Goal: Task Accomplishment & Management: Complete application form

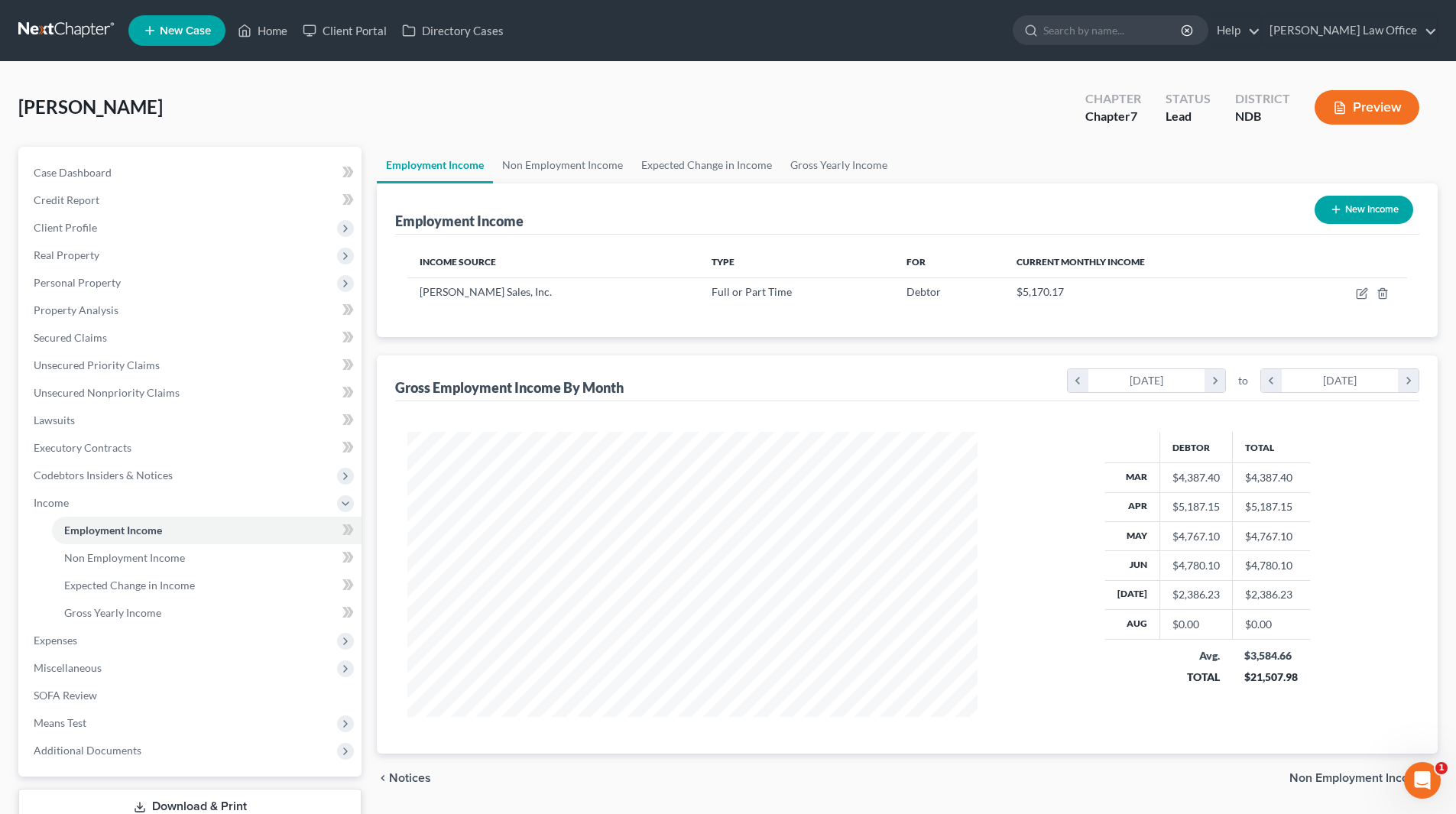
scroll to position [285, 601]
click at [102, 285] on span "Personal Property" at bounding box center [77, 282] width 87 height 13
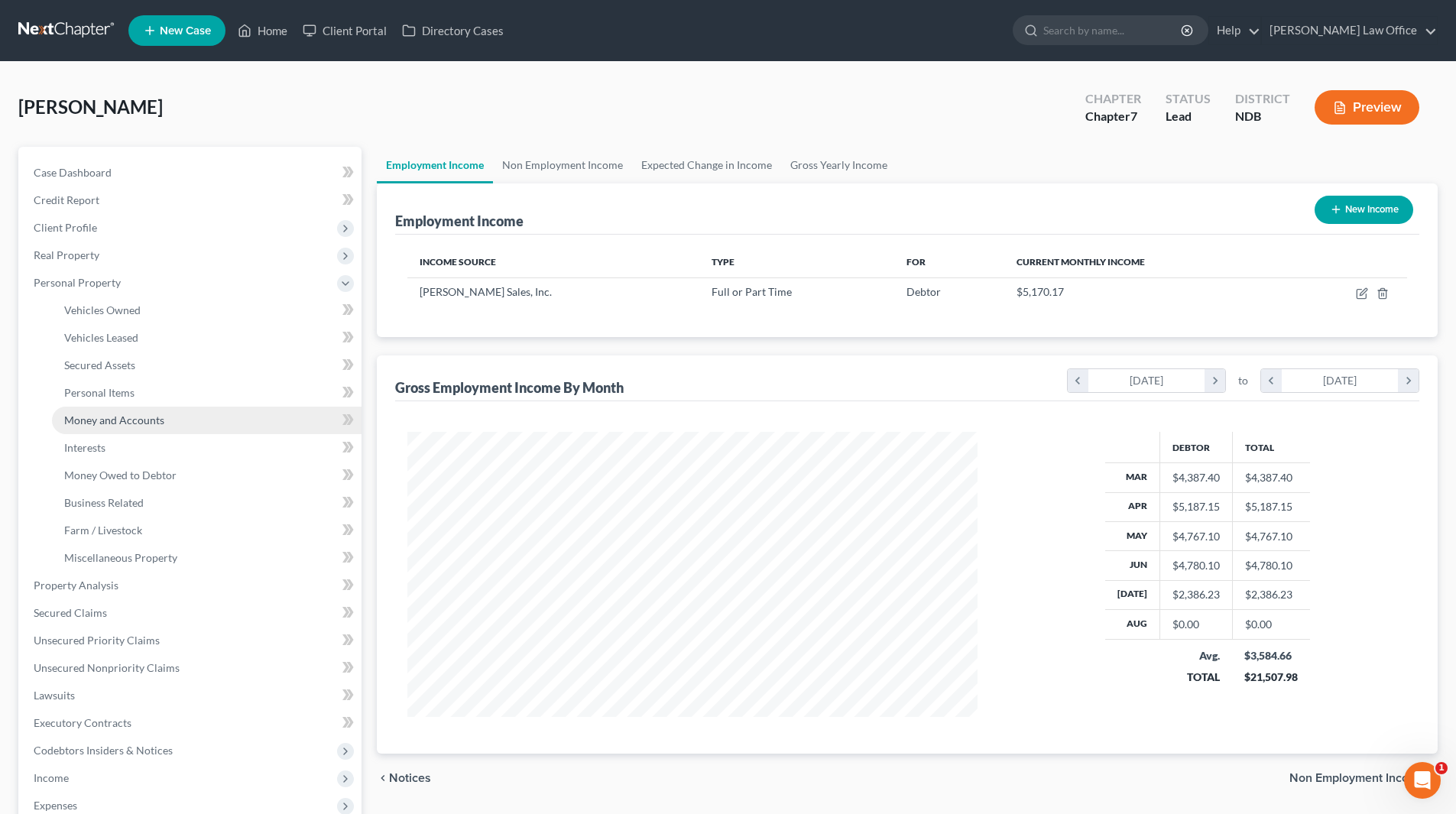
click at [117, 413] on span "Money and Accounts" at bounding box center [114, 420] width 100 height 13
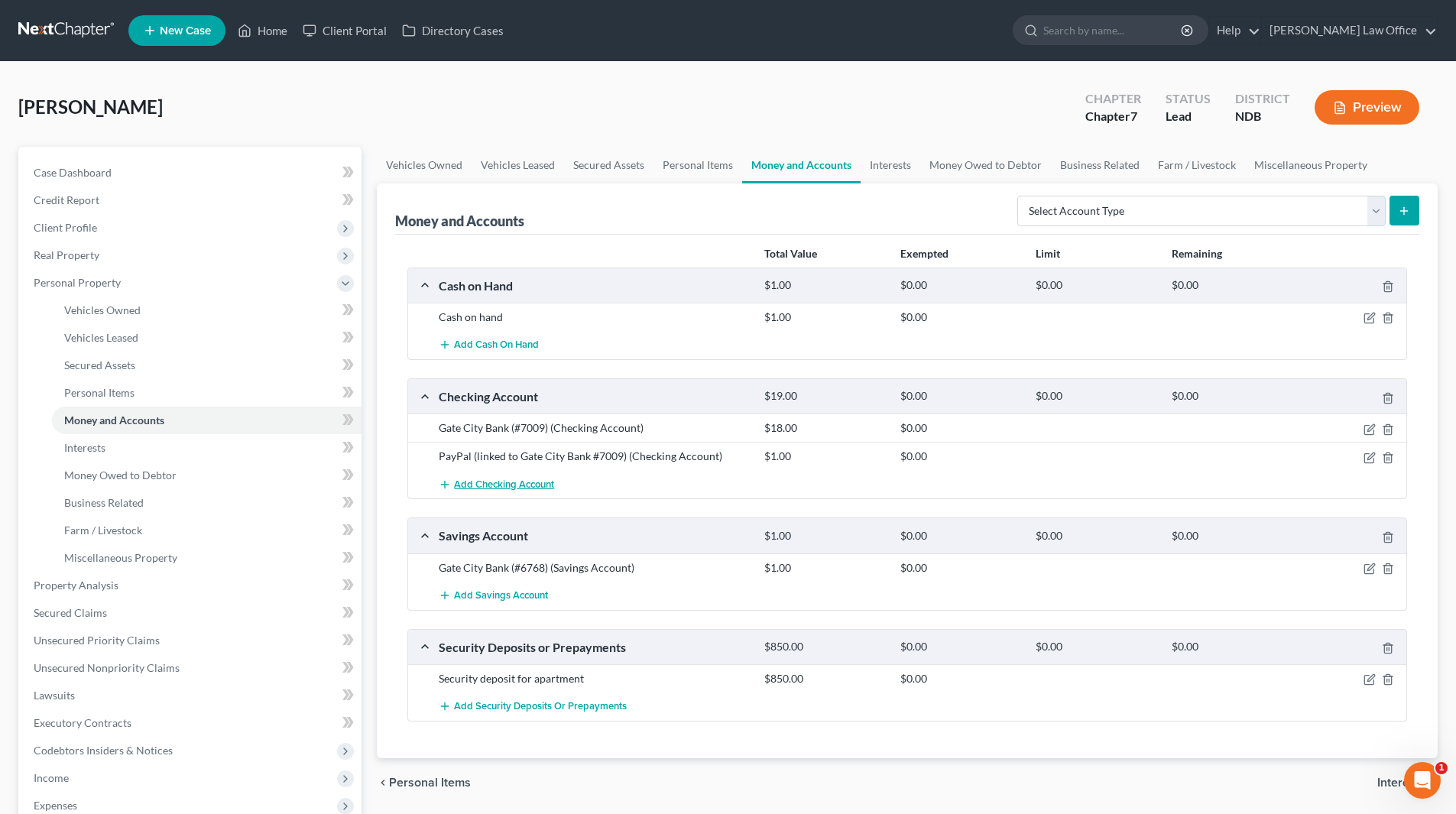
click at [486, 481] on span "Add Checking Account" at bounding box center [503, 484] width 100 height 12
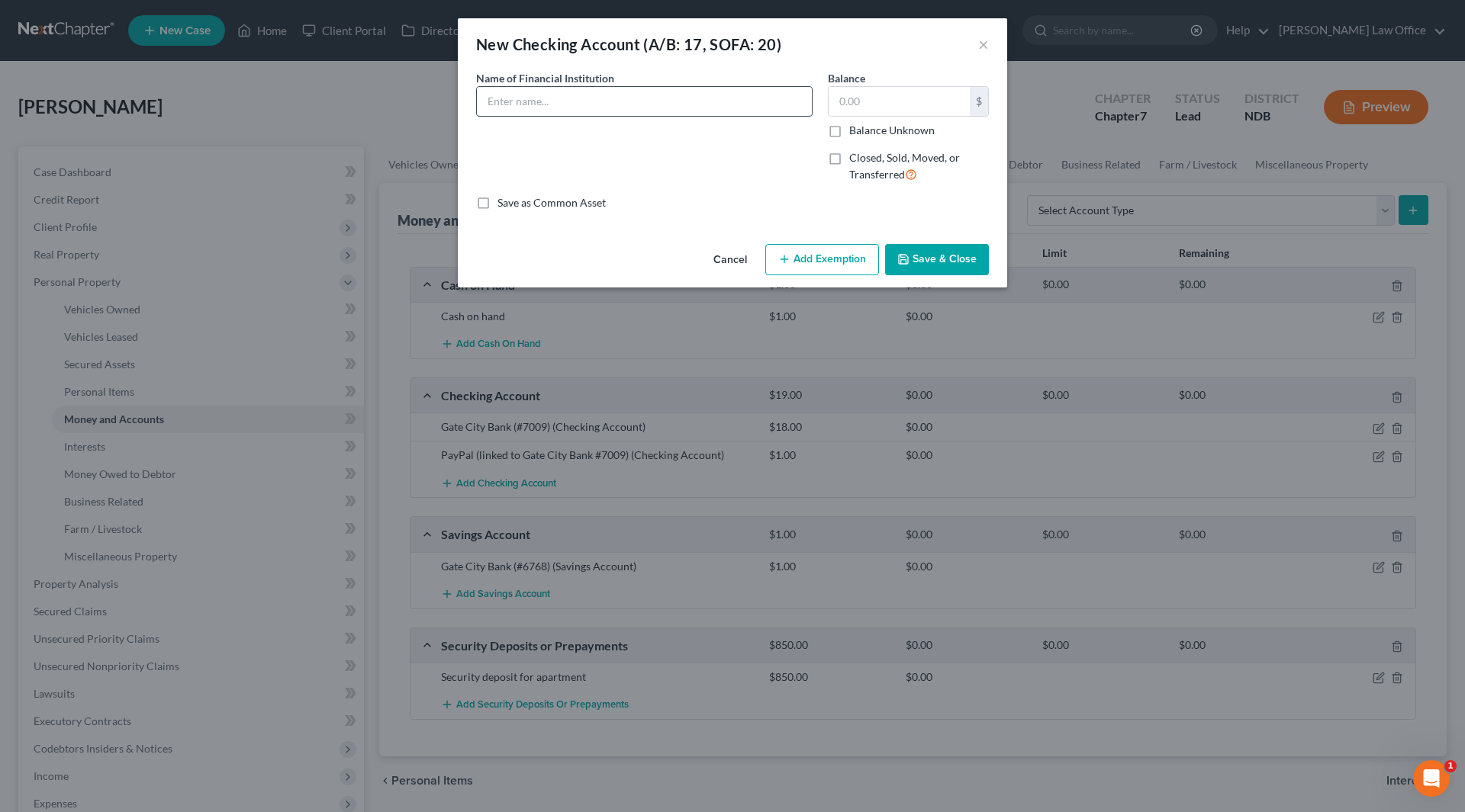
click at [543, 100] on input "text" at bounding box center [644, 102] width 335 height 29
click at [505, 104] on input "ha" at bounding box center [644, 102] width 335 height 29
type input "h"
type input "Chase (#0964)"
type input "1.00"
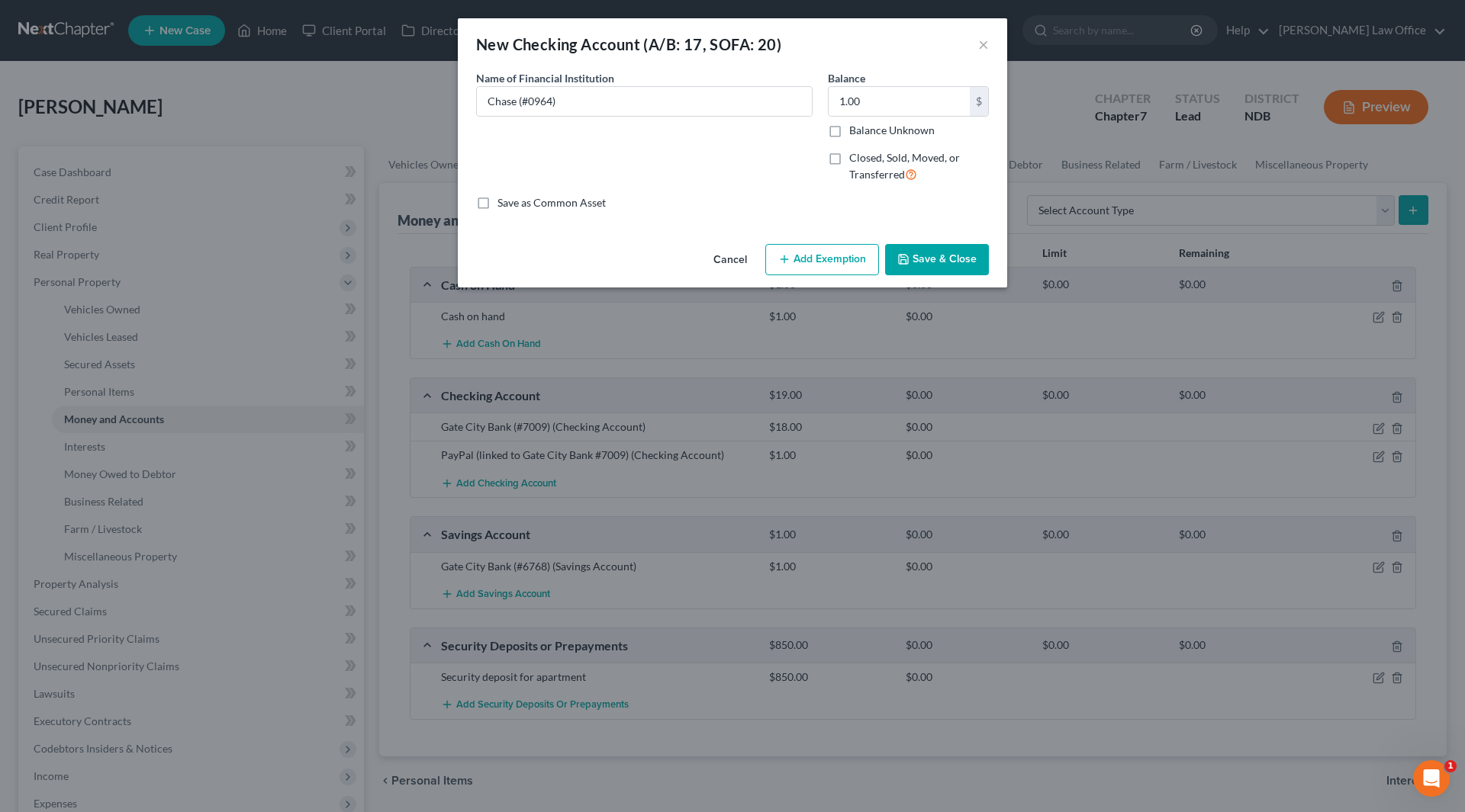
click at [947, 256] on button "Save & Close" at bounding box center [936, 259] width 104 height 32
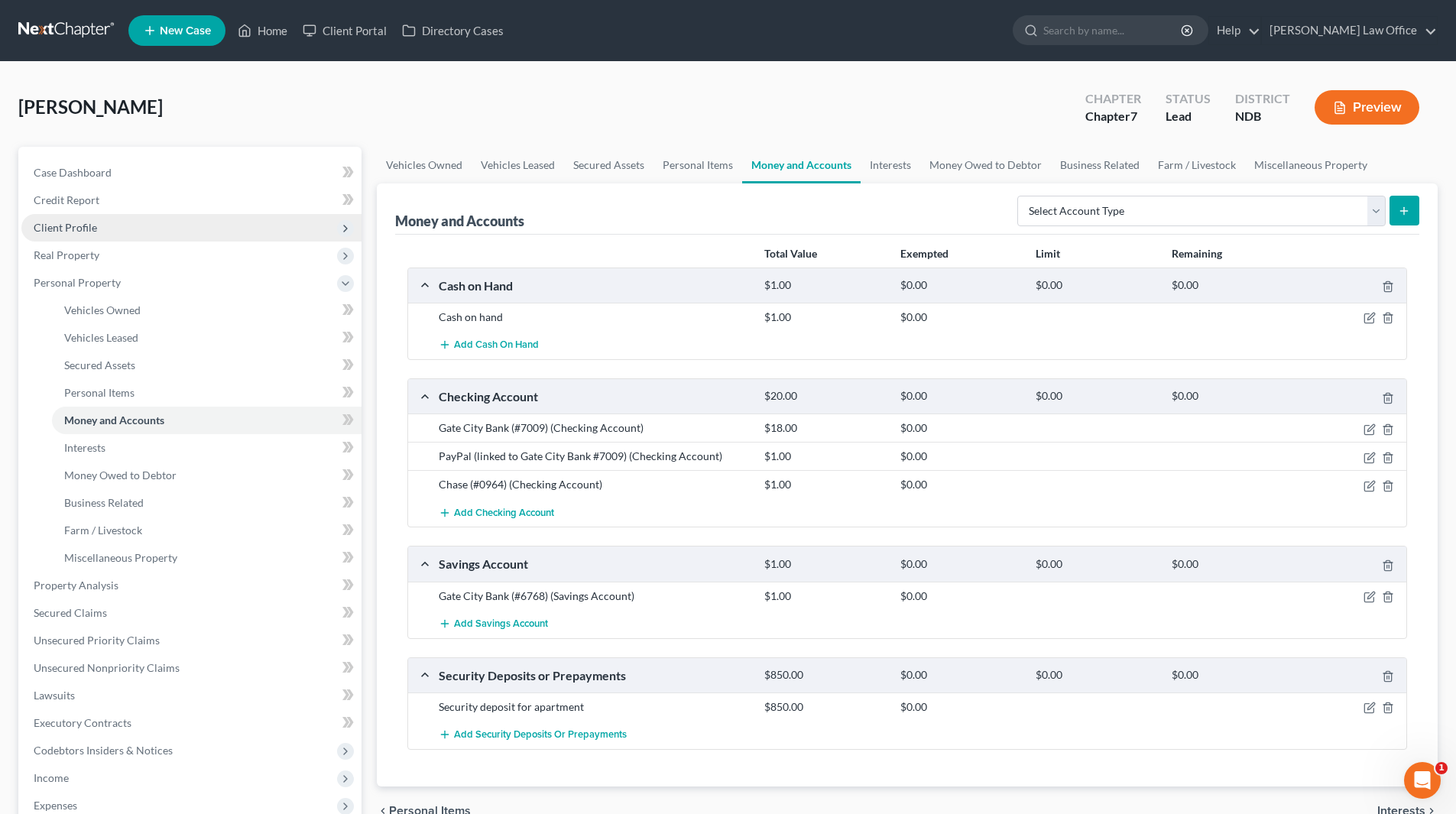
click at [106, 227] on span "Client Profile" at bounding box center [191, 228] width 340 height 28
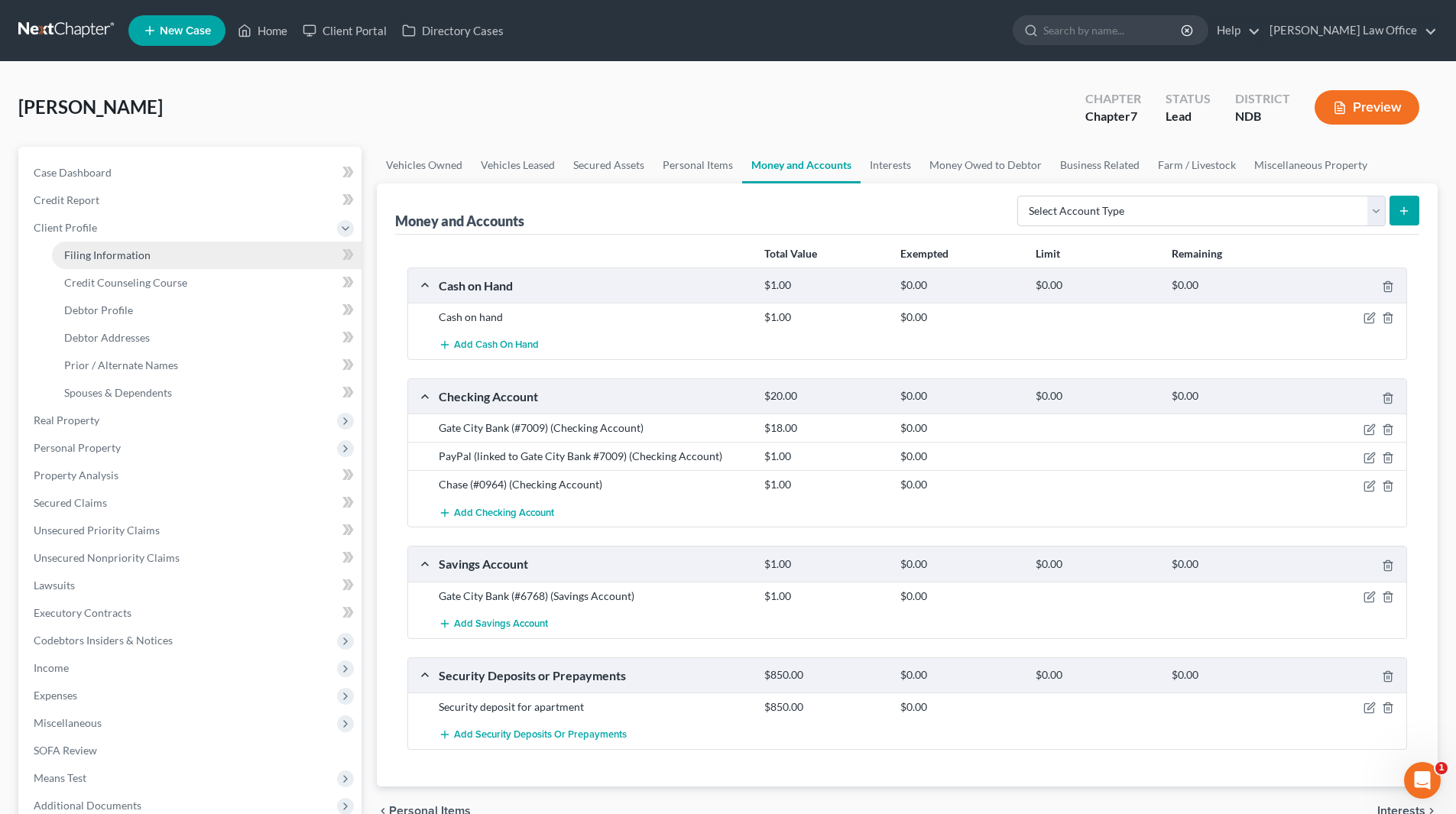
click at [130, 252] on span "Filing Information" at bounding box center [107, 254] width 86 height 13
select select "1"
select select "0"
select select "29"
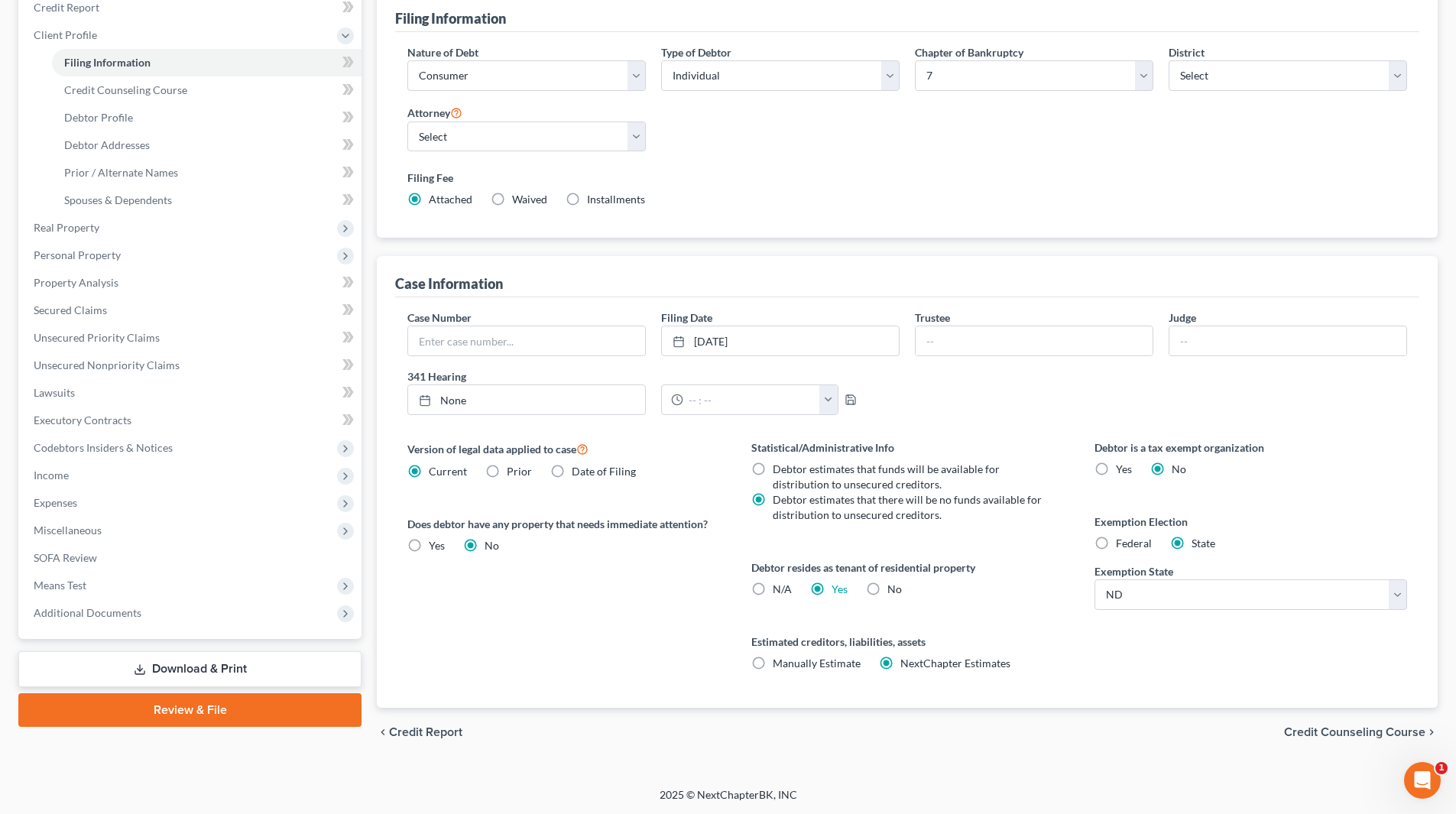
scroll to position [194, 0]
click at [107, 122] on span "Debtor Profile" at bounding box center [98, 117] width 69 height 13
select select "0"
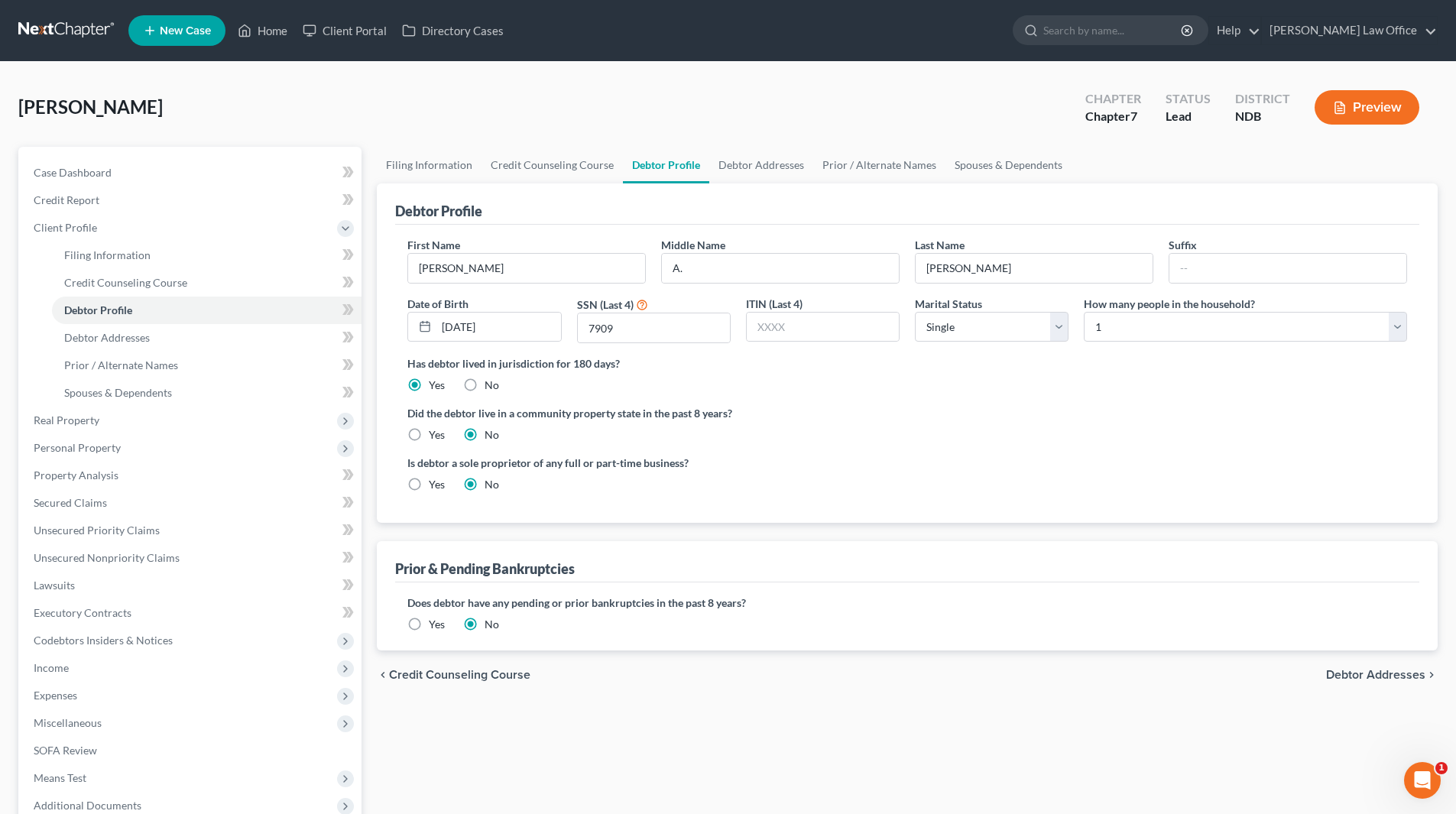
click at [429, 485] on label "Yes" at bounding box center [436, 484] width 16 height 16
click at [435, 485] on input "Yes" at bounding box center [439, 481] width 10 height 10
radio input "true"
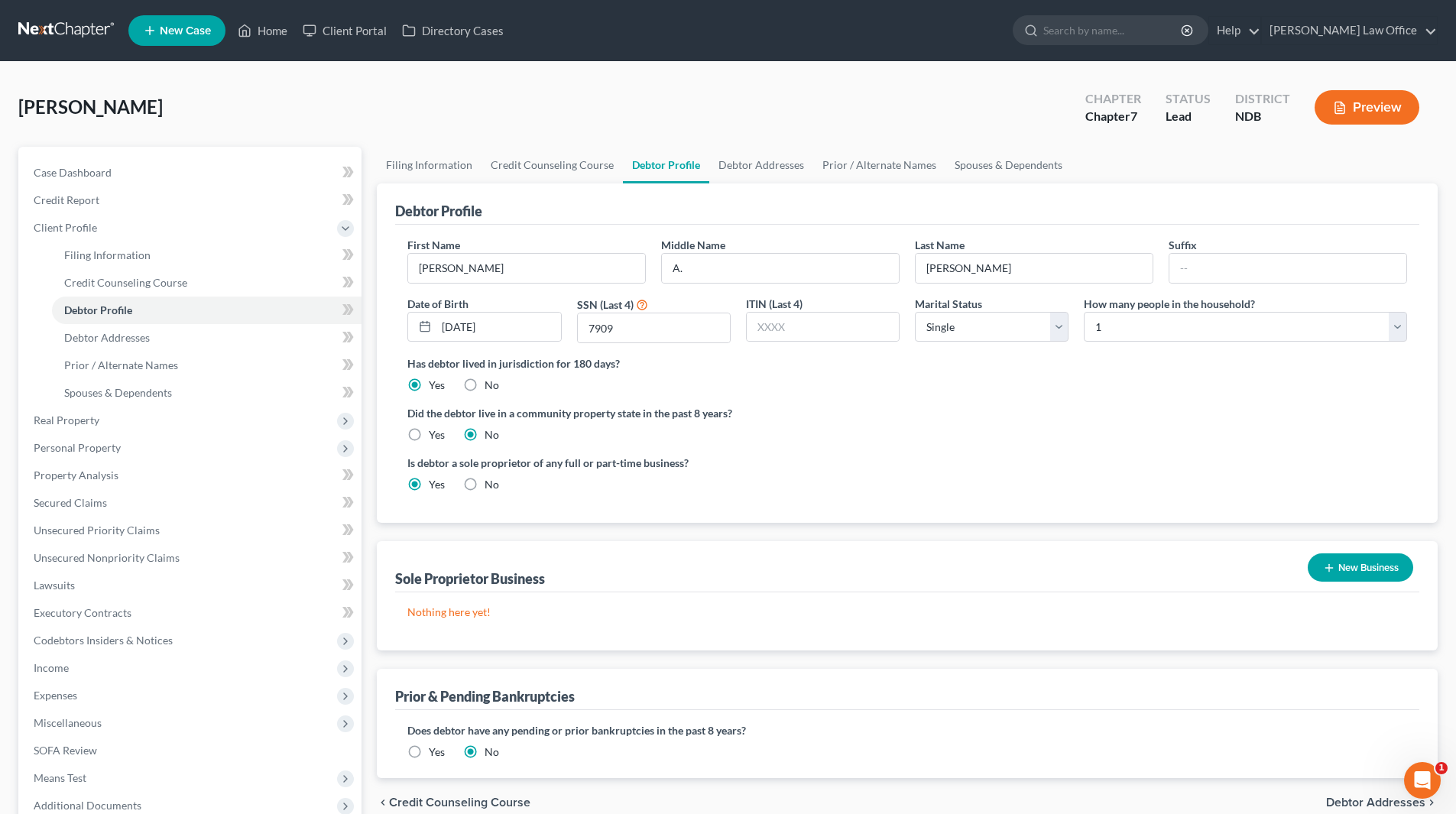
click at [485, 485] on label "No" at bounding box center [492, 484] width 15 height 16
click at [491, 485] on input "No" at bounding box center [495, 481] width 10 height 10
radio input "true"
radio input "false"
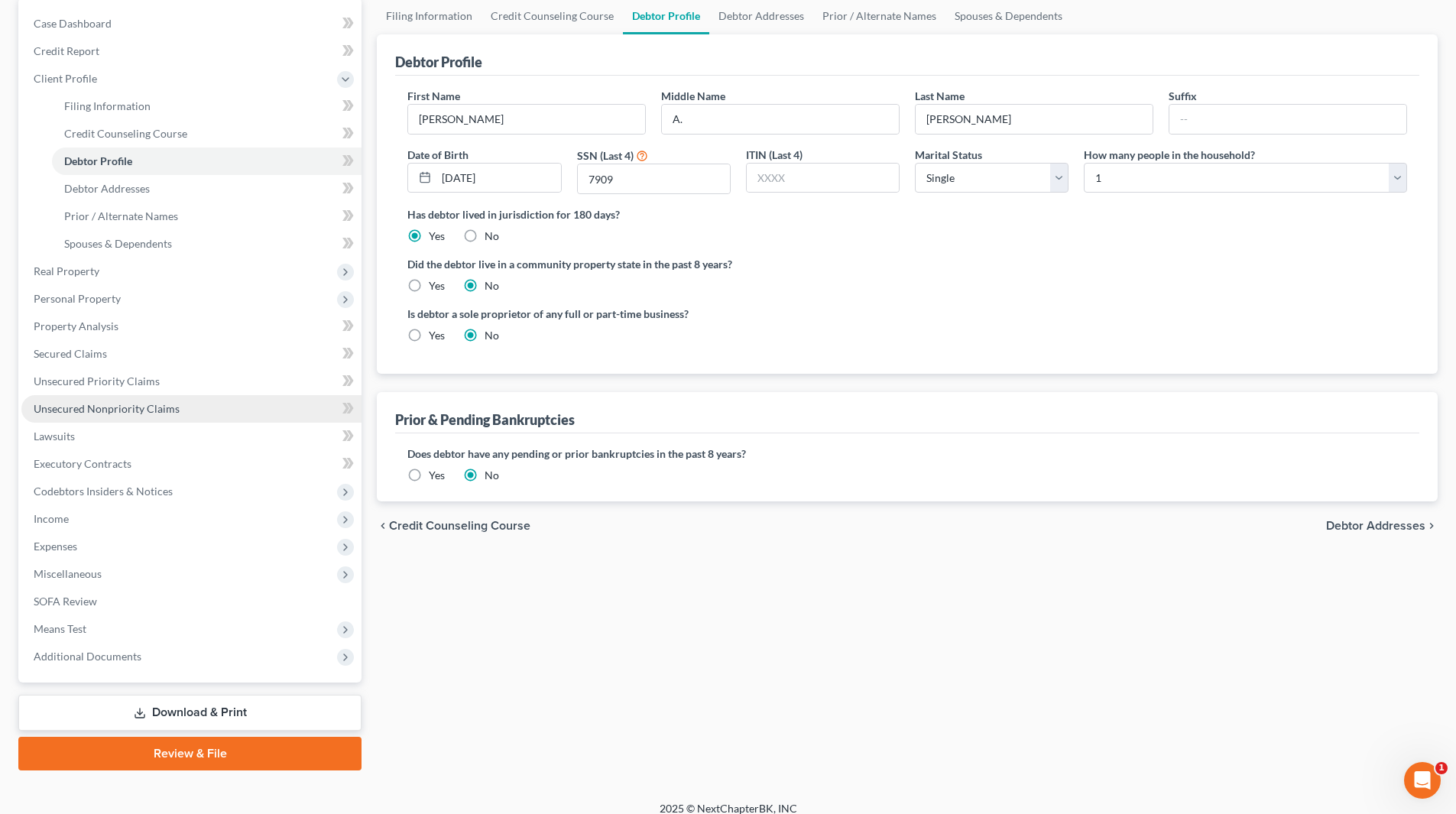
scroll to position [164, 0]
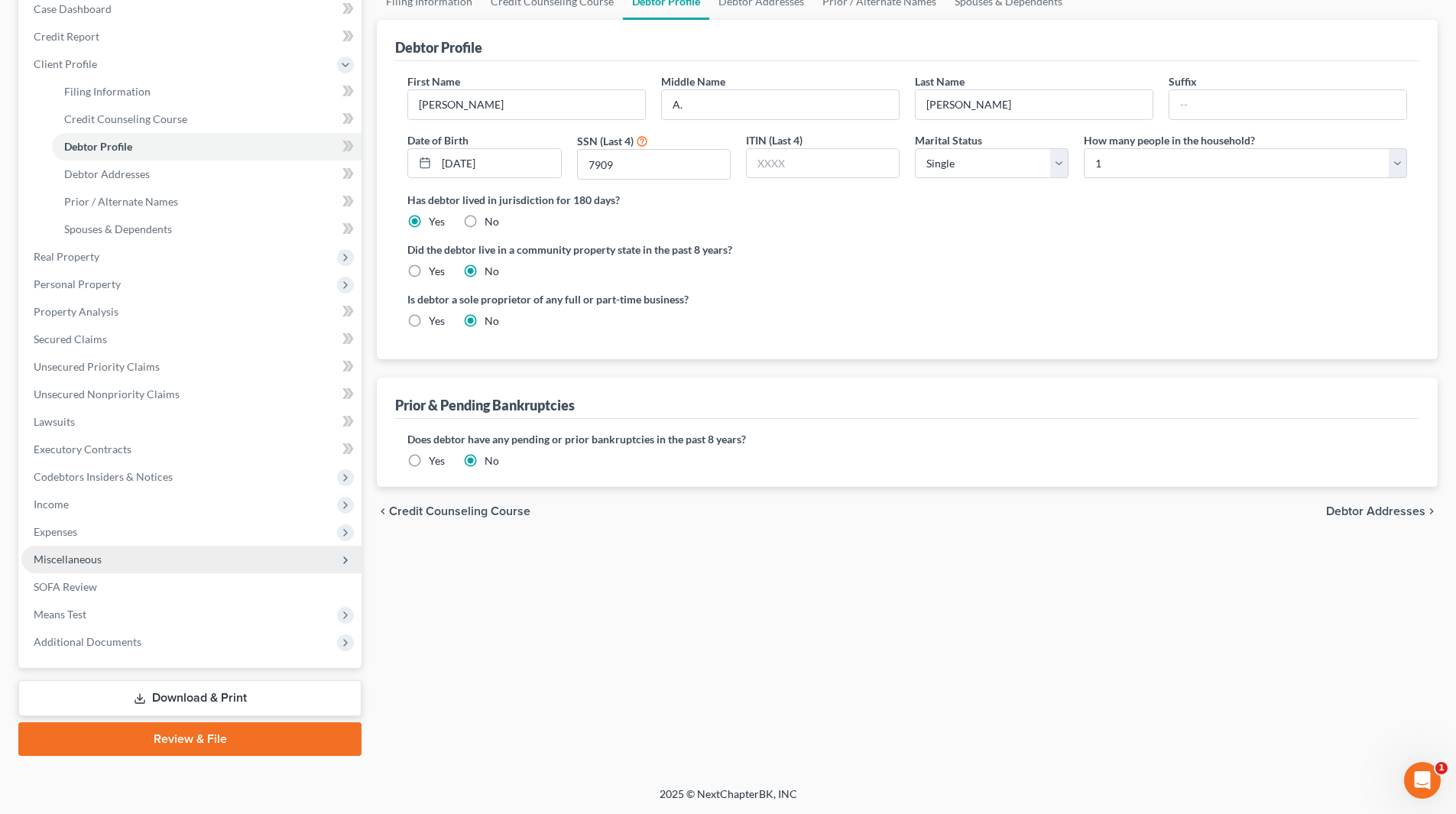
click at [116, 561] on span "Miscellaneous" at bounding box center [191, 560] width 340 height 28
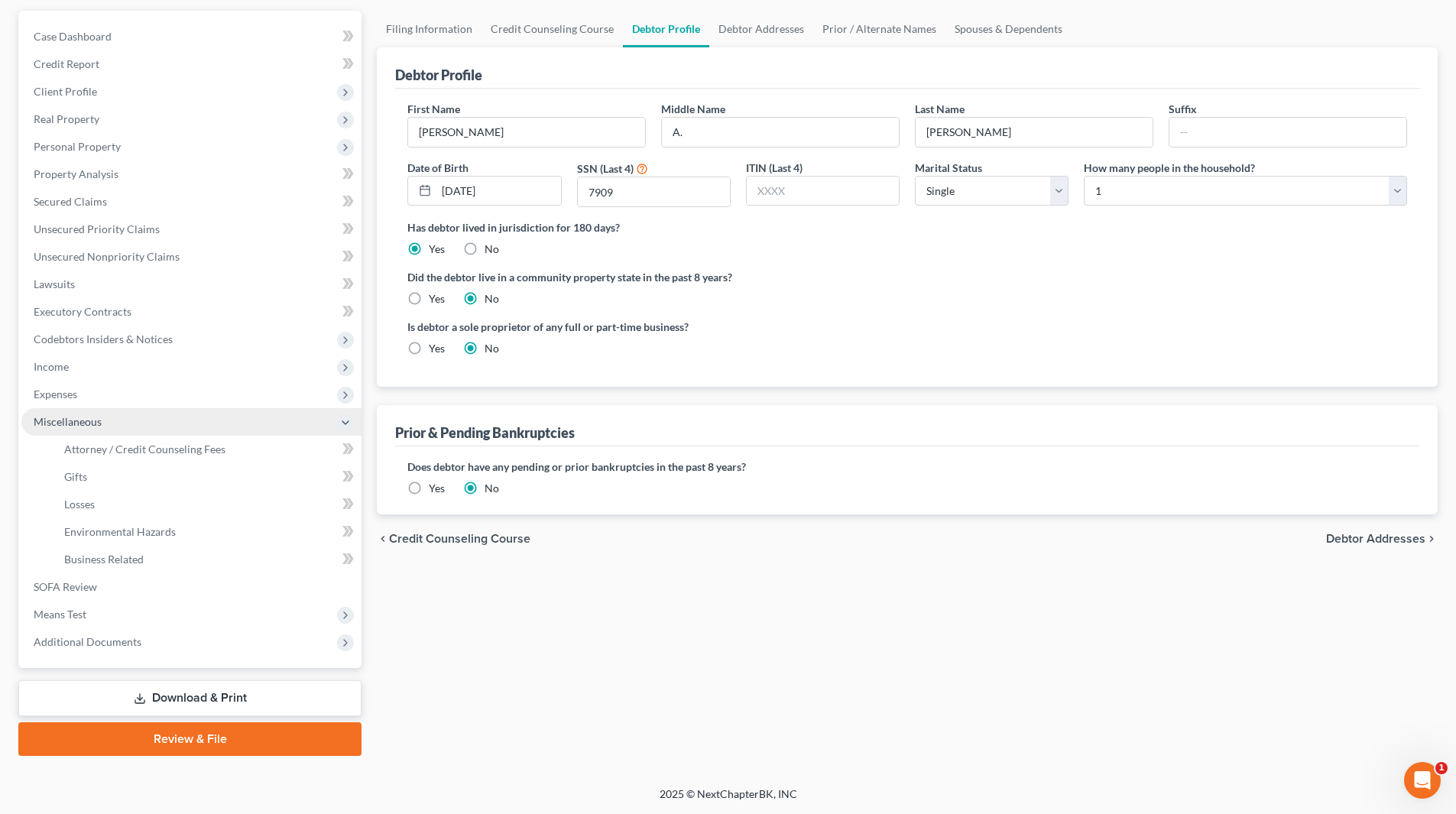
scroll to position [136, 0]
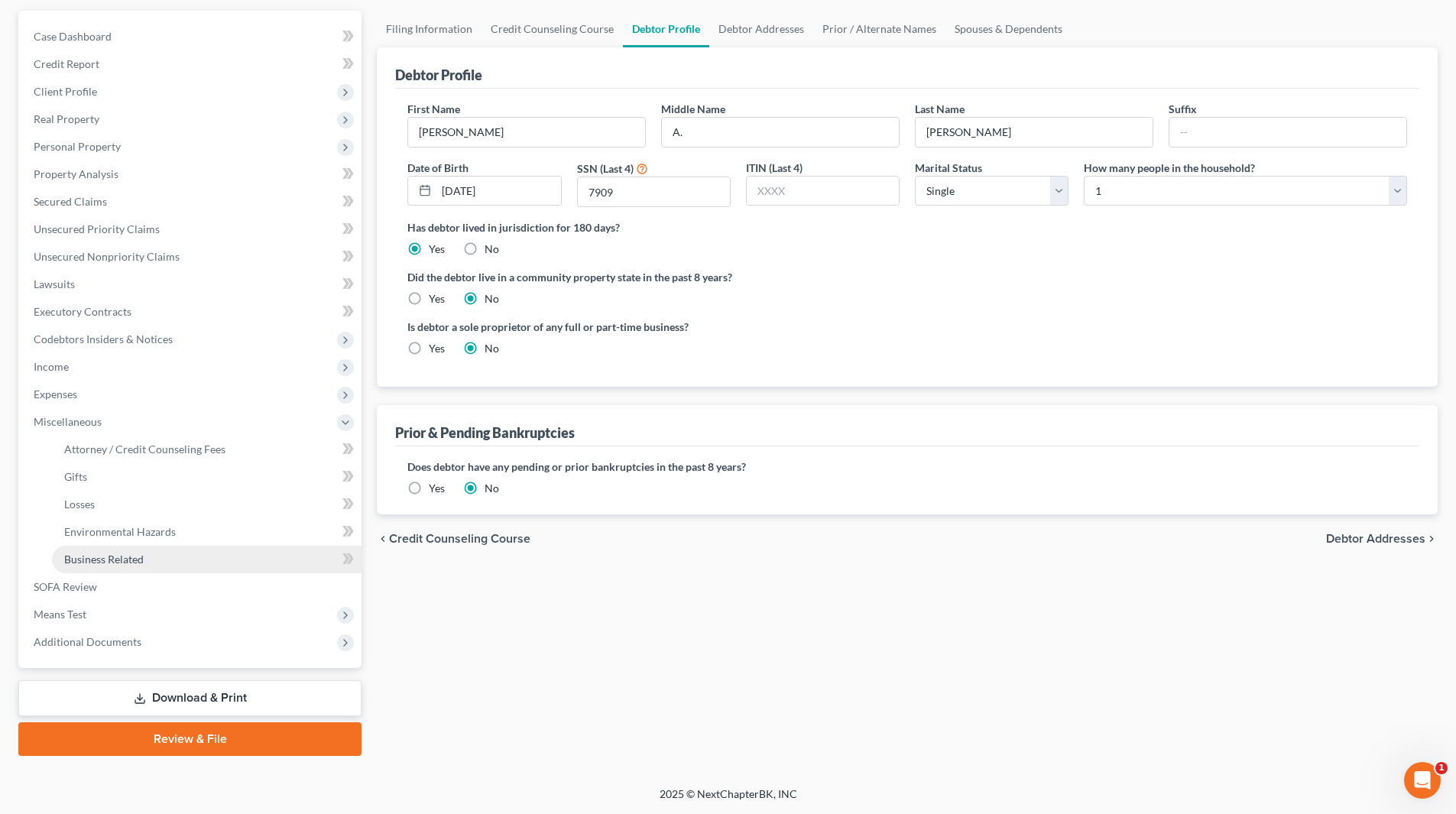
click at [119, 567] on link "Business Related" at bounding box center [207, 560] width 310 height 28
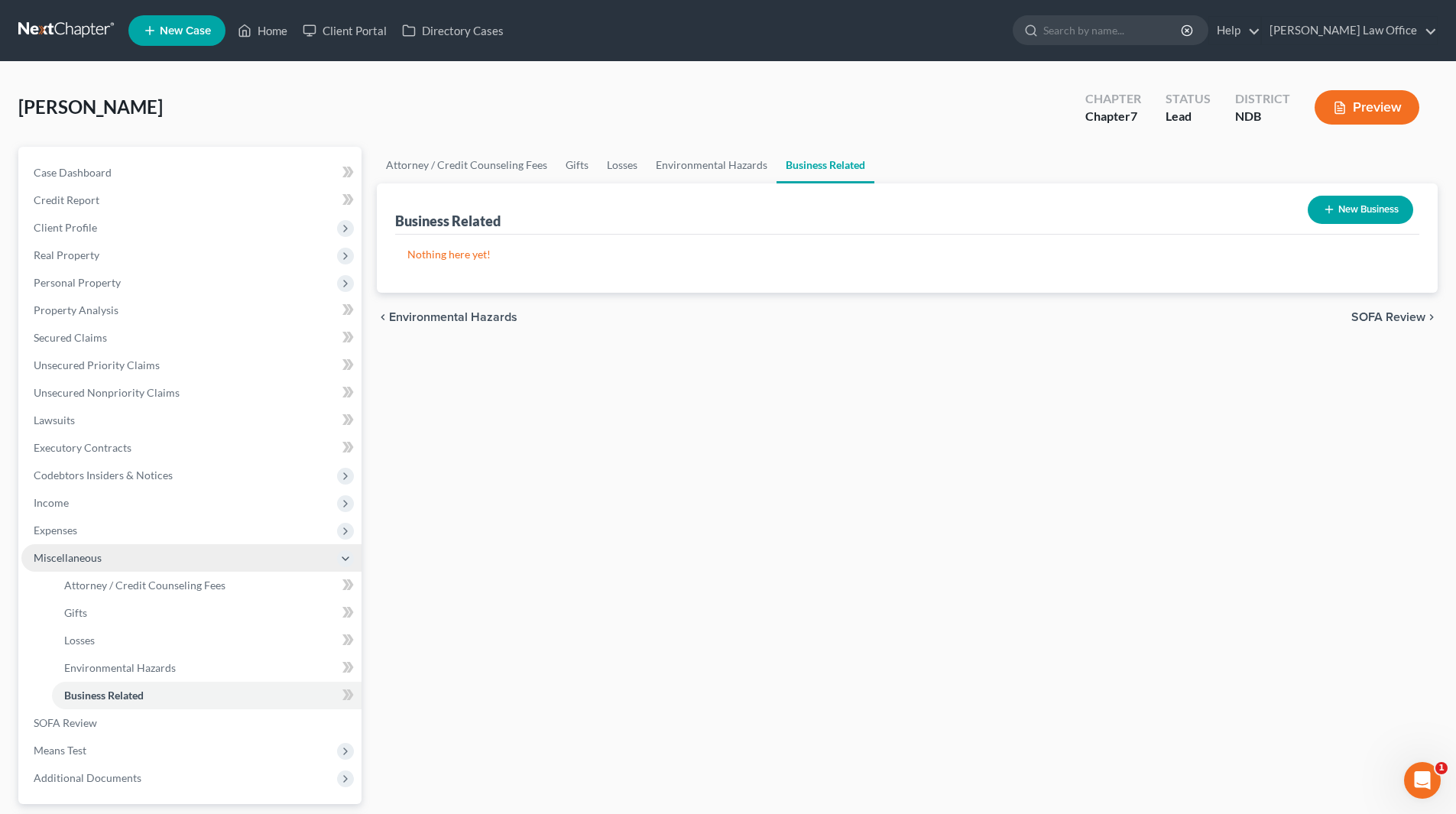
click at [58, 560] on span "Miscellaneous" at bounding box center [68, 558] width 68 height 13
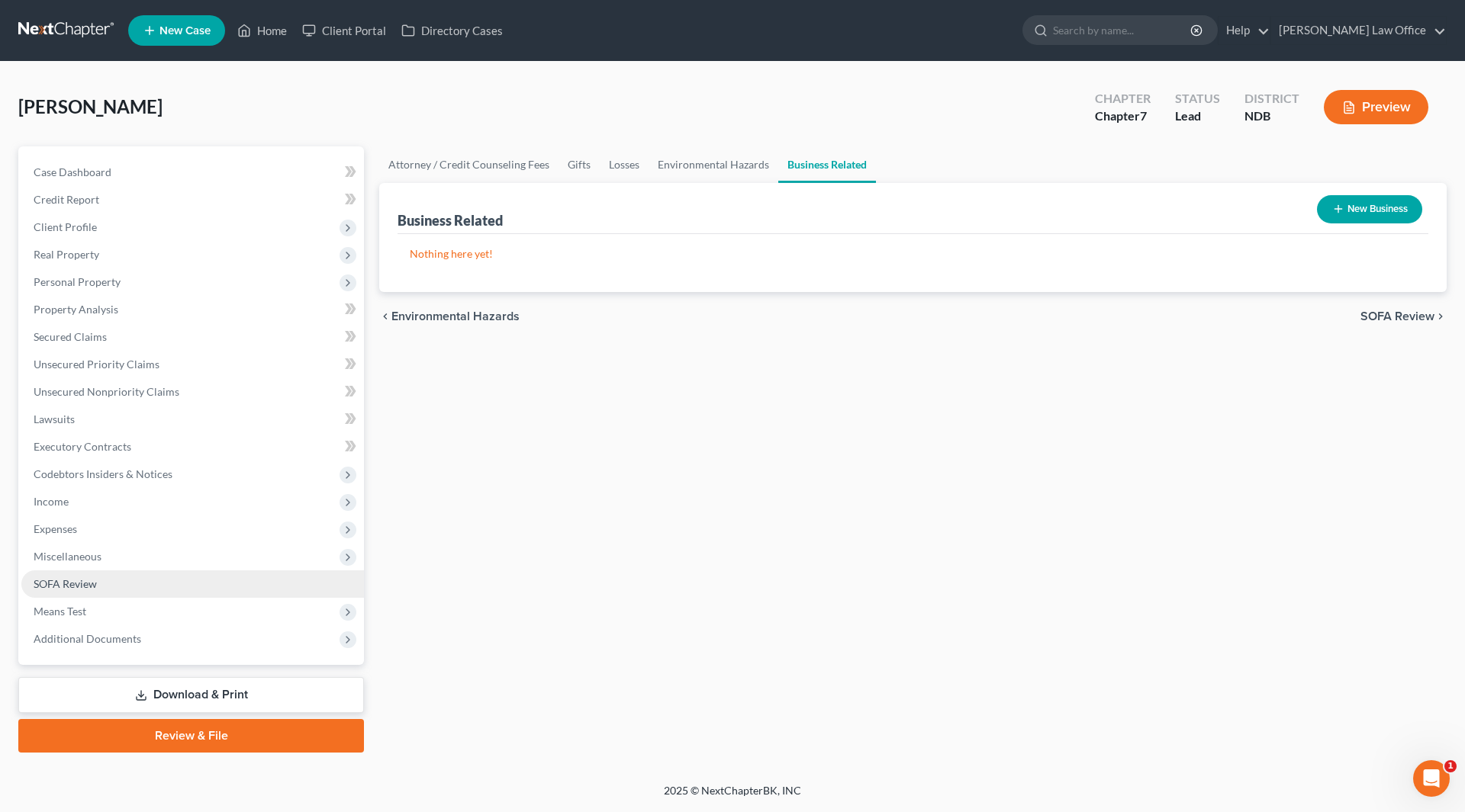
click at [68, 579] on span "SOFA Review" at bounding box center [65, 584] width 63 height 13
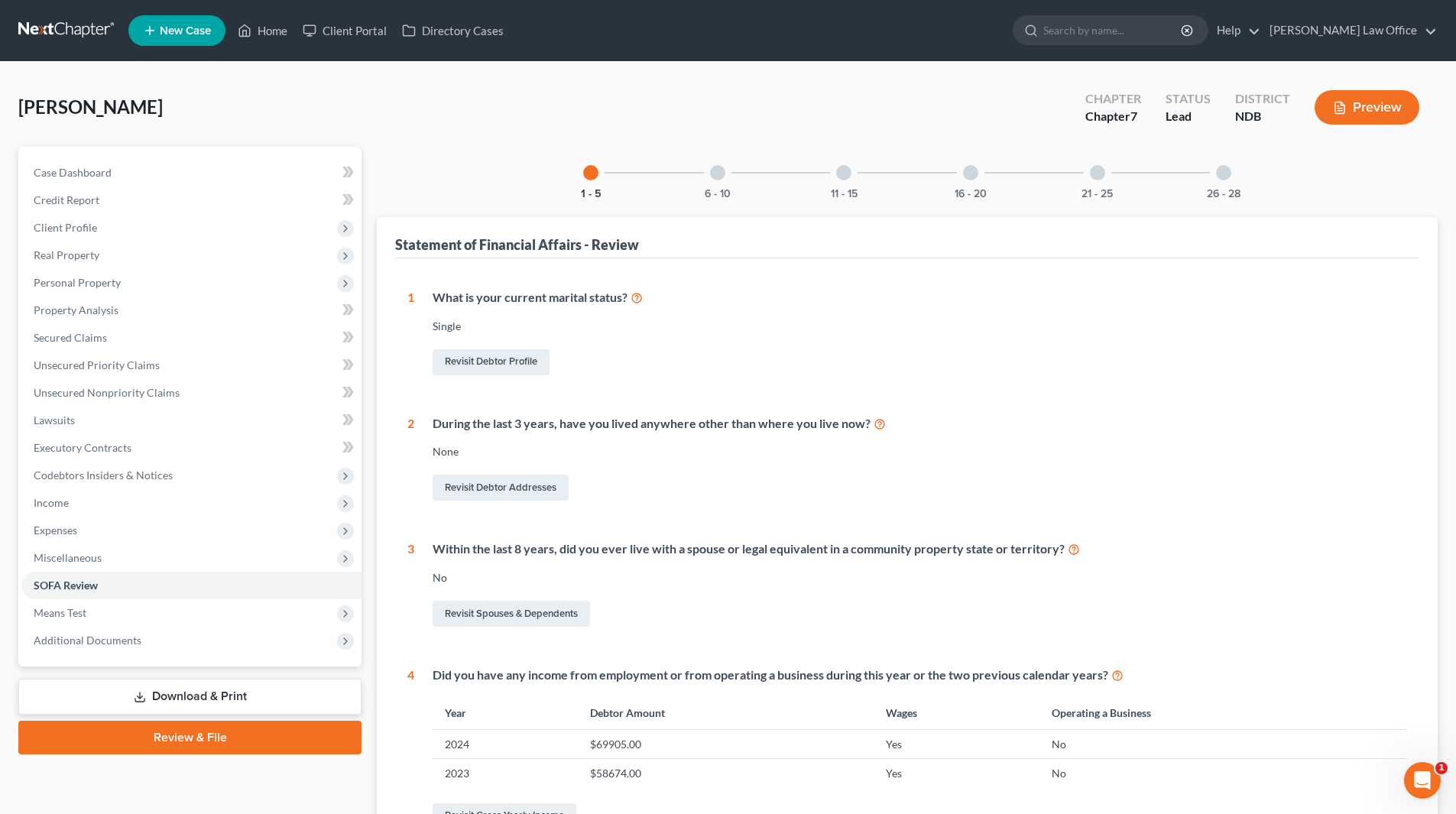
click at [1225, 163] on div "26 - 28" at bounding box center [1224, 173] width 52 height 52
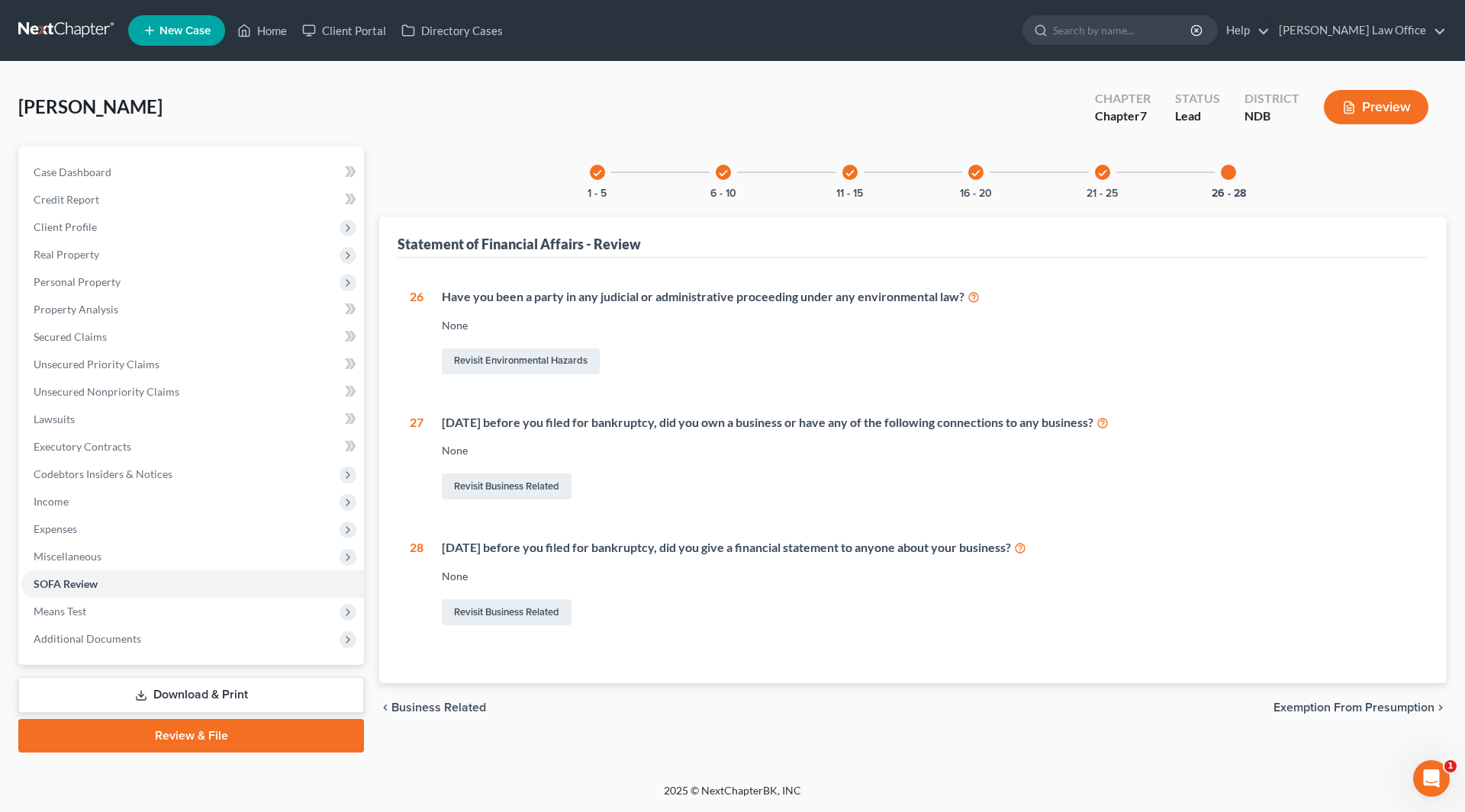
click at [1103, 171] on icon "check" at bounding box center [1102, 173] width 11 height 11
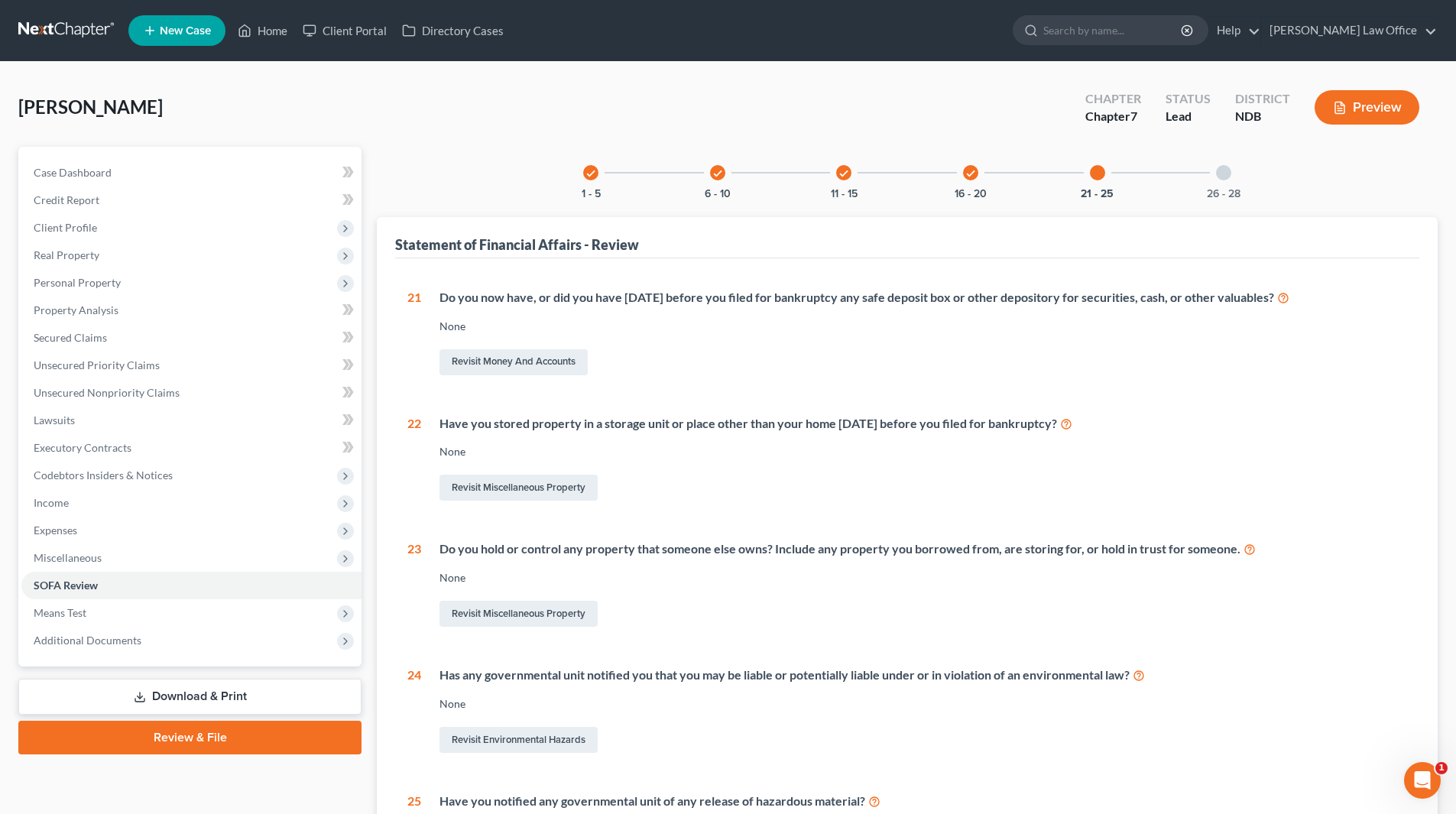
click at [1221, 170] on div at bounding box center [1224, 173] width 16 height 16
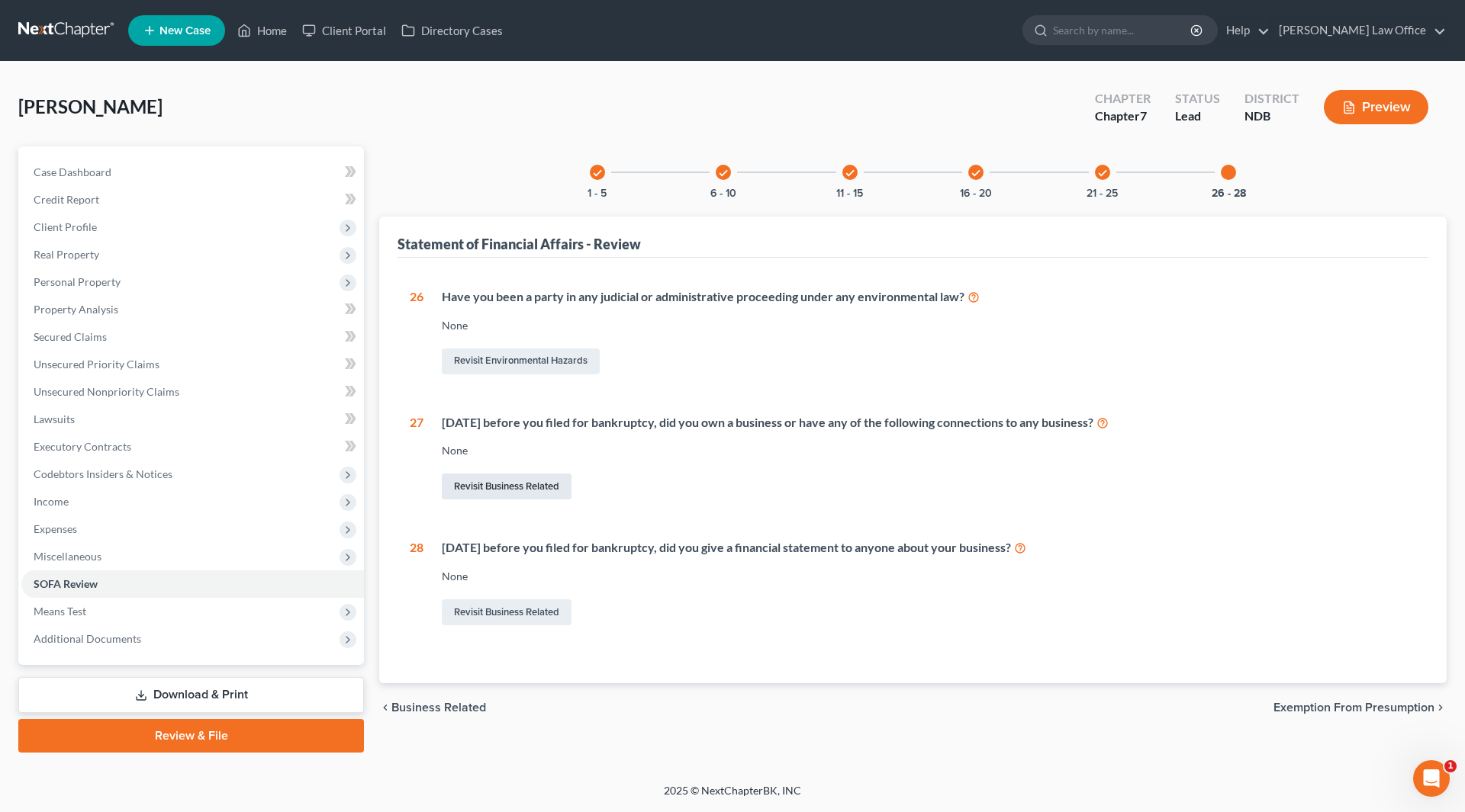
click at [516, 488] on link "Revisit Business Related" at bounding box center [506, 487] width 129 height 26
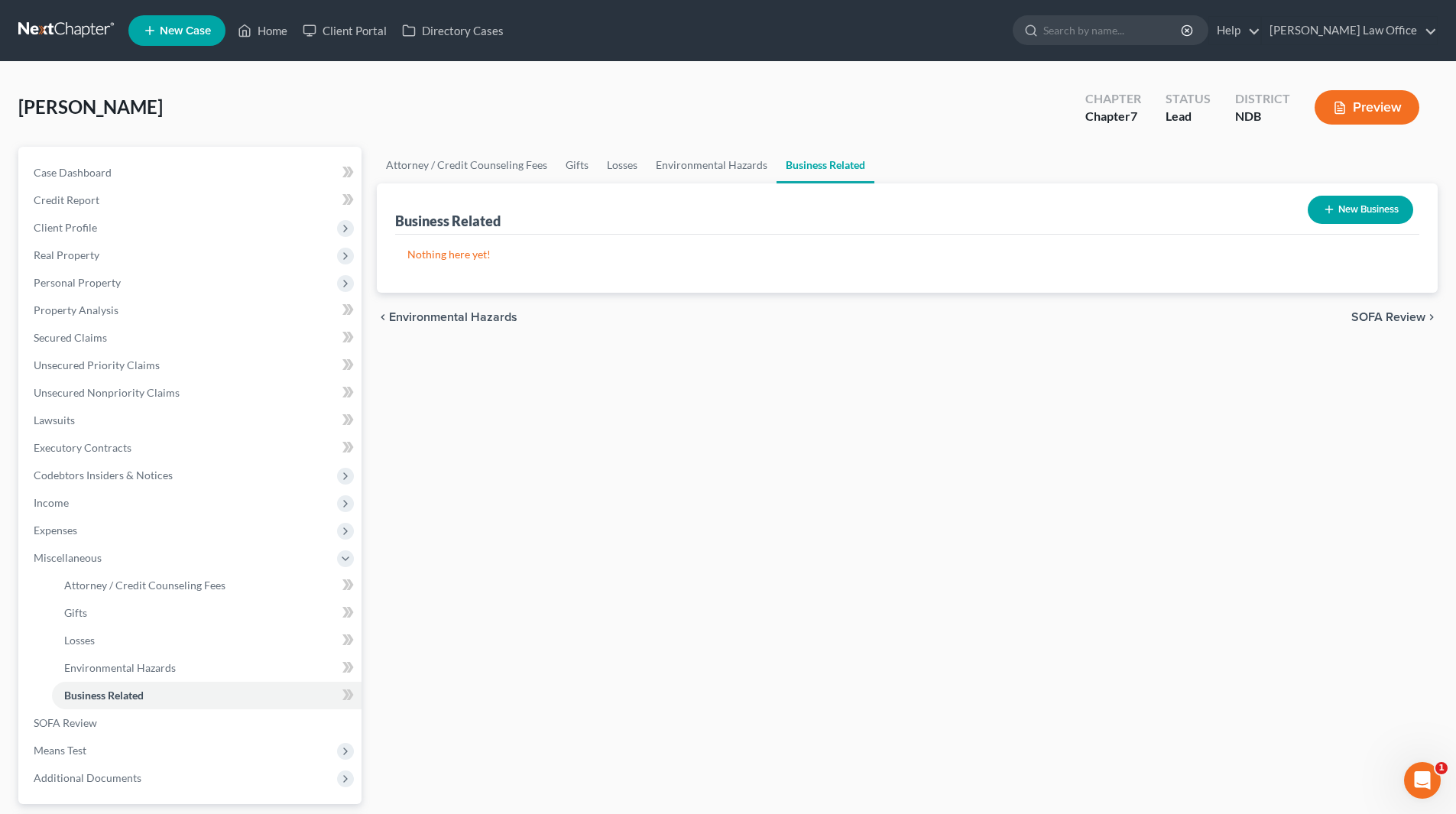
click at [1329, 202] on button "New Business" at bounding box center [1360, 209] width 106 height 28
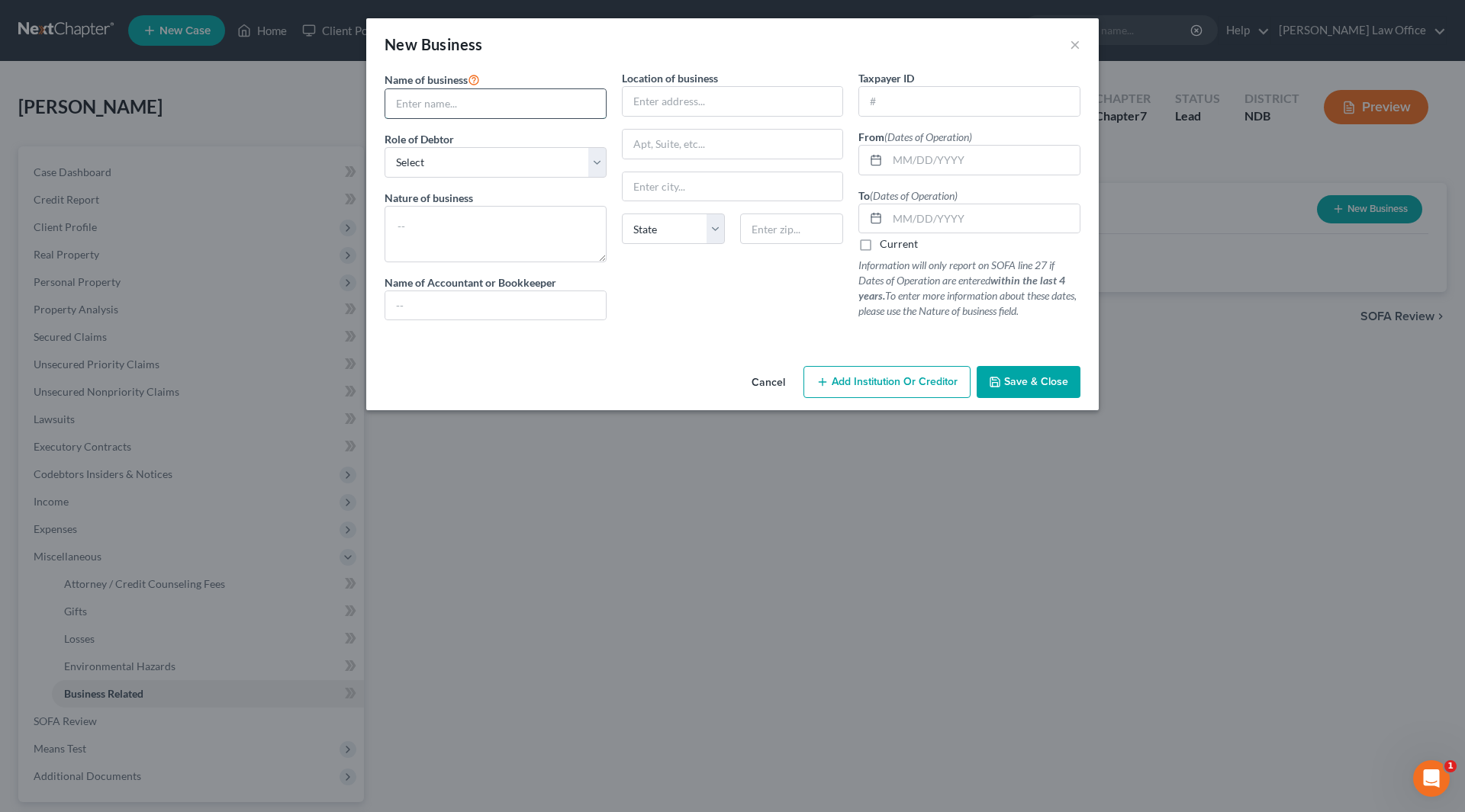
click at [482, 104] on input "text" at bounding box center [495, 104] width 220 height 29
type input "[PERSON_NAME]"
click at [590, 161] on select "Select A member of a limited liability company (LLC) or limited liability partn…" at bounding box center [495, 162] width 222 height 30
select select "sole_proprietor"
click at [384, 148] on select "Select A member of a limited liability company (LLC) or limited liability partn…" at bounding box center [495, 162] width 222 height 30
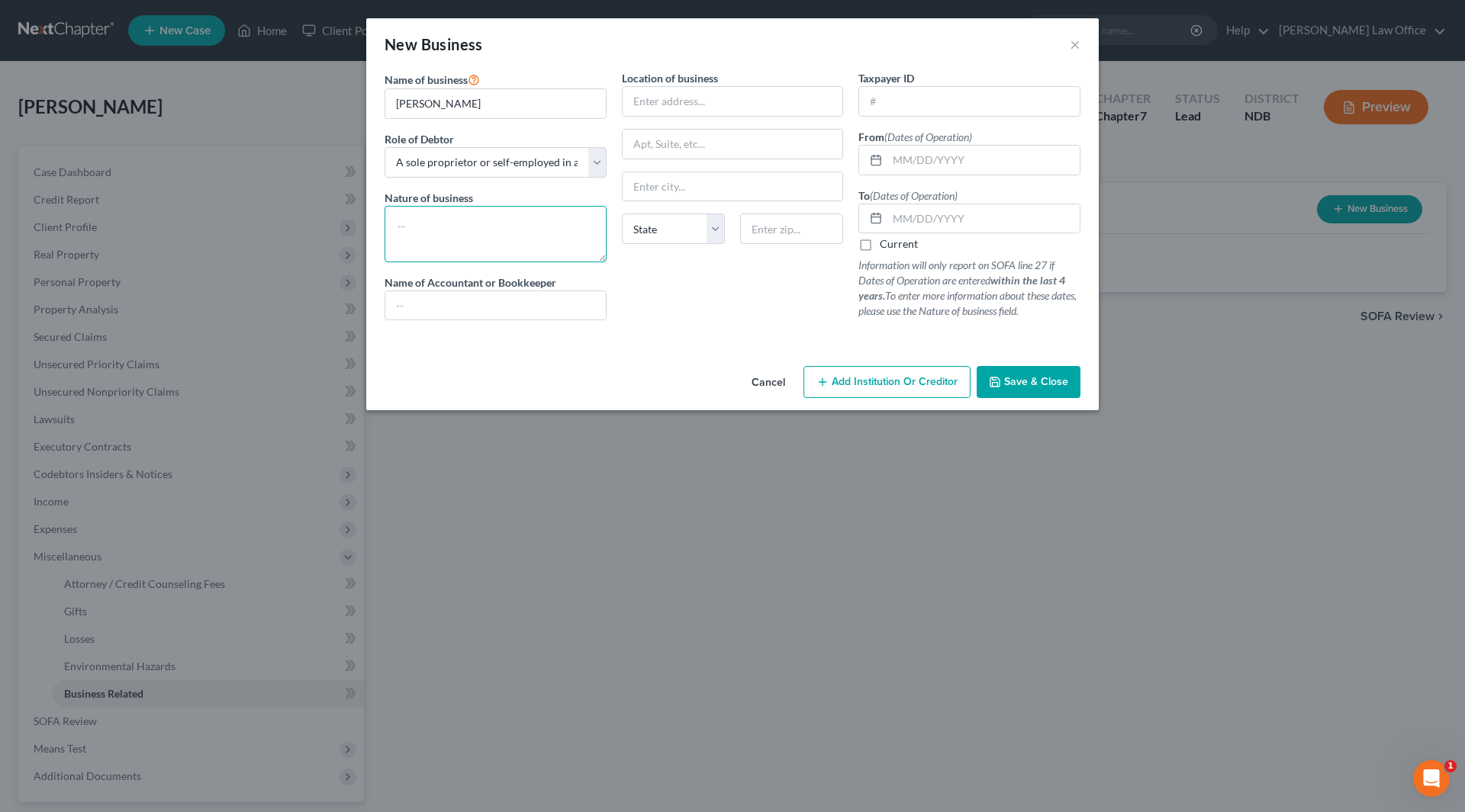
click at [509, 243] on textarea at bounding box center [495, 235] width 222 height 57
type textarea "Uber delivery"
click at [679, 93] on input "text" at bounding box center [732, 102] width 220 height 29
type input "[STREET_ADDRESS]"
type input "Kindred"
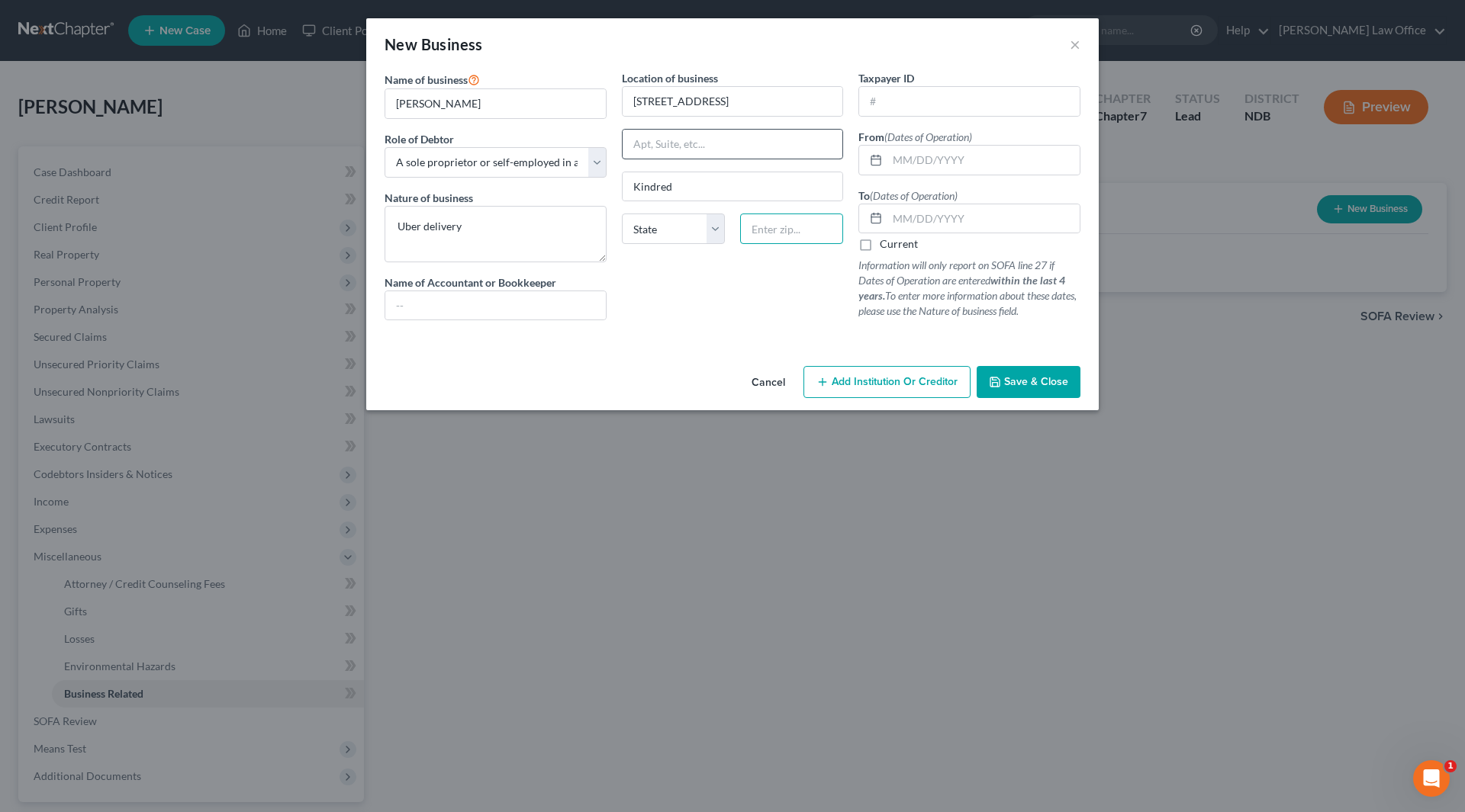
type input "N"
click at [668, 223] on select "State [US_STATE] AK AR AZ CA CO CT DE DC [GEOGRAPHIC_DATA] [GEOGRAPHIC_DATA] GU…" at bounding box center [673, 228] width 103 height 30
select select "29"
click at [622, 214] on select "State [US_STATE] AK AR AZ CA CO CT DE DC [GEOGRAPHIC_DATA] [GEOGRAPHIC_DATA] GU…" at bounding box center [673, 228] width 103 height 30
click at [810, 236] on input "text" at bounding box center [791, 228] width 103 height 30
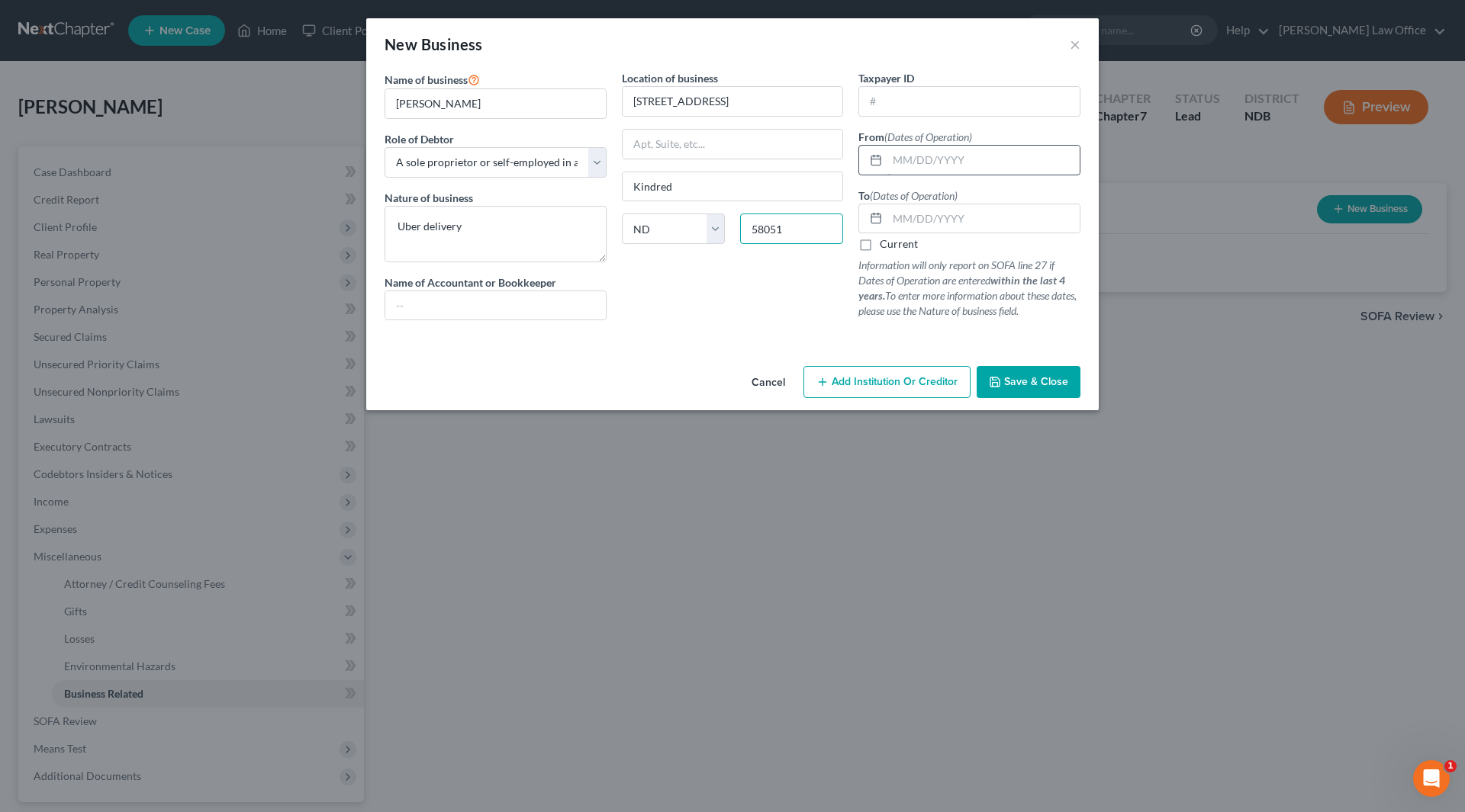
type input "58051"
click at [984, 157] on input "text" at bounding box center [984, 160] width 193 height 29
type input "J"
type input "[DATE]"
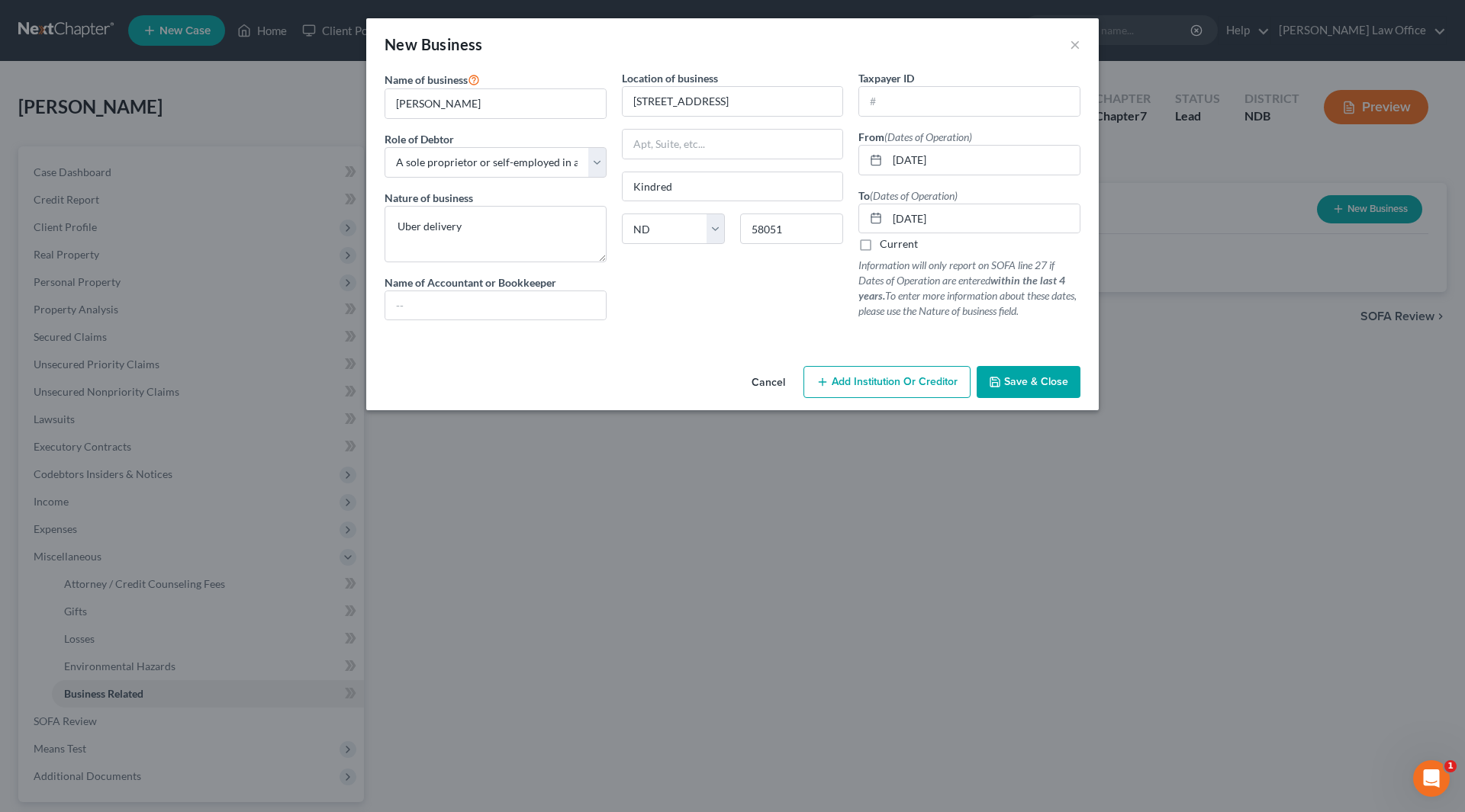
click at [1015, 381] on span "Save & Close" at bounding box center [1036, 381] width 64 height 13
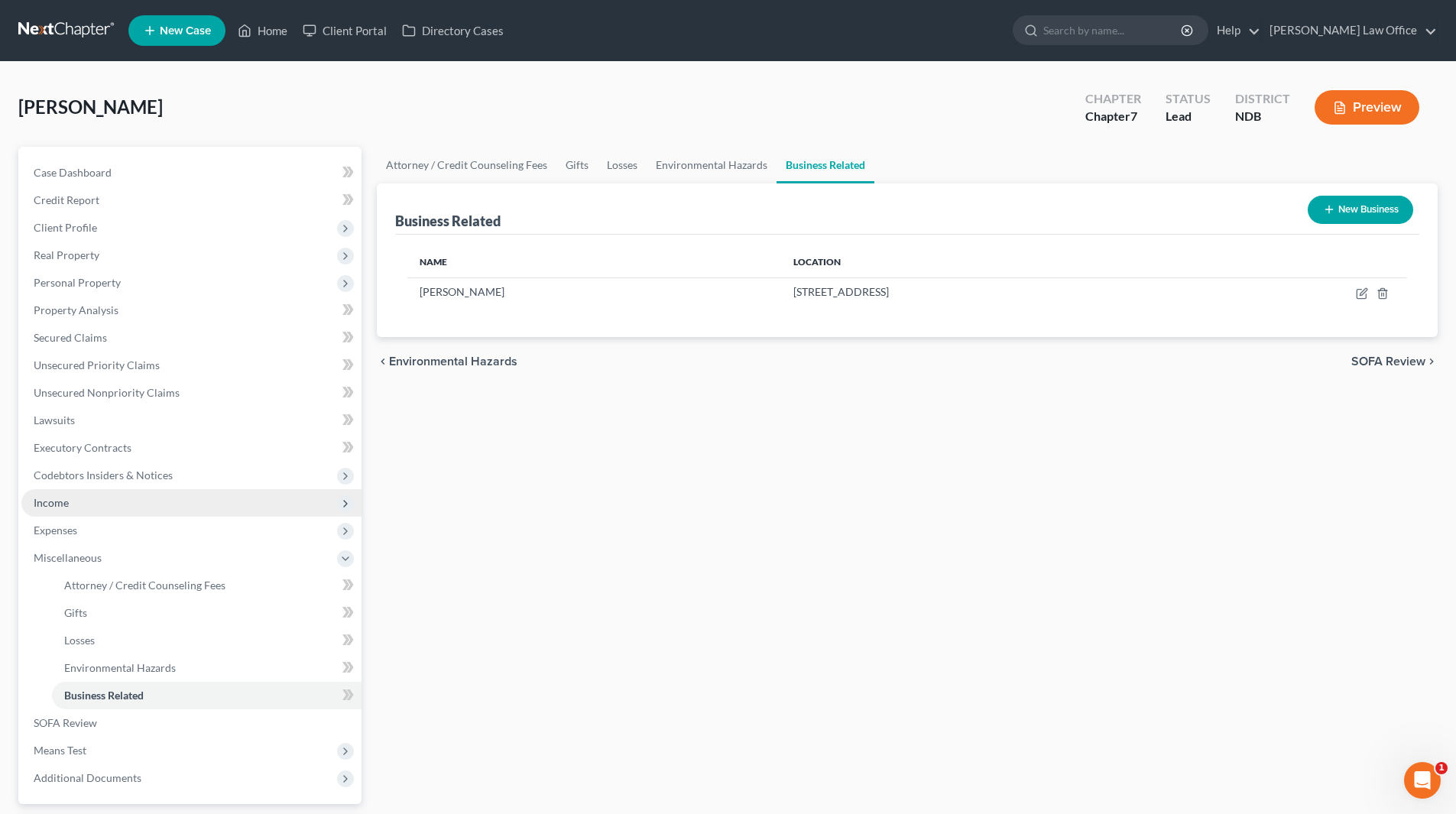
click at [70, 505] on span "Income" at bounding box center [191, 503] width 340 height 28
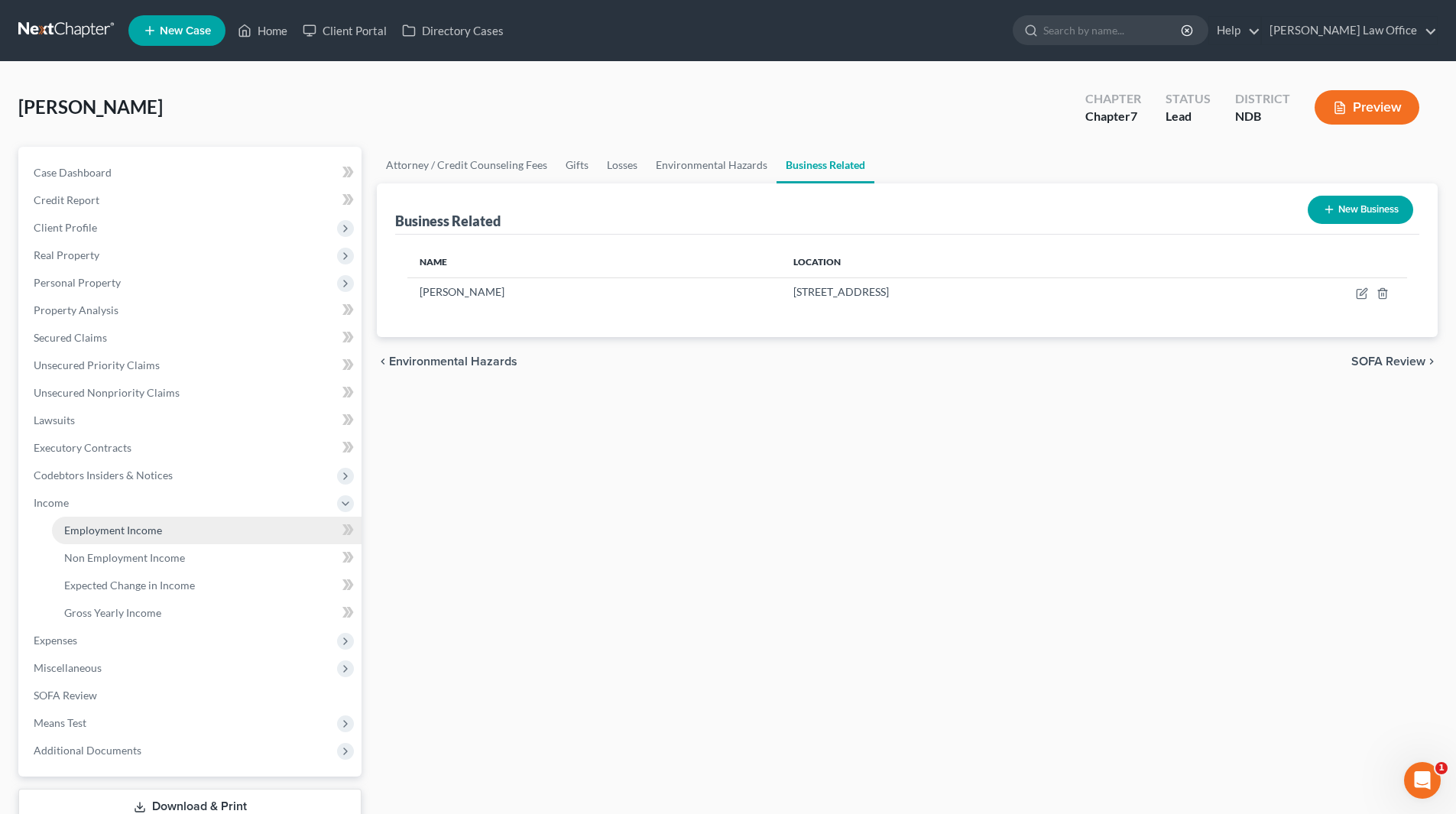
click at [109, 526] on span "Employment Income" at bounding box center [113, 530] width 98 height 13
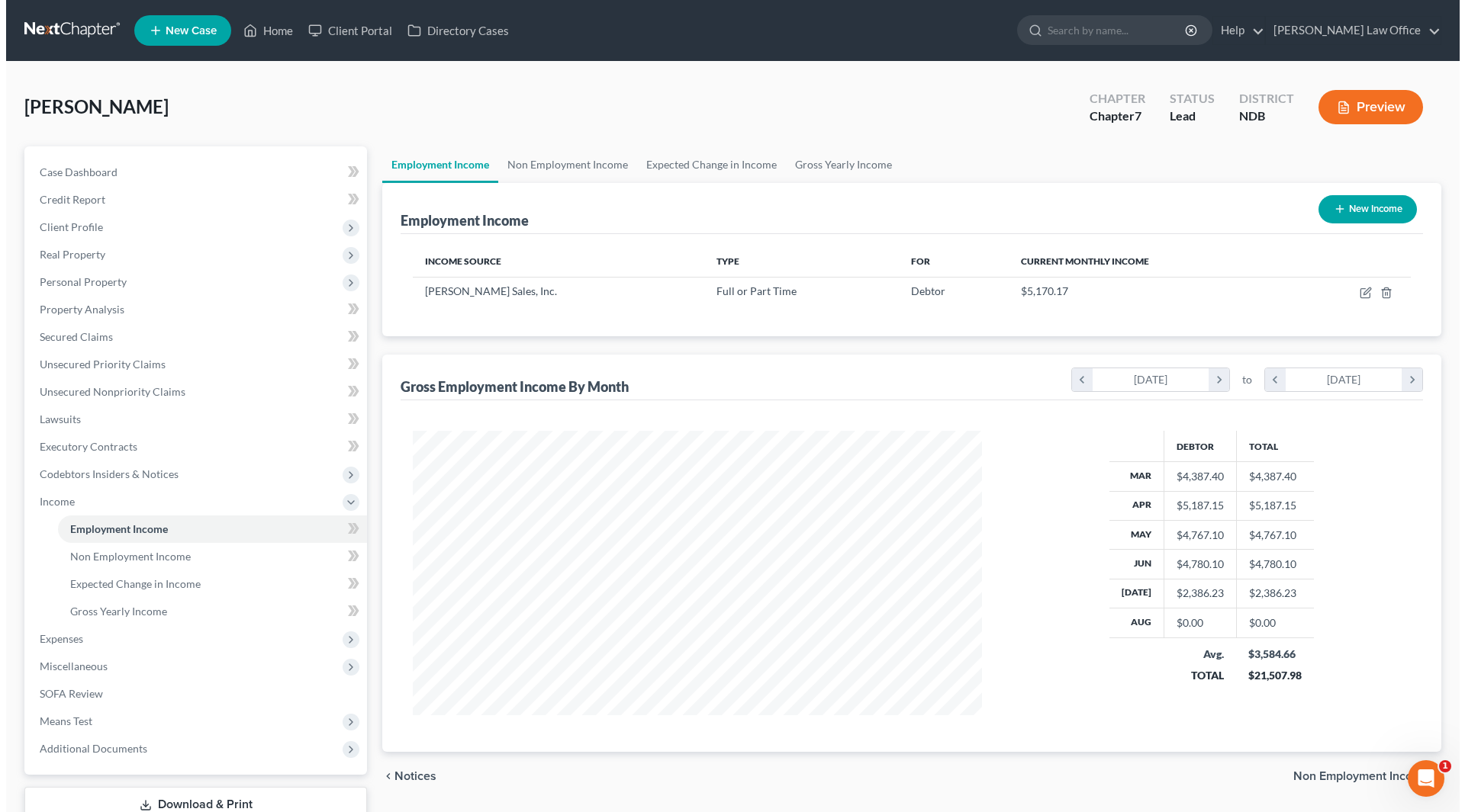
scroll to position [284, 600]
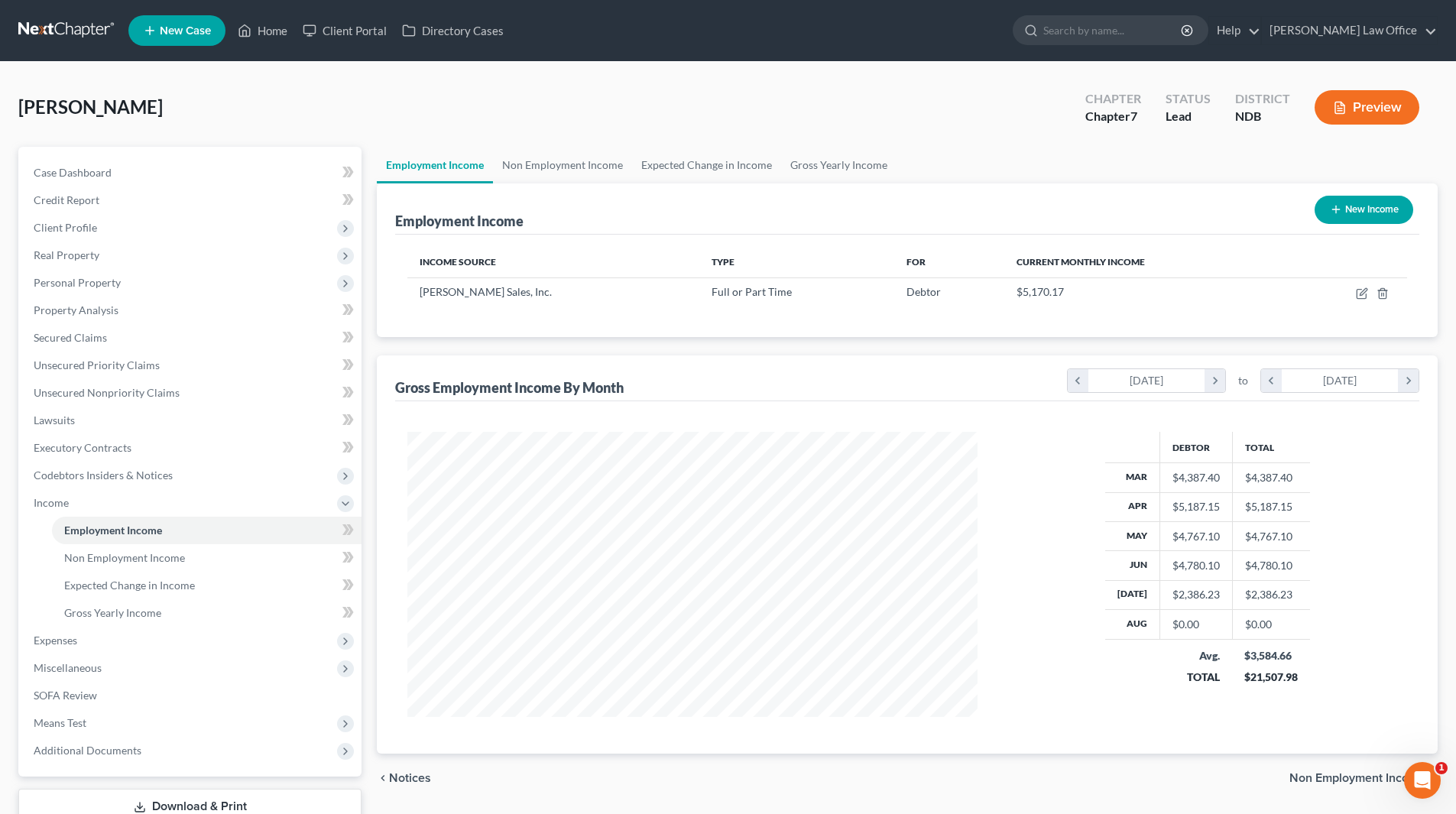
click at [1326, 204] on button "New Income" at bounding box center [1363, 209] width 98 height 28
select select "0"
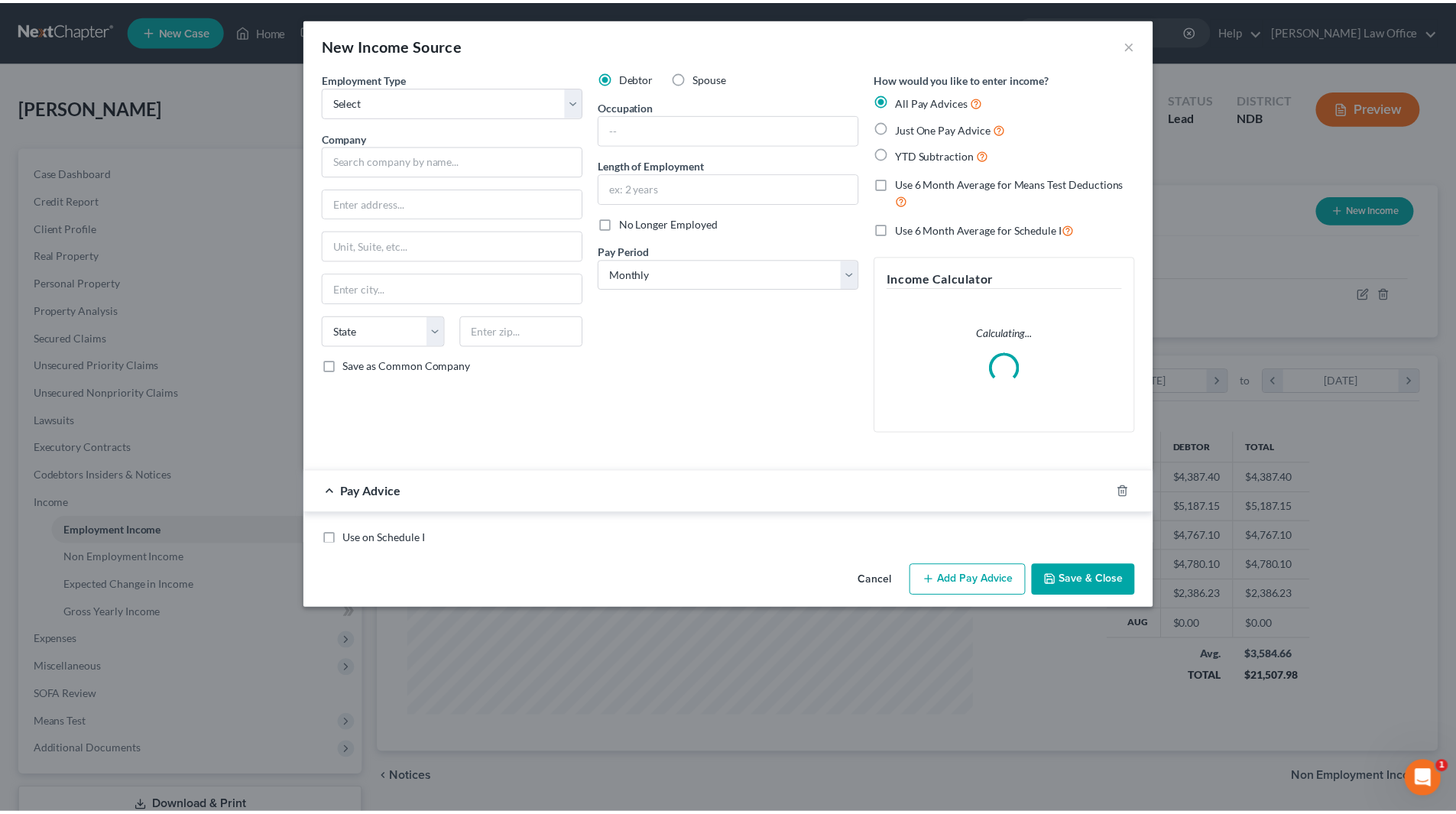
scroll to position [288, 606]
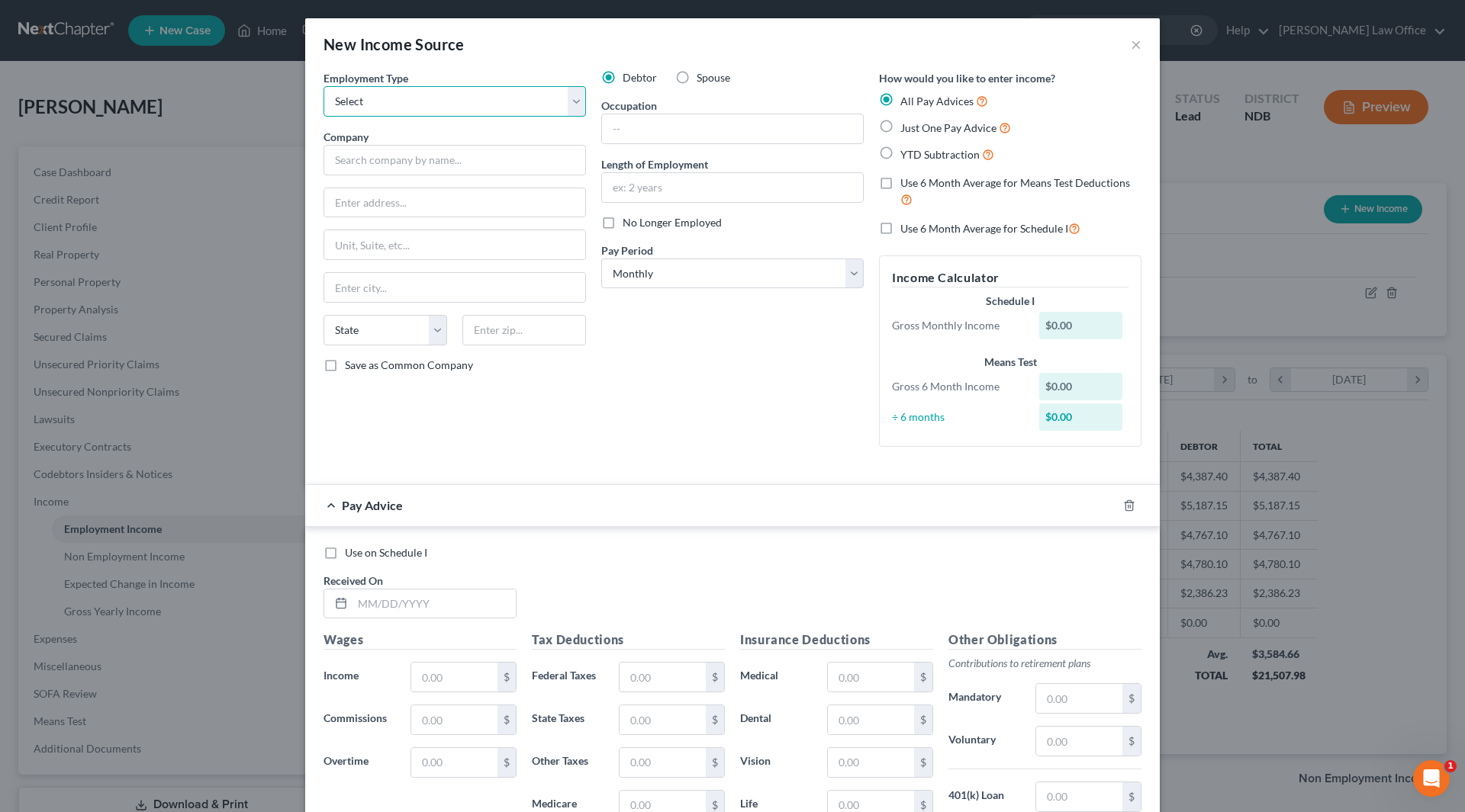
click at [424, 98] on select "Select Full or [DEMOGRAPHIC_DATA] Employment Self Employment" at bounding box center [455, 101] width 262 height 30
select select "0"
click at [324, 86] on select "Select Full or [DEMOGRAPHIC_DATA] Employment Self Employment" at bounding box center [455, 101] width 262 height 30
click at [421, 158] on input "text" at bounding box center [455, 159] width 262 height 30
click at [1130, 45] on button "×" at bounding box center [1136, 44] width 11 height 18
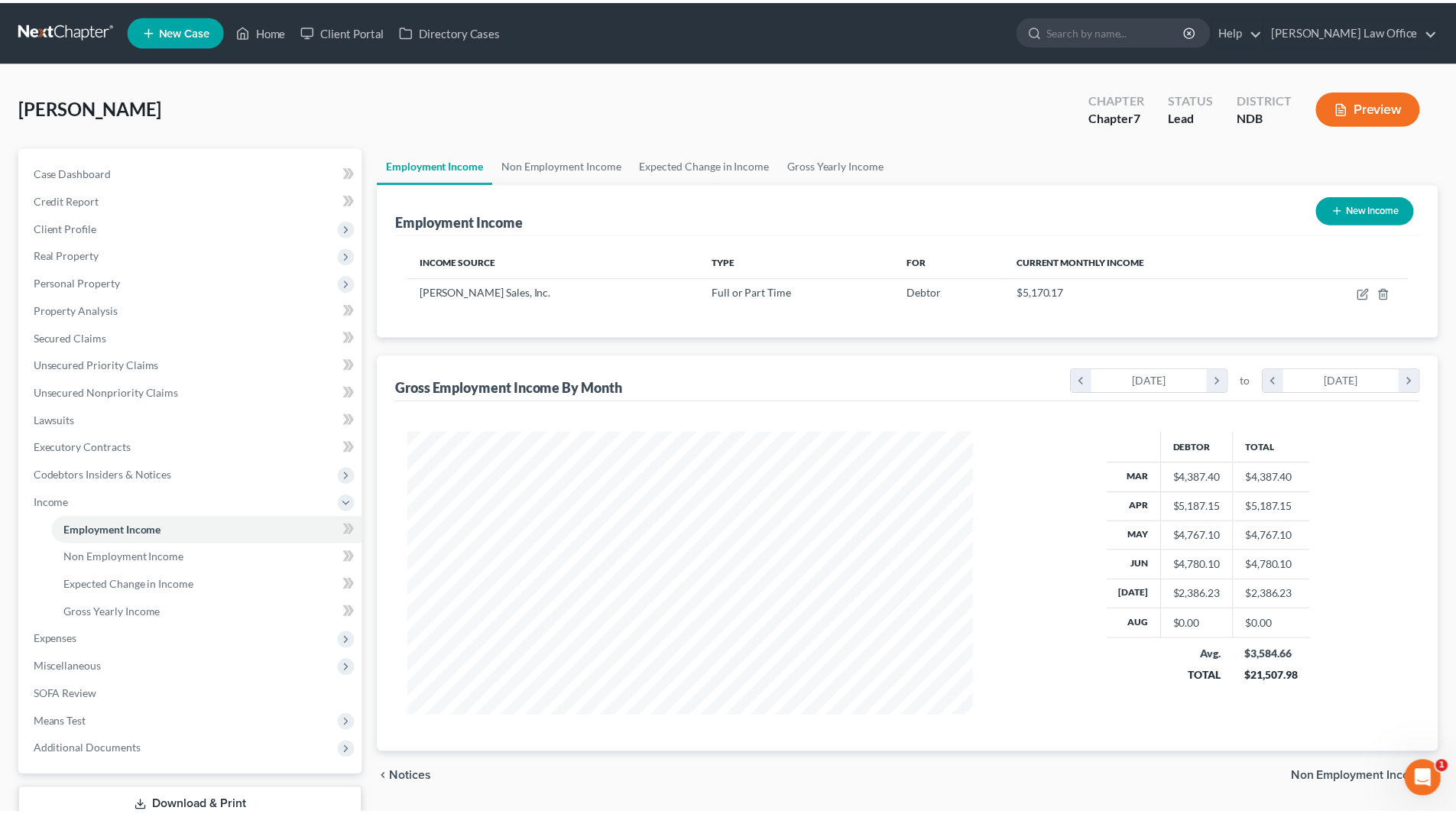
scroll to position [764148, 763729]
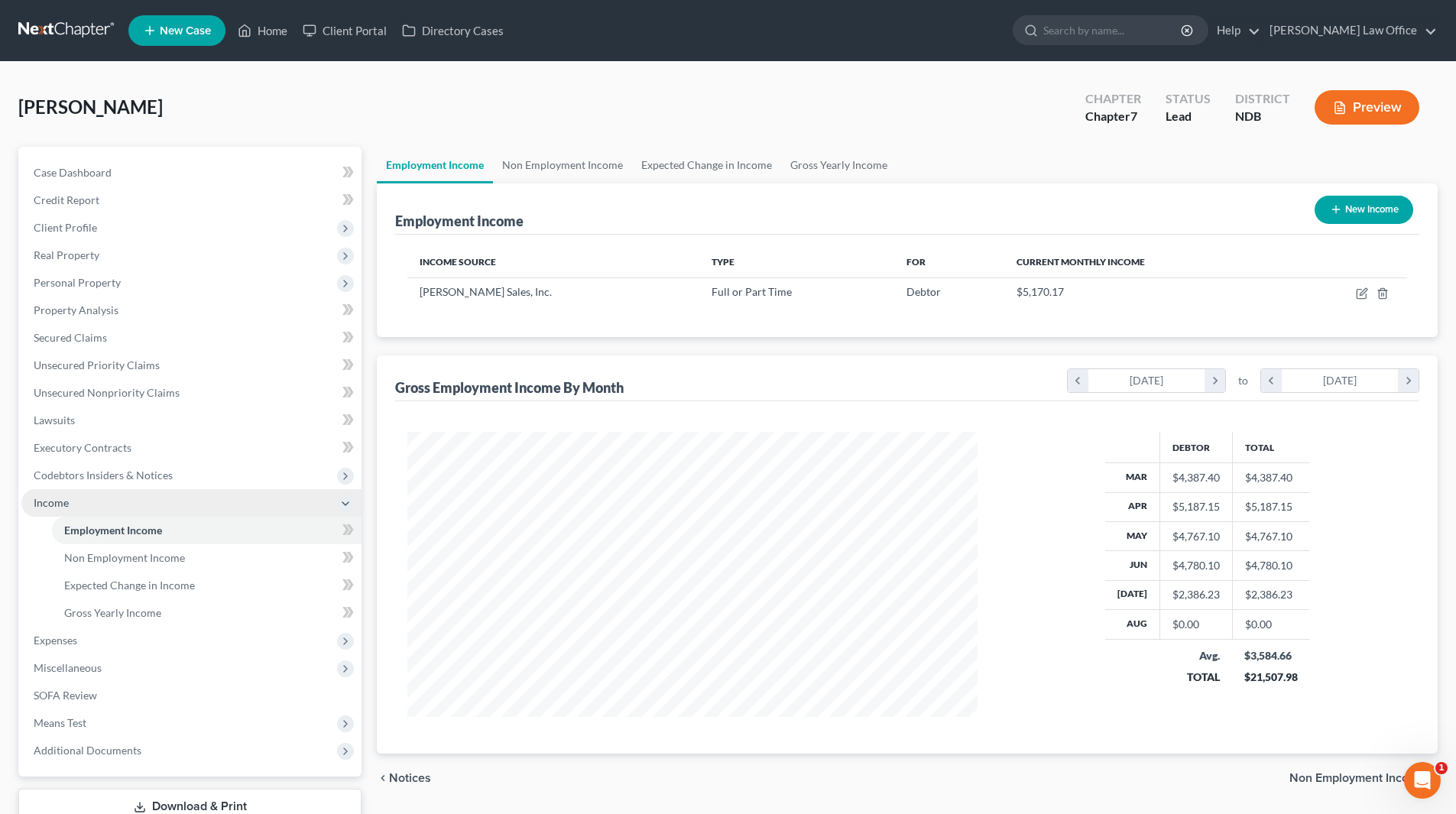
click at [63, 505] on span "Income" at bounding box center [51, 503] width 35 height 13
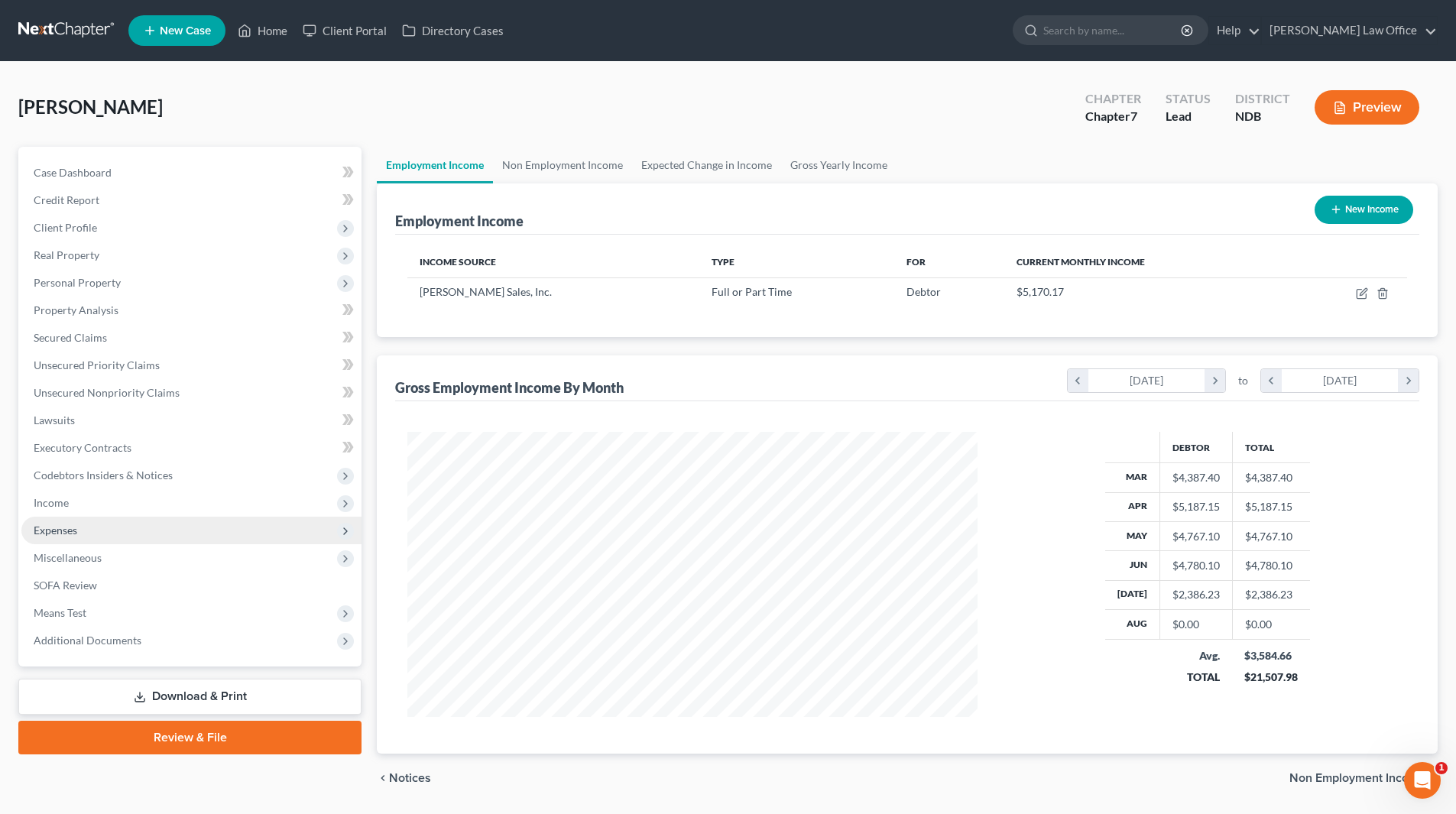
click at [62, 526] on span "Expenses" at bounding box center [55, 530] width 43 height 13
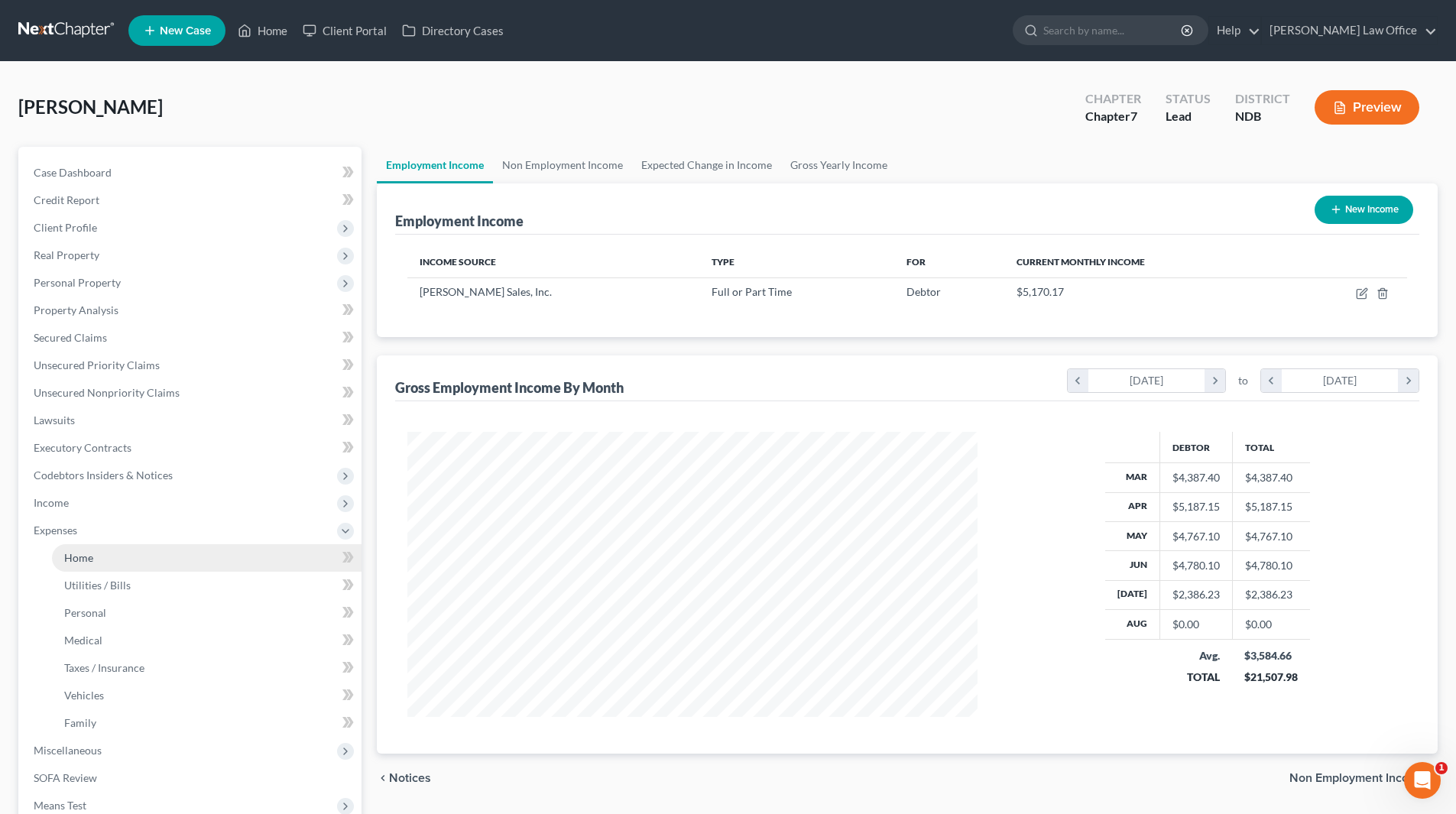
click at [85, 551] on span "Home" at bounding box center [79, 558] width 29 height 13
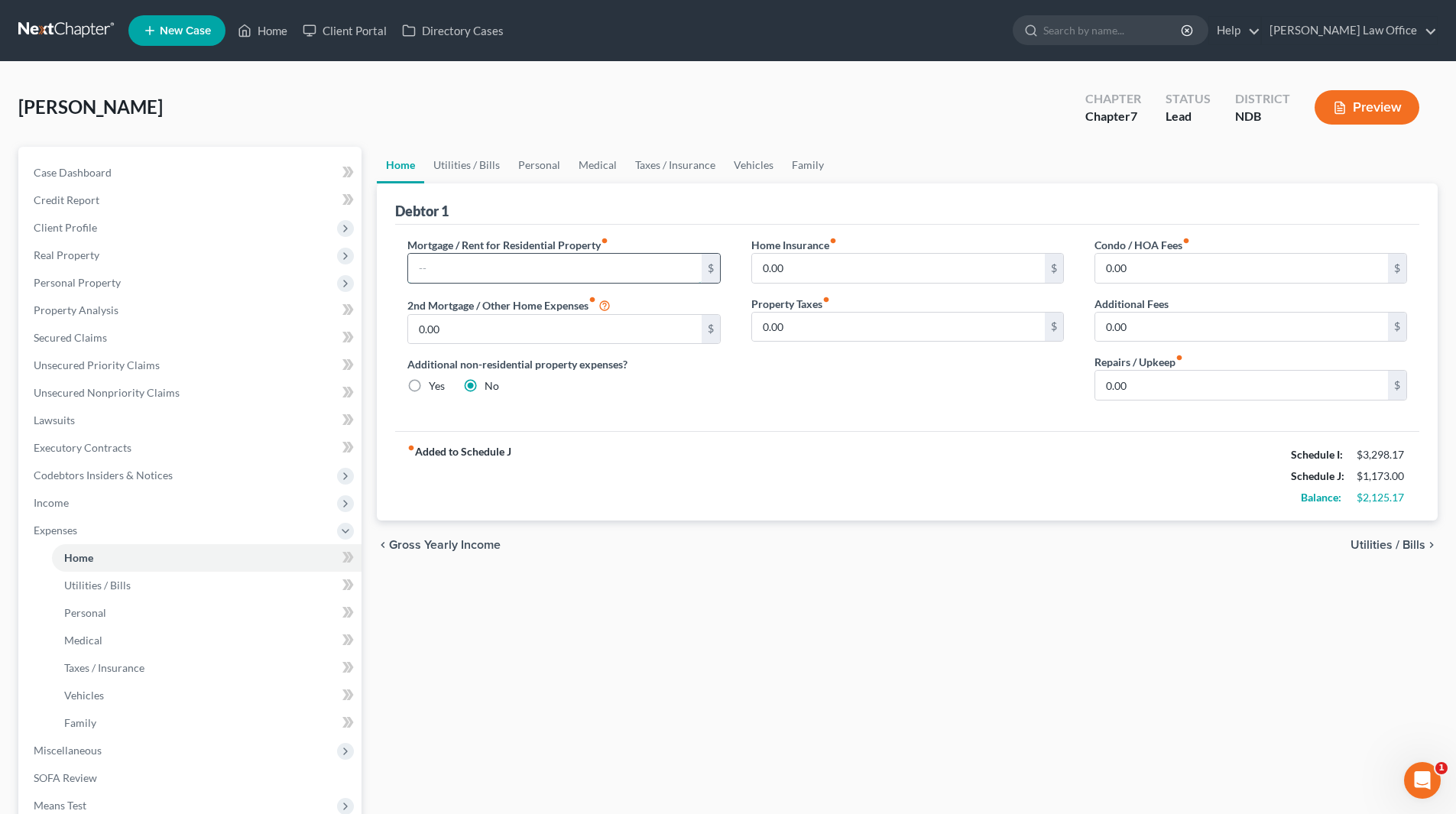
click at [498, 273] on input "text" at bounding box center [554, 268] width 293 height 29
type input "600"
click at [854, 274] on input "0.00" at bounding box center [898, 268] width 293 height 29
type input "12"
click at [468, 164] on link "Utilities / Bills" at bounding box center [467, 165] width 85 height 37
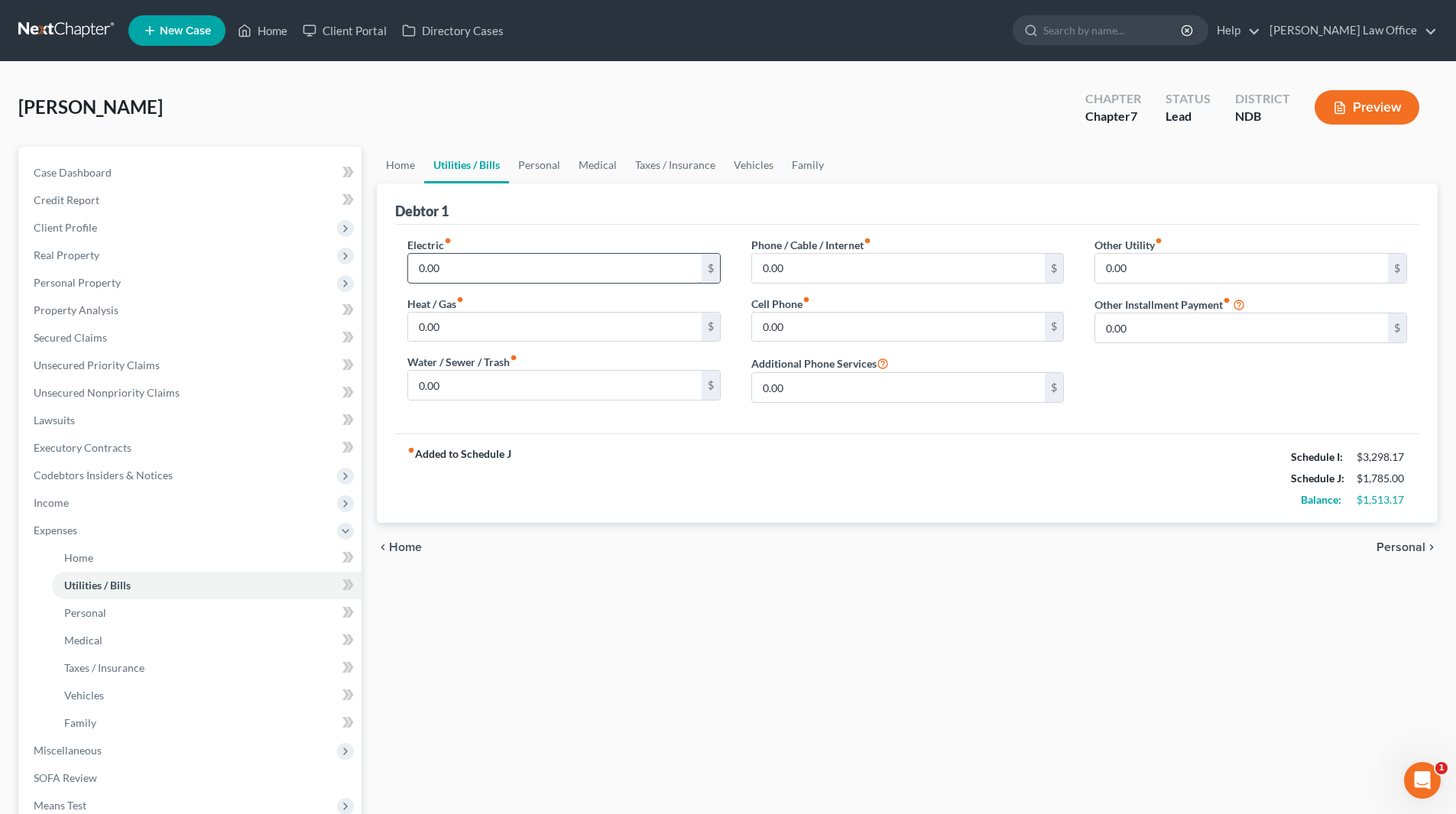
click at [532, 272] on input "0.00" at bounding box center [554, 268] width 293 height 29
type input "100"
click at [821, 322] on input "0.00" at bounding box center [898, 327] width 293 height 29
type input "180"
click at [875, 260] on input "0.00" at bounding box center [898, 268] width 293 height 29
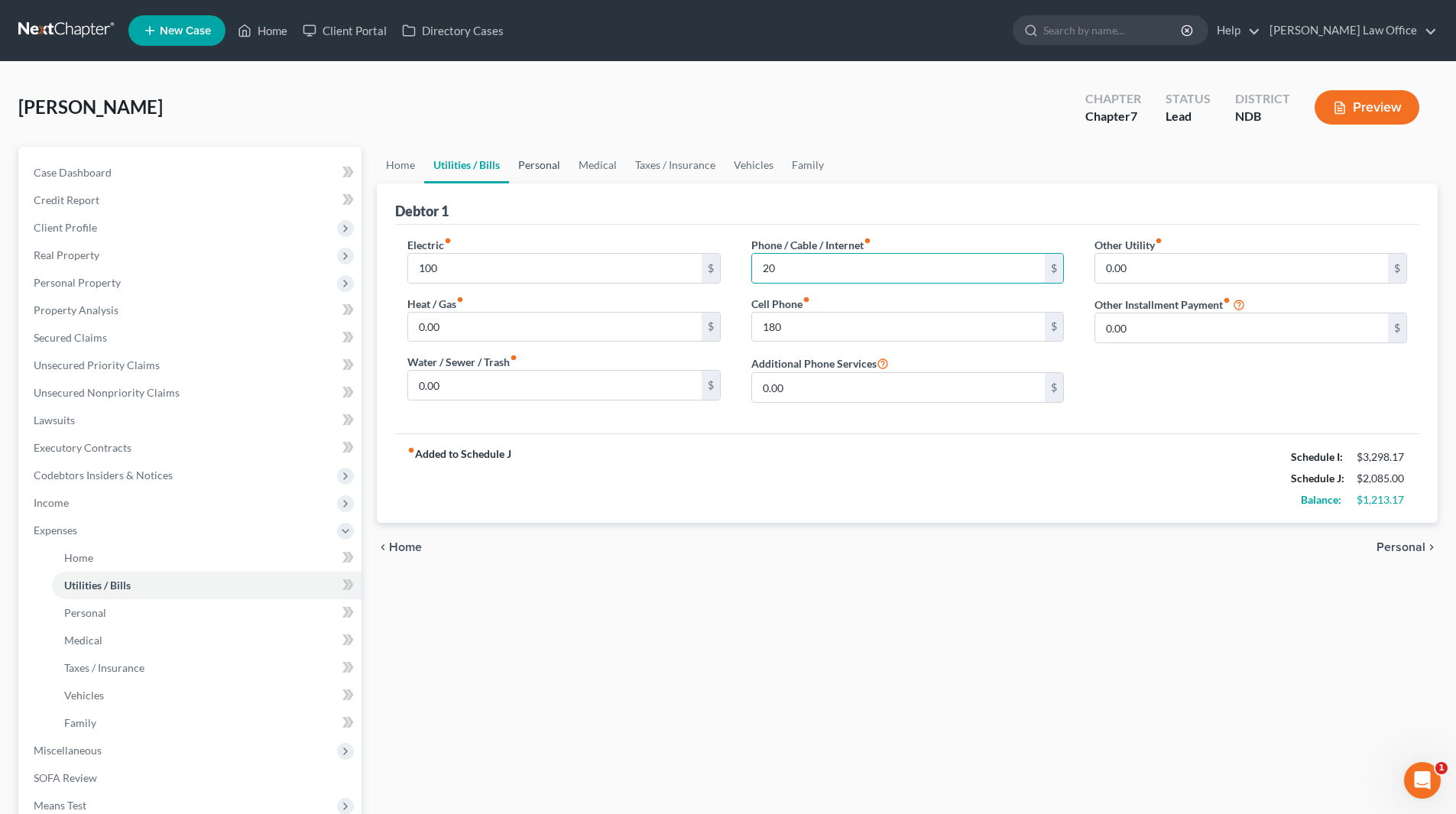
type input "20"
click at [538, 171] on link "Personal" at bounding box center [539, 165] width 61 height 37
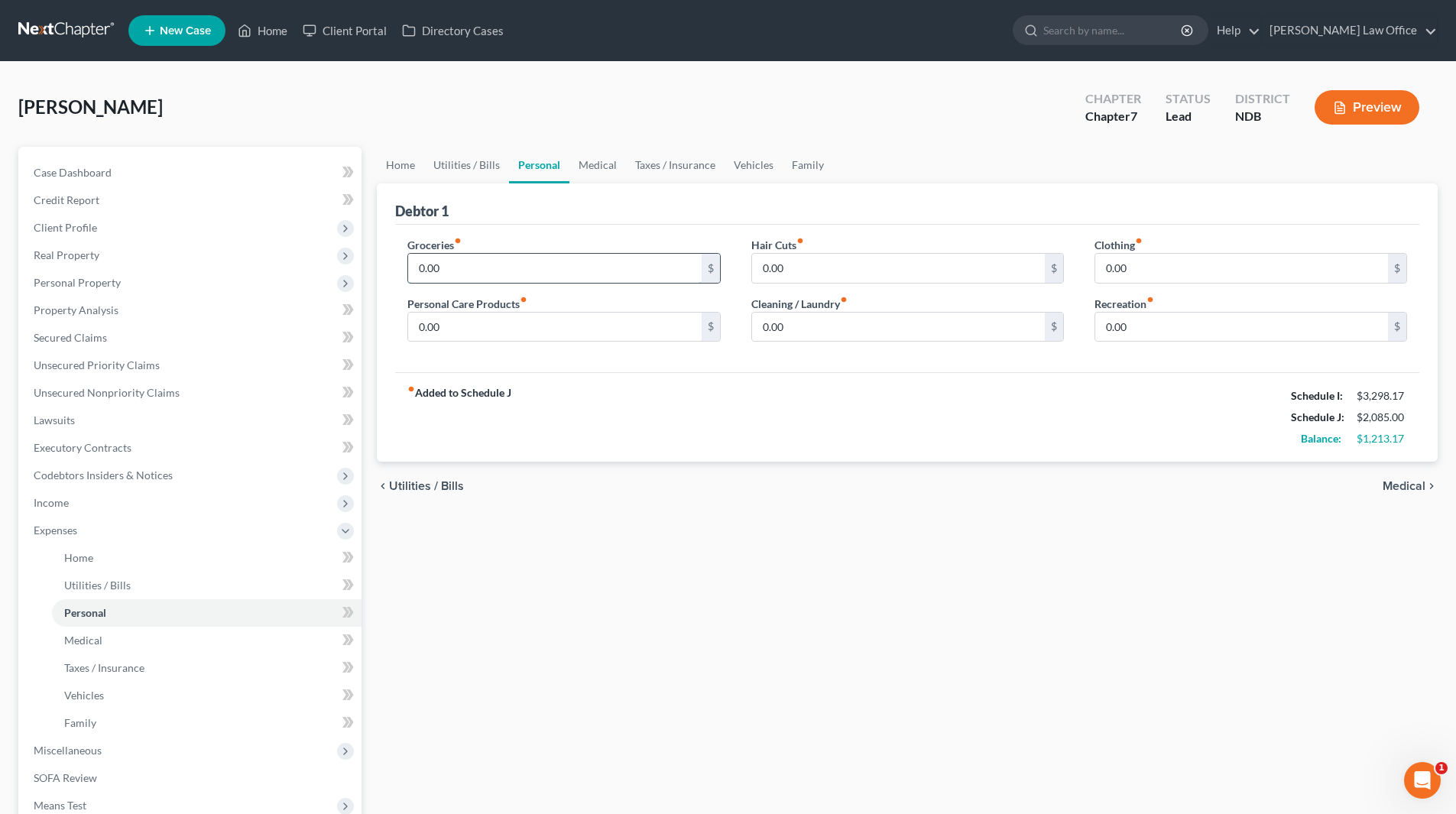
click at [519, 256] on input "0.00" at bounding box center [554, 268] width 293 height 29
type input "320"
click at [1132, 262] on input "0.00" at bounding box center [1241, 268] width 293 height 29
type input "20"
click at [898, 331] on input "0.00" at bounding box center [898, 327] width 293 height 29
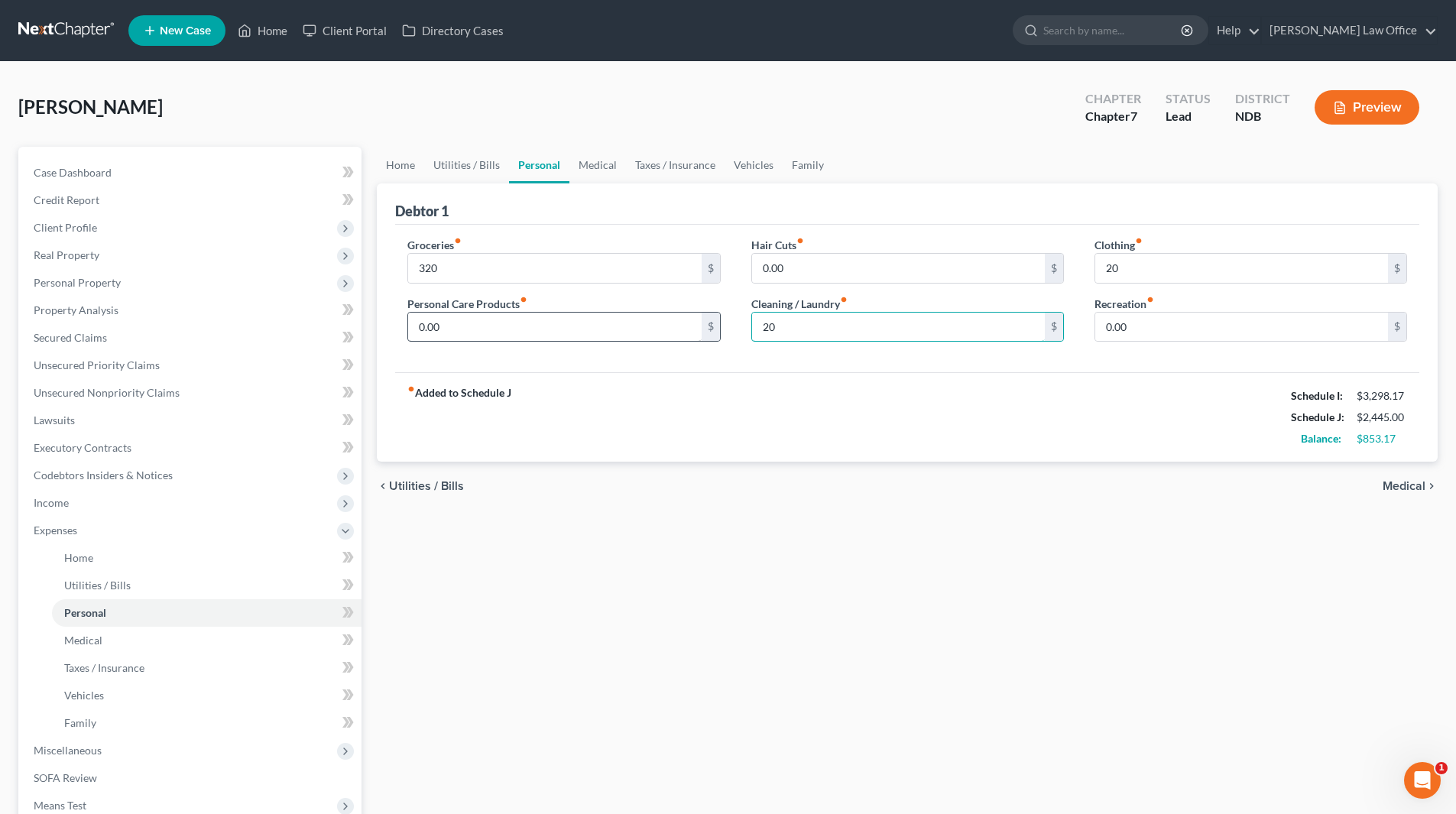
type input "20"
click at [494, 334] on input "0.00" at bounding box center [554, 327] width 293 height 29
type input "50"
click at [593, 171] on link "Medical" at bounding box center [598, 165] width 57 height 37
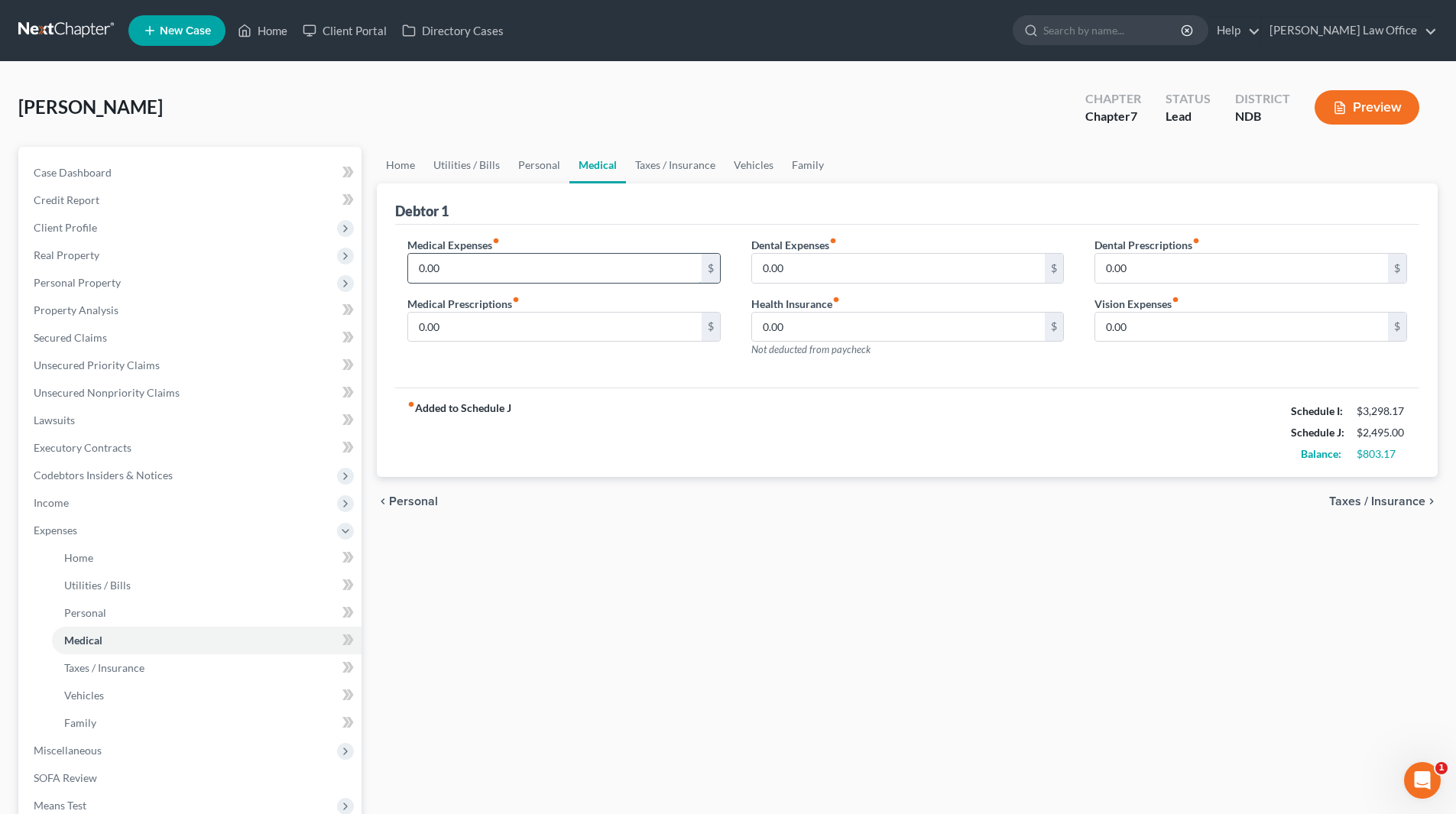
click at [595, 262] on input "0.00" at bounding box center [554, 268] width 293 height 29
type input "225"
click at [758, 168] on link "Vehicles" at bounding box center [753, 165] width 58 height 37
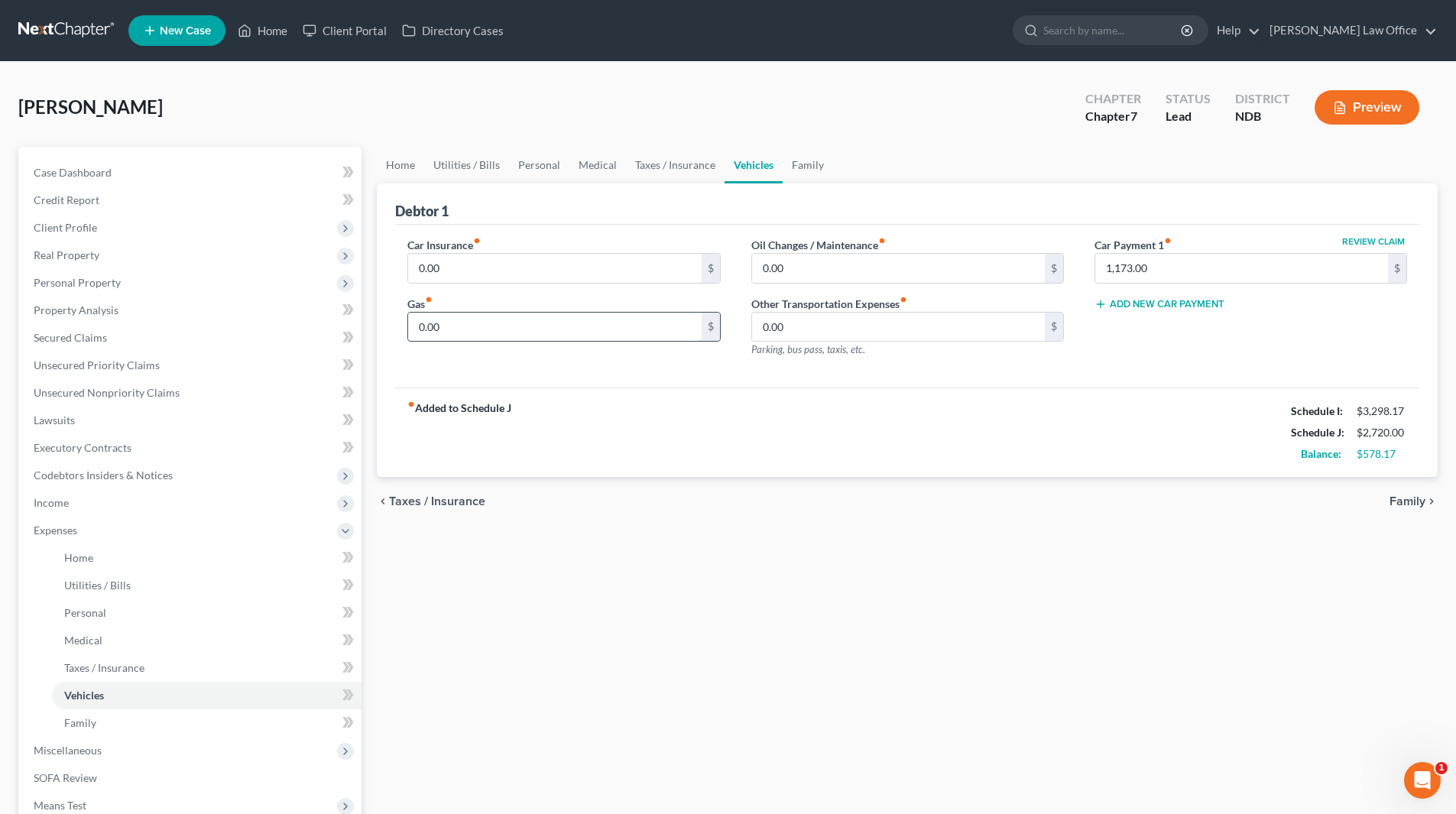
click at [480, 339] on input "0.00" at bounding box center [554, 327] width 293 height 29
type input "250"
click at [481, 264] on input "0.00" at bounding box center [554, 268] width 293 height 29
type input "118"
click at [808, 166] on link "Family" at bounding box center [807, 165] width 51 height 37
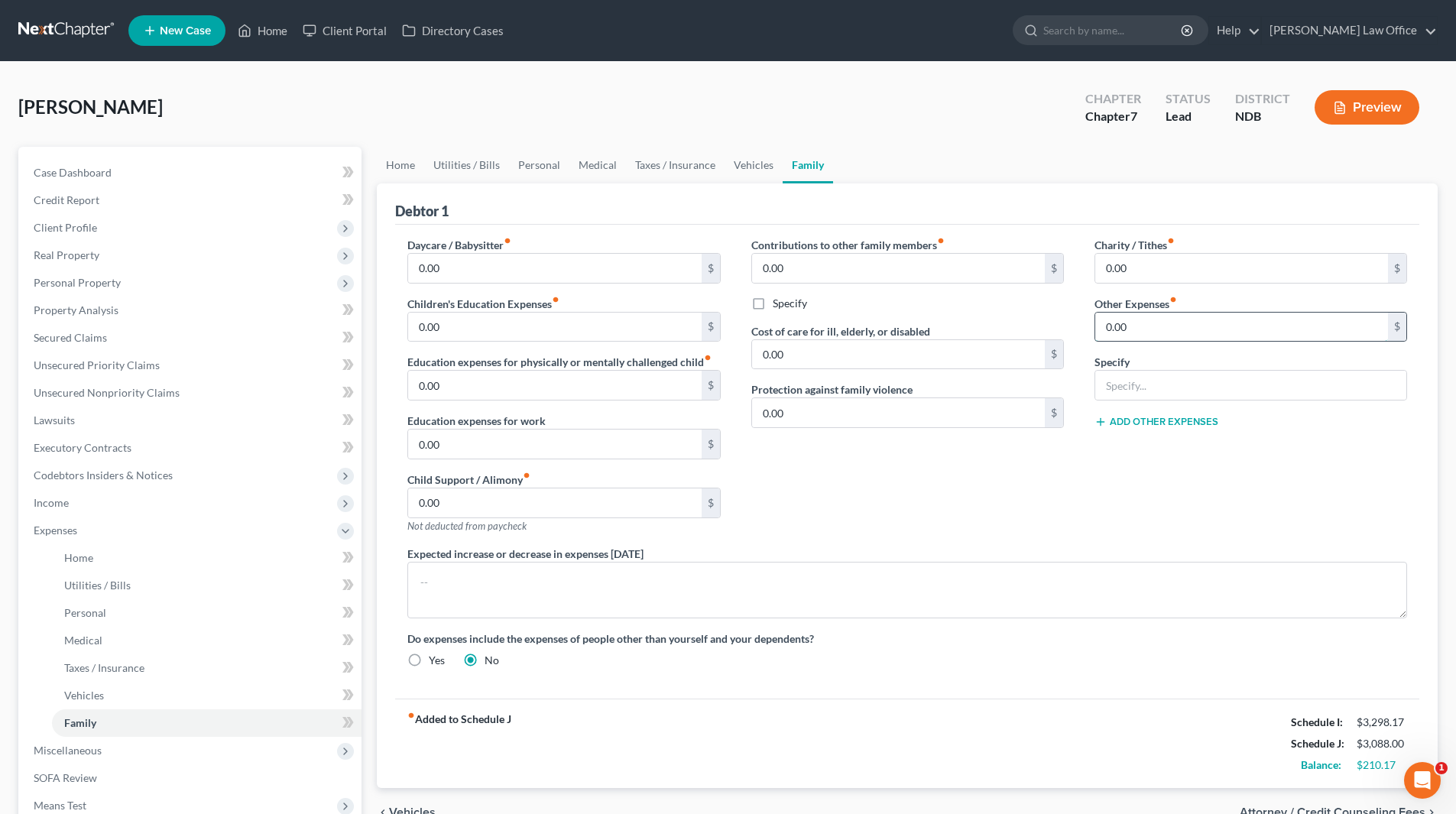
click at [1136, 335] on input "0.00" at bounding box center [1241, 327] width 293 height 29
type input "200.00"
click at [1179, 386] on input "text" at bounding box center [1250, 386] width 311 height 29
type input "Miscellaneous"
click at [83, 530] on span "Expenses" at bounding box center [191, 530] width 340 height 28
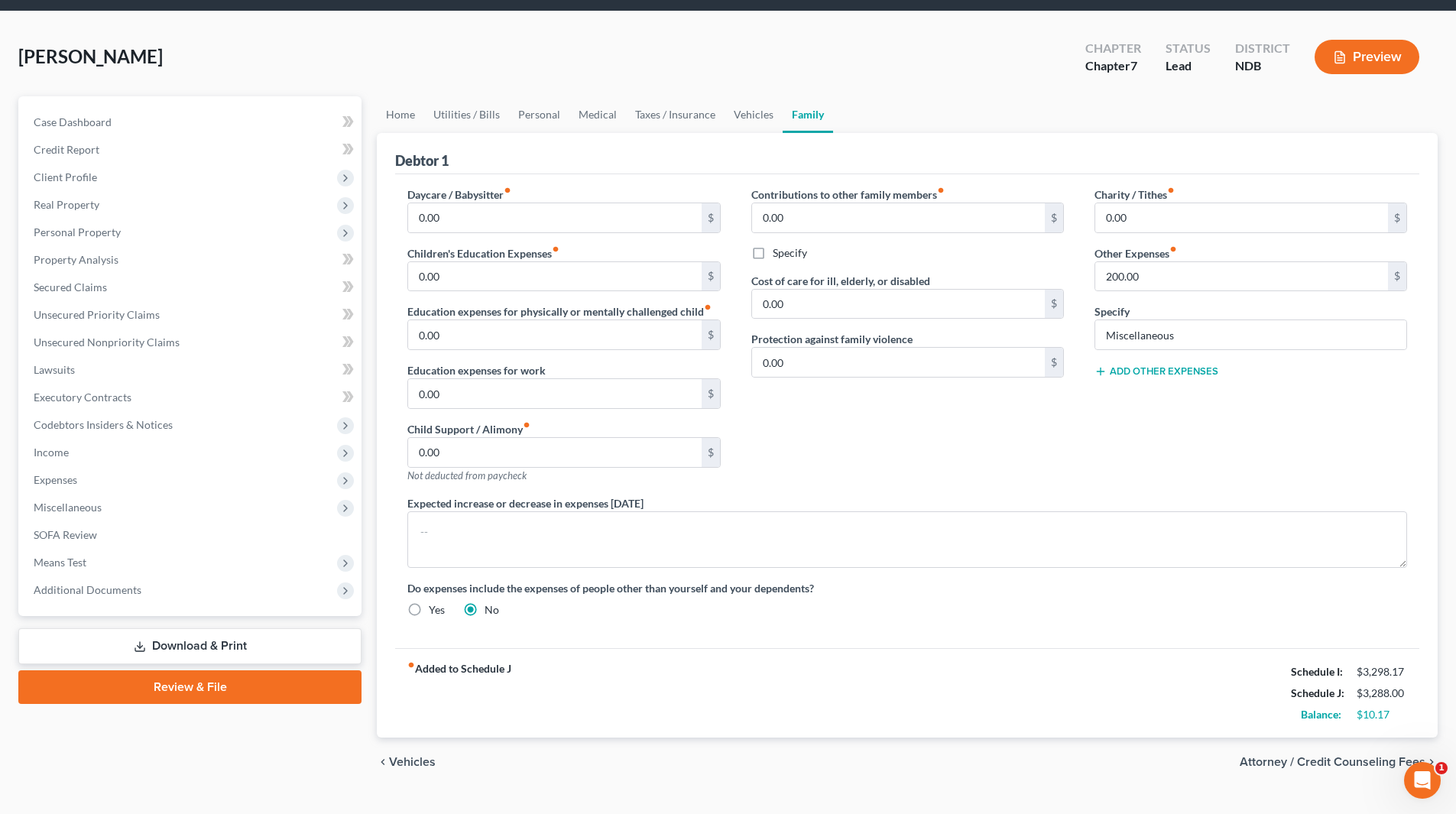
scroll to position [76, 0]
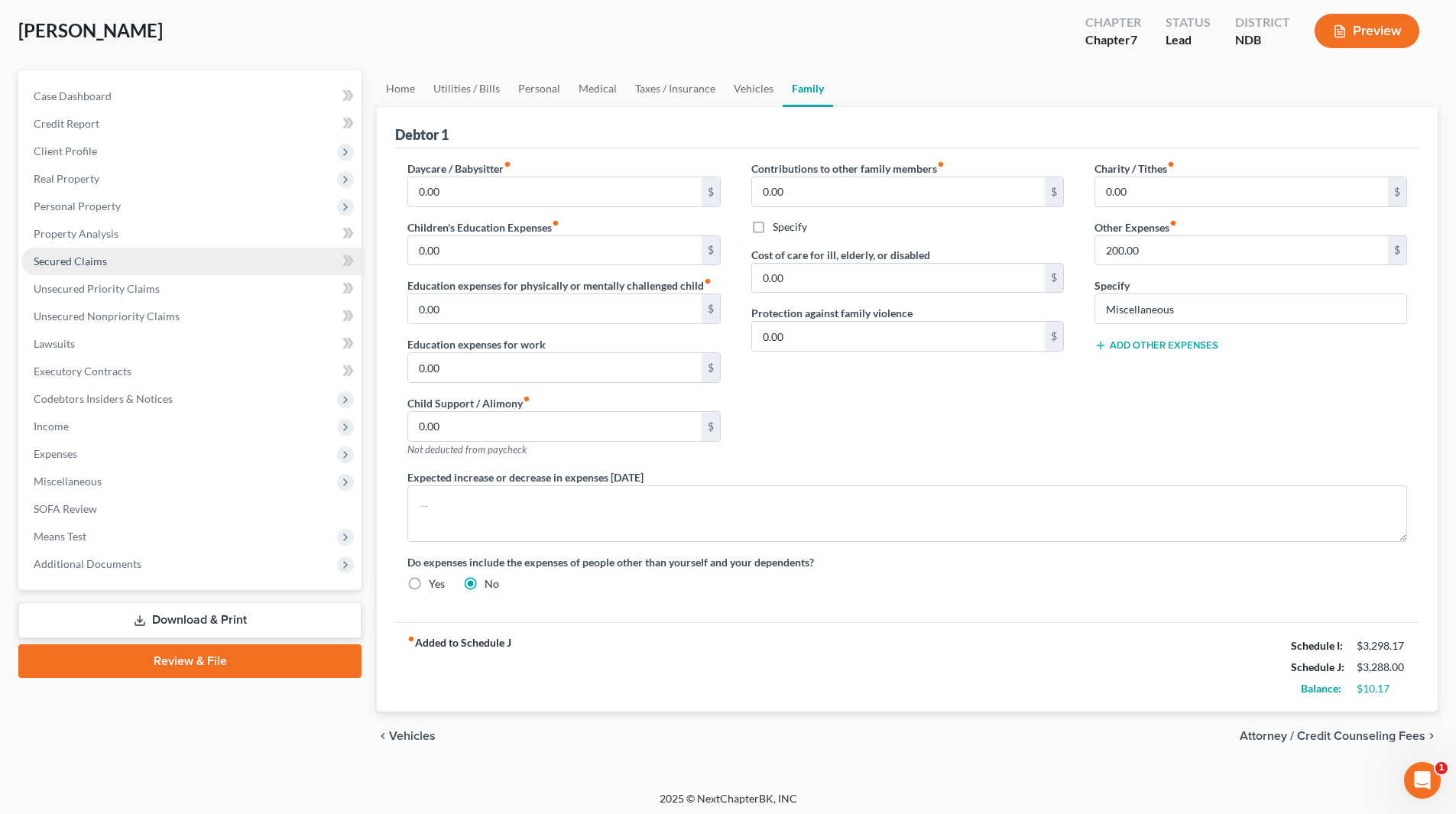
click at [85, 260] on span "Secured Claims" at bounding box center [71, 261] width 73 height 13
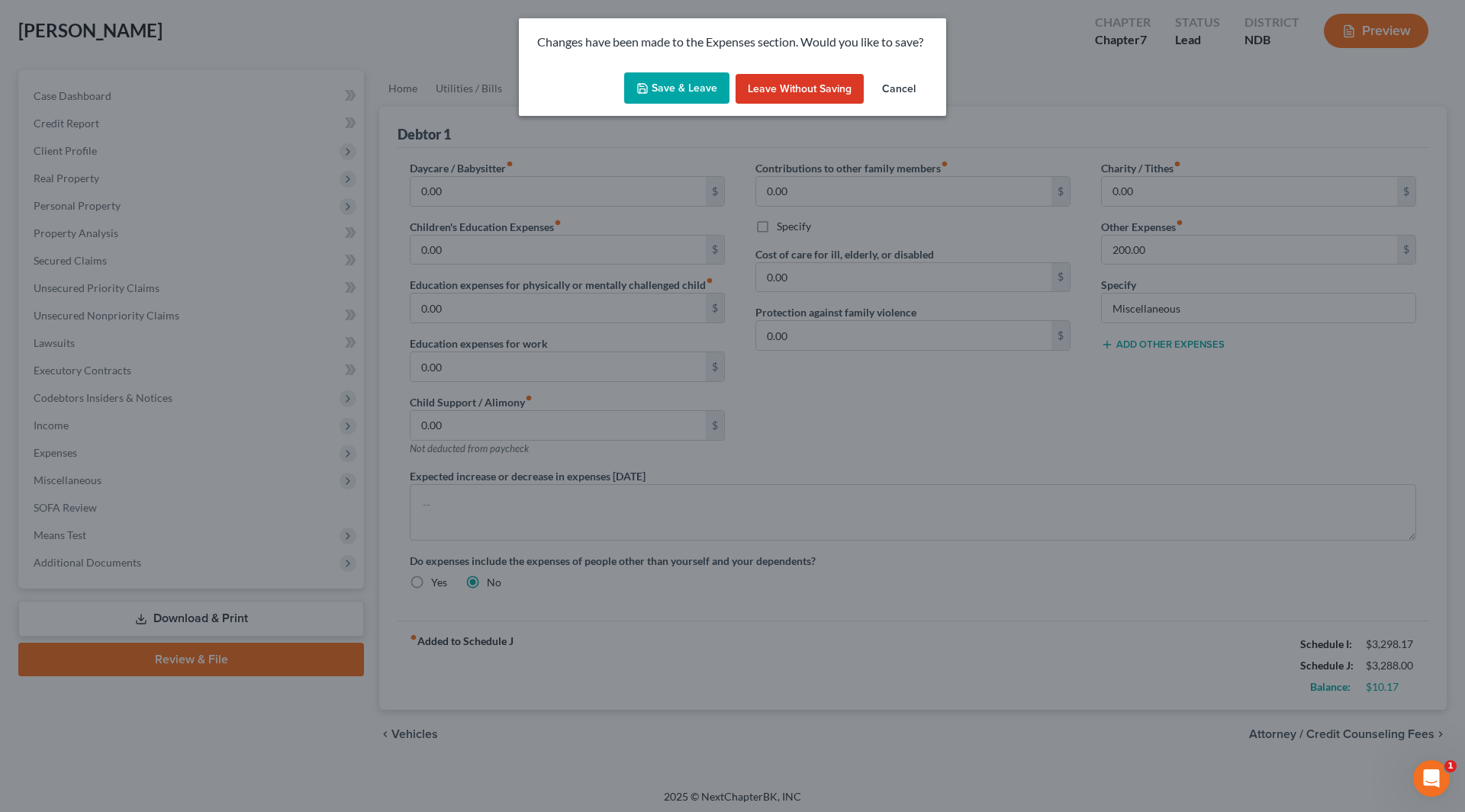
click at [673, 94] on button "Save & Leave" at bounding box center [677, 88] width 105 height 32
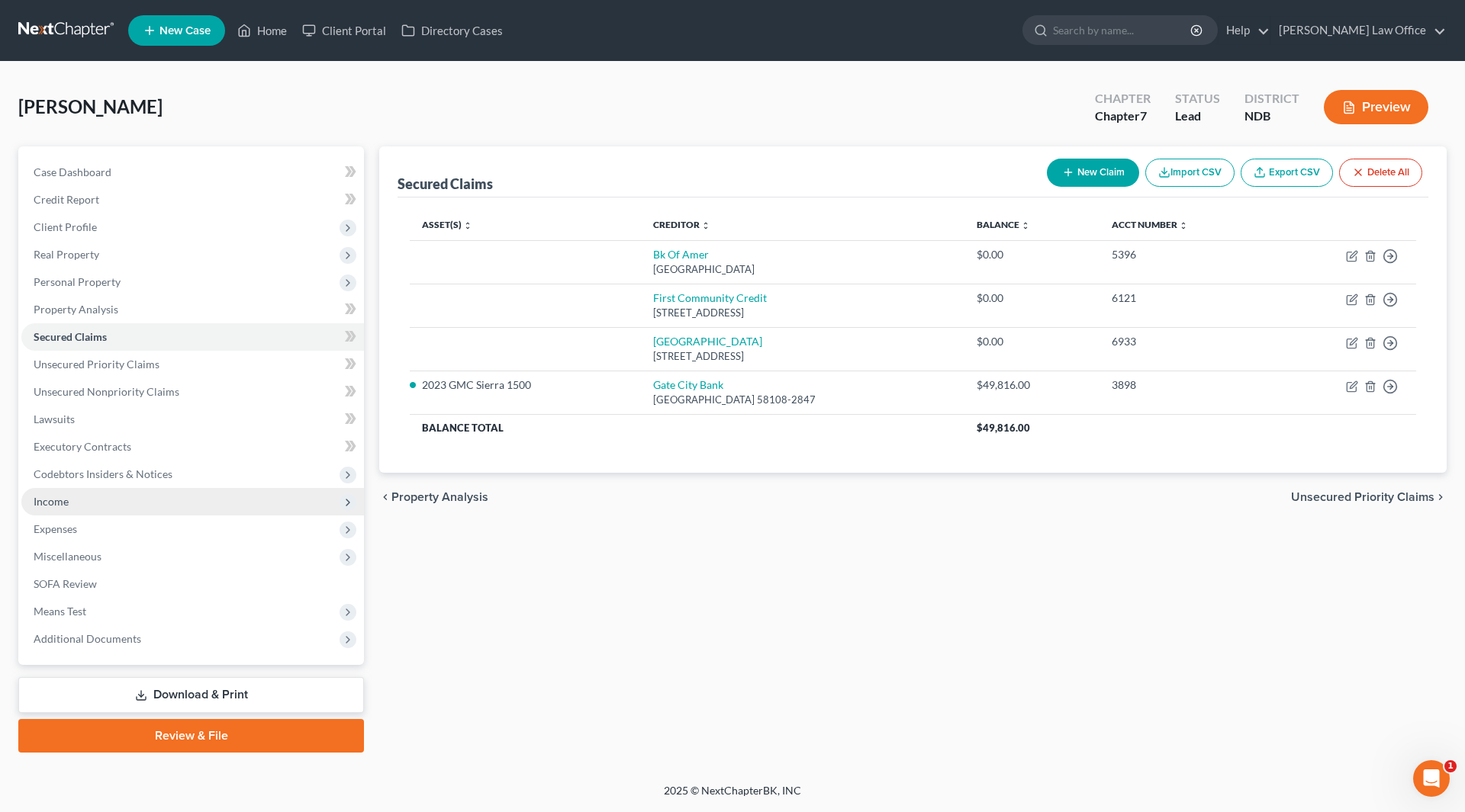
click at [46, 491] on span "Income" at bounding box center [193, 502] width 343 height 27
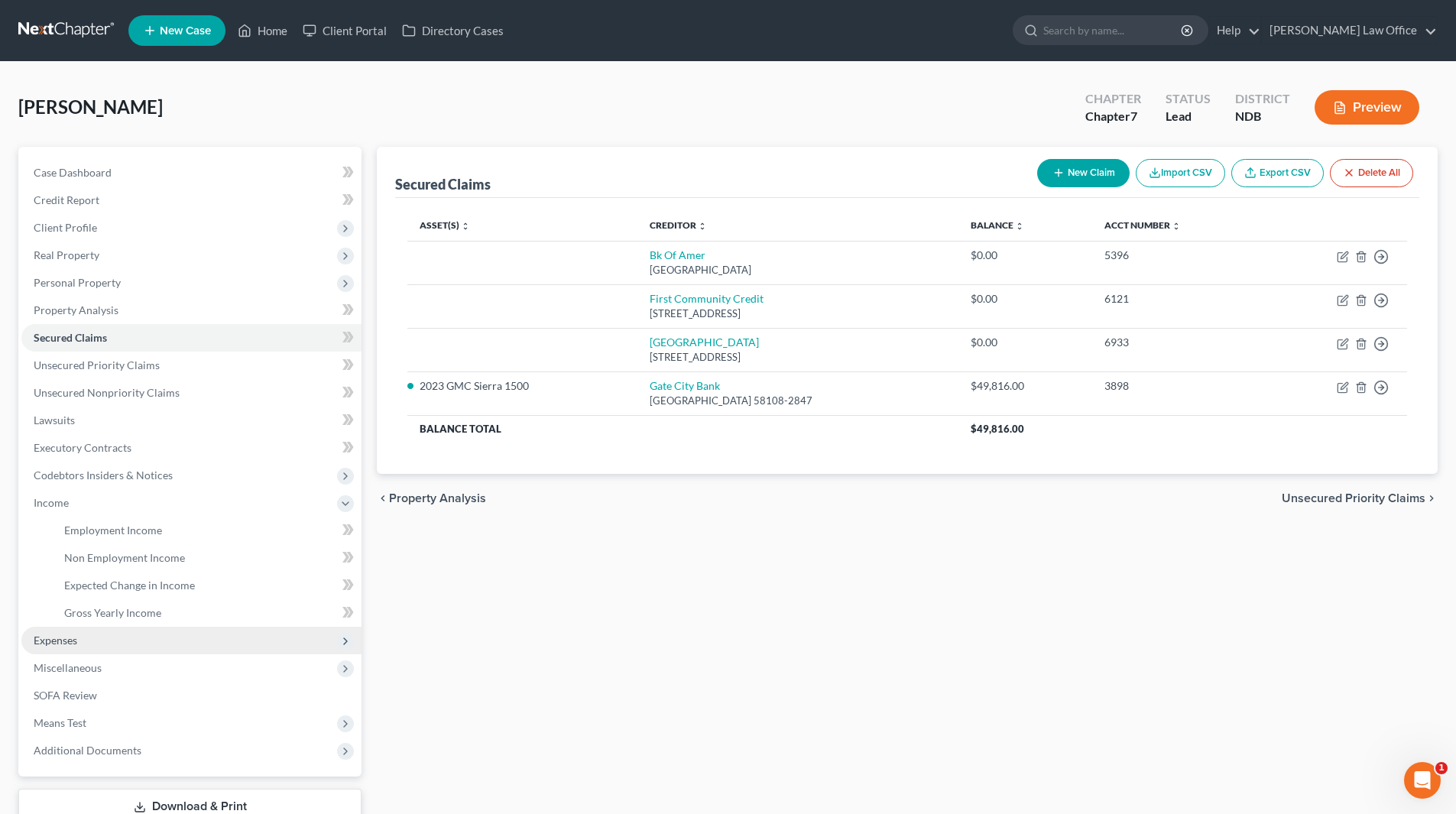
click at [64, 631] on span "Expenses" at bounding box center [191, 640] width 340 height 28
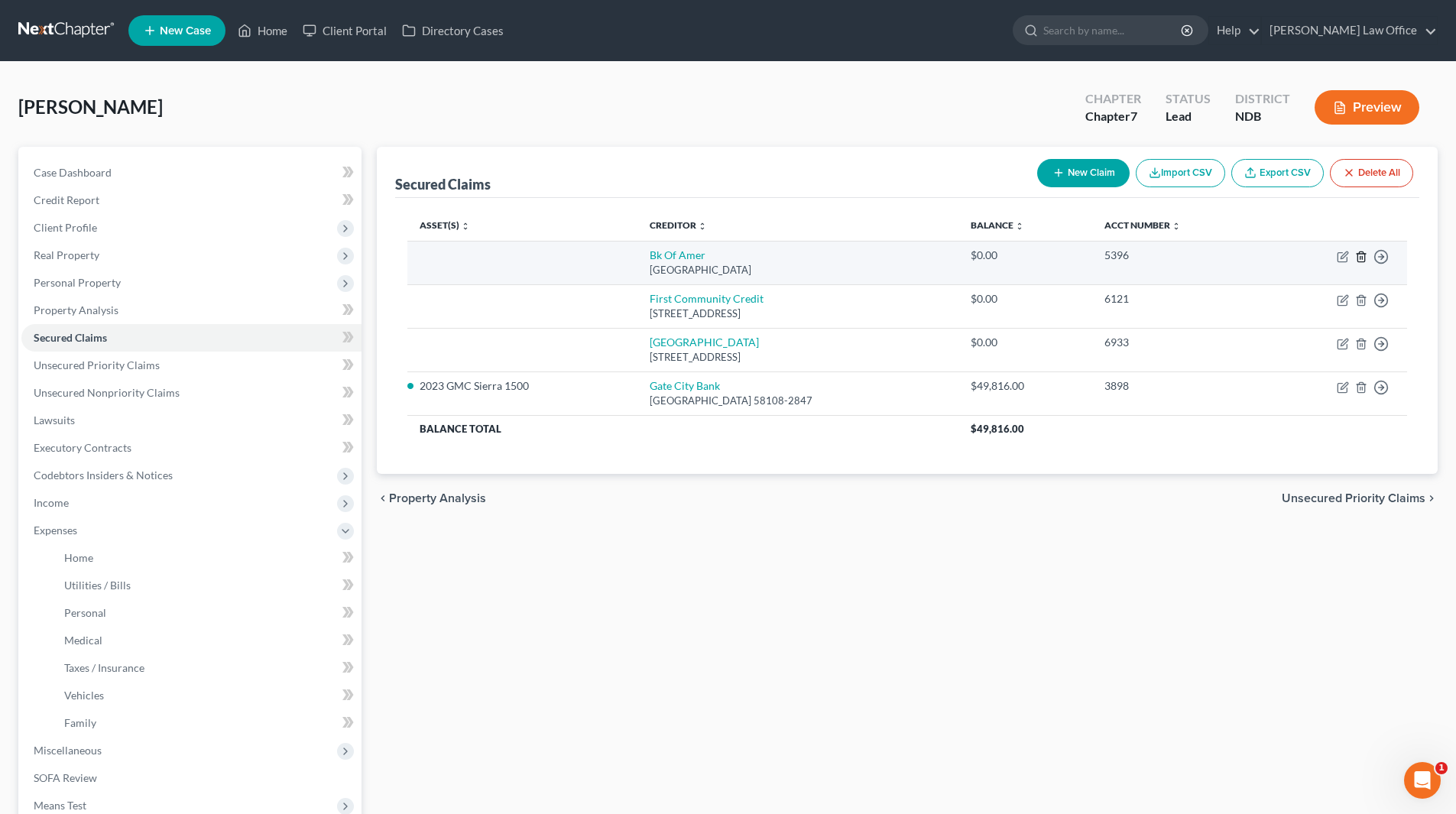
click at [1363, 255] on icon "button" at bounding box center [1360, 256] width 12 height 12
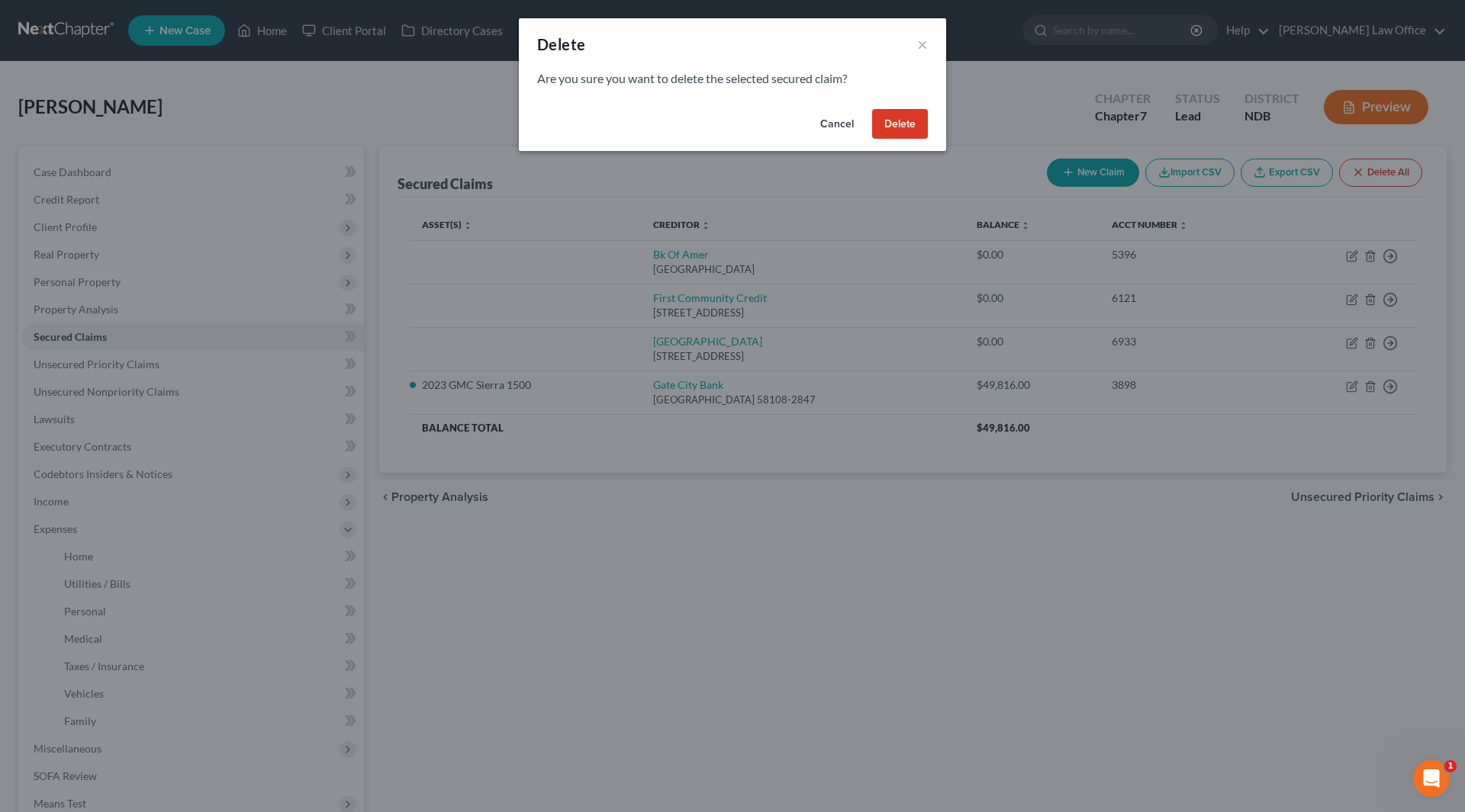
click at [906, 110] on button "Delete" at bounding box center [899, 124] width 56 height 30
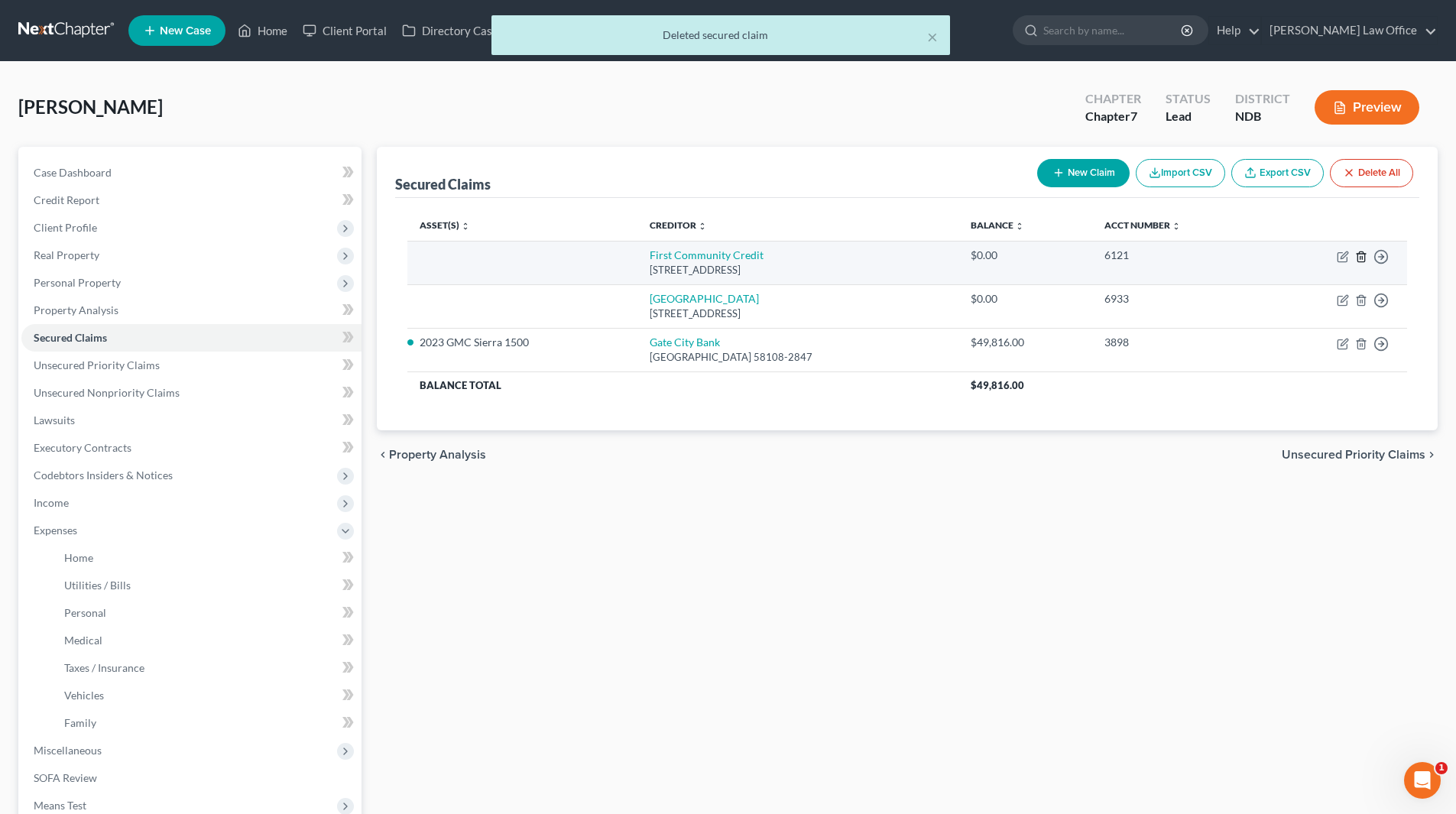
click at [1362, 257] on line "button" at bounding box center [1362, 257] width 0 height 3
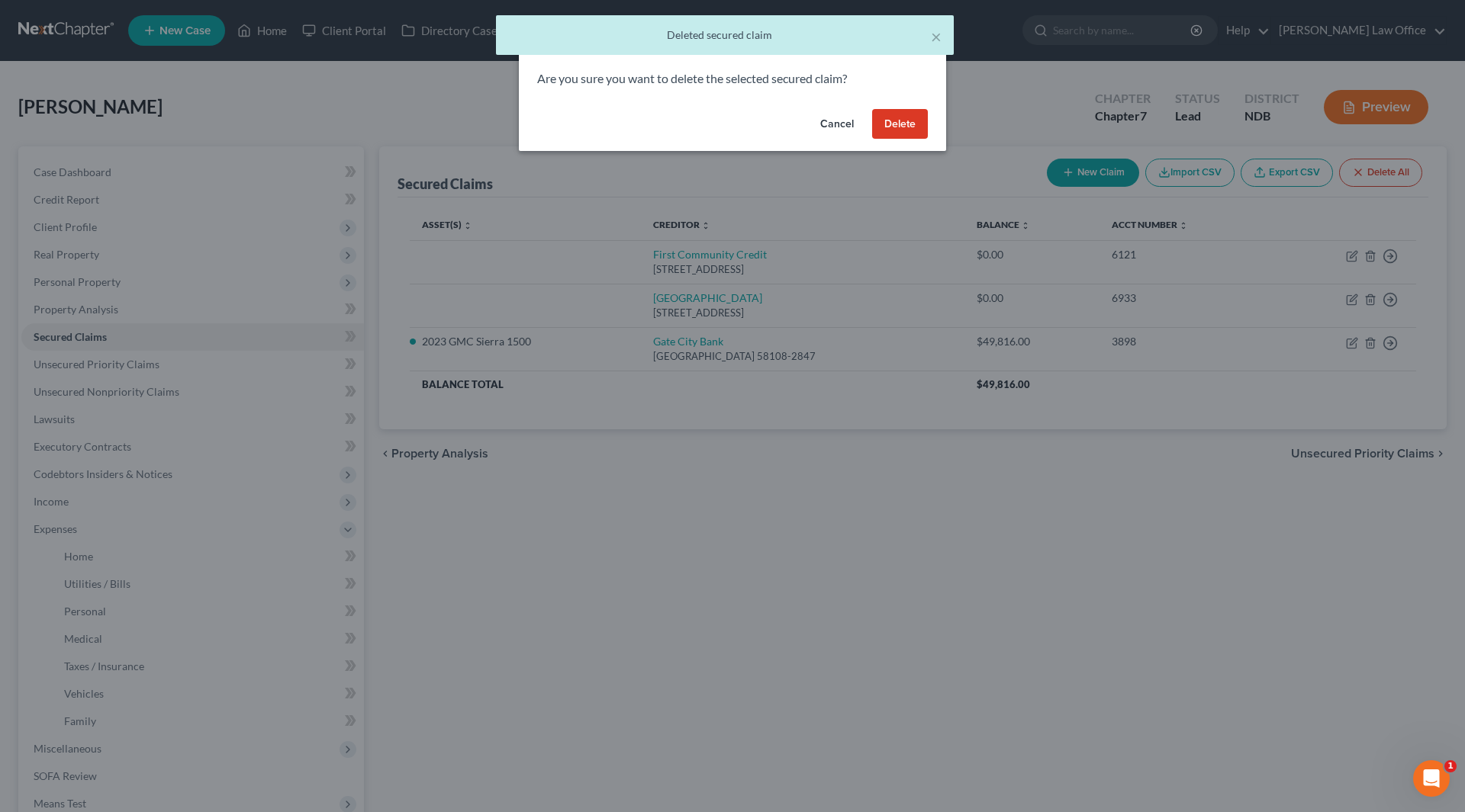
click at [910, 127] on button "Delete" at bounding box center [899, 124] width 56 height 30
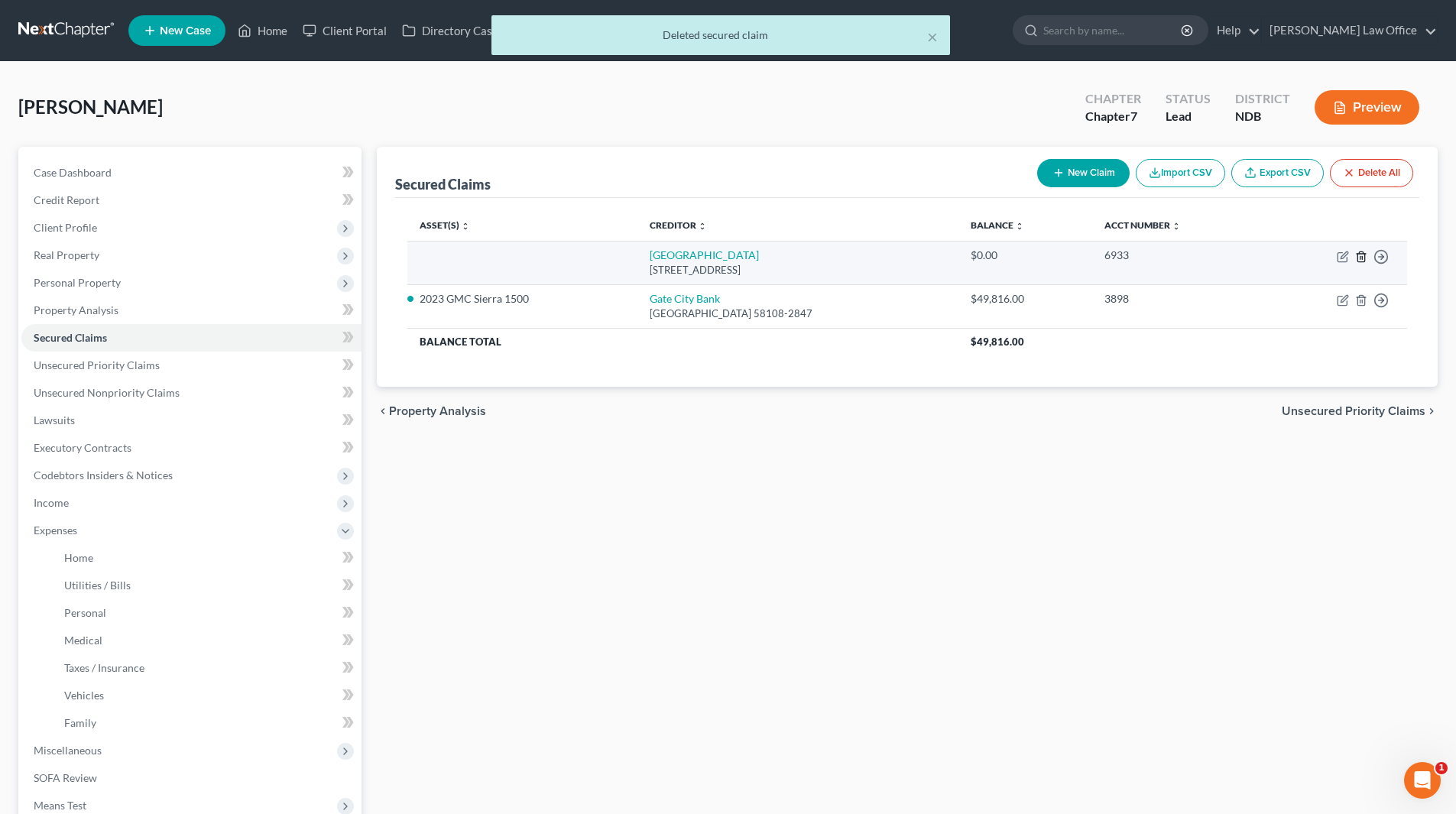
click at [1359, 252] on icon "button" at bounding box center [1360, 256] width 12 height 12
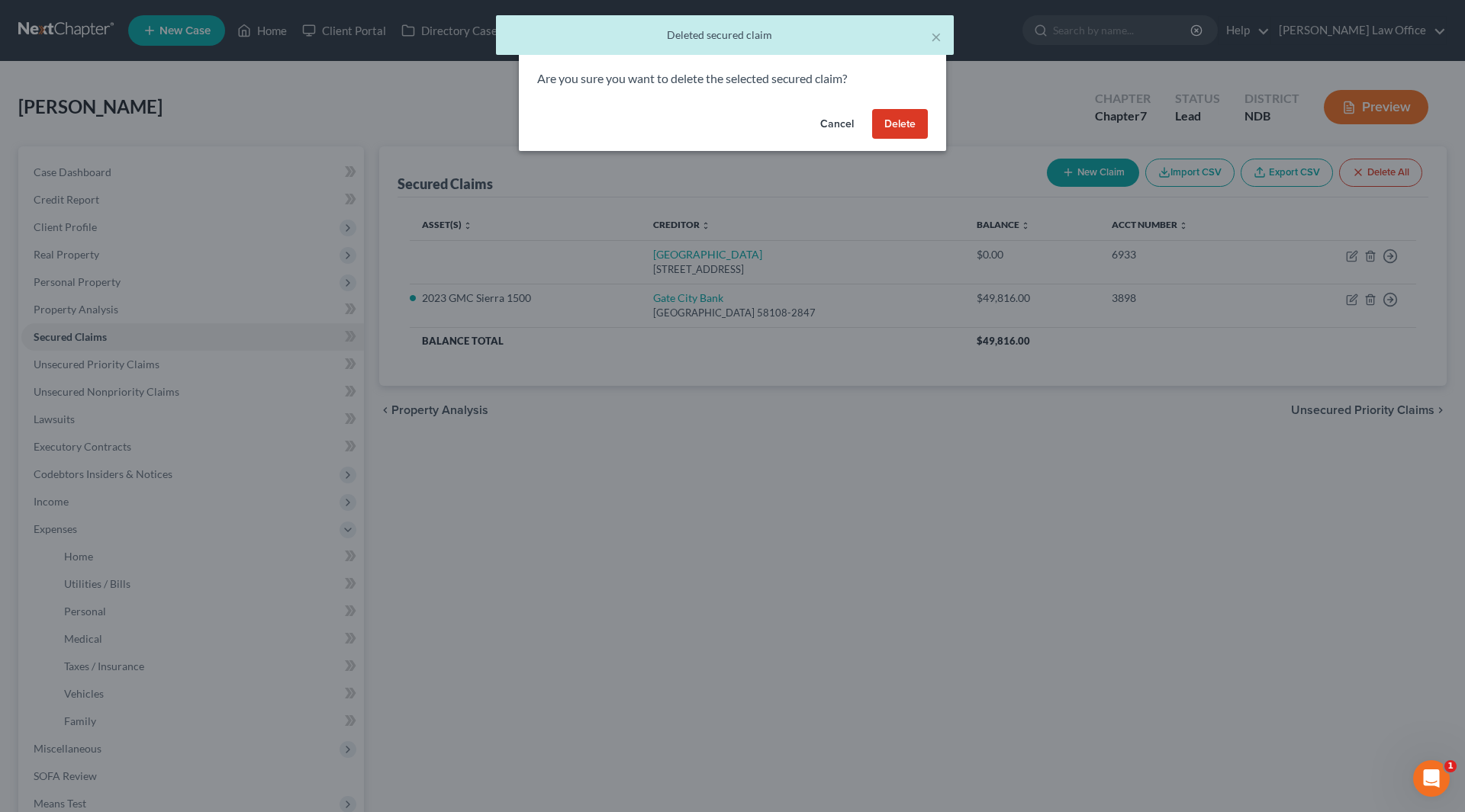
click at [902, 120] on button "Delete" at bounding box center [899, 124] width 56 height 30
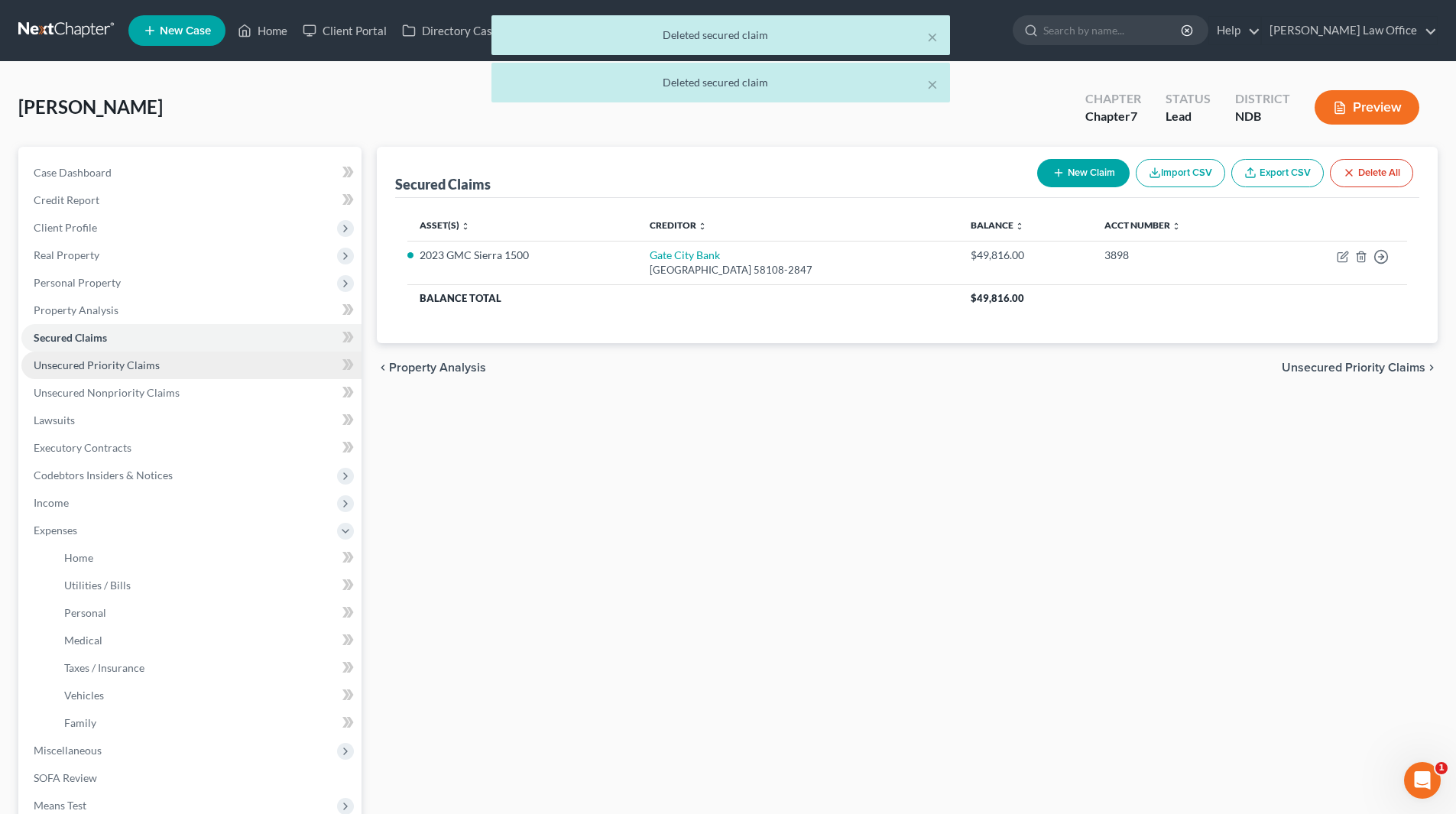
drag, startPoint x: 102, startPoint y: 366, endPoint x: 141, endPoint y: 366, distance: 39.0
click at [102, 366] on span "Unsecured Priority Claims" at bounding box center [96, 365] width 126 height 13
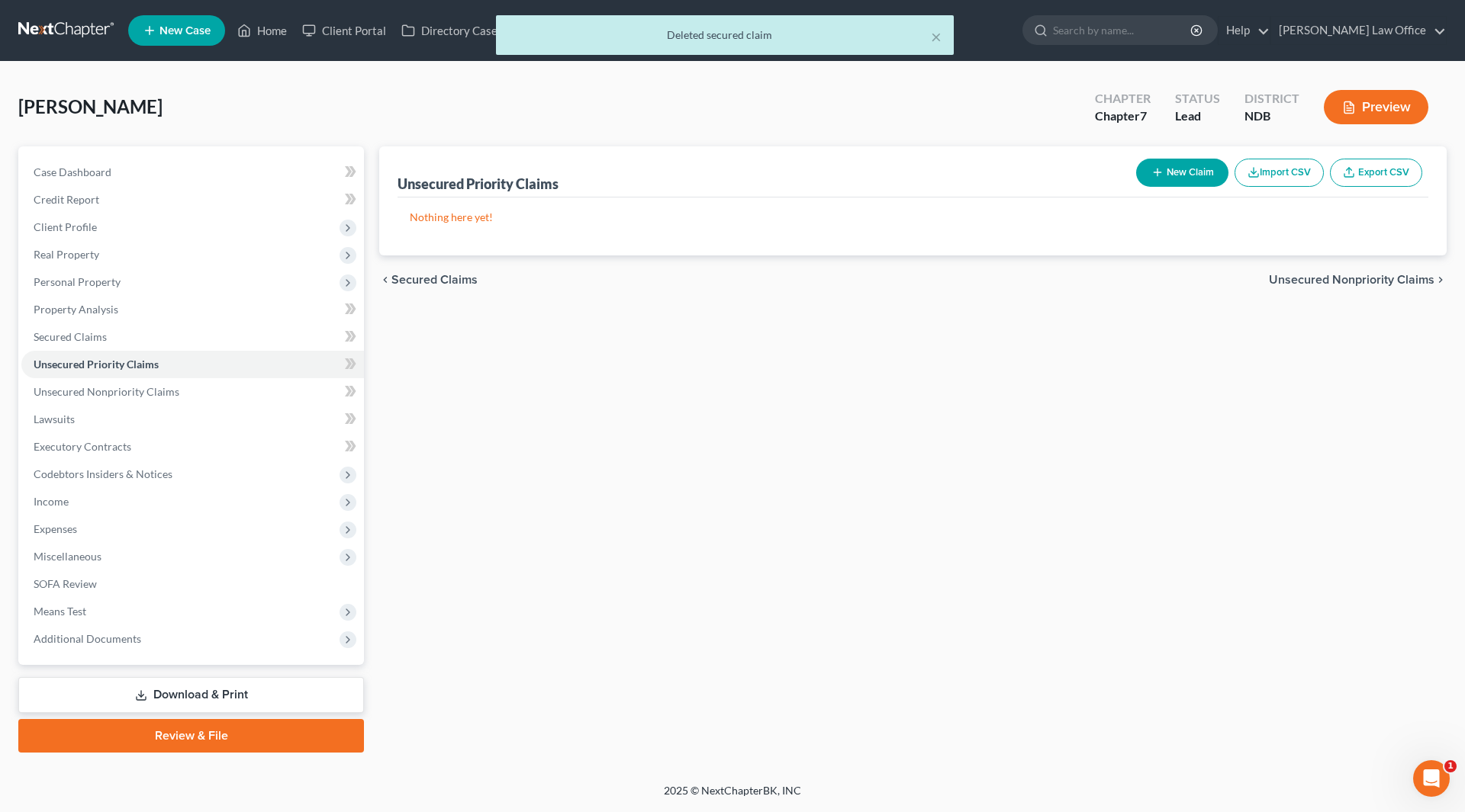
click at [1175, 175] on button "New Claim" at bounding box center [1182, 172] width 93 height 28
select select "0"
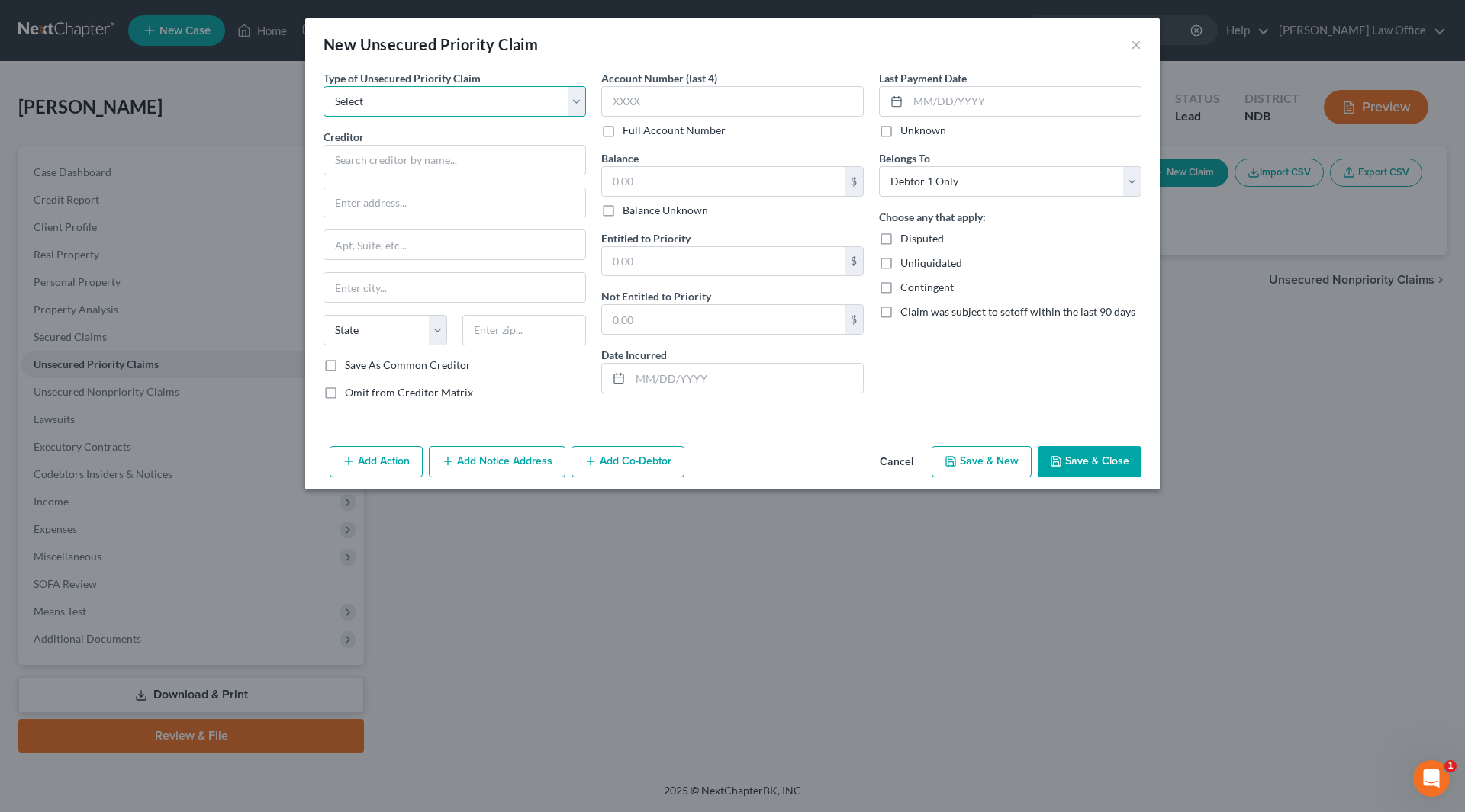
click at [405, 105] on select "Select Taxes & Other Government Units Domestic Support Obligations Extensions o…" at bounding box center [455, 101] width 262 height 30
select select "0"
click at [324, 86] on select "Select Taxes & Other Government Units Domestic Support Obligations Extensions o…" at bounding box center [455, 101] width 262 height 30
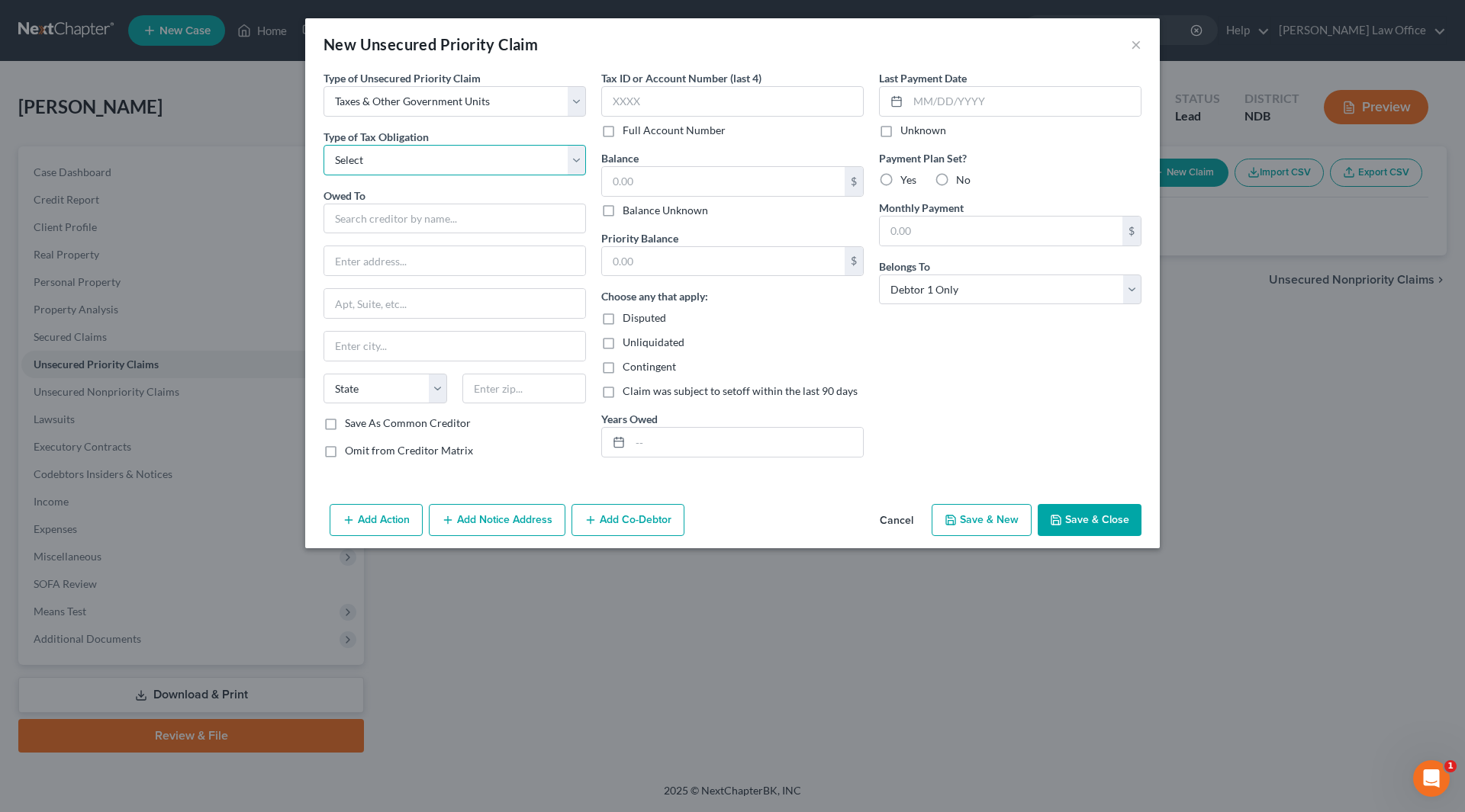
click at [393, 156] on select "Select Federal City State Franchise Tax Board Other" at bounding box center [455, 159] width 262 height 30
select select "0"
click at [324, 145] on select "Select Federal City State Franchise Tax Board Other" at bounding box center [455, 159] width 262 height 30
click at [389, 211] on input "text" at bounding box center [455, 218] width 262 height 30
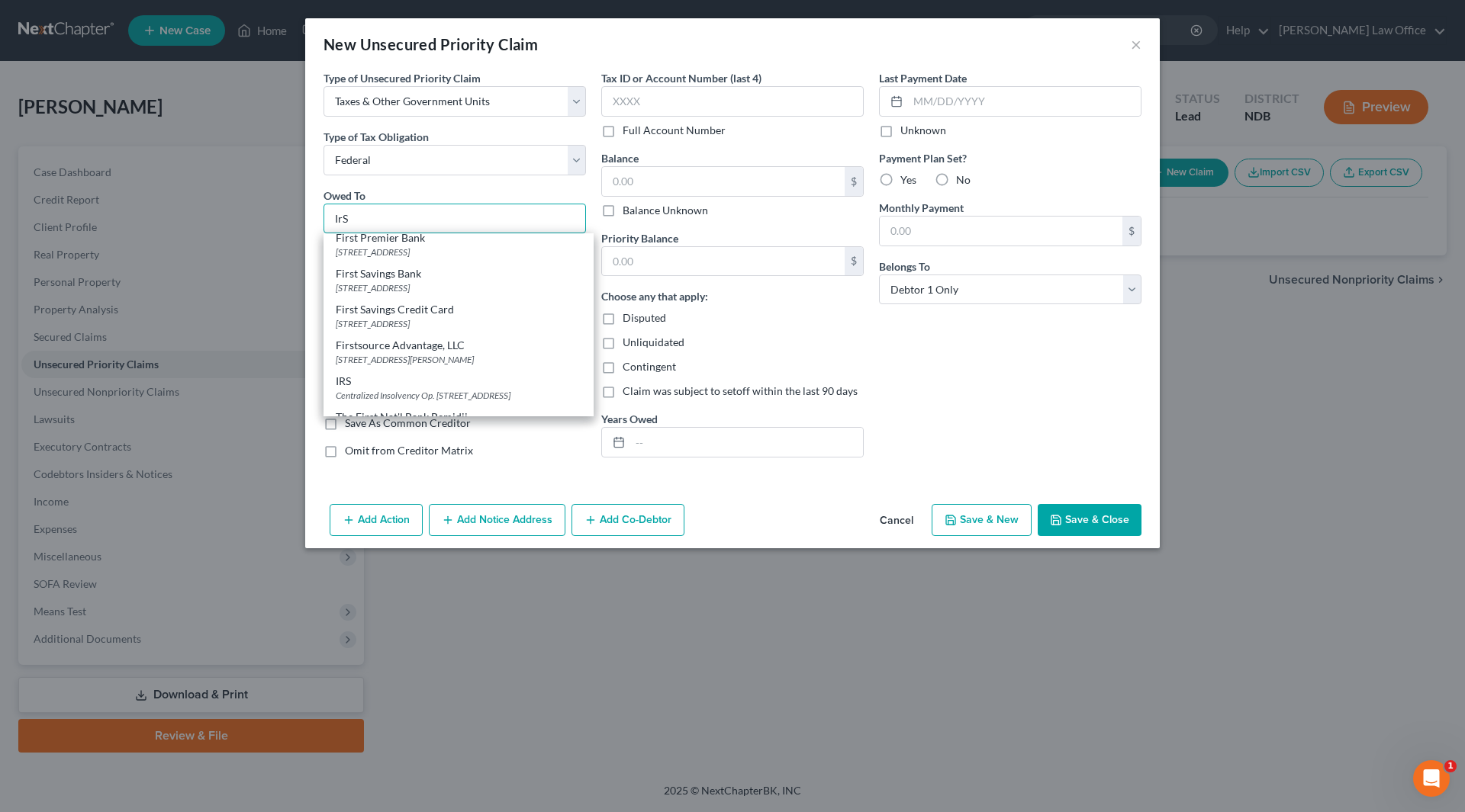
scroll to position [839, 0]
click at [415, 348] on div "IRS" at bounding box center [458, 356] width 246 height 16
type input "IRS"
type input "Centralized Insolvency Op."
type input "PO Box 7346"
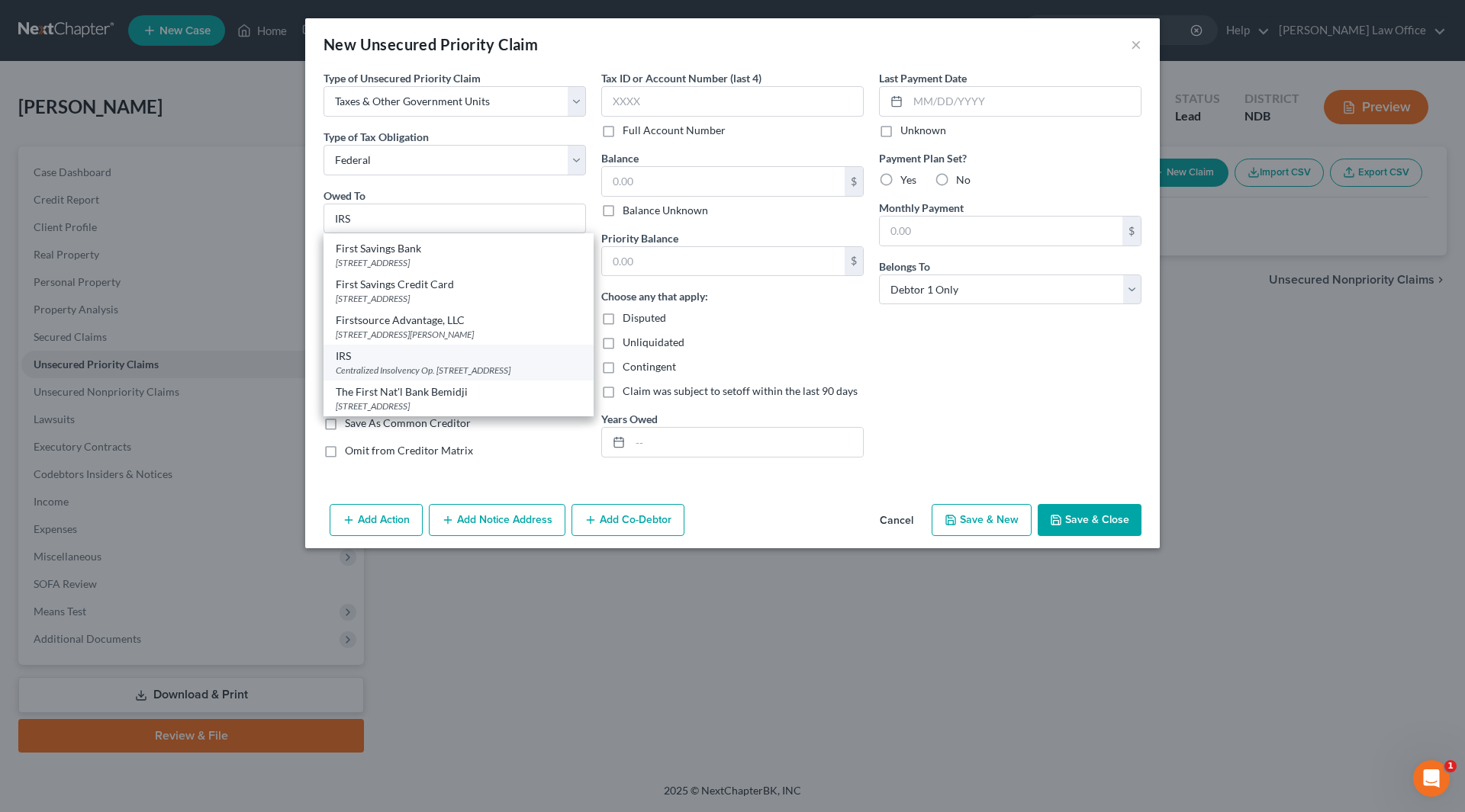
type input "[GEOGRAPHIC_DATA]"
select select "39"
type input "19101-7346"
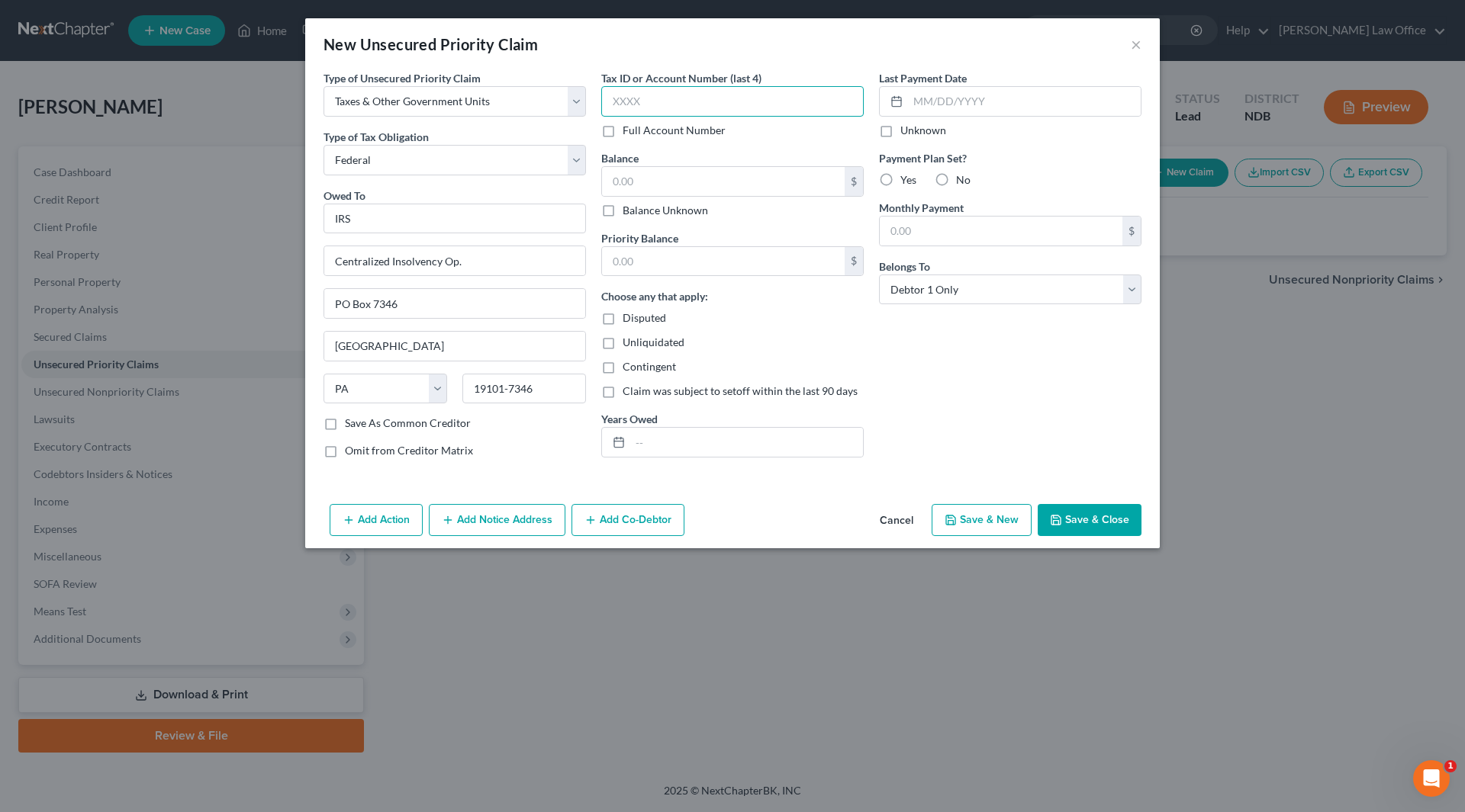
click at [692, 98] on input "text" at bounding box center [732, 101] width 262 height 30
type input "7909"
click at [684, 184] on input "text" at bounding box center [722, 181] width 243 height 29
type input "0.00"
click at [785, 259] on input "text" at bounding box center [722, 262] width 243 height 29
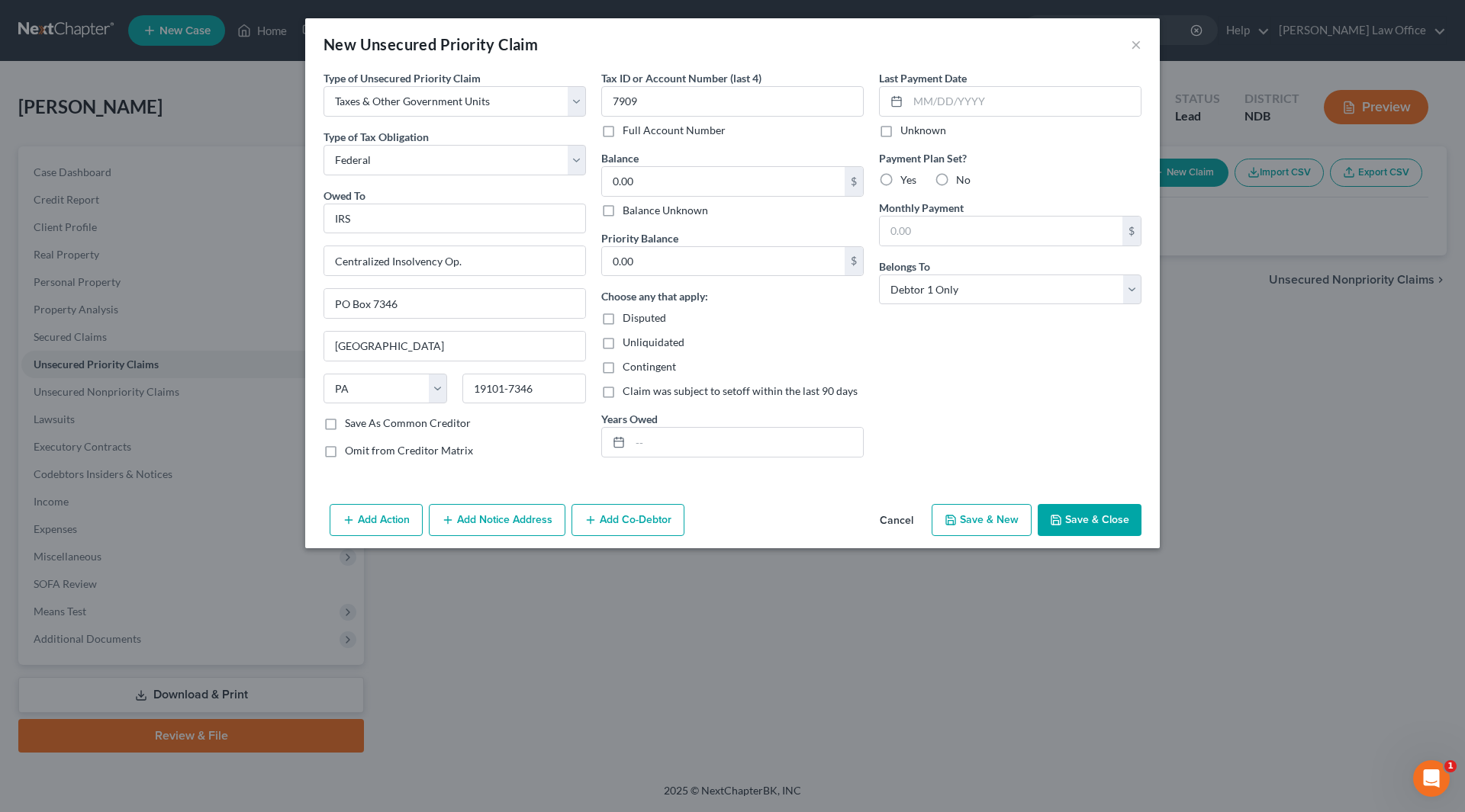
click at [1092, 528] on button "Save & Close" at bounding box center [1089, 520] width 104 height 32
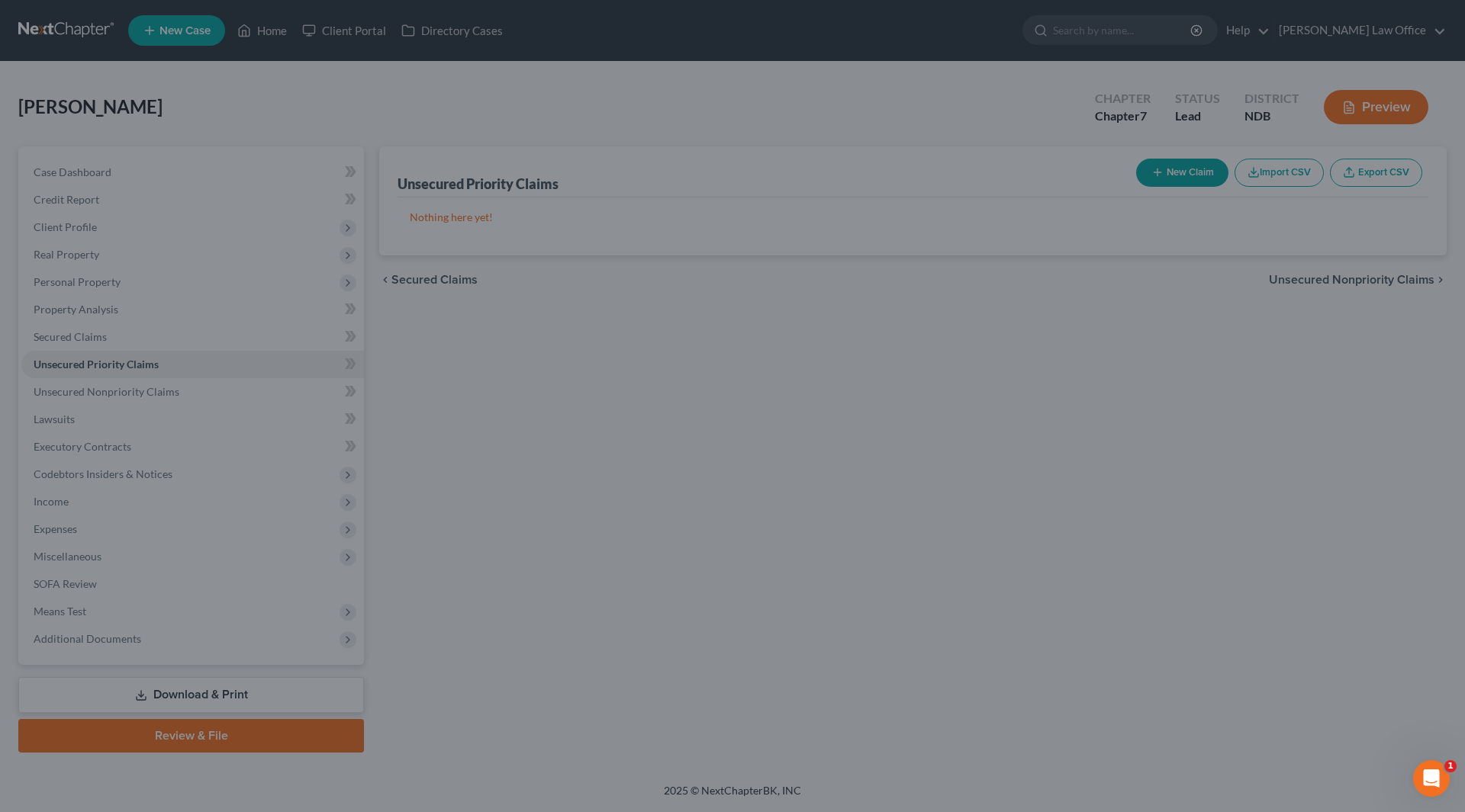
type input "0"
type input "0.00"
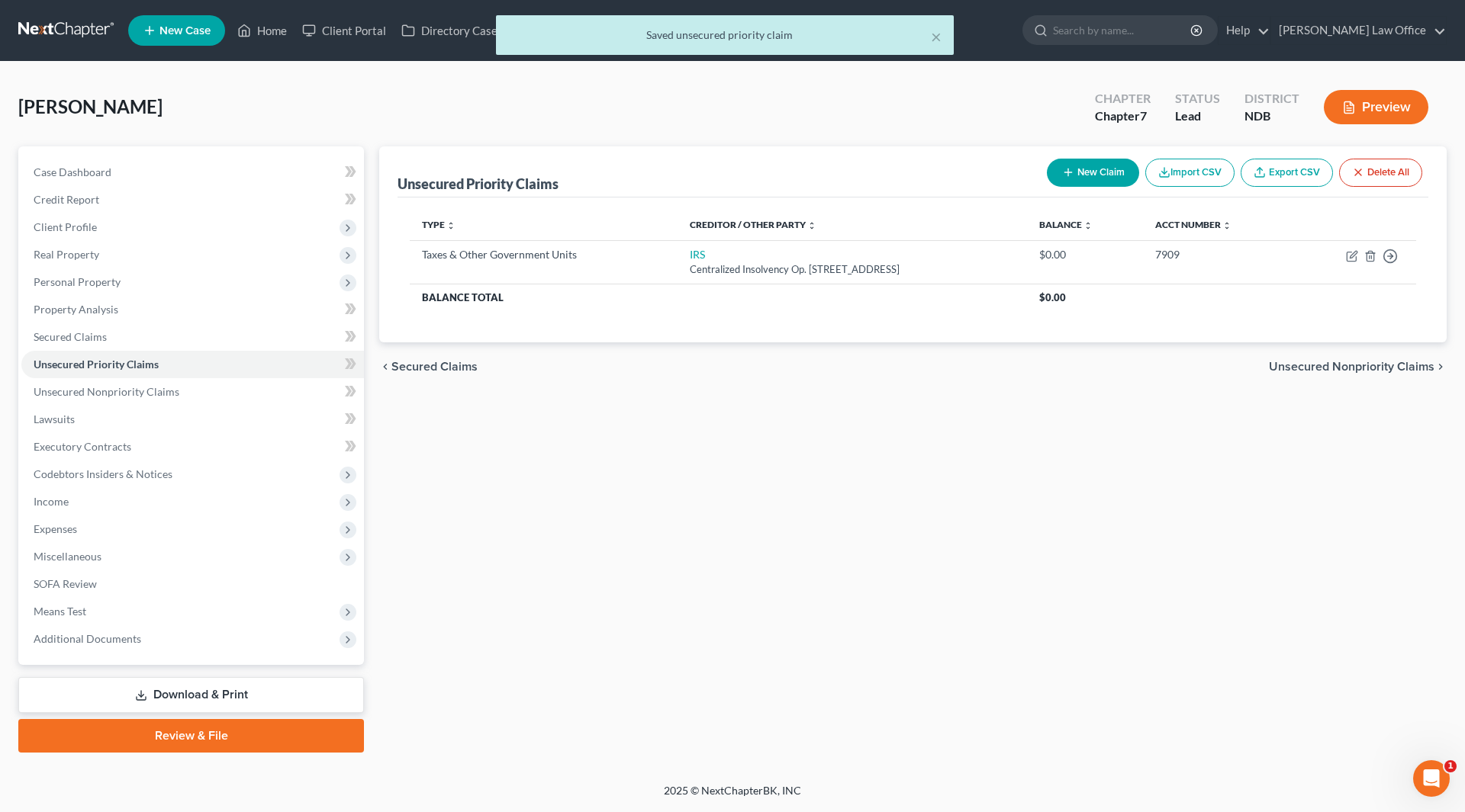
click at [1072, 170] on button "New Claim" at bounding box center [1093, 172] width 93 height 28
select select "0"
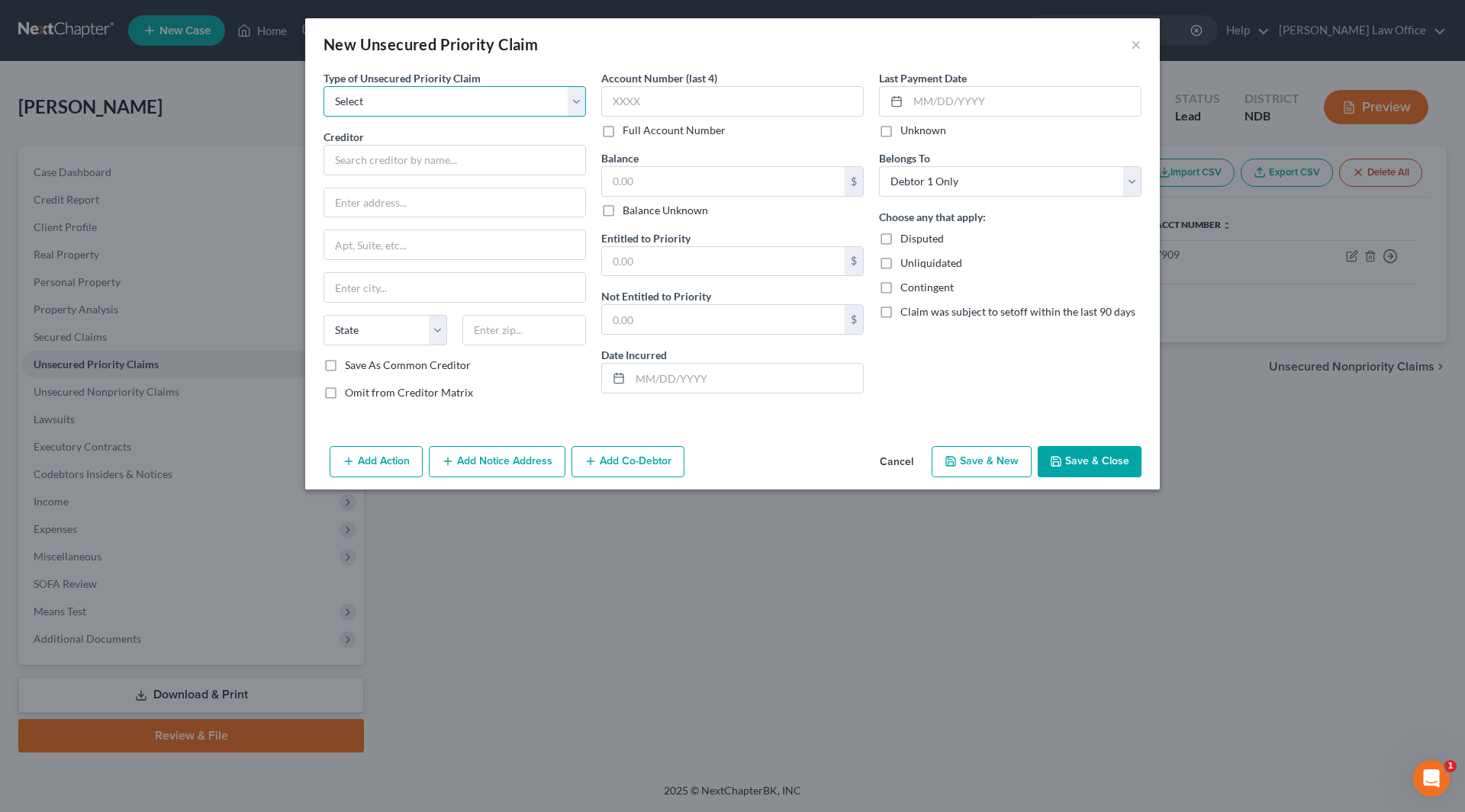
click at [526, 113] on select "Select Taxes & Other Government Units Domestic Support Obligations Extensions o…" at bounding box center [455, 101] width 262 height 30
select select "0"
click at [324, 86] on select "Select Taxes & Other Government Units Domestic Support Obligations Extensions o…" at bounding box center [455, 101] width 262 height 30
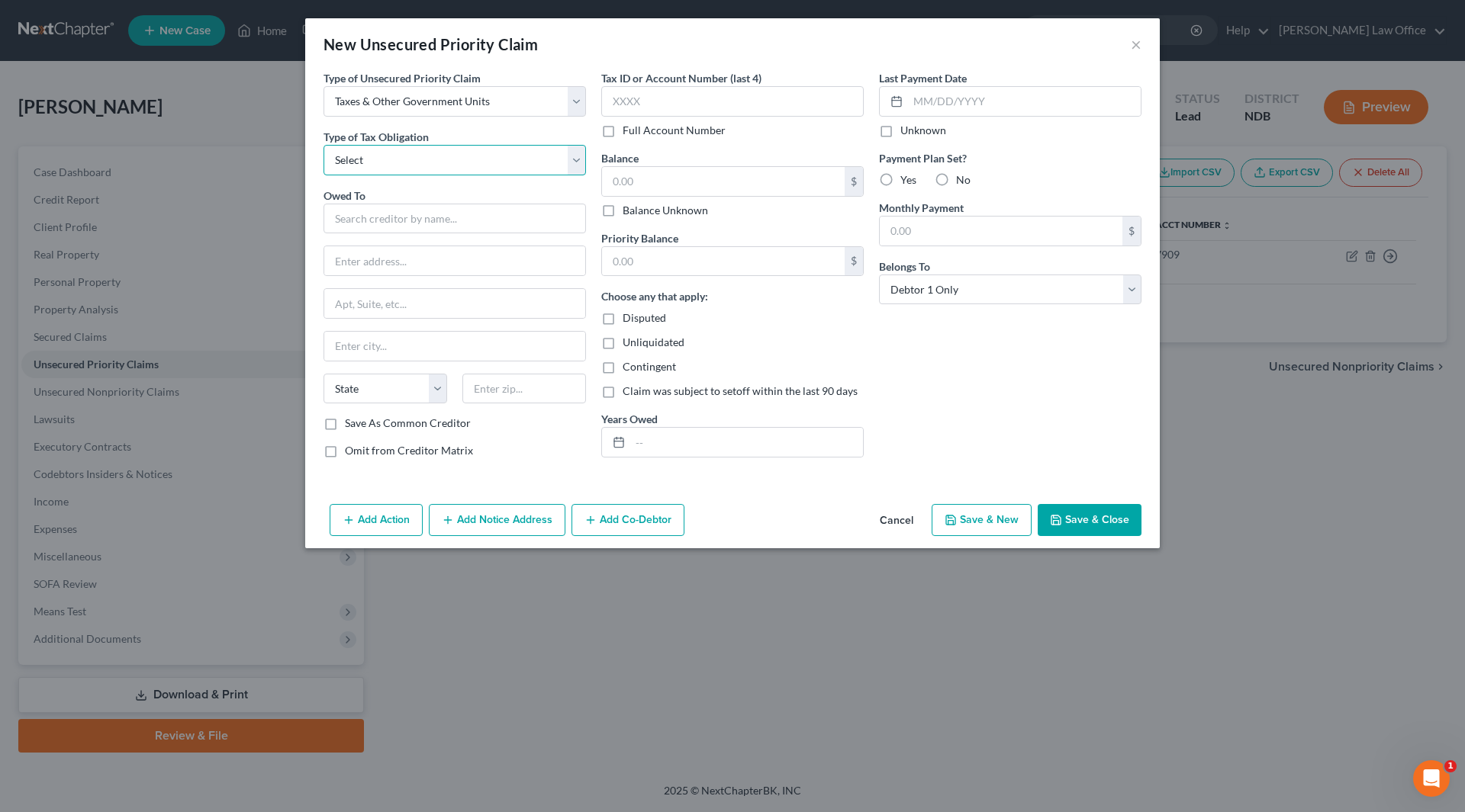
click at [516, 152] on select "Select Federal City State Franchise Tax Board Other" at bounding box center [455, 159] width 262 height 30
select select "2"
click at [324, 145] on select "Select Federal City State Franchise Tax Board Other" at bounding box center [455, 159] width 262 height 30
click at [477, 215] on input "text" at bounding box center [455, 218] width 262 height 30
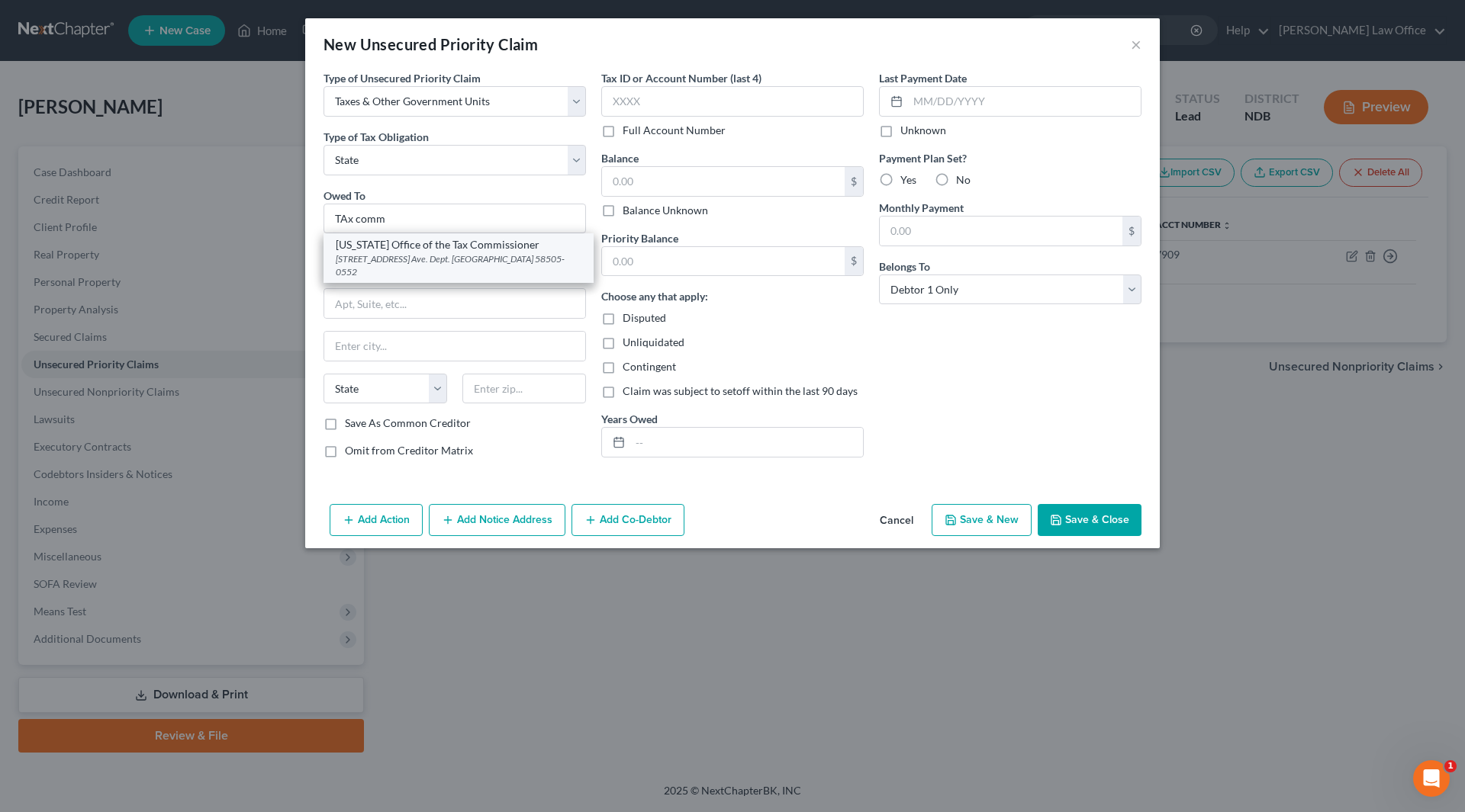
click at [466, 258] on div "[STREET_ADDRESS] Ave. Dept. [GEOGRAPHIC_DATA] 58505-0552" at bounding box center [458, 265] width 246 height 26
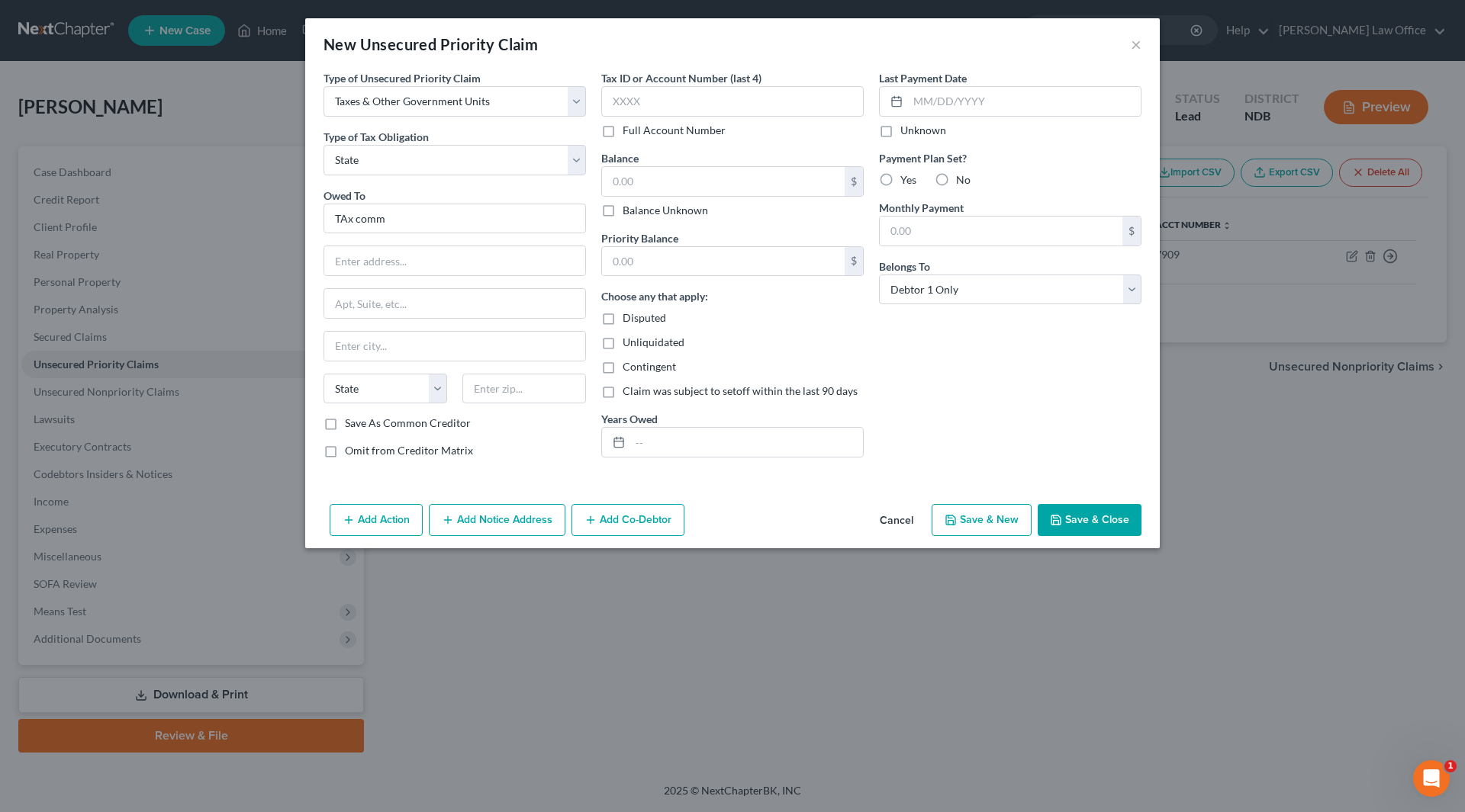
type input "[US_STATE] Office of the Tax Commissioner"
type input "[STREET_ADDRESS] Ave."
type input "Dept. 127"
type input "Bismarck"
select select "29"
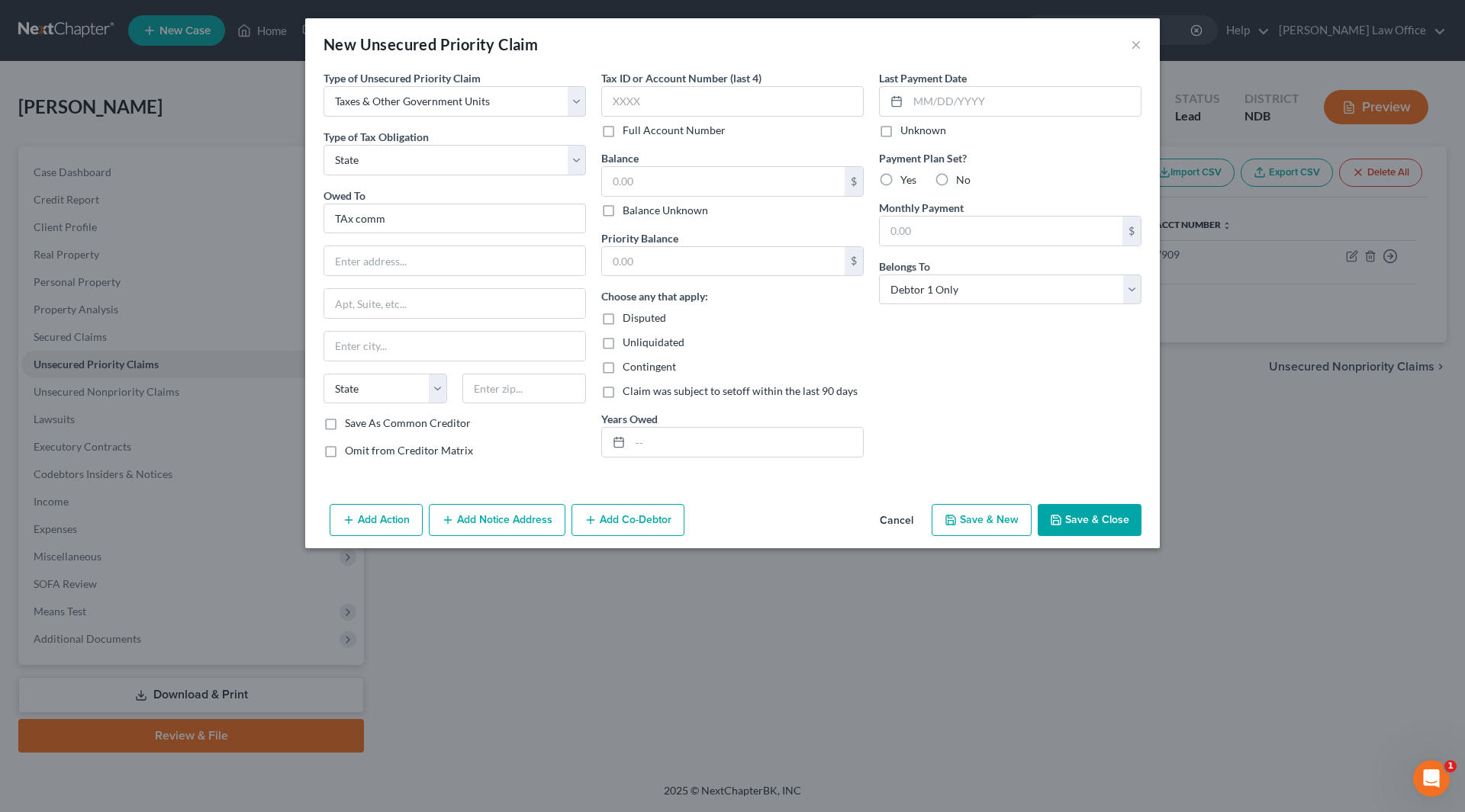
type input "58505-0552"
click at [679, 100] on input "text" at bounding box center [732, 101] width 262 height 30
type input "7909"
click at [699, 170] on input "text" at bounding box center [722, 181] width 243 height 29
type input "0.00"
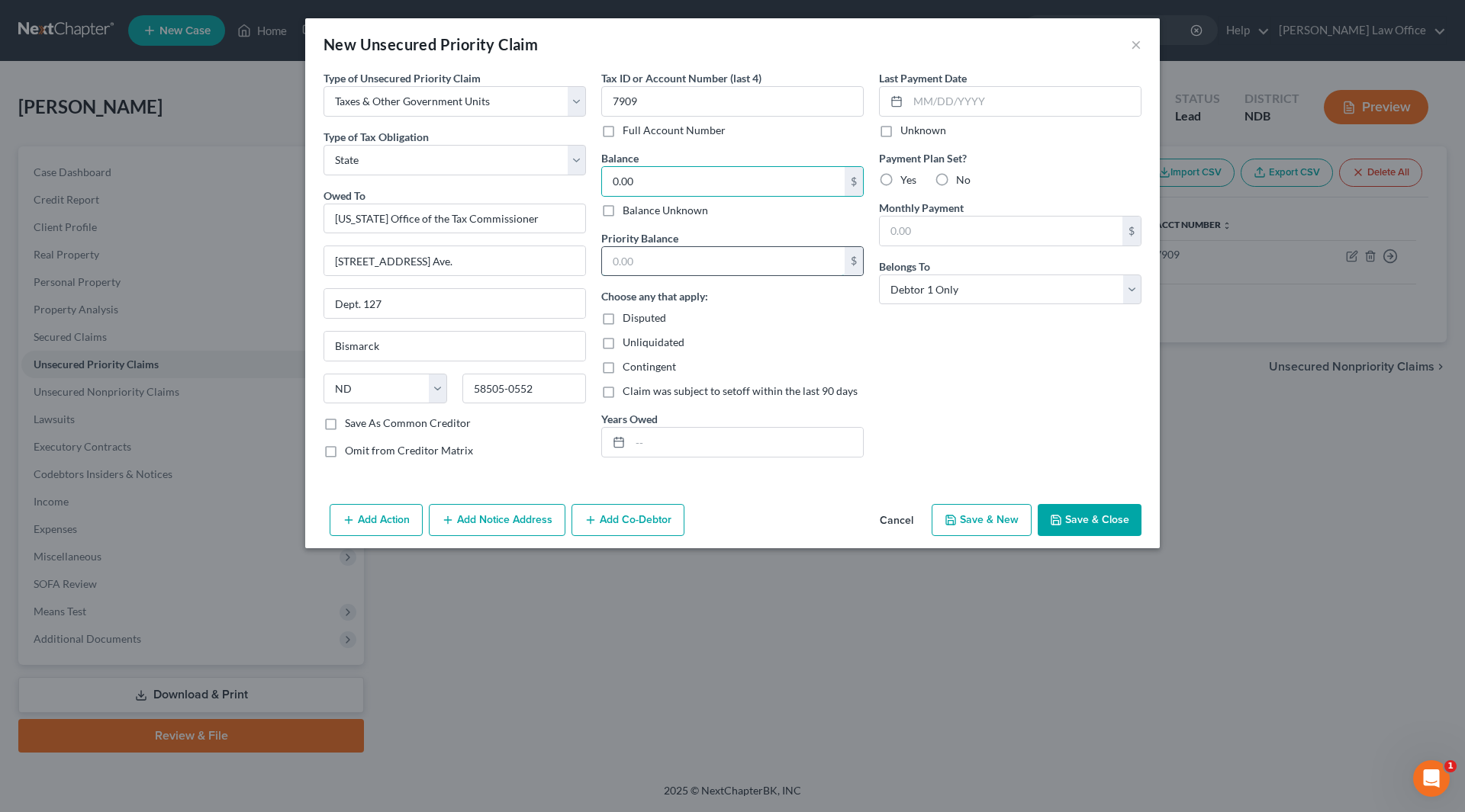
click at [730, 248] on input "text" at bounding box center [722, 262] width 243 height 29
click at [1085, 528] on button "Save & Close" at bounding box center [1089, 520] width 104 height 32
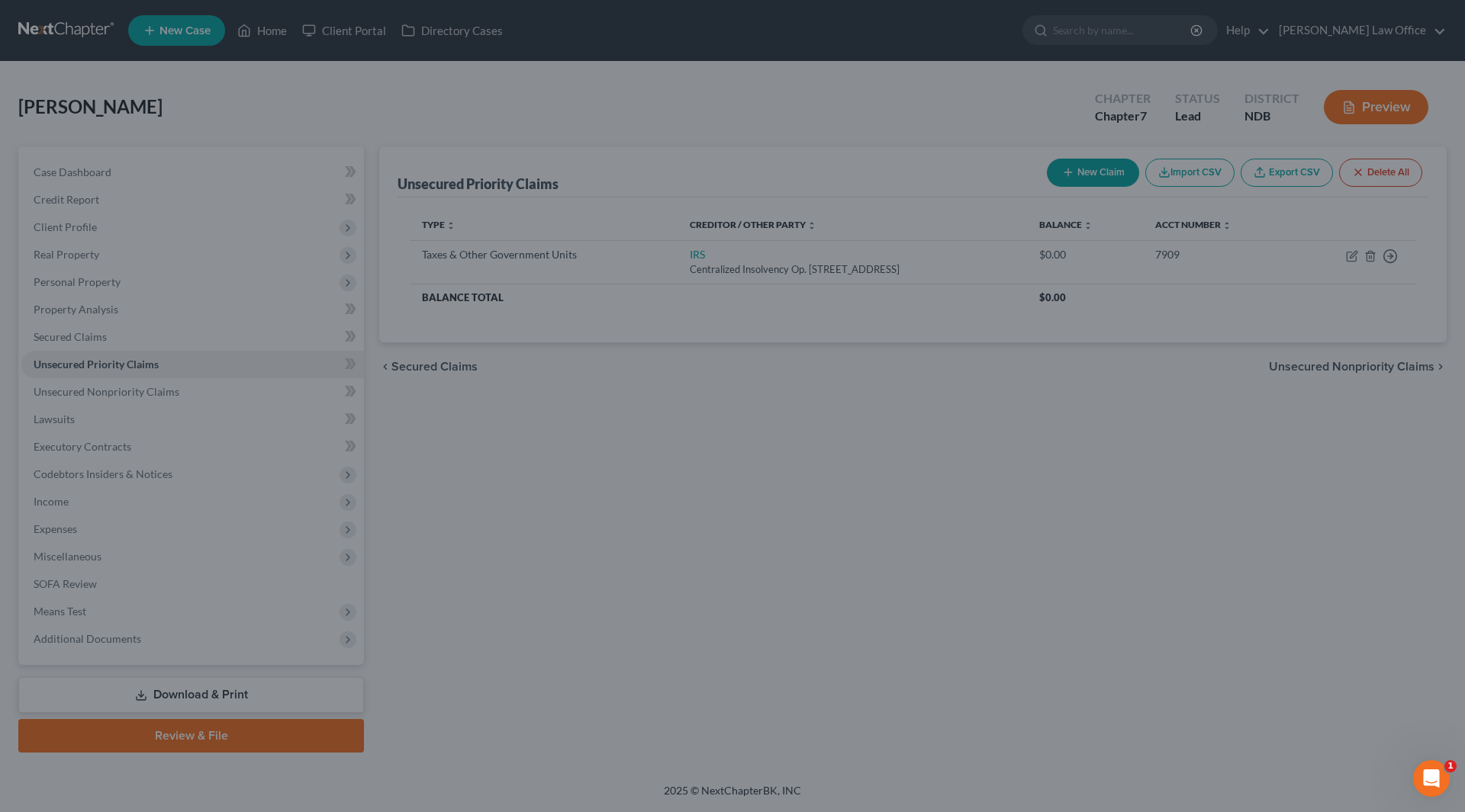
type input "0"
type input "0.00"
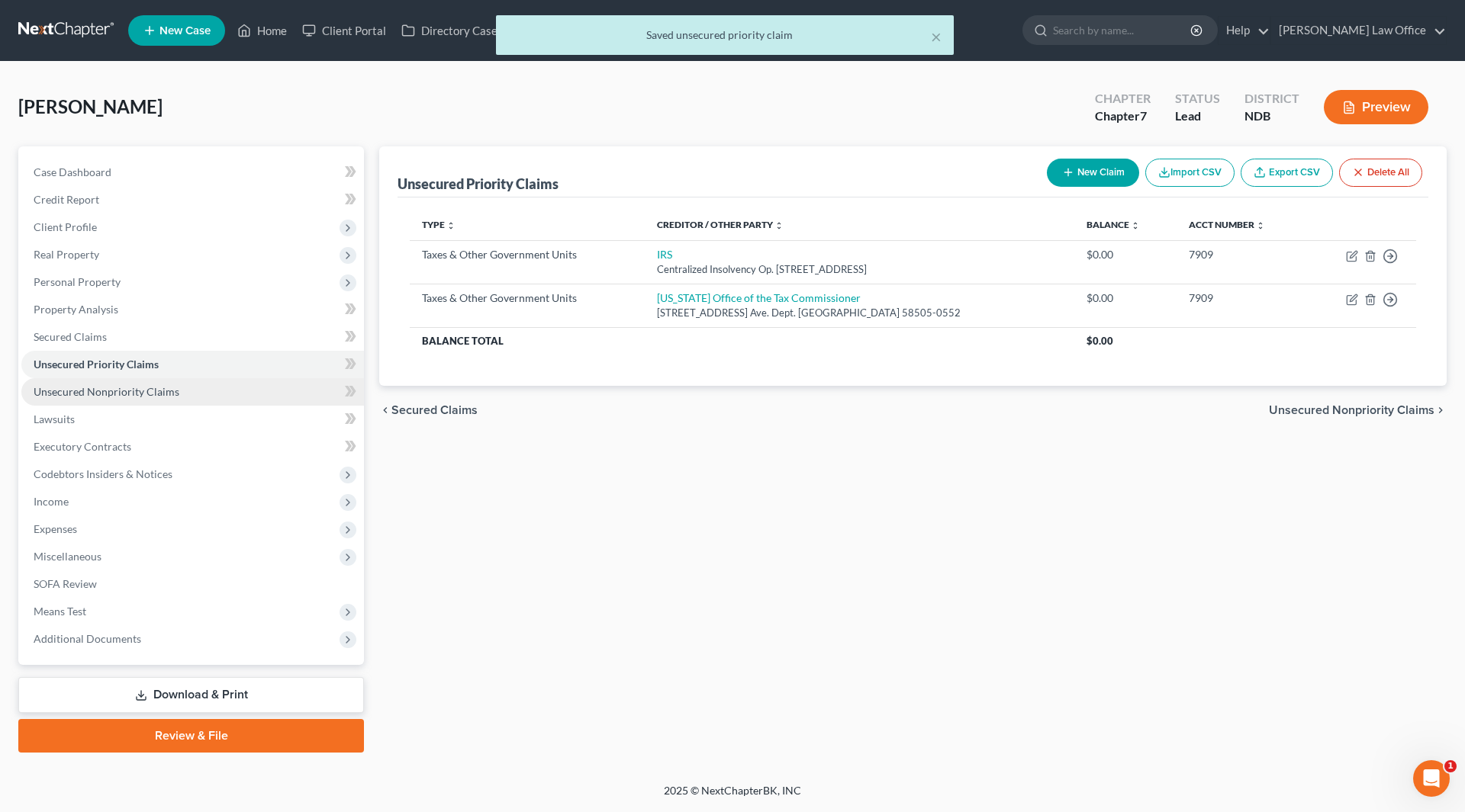
click at [160, 389] on span "Unsecured Nonpriority Claims" at bounding box center [106, 391] width 146 height 13
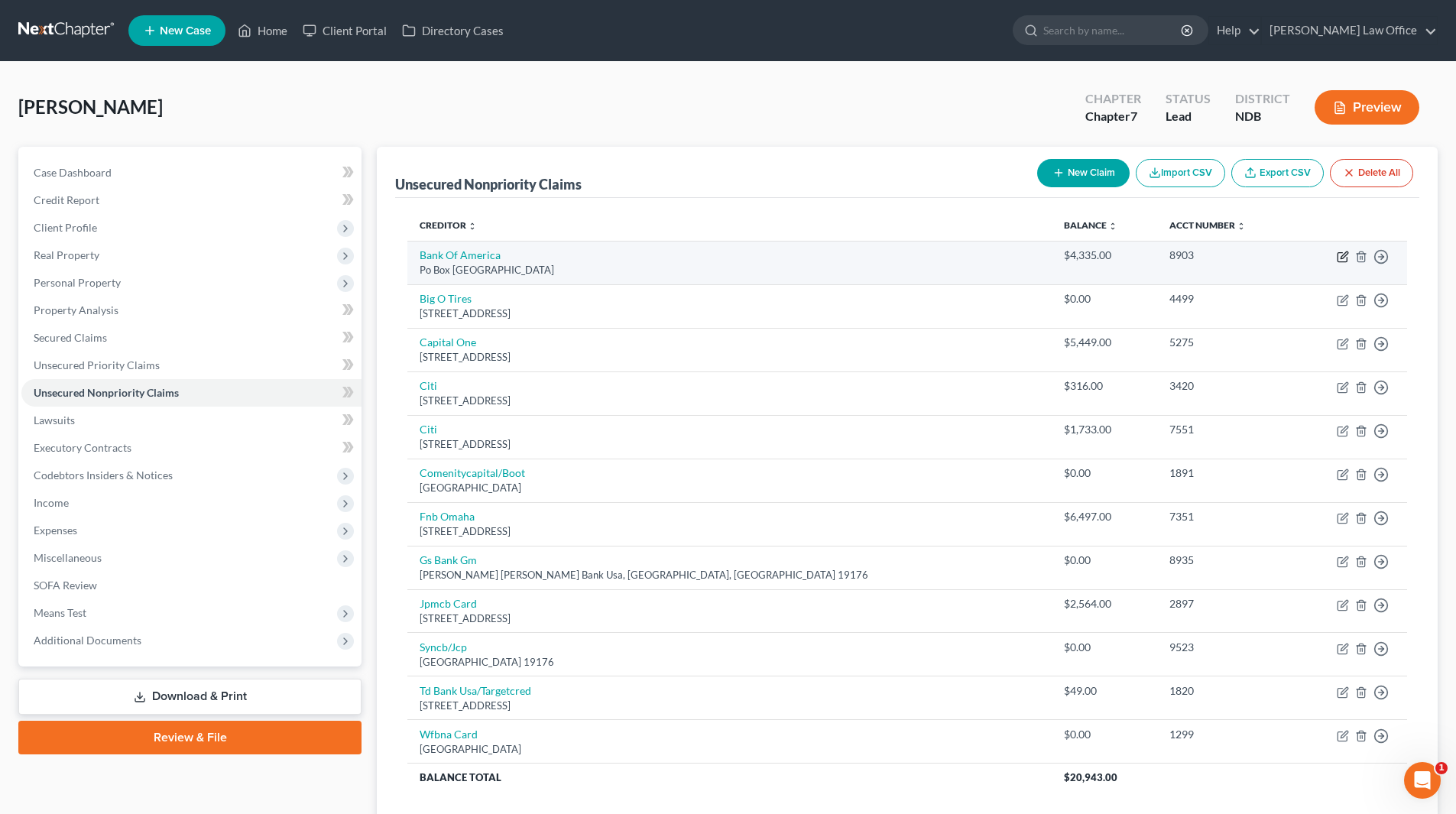
click at [1345, 252] on icon "button" at bounding box center [1342, 256] width 12 height 12
select select "45"
select select "2"
select select "0"
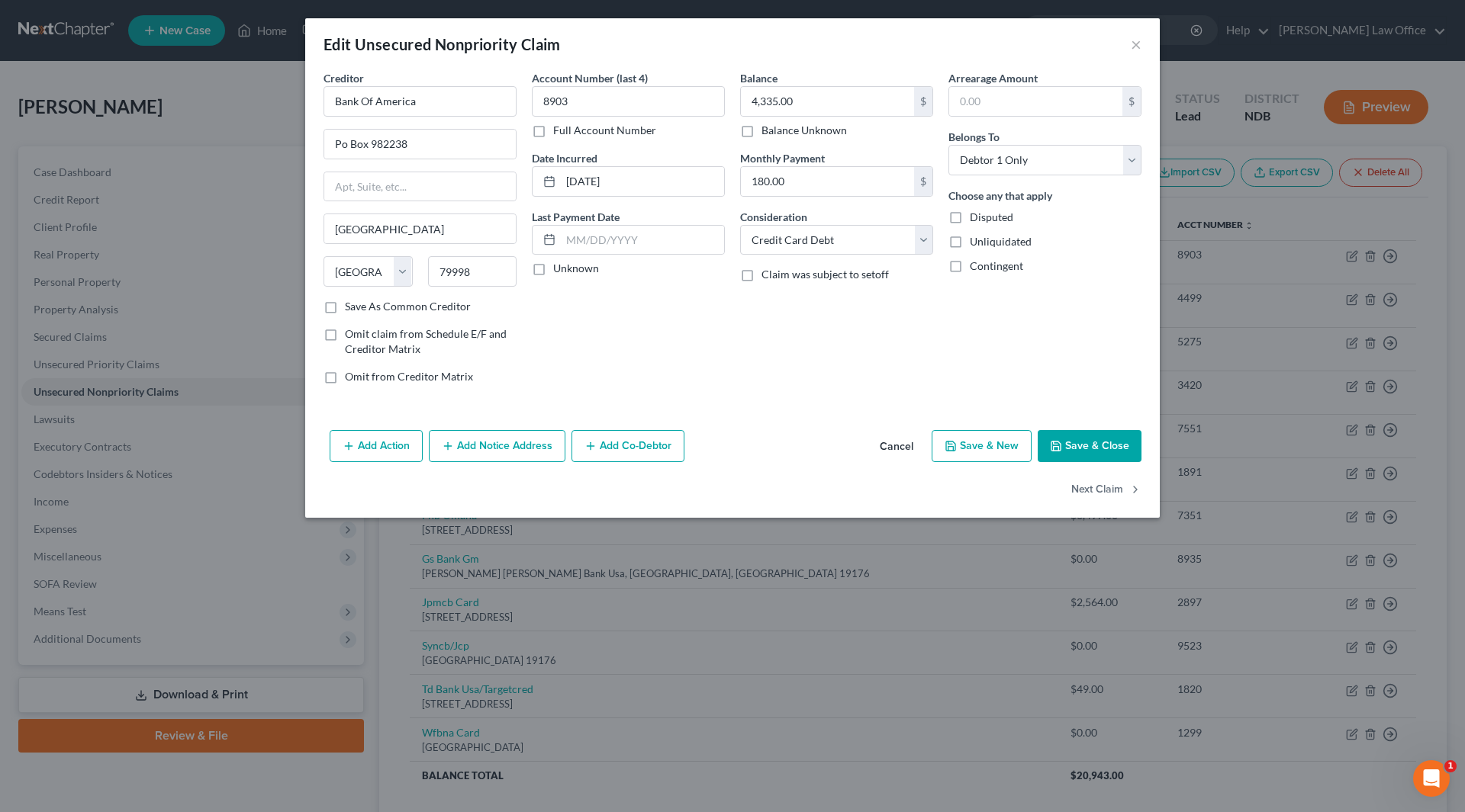
click at [868, 47] on div "Edit Unsecured Nonpriority Claim ×" at bounding box center [732, 44] width 854 height 52
drag, startPoint x: 479, startPoint y: 111, endPoint x: 322, endPoint y: 108, distance: 157.0
click at [322, 108] on div "Creditor * Bank Of America [GEOGRAPHIC_DATA] [GEOGRAPHIC_DATA] [US_STATE][GEOGR…" at bounding box center [419, 234] width 208 height 326
type input "Bank of America"
click at [380, 137] on div "[STREET_ADDRESS]" at bounding box center [414, 142] width 159 height 13
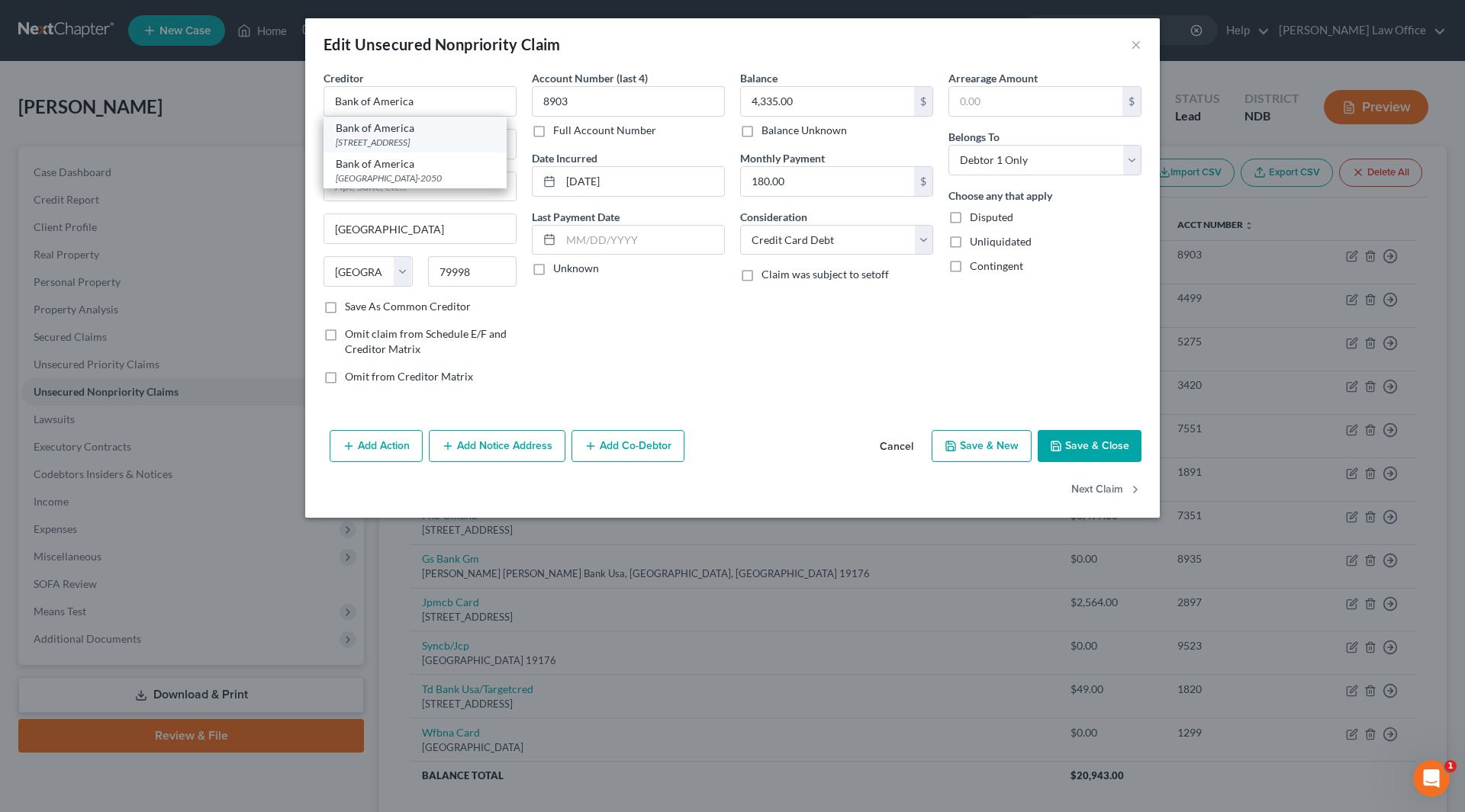
type input "PO Box 982238"
type input "79998-2238"
drag, startPoint x: 654, startPoint y: 184, endPoint x: 550, endPoint y: 187, distance: 104.0
click at [550, 187] on div "[DATE]" at bounding box center [628, 181] width 193 height 30
type input "2023"
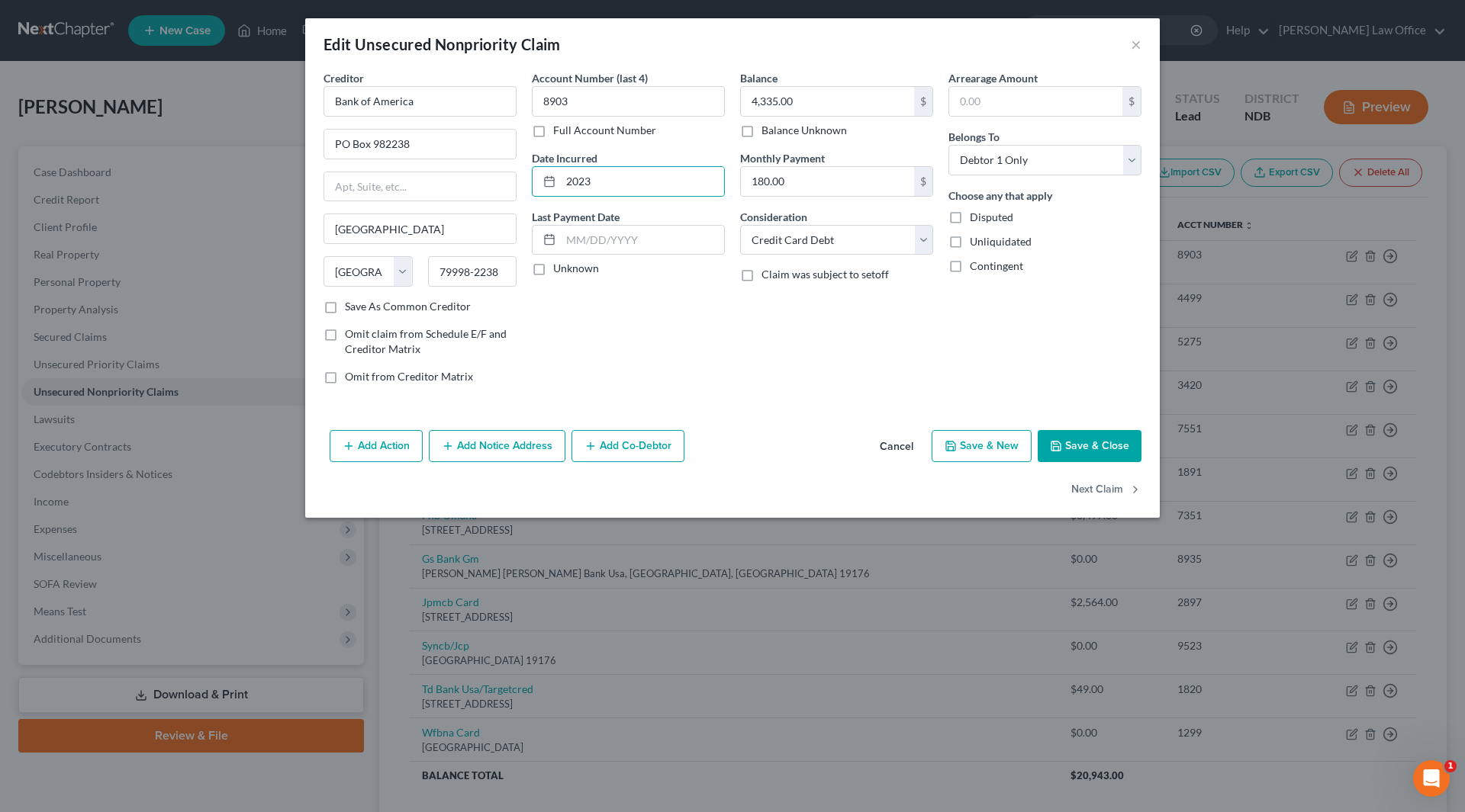
click at [843, 448] on div "Add Action Add Notice Address Add Co-Debtor Cancel Save & New Save & Close" at bounding box center [732, 449] width 854 height 50
click at [812, 180] on input "180.00" at bounding box center [827, 181] width 173 height 29
click at [1114, 459] on button "Save & Close" at bounding box center [1089, 445] width 104 height 32
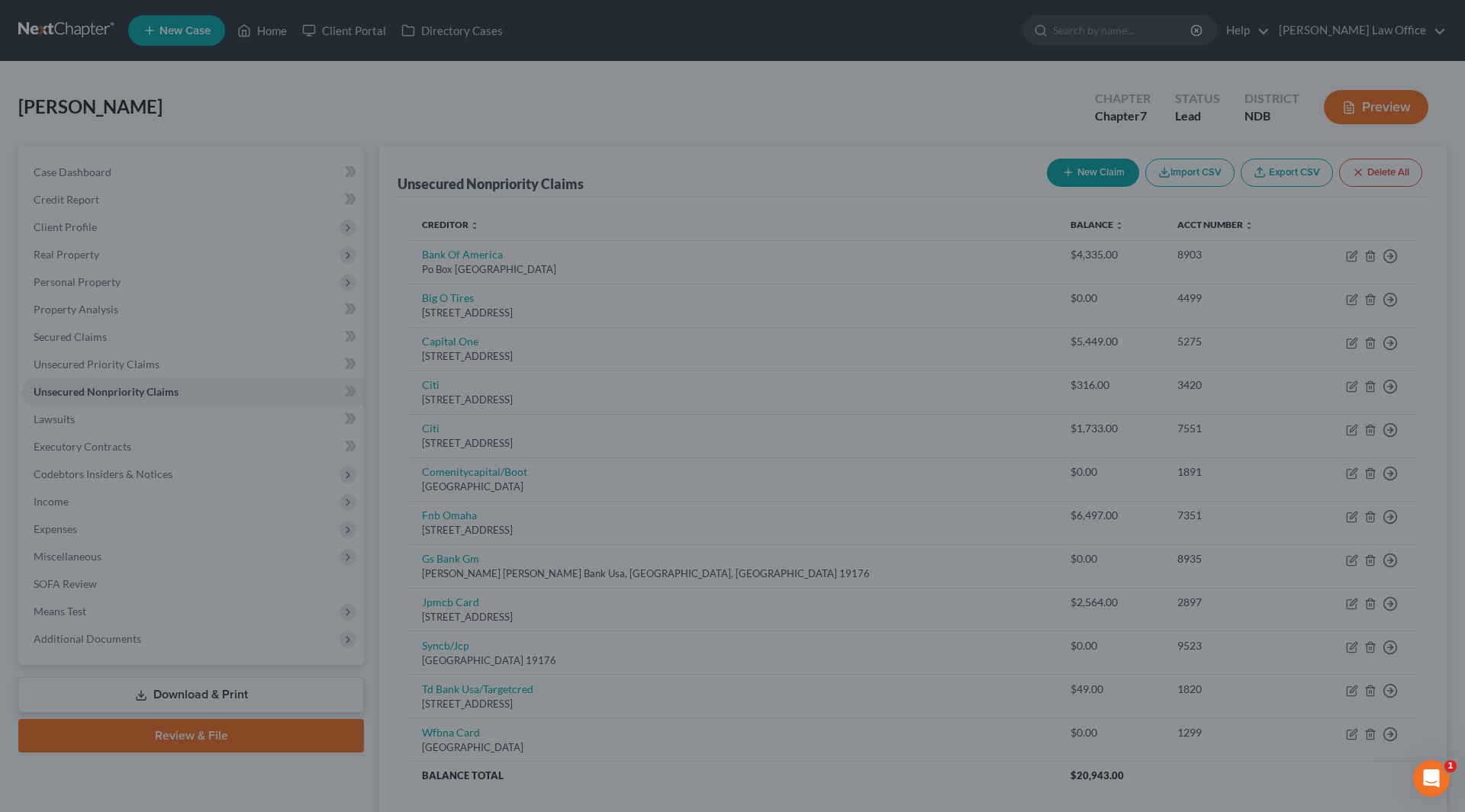
type input "0"
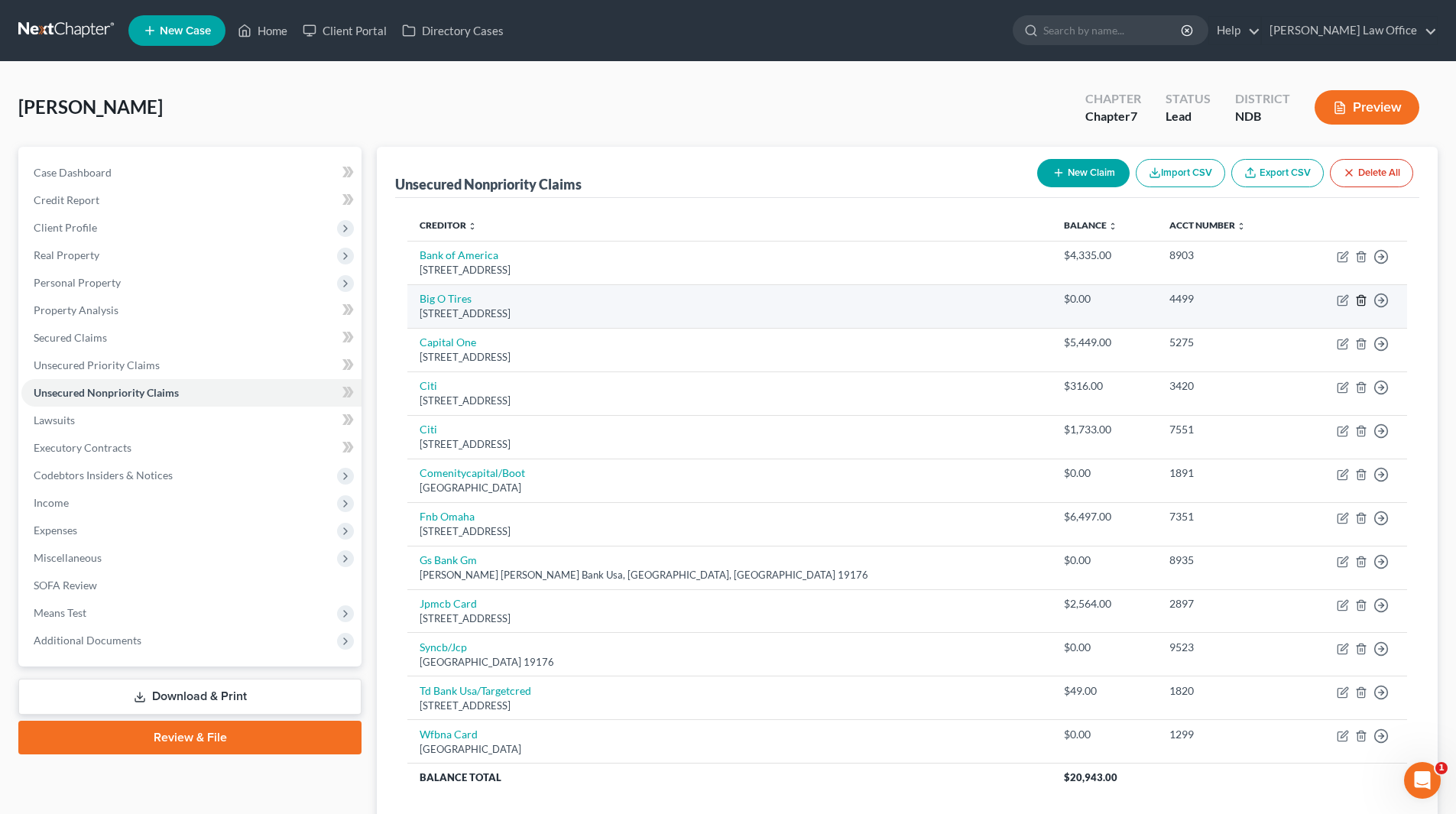
click at [1364, 298] on icon "button" at bounding box center [1360, 300] width 6 height 10
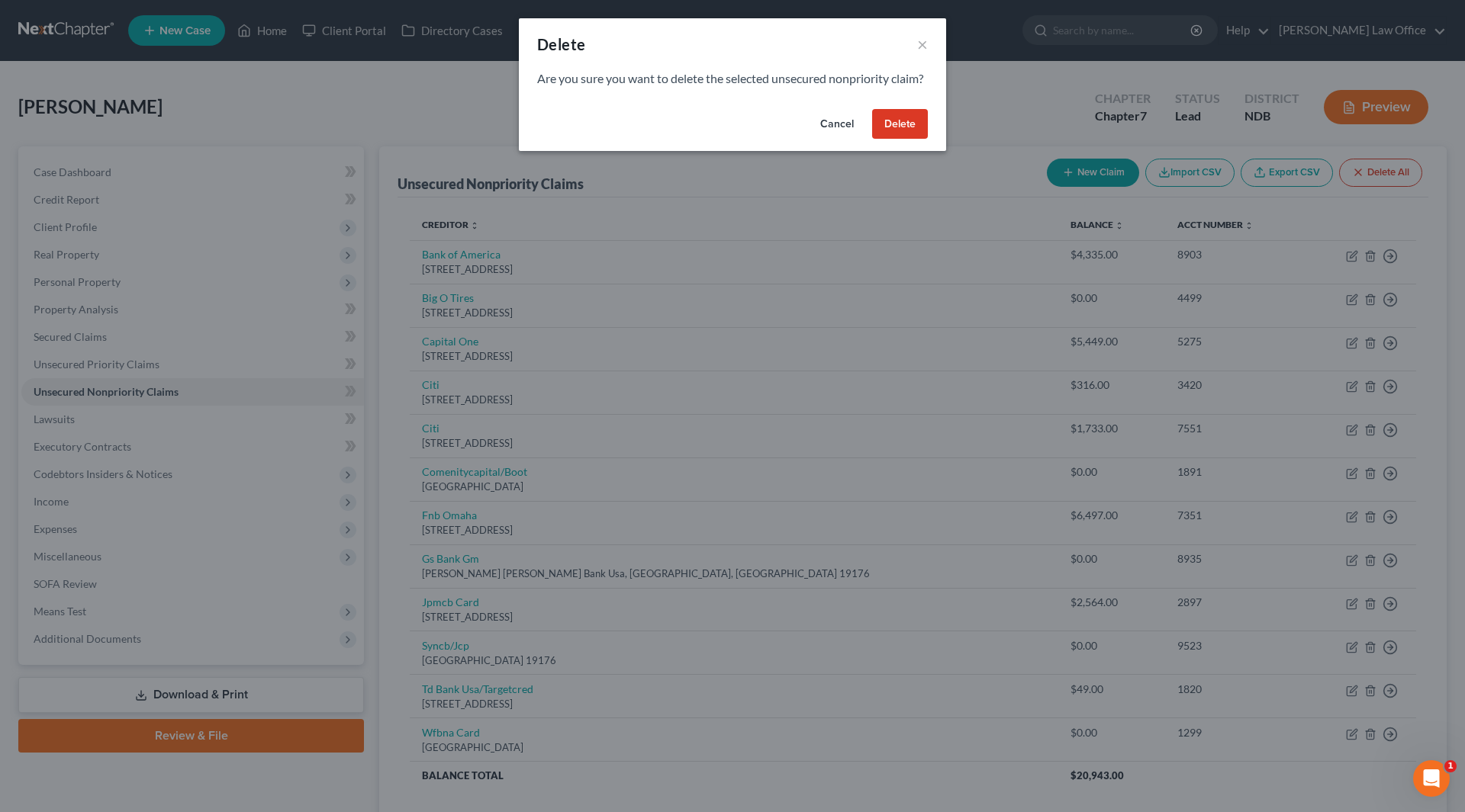
click at [903, 139] on button "Delete" at bounding box center [899, 124] width 56 height 30
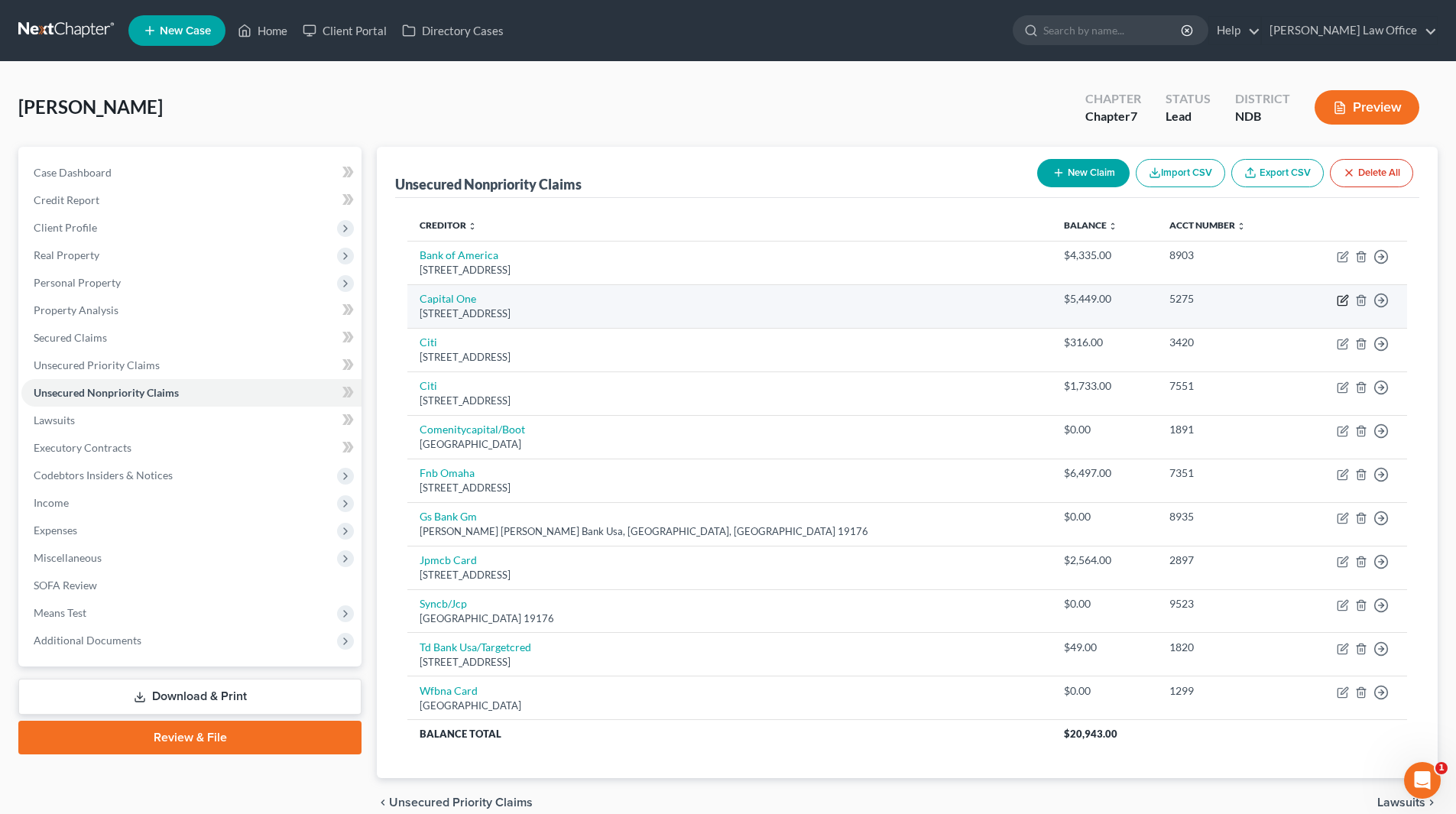
click at [1346, 298] on icon "button" at bounding box center [1342, 300] width 12 height 12
select select "46"
select select "2"
select select "0"
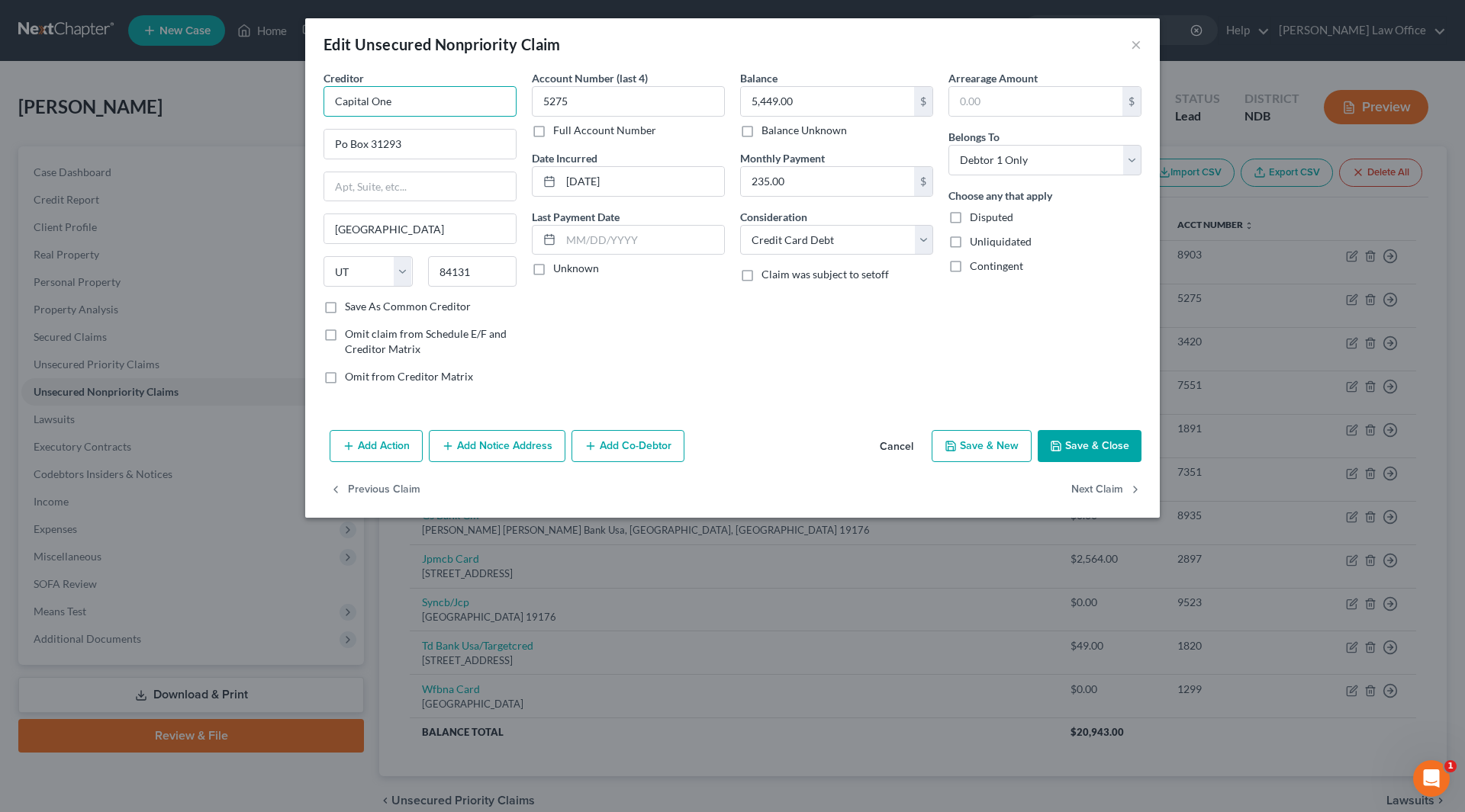
drag, startPoint x: 445, startPoint y: 111, endPoint x: 315, endPoint y: 111, distance: 130.0
click at [315, 111] on div "Creditor * Capital One Po Box 31293 [GEOGRAPHIC_DATA] [US_STATE][GEOGRAPHIC_DAT…" at bounding box center [419, 234] width 208 height 326
type input "Capital One"
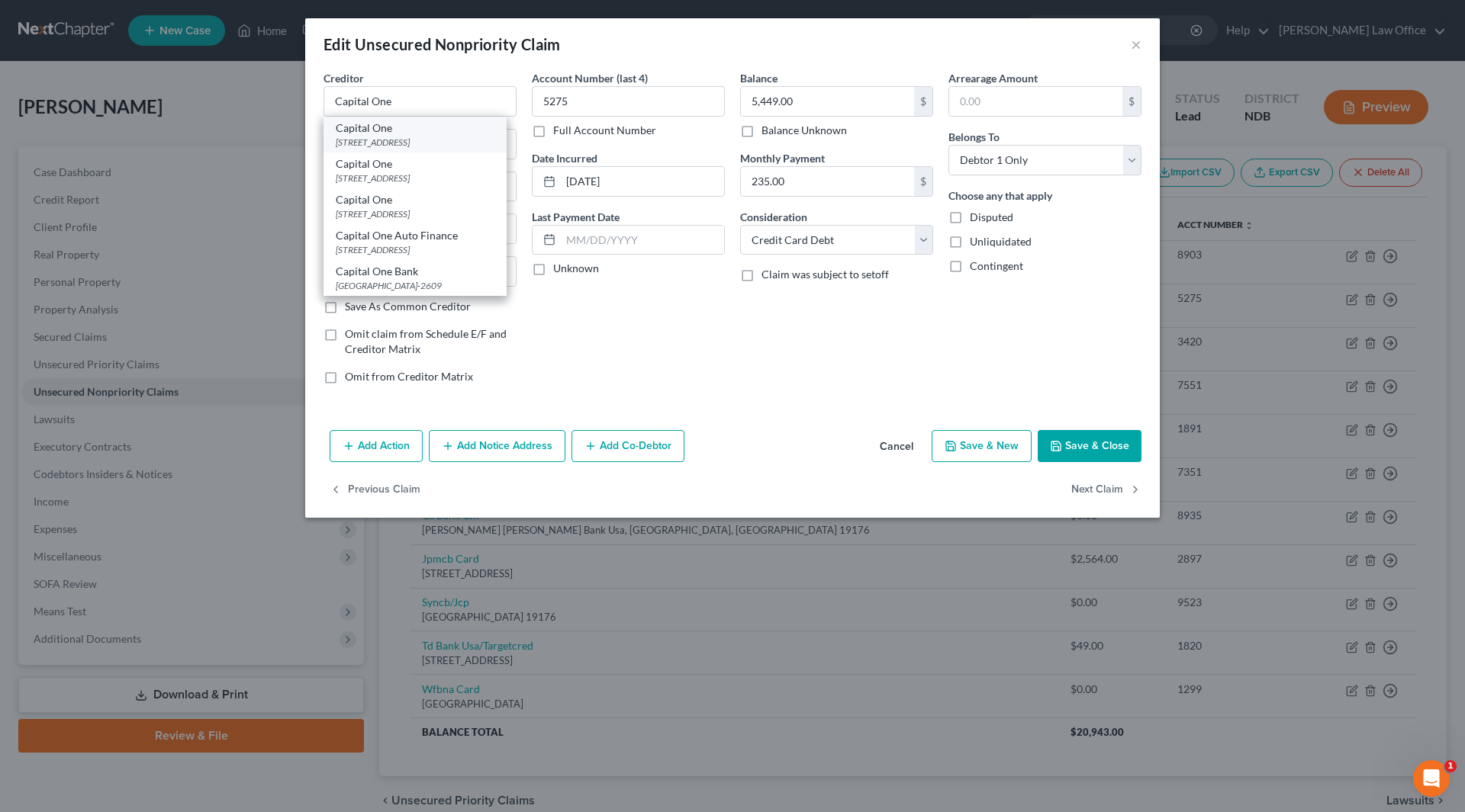
click at [359, 146] on div "[STREET_ADDRESS]" at bounding box center [414, 142] width 159 height 13
type input "PO Box 30285"
type input "84130-0285"
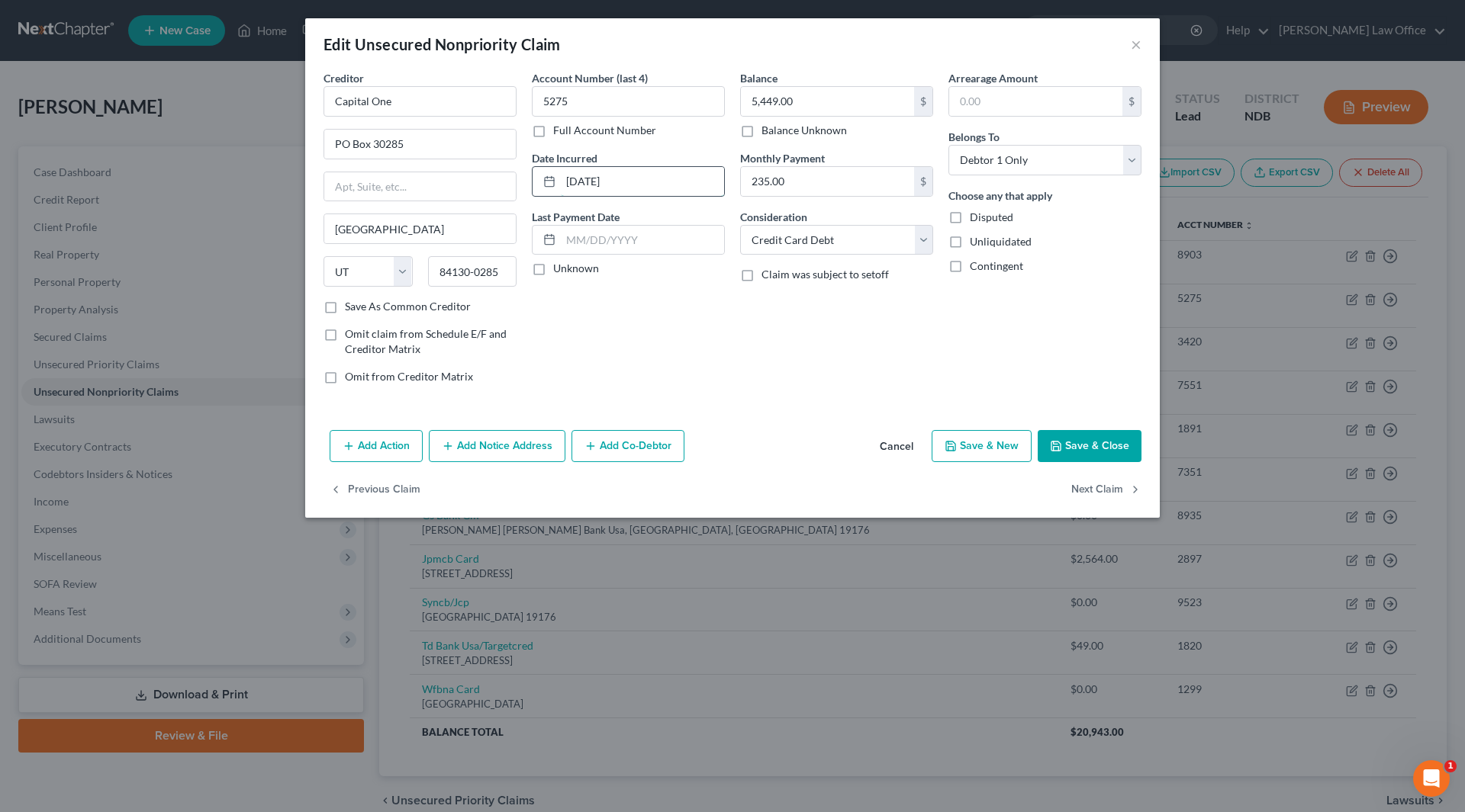
click at [656, 180] on input "[DATE]" at bounding box center [643, 181] width 163 height 29
drag, startPoint x: 656, startPoint y: 180, endPoint x: 546, endPoint y: 175, distance: 110.1
click at [546, 175] on div "[DATE]" at bounding box center [628, 181] width 193 height 30
type input "2025"
click at [754, 181] on input "235.00" at bounding box center [827, 181] width 173 height 29
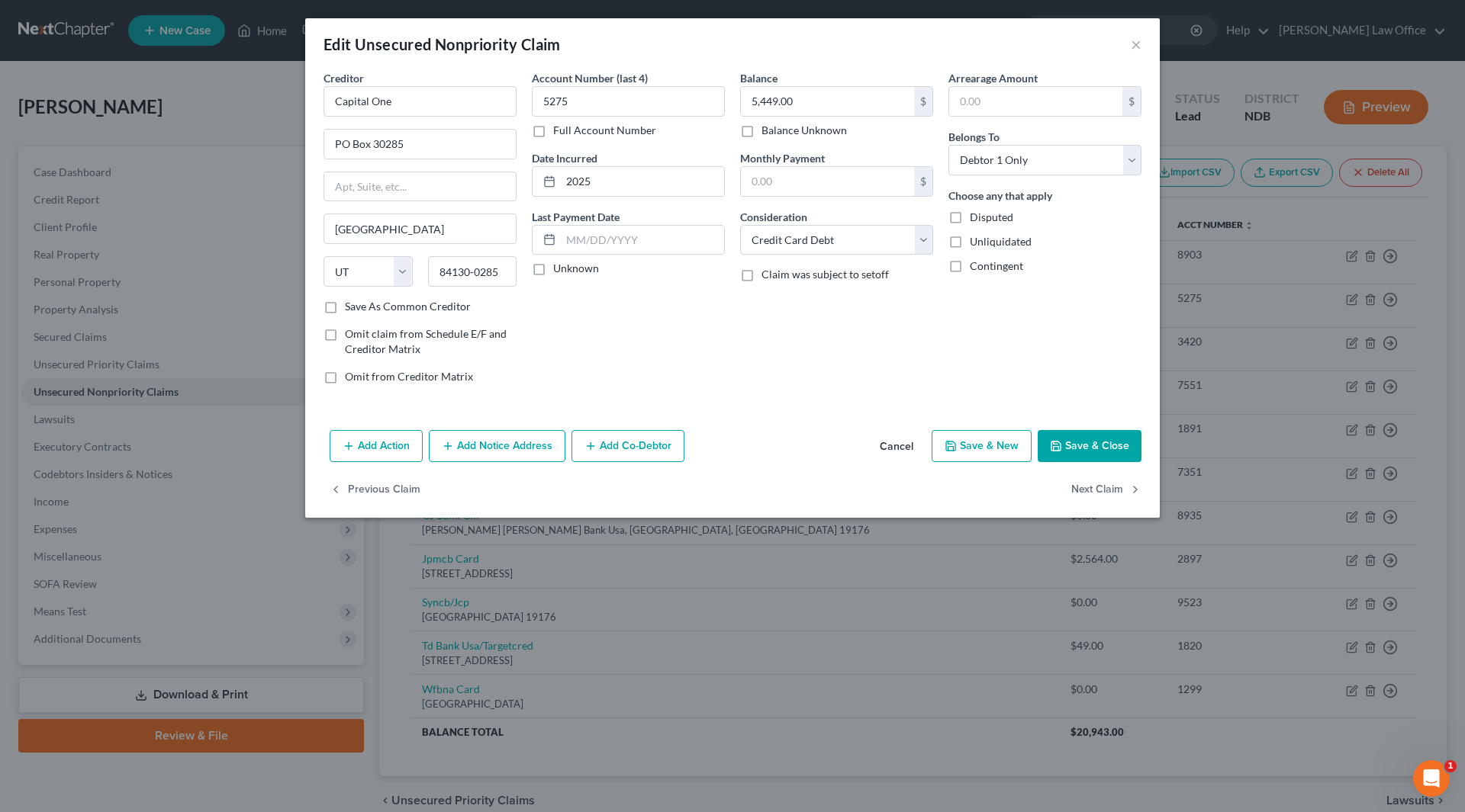
click at [1092, 424] on div "Add Action Add Notice Address Add Co-Debtor Cancel Save & New Save & Close" at bounding box center [732, 449] width 854 height 50
click at [1076, 449] on button "Save & Close" at bounding box center [1089, 445] width 104 height 32
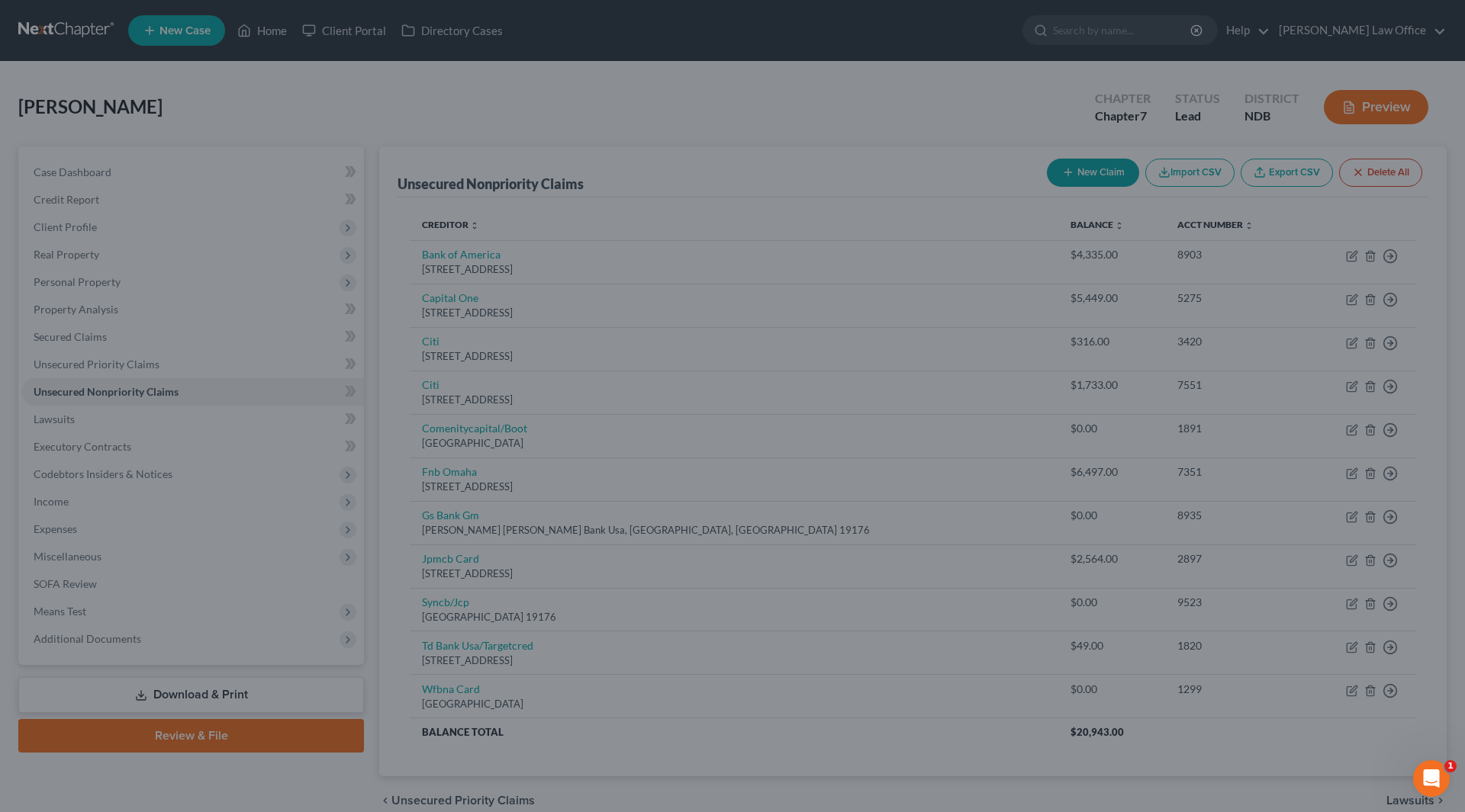
type input "0"
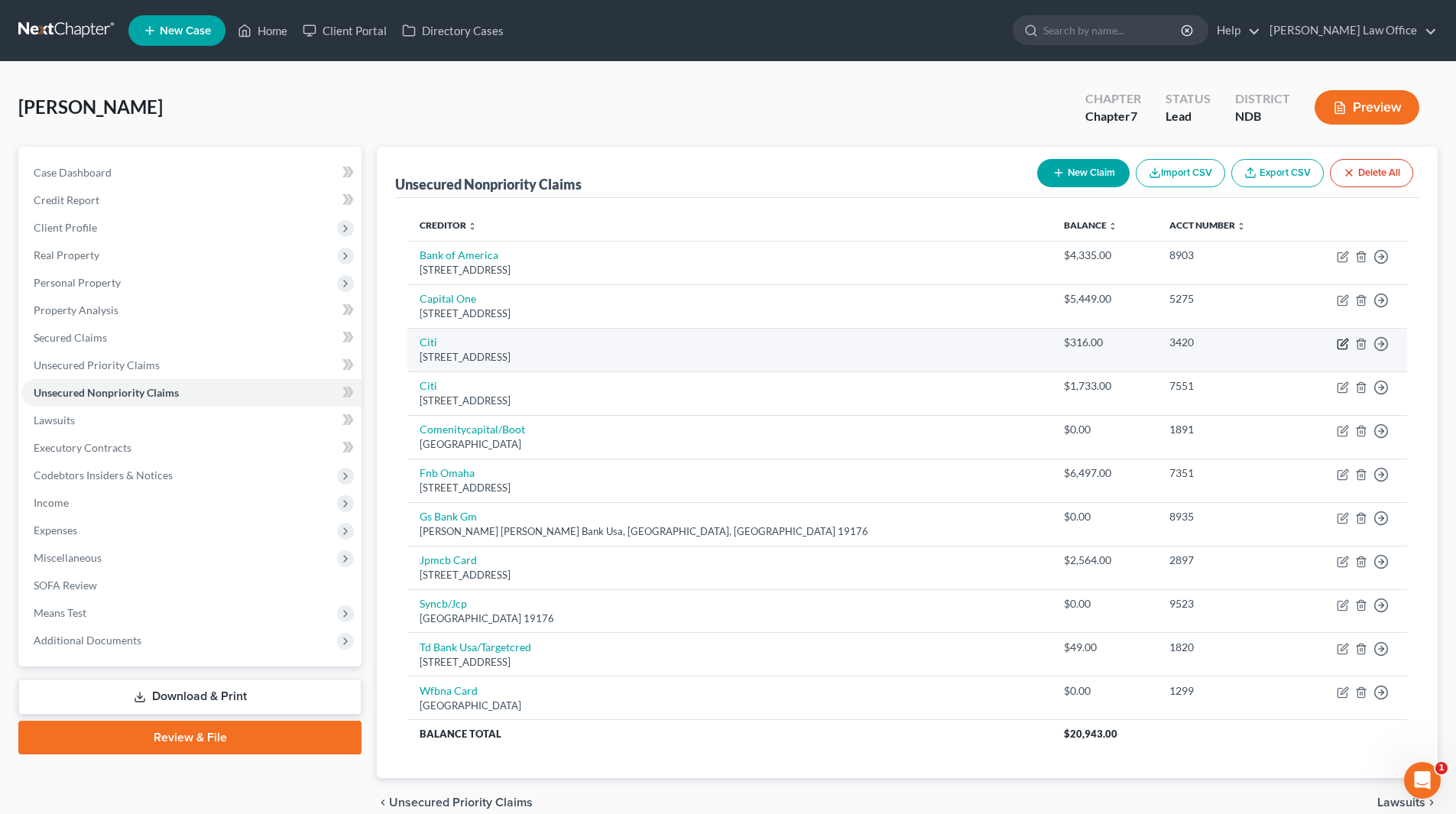
click at [1340, 345] on icon "button" at bounding box center [1342, 344] width 12 height 12
select select "43"
select select "2"
select select "0"
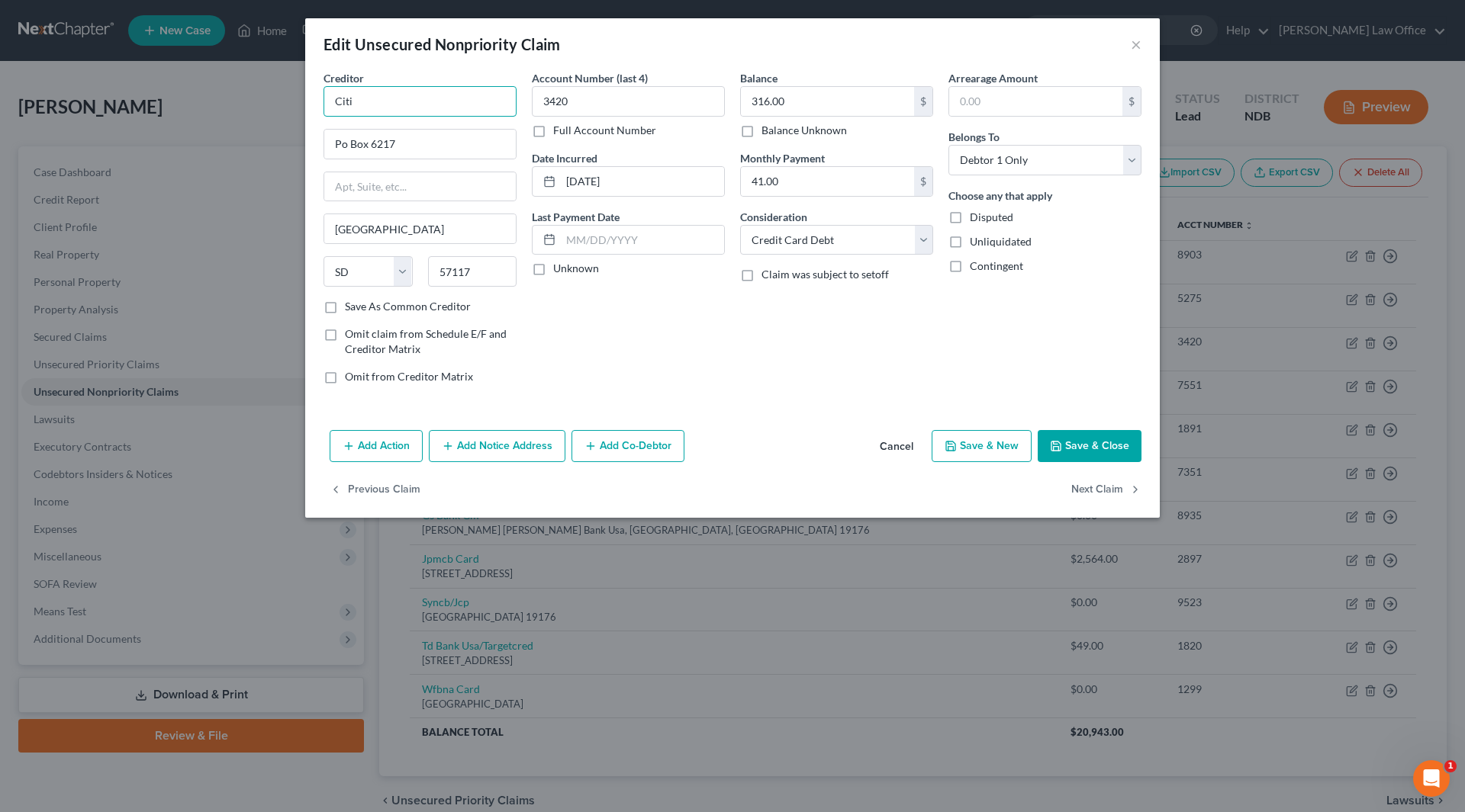
click at [386, 98] on input "Citi" at bounding box center [420, 101] width 193 height 30
type input "C"
click at [358, 100] on input "Citi" at bounding box center [420, 101] width 193 height 30
drag, startPoint x: 358, startPoint y: 100, endPoint x: 338, endPoint y: 101, distance: 20.0
click at [340, 101] on input "Citi" at bounding box center [420, 101] width 193 height 30
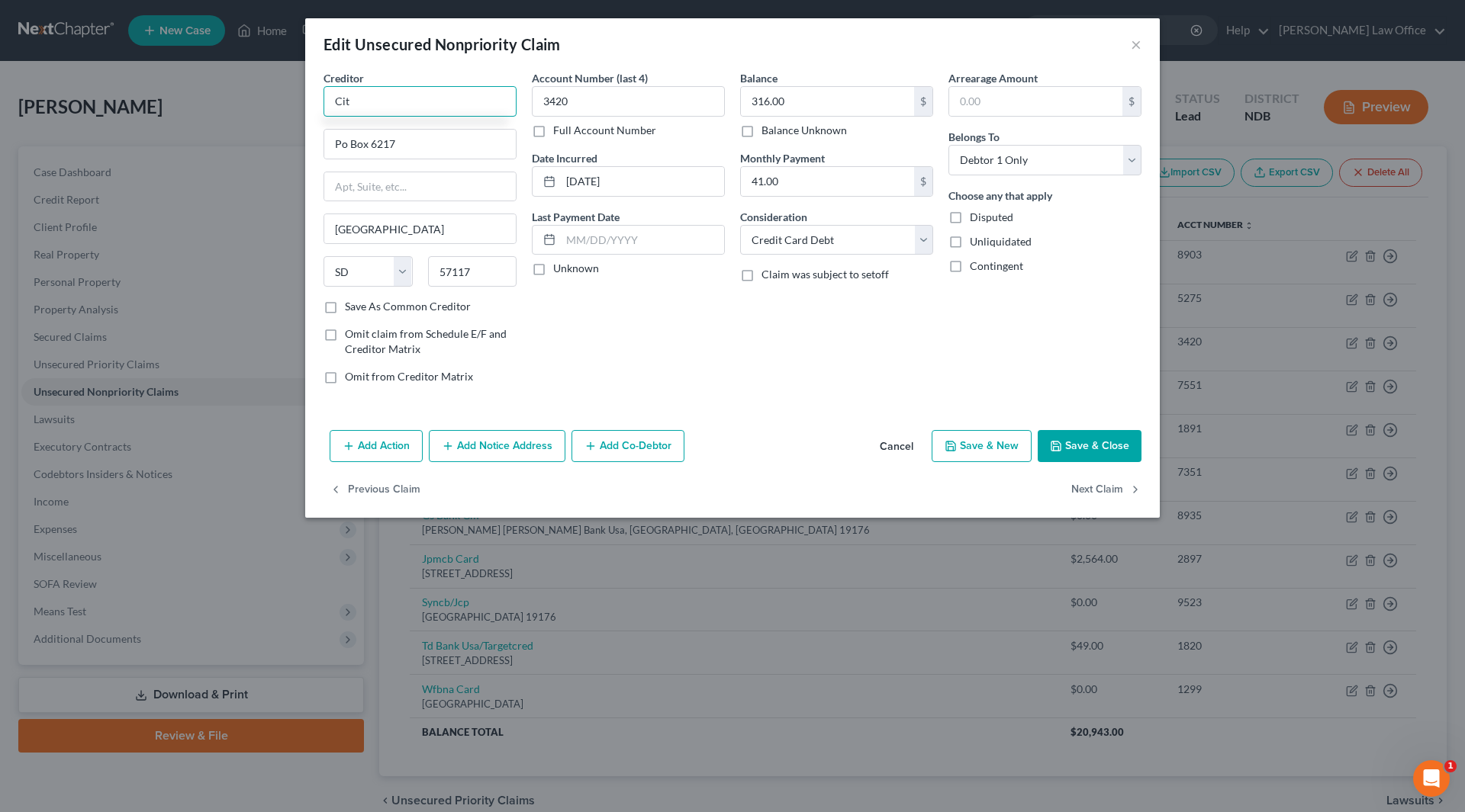
type input "Citi"
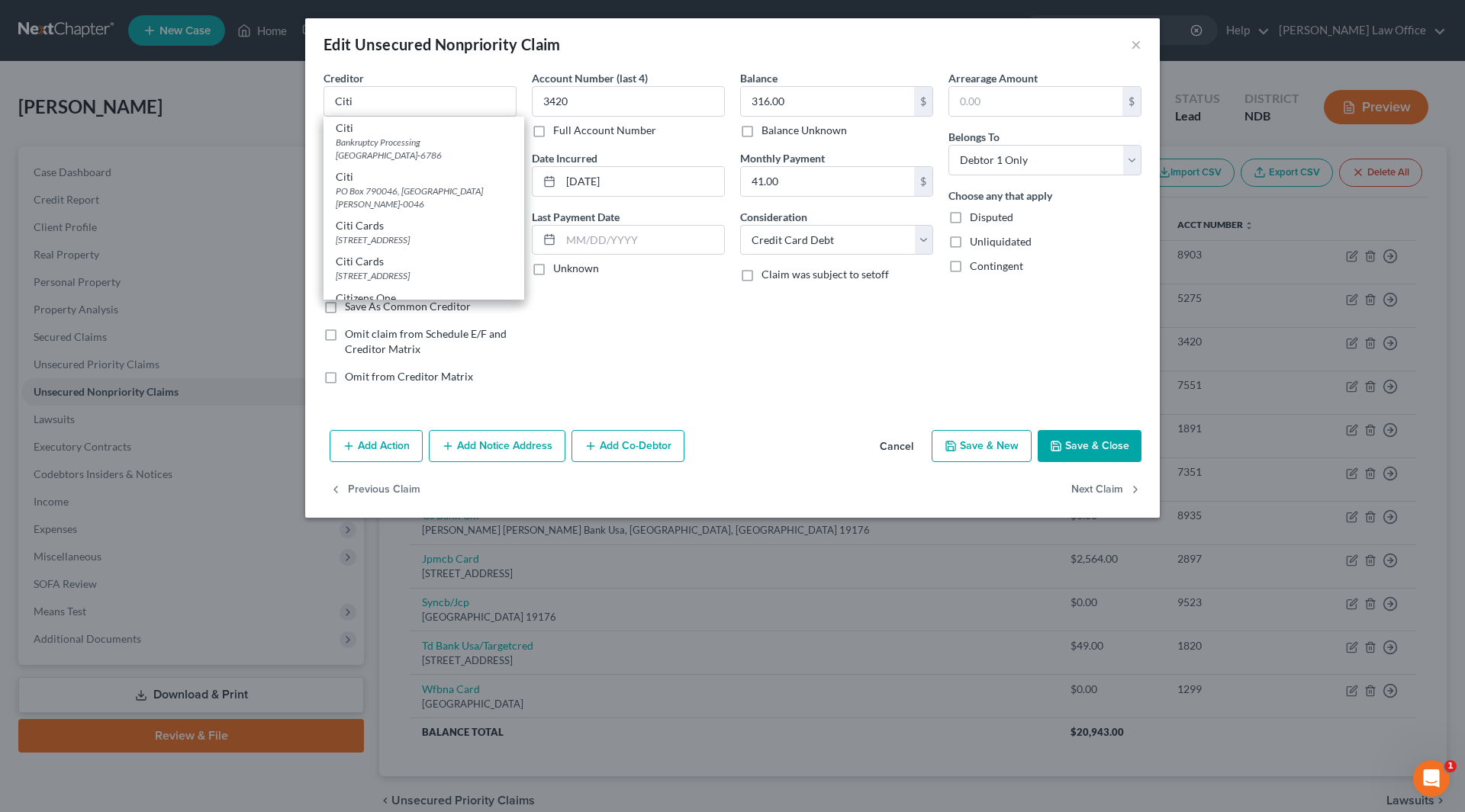
click at [666, 370] on div "Account Number (last 4) 3420 Full Account Number Date Incurred [DATE] Last Paym…" at bounding box center [628, 234] width 208 height 326
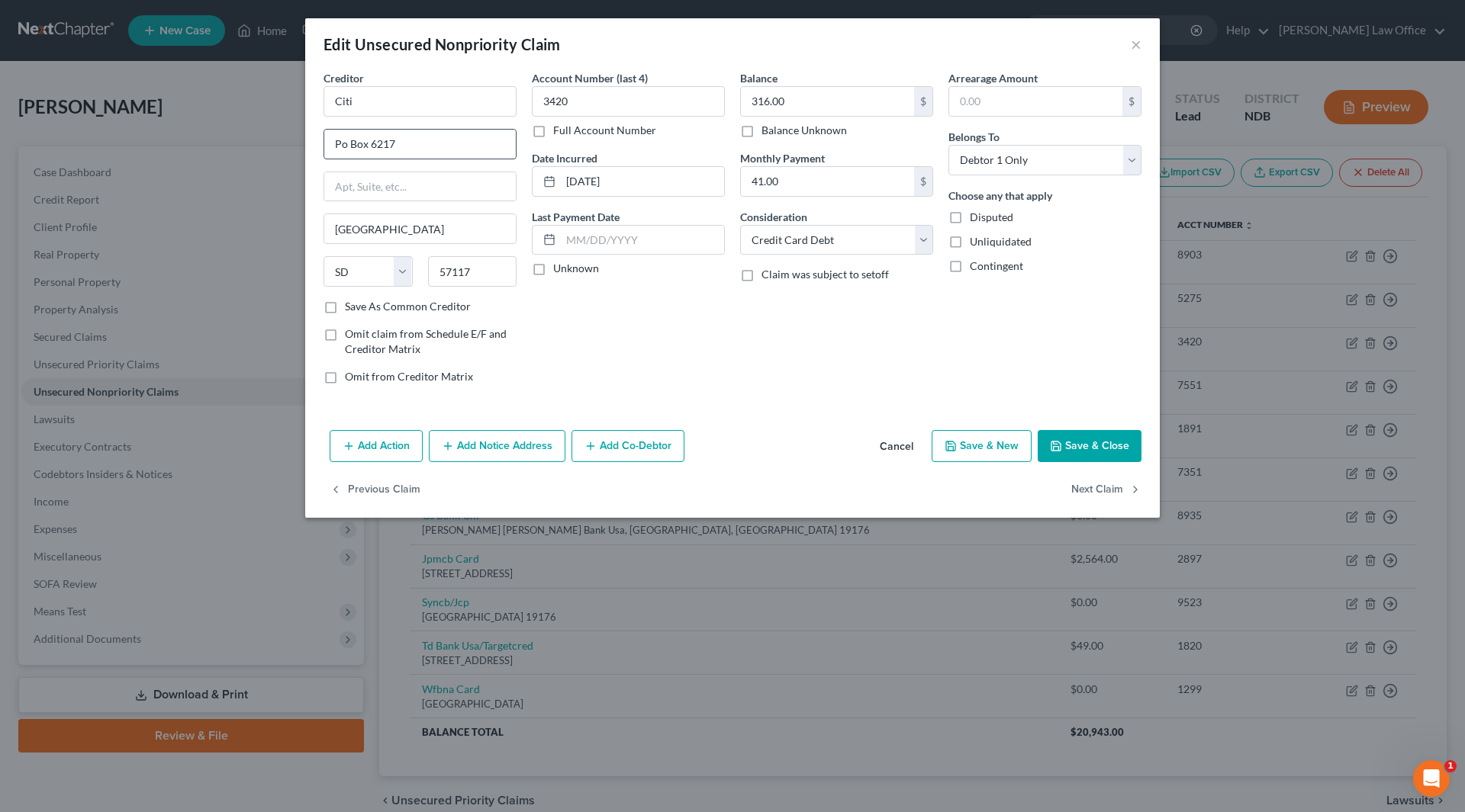
click at [344, 144] on input "Po Box 6217" at bounding box center [420, 144] width 192 height 29
type input "PO Box 6217"
drag, startPoint x: 658, startPoint y: 184, endPoint x: 532, endPoint y: 184, distance: 126.0
click at [532, 184] on div "[DATE]" at bounding box center [628, 181] width 193 height 30
type input "2024"
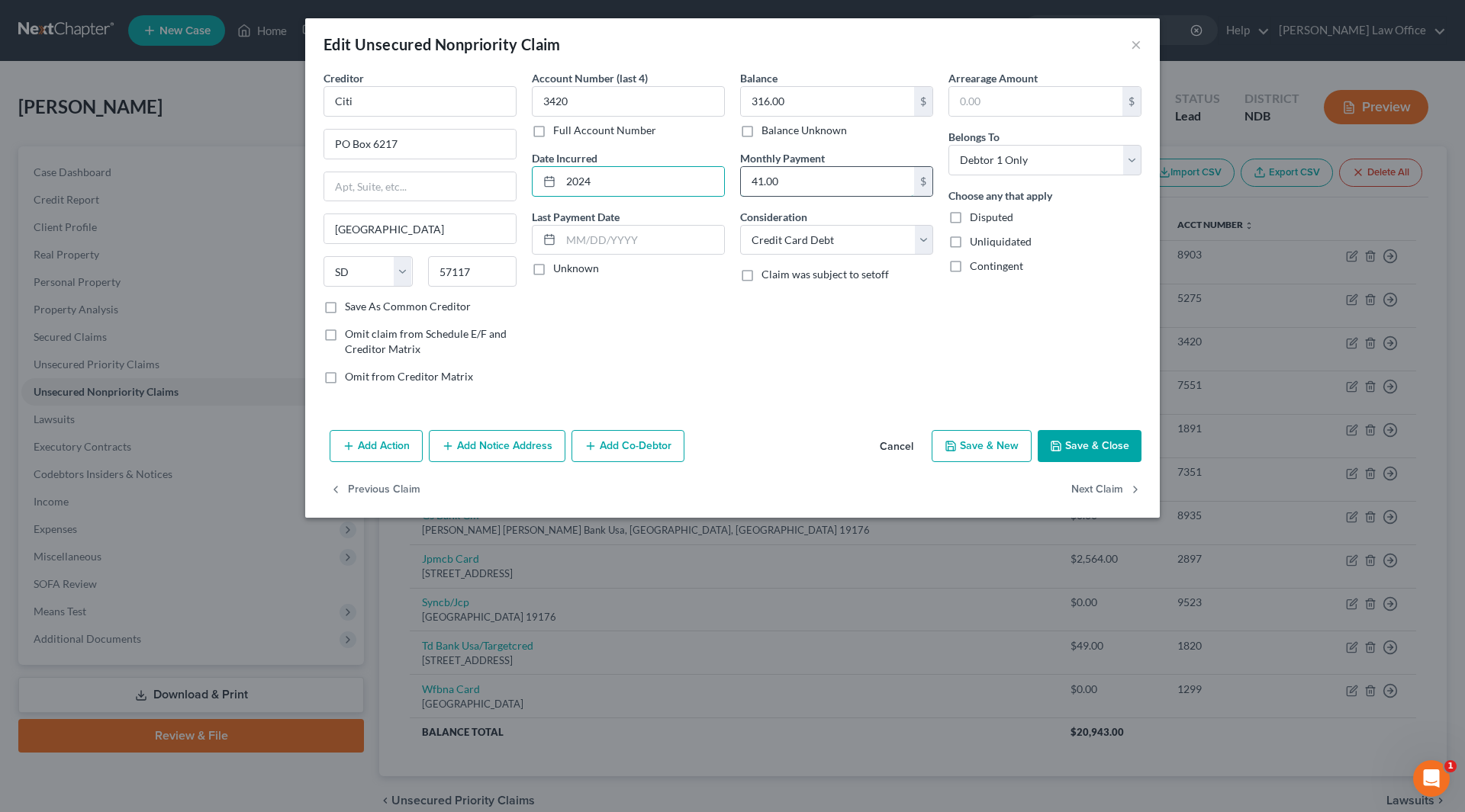
click at [813, 180] on input "41.00" at bounding box center [827, 181] width 173 height 29
click at [1105, 439] on button "Save & Close" at bounding box center [1089, 445] width 104 height 32
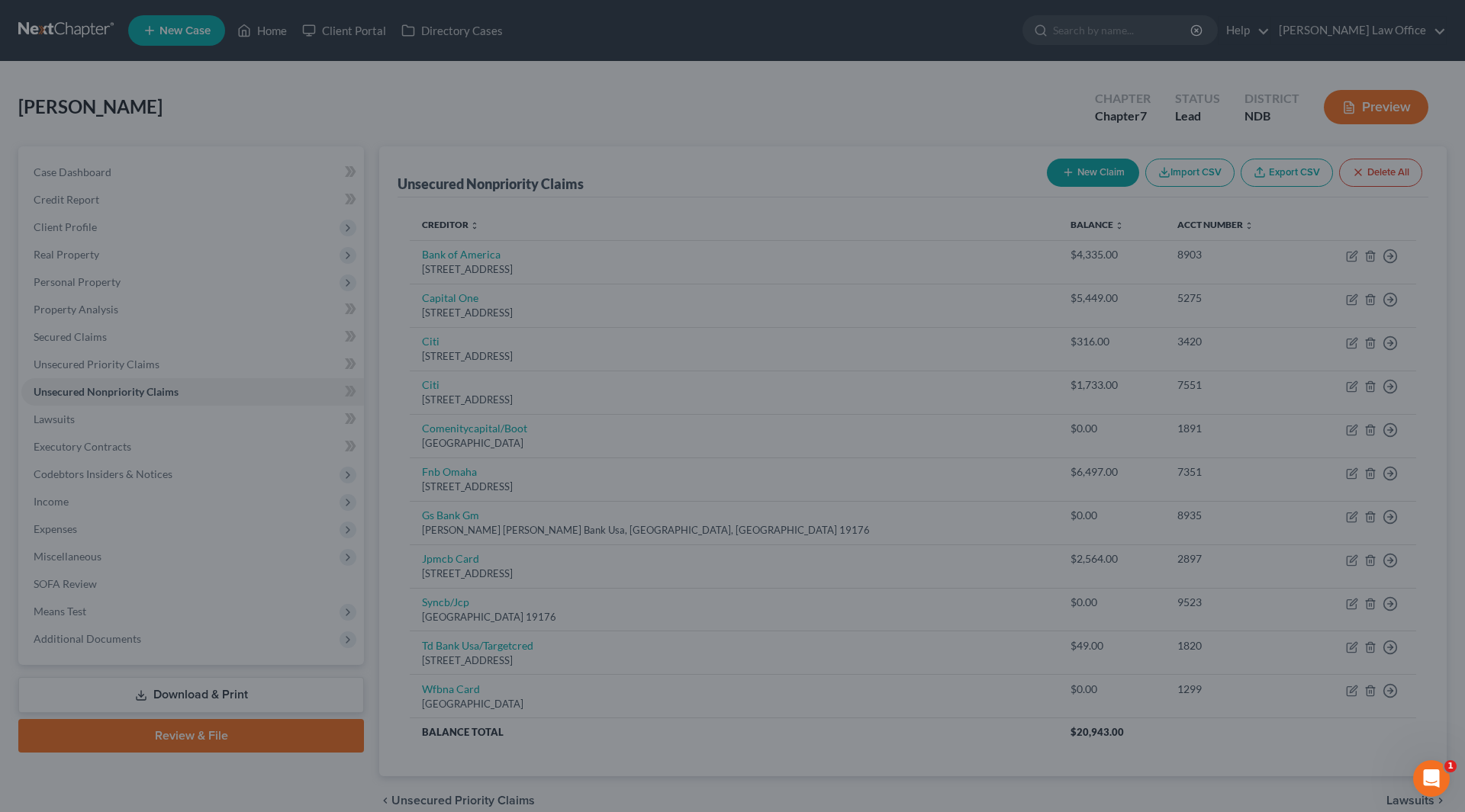
type input "0"
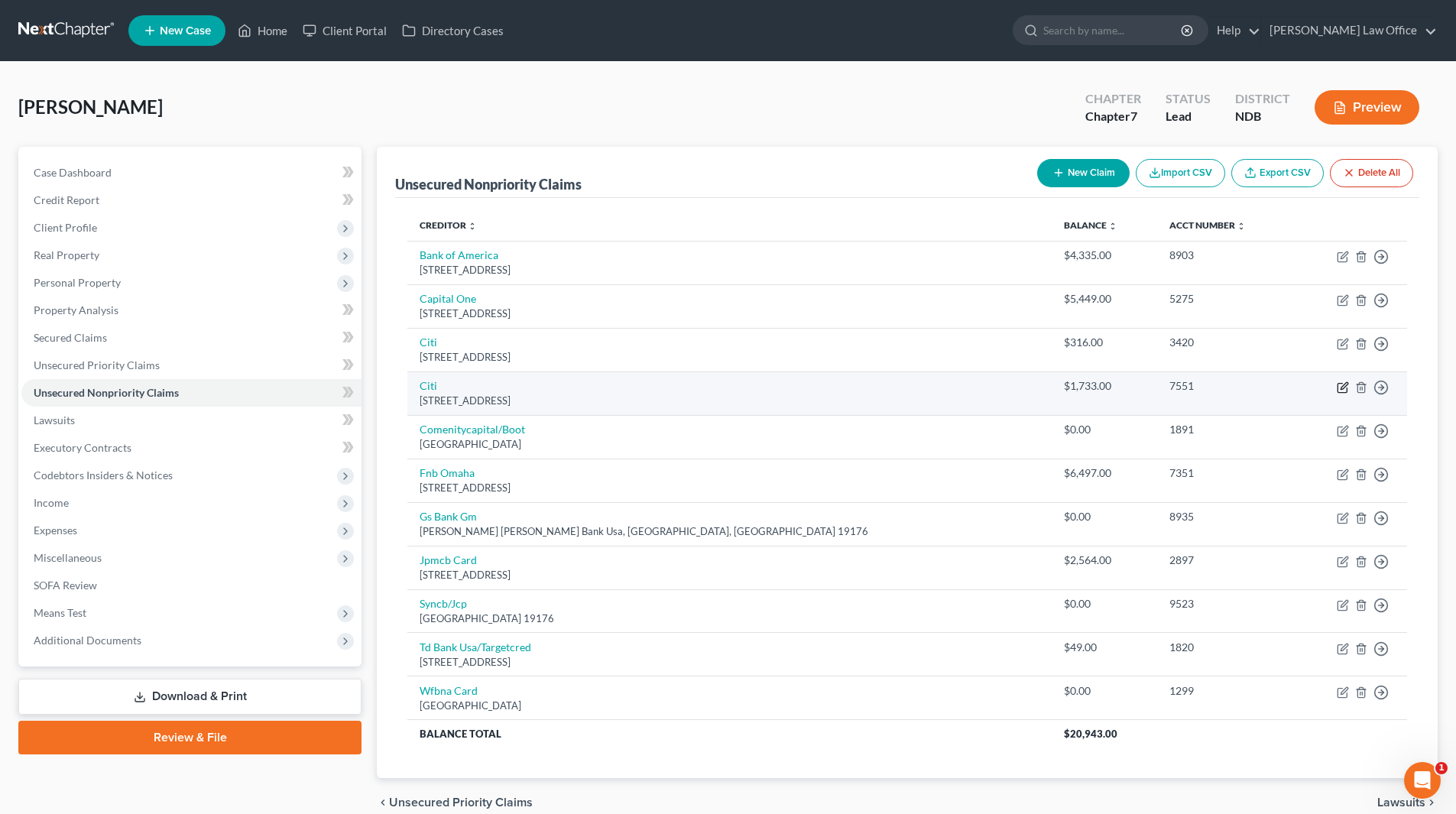
click at [1344, 387] on icon "button" at bounding box center [1342, 387] width 12 height 12
select select "43"
select select "2"
select select "0"
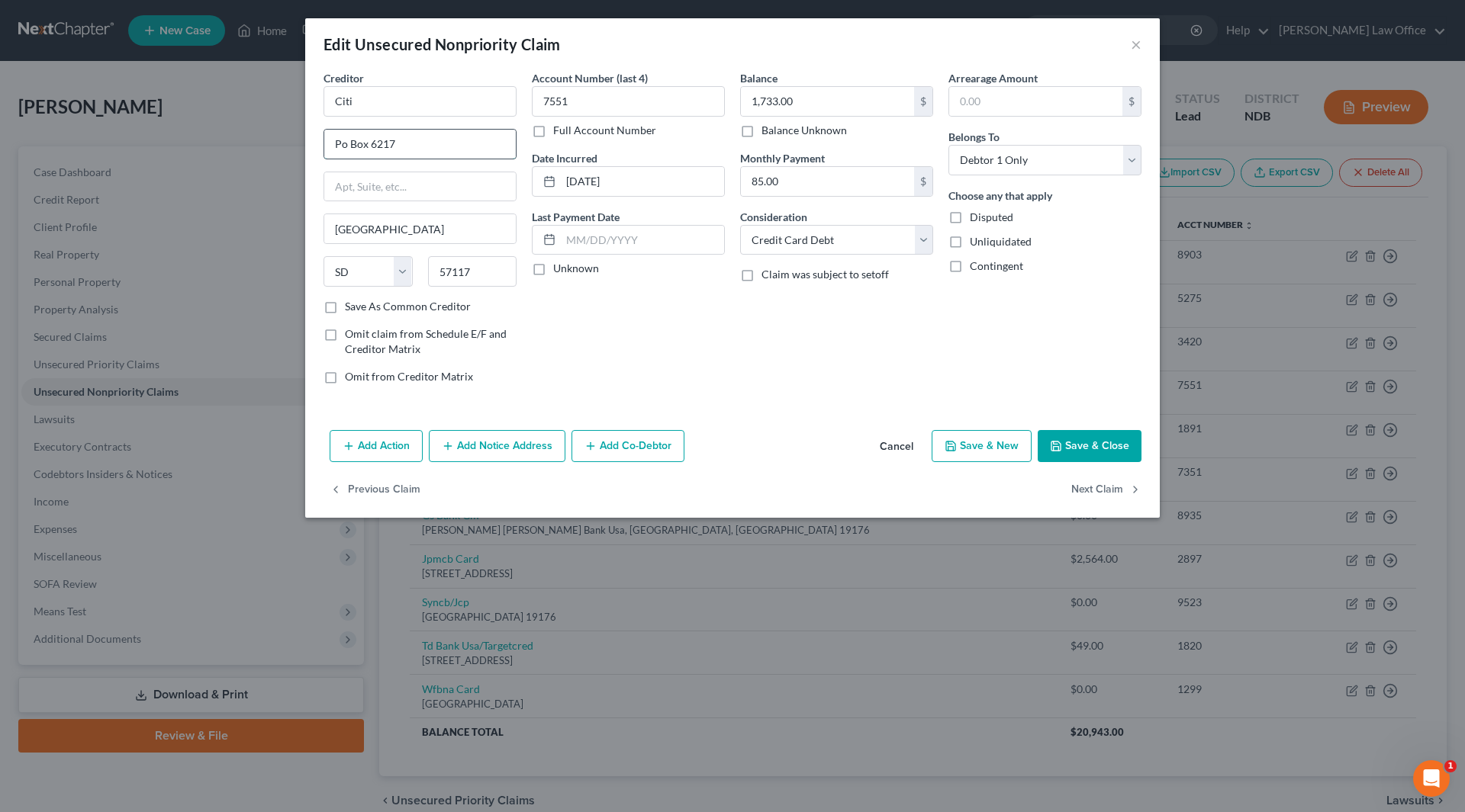
drag, startPoint x: 341, startPoint y: 143, endPoint x: 350, endPoint y: 143, distance: 9.0
click at [341, 143] on input "Po Box 6217" at bounding box center [420, 144] width 192 height 29
type input "PO Box 6217"
drag, startPoint x: 626, startPoint y: 180, endPoint x: 545, endPoint y: 181, distance: 81.0
click at [545, 181] on div "[DATE]" at bounding box center [628, 181] width 193 height 30
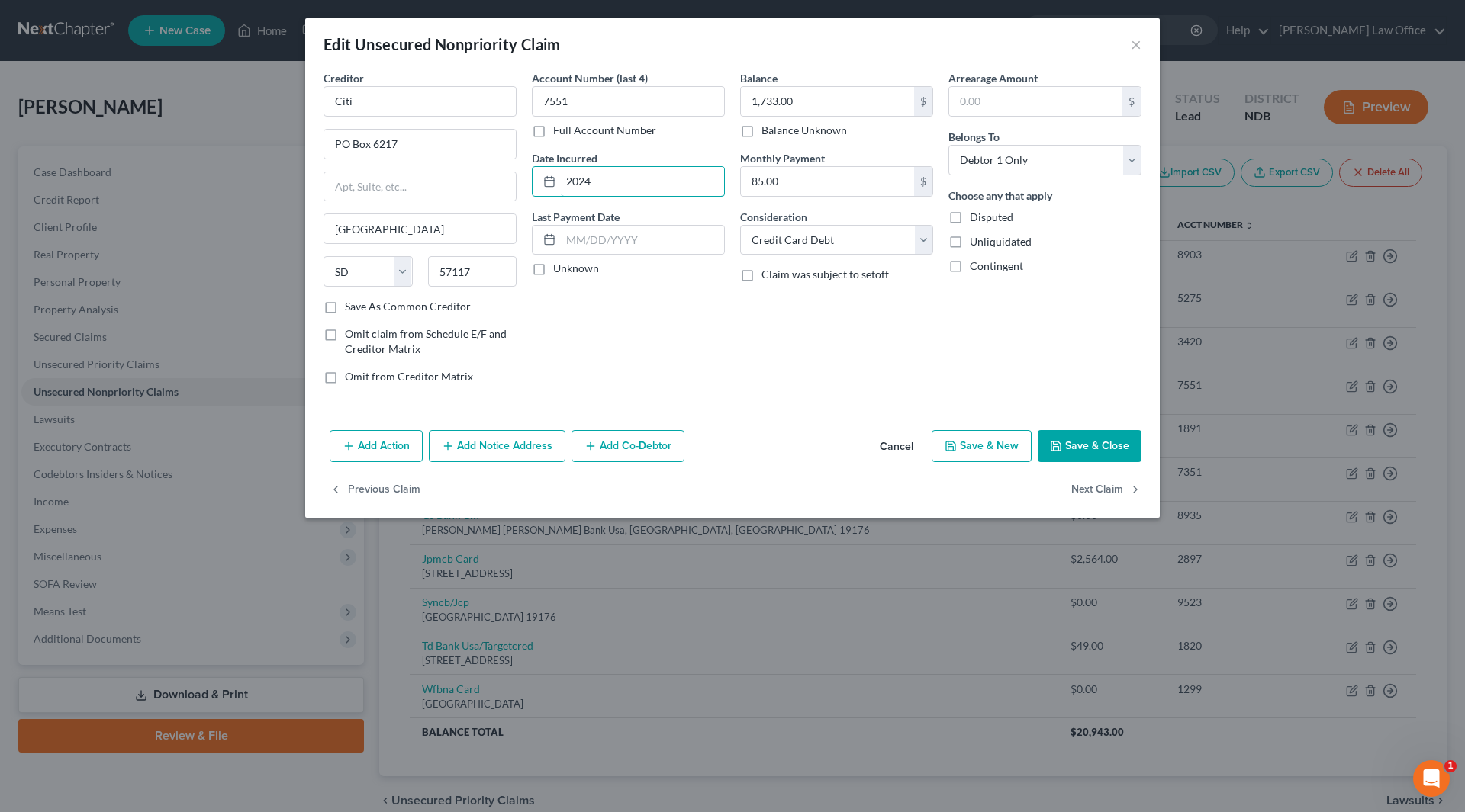
type input "2024"
click at [797, 347] on div "Balance 1,733.00 $ Balance Unknown Balance Undetermined 1,733.00 $ Balance Unkn…" at bounding box center [836, 234] width 208 height 326
click at [803, 184] on input "85.00" at bounding box center [827, 181] width 173 height 29
click at [1056, 452] on icon "button" at bounding box center [1055, 445] width 12 height 12
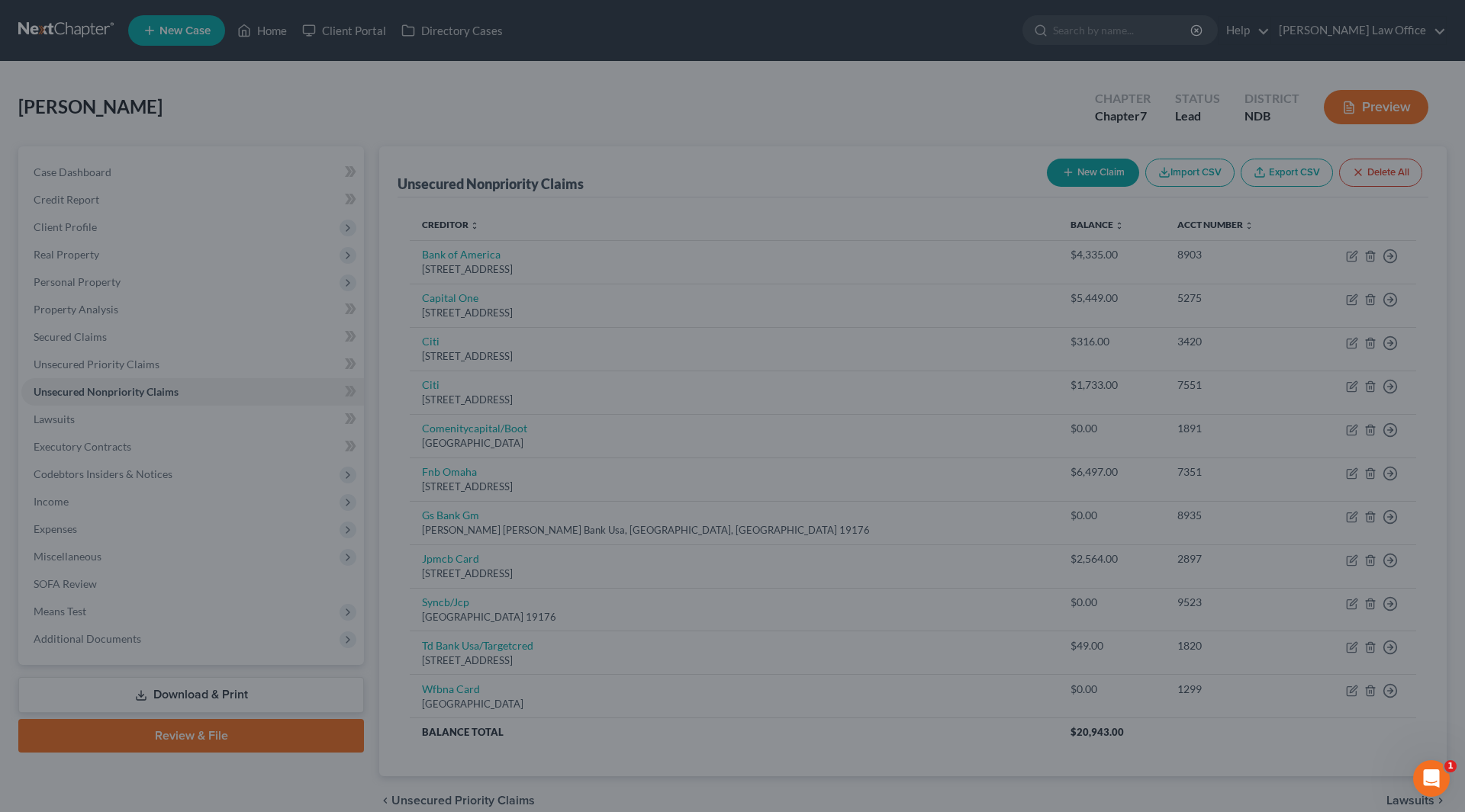
type input "0"
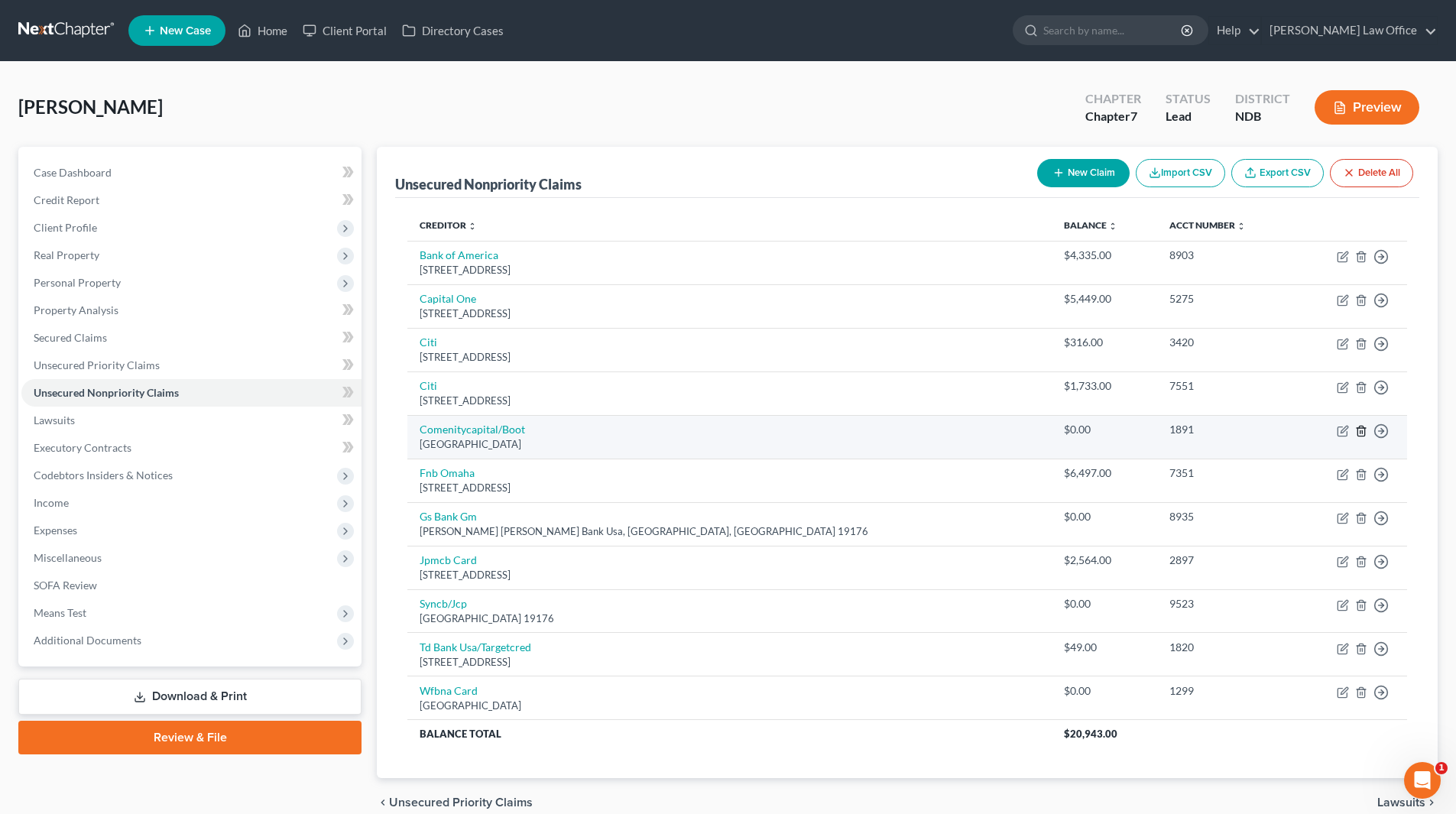
click at [1360, 425] on icon "button" at bounding box center [1360, 430] width 6 height 10
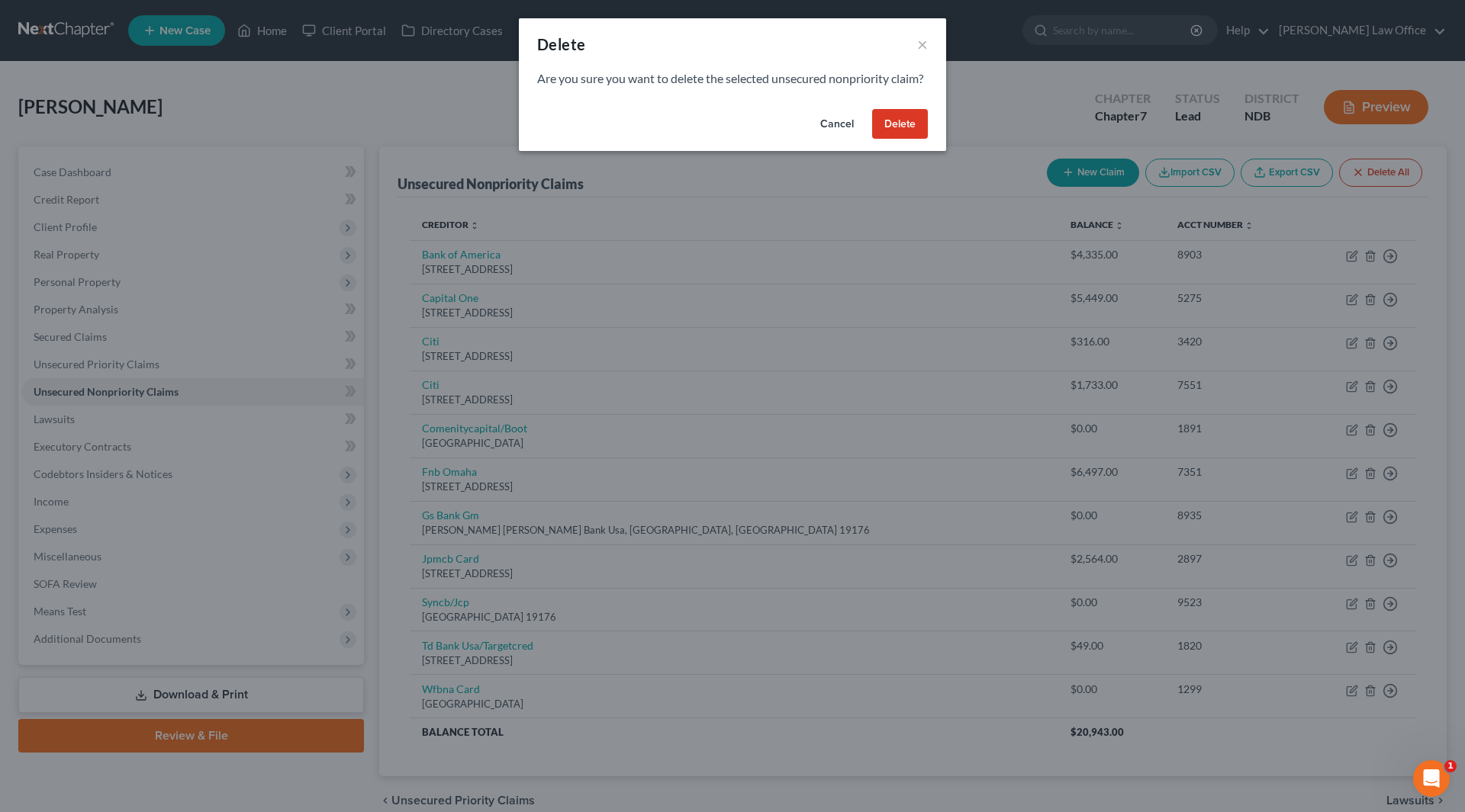
click at [901, 139] on button "Delete" at bounding box center [899, 124] width 56 height 30
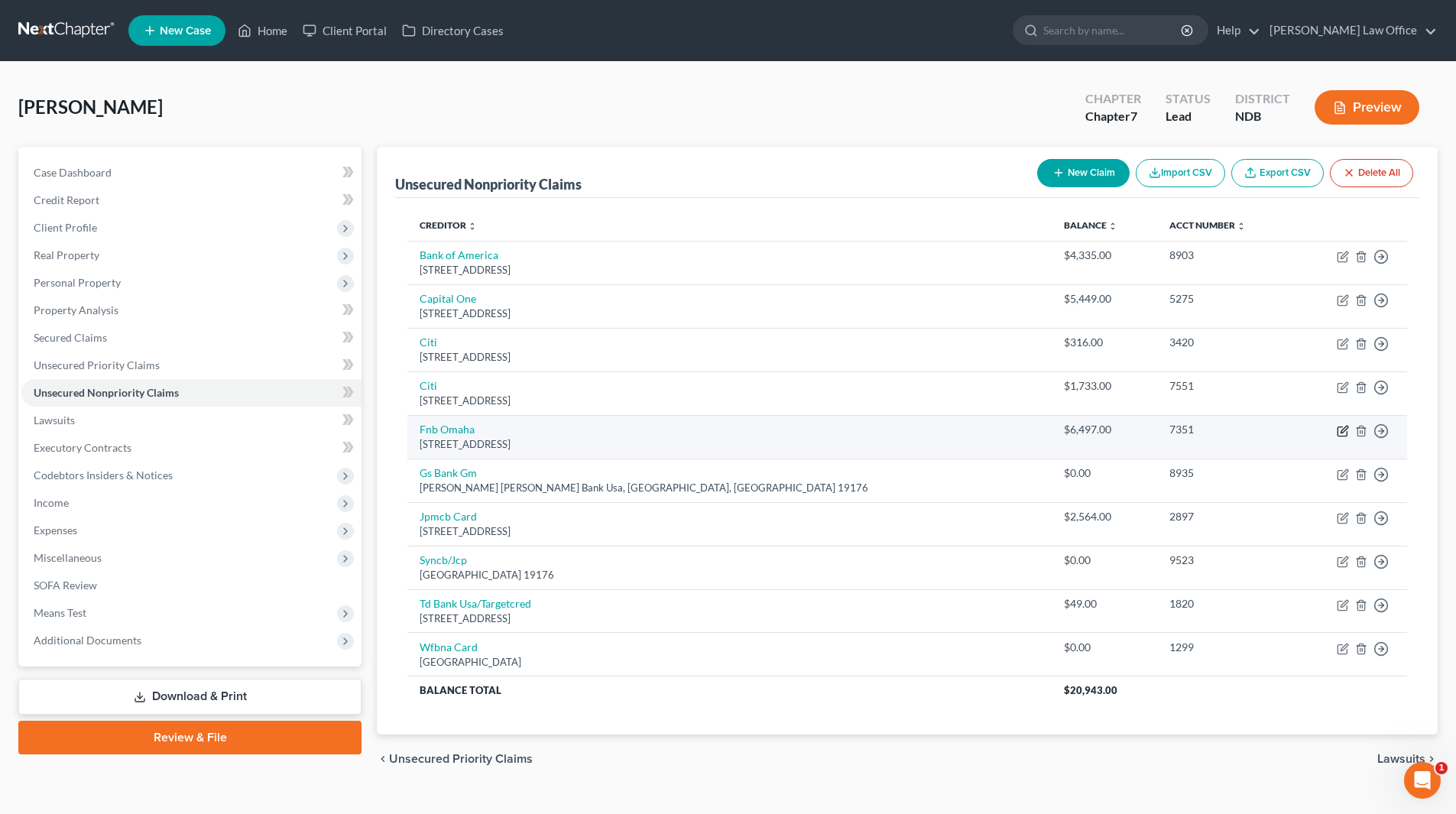
click at [1342, 430] on icon "button" at bounding box center [1343, 428] width 6 height 6
select select "30"
select select "2"
select select "0"
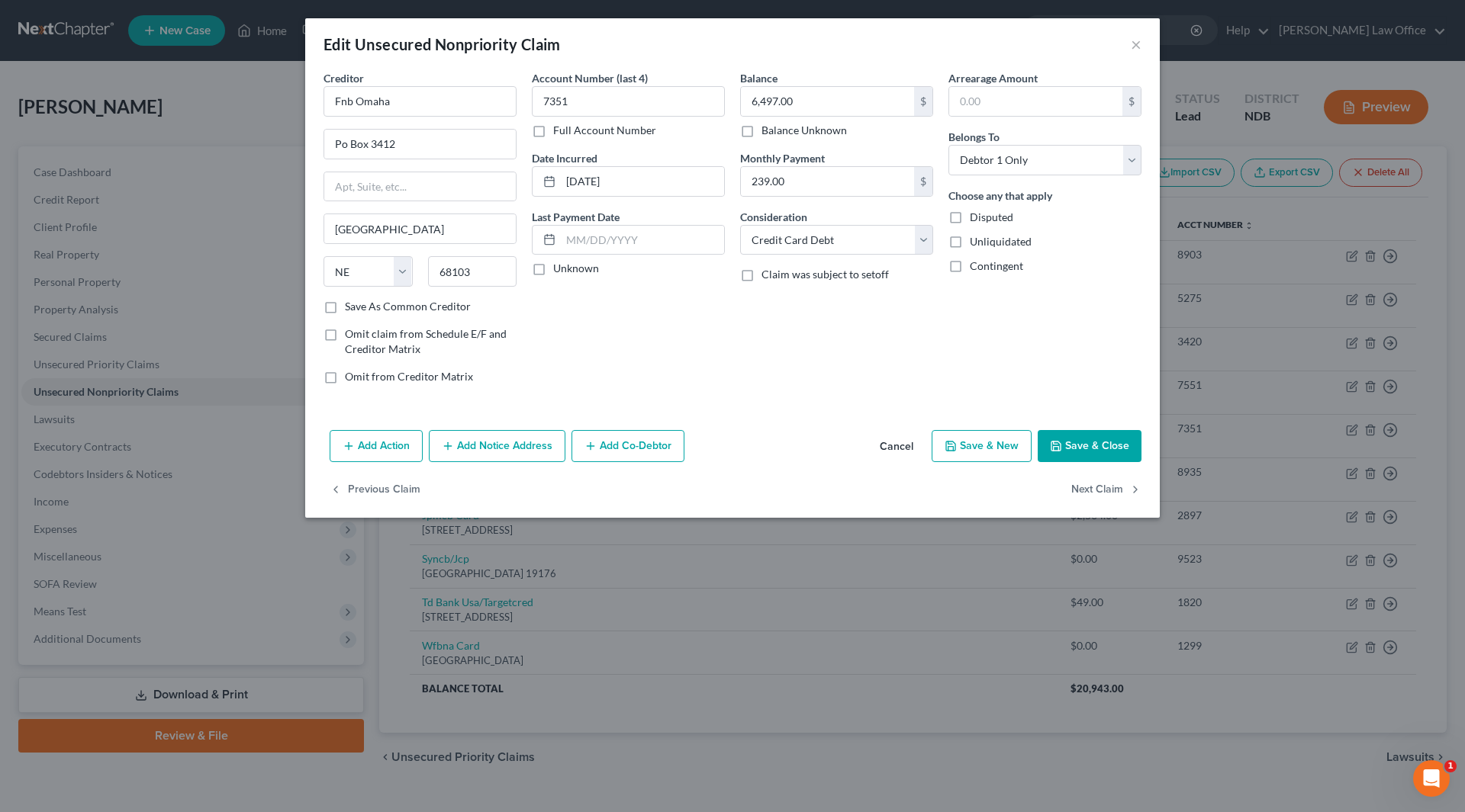
click at [439, 80] on div "Creditor * Fnb Omaha" at bounding box center [420, 93] width 193 height 47
click at [440, 95] on input "Fnb Omaha" at bounding box center [420, 101] width 193 height 30
type input "F"
type input "First National Bank of Omaha"
click at [417, 136] on div "[STREET_ADDRESS]" at bounding box center [414, 142] width 159 height 13
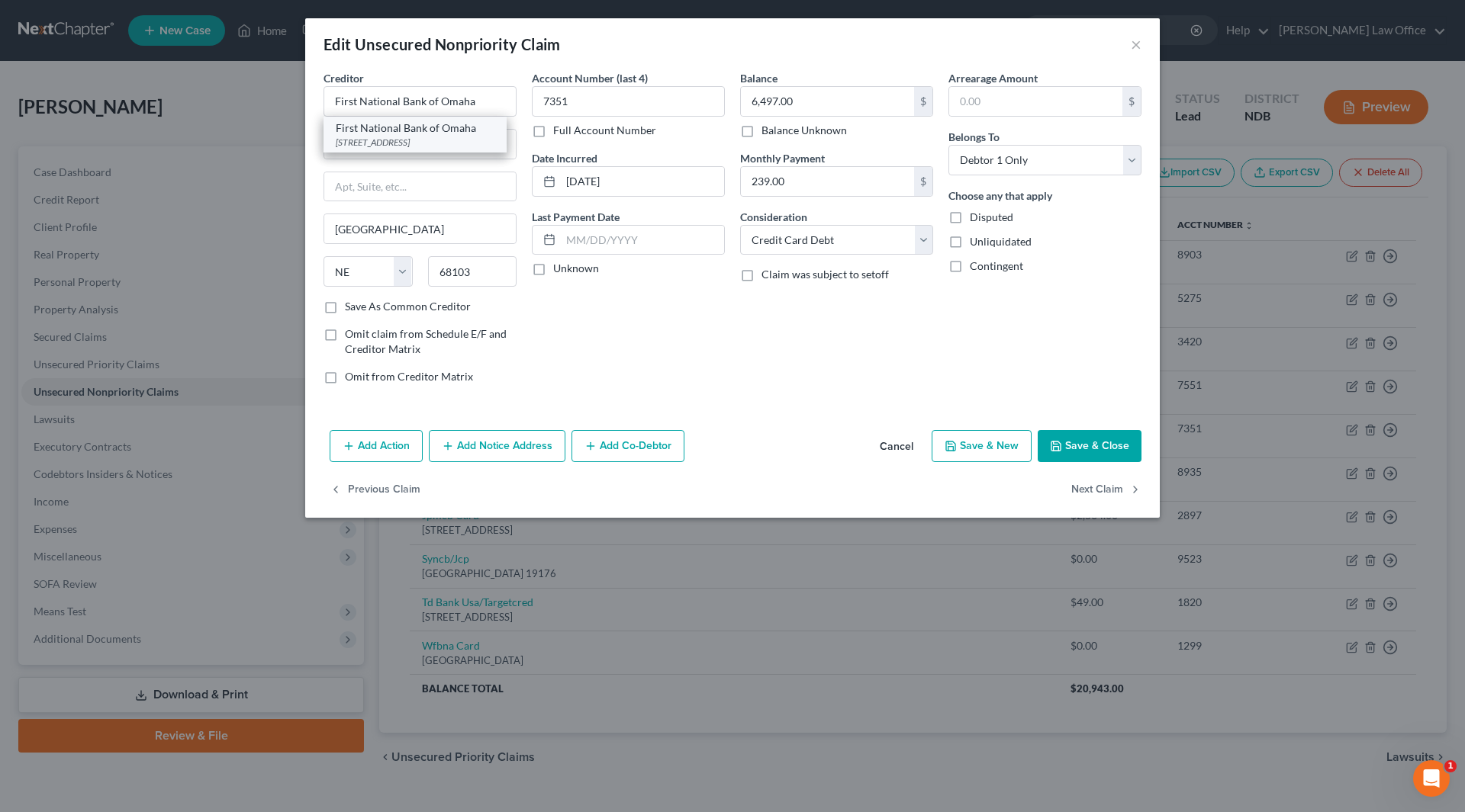
type input "PO Box 2557"
type input "68103-2557"
drag, startPoint x: 662, startPoint y: 176, endPoint x: 557, endPoint y: 181, distance: 105.1
click at [557, 181] on div "[DATE]" at bounding box center [628, 181] width 193 height 30
type input "2025"
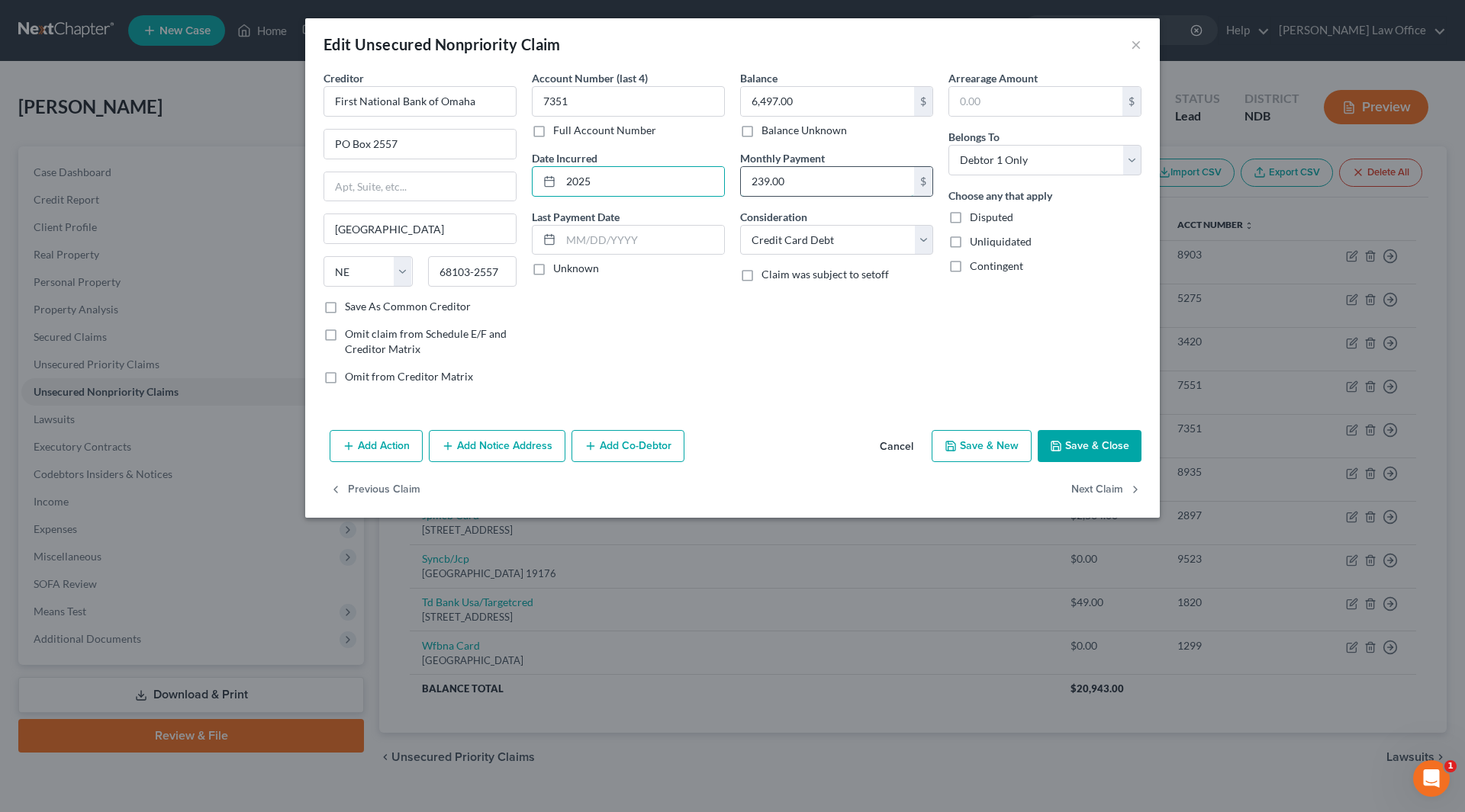
click at [795, 169] on input "239.00" at bounding box center [827, 181] width 173 height 29
click at [1088, 441] on button "Save & Close" at bounding box center [1089, 445] width 104 height 32
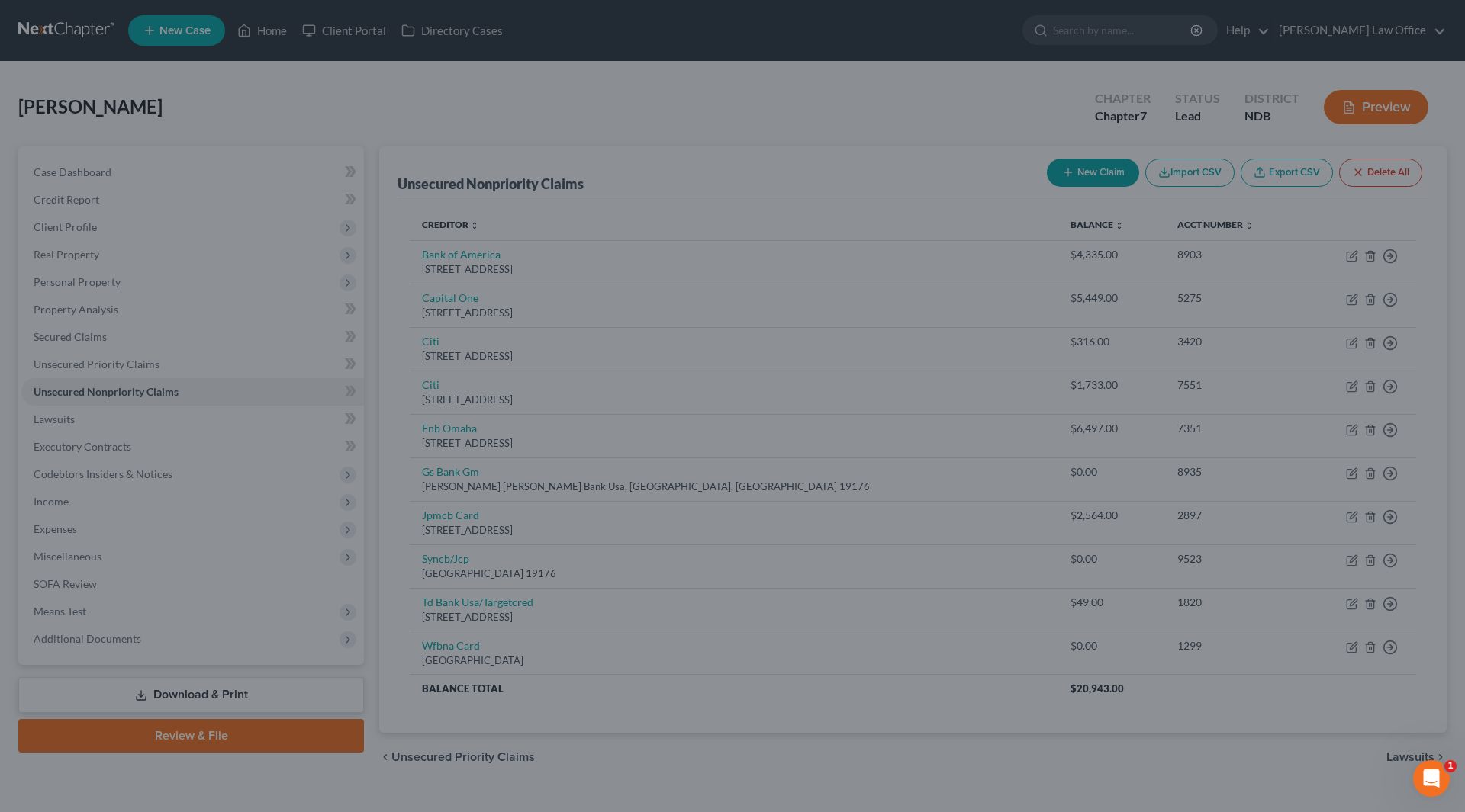
type input "0"
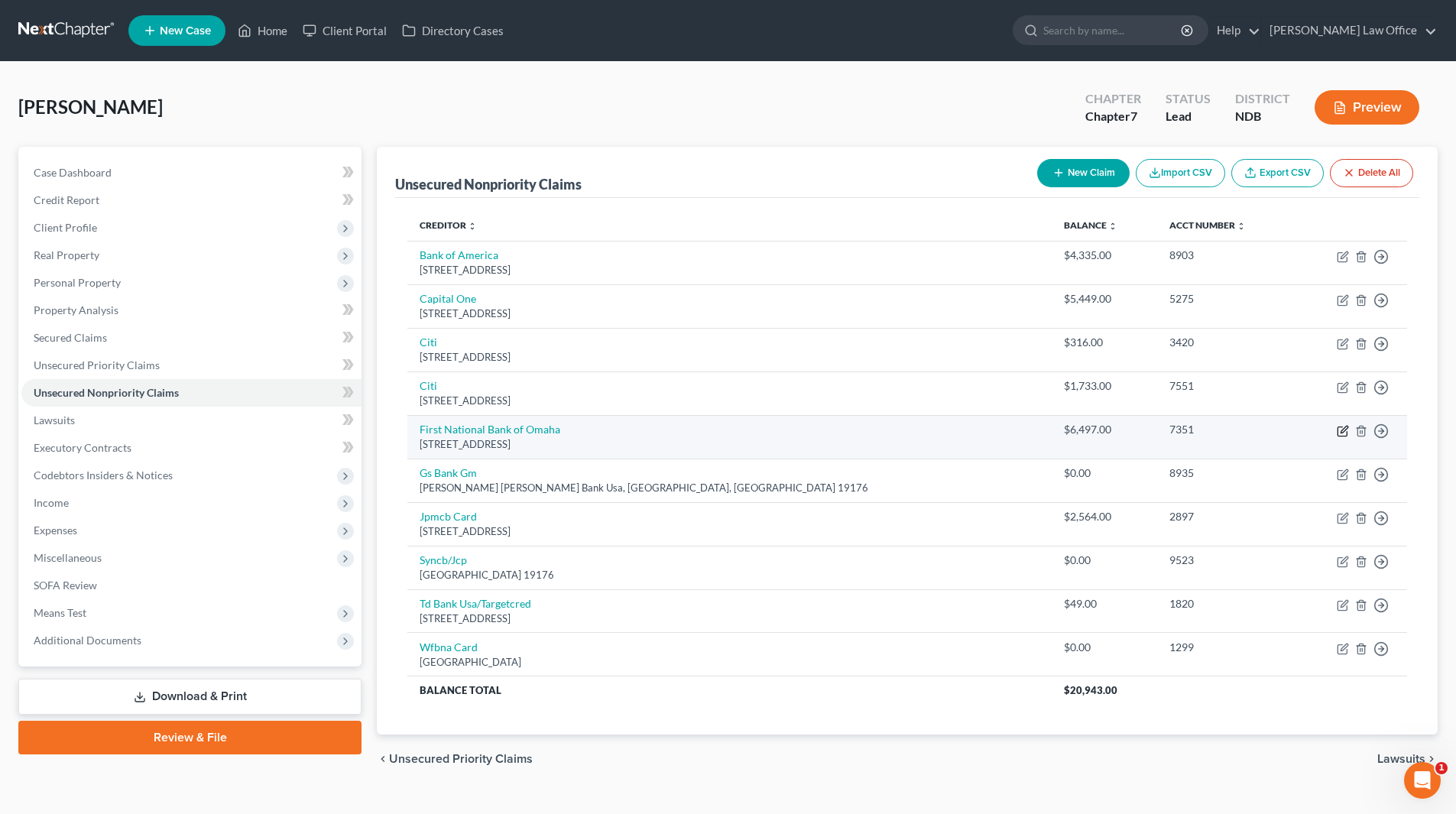
click at [1342, 430] on icon "button" at bounding box center [1343, 428] width 6 height 6
select select "30"
select select "2"
select select "0"
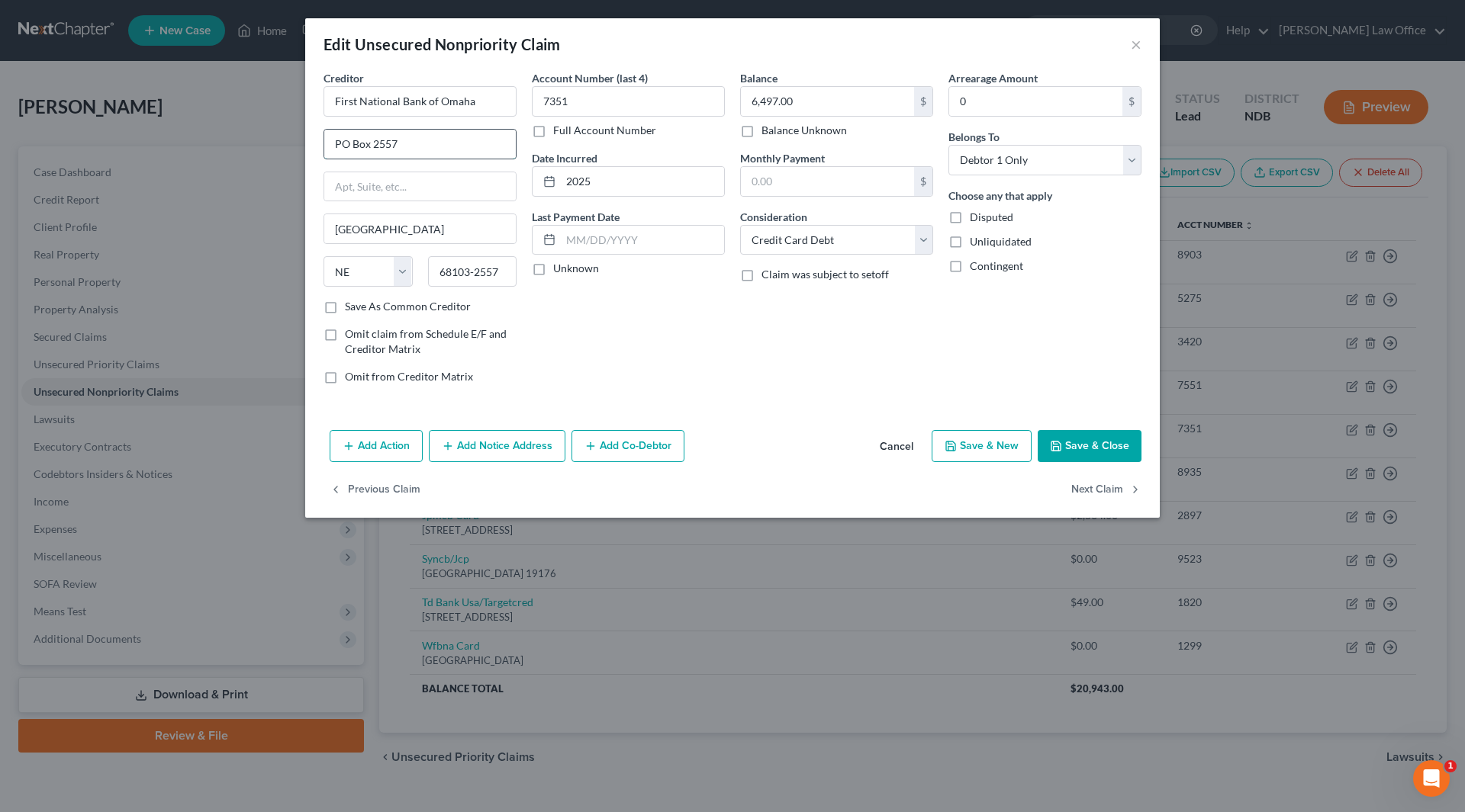
drag, startPoint x: 370, startPoint y: 138, endPoint x: 429, endPoint y: 137, distance: 59.0
click at [429, 137] on input "PO Box 2557" at bounding box center [420, 144] width 192 height 29
type input "PO Box 3128"
drag, startPoint x: 472, startPoint y: 264, endPoint x: 505, endPoint y: 270, distance: 33.5
click at [505, 270] on input "68103-2557" at bounding box center [472, 271] width 89 height 30
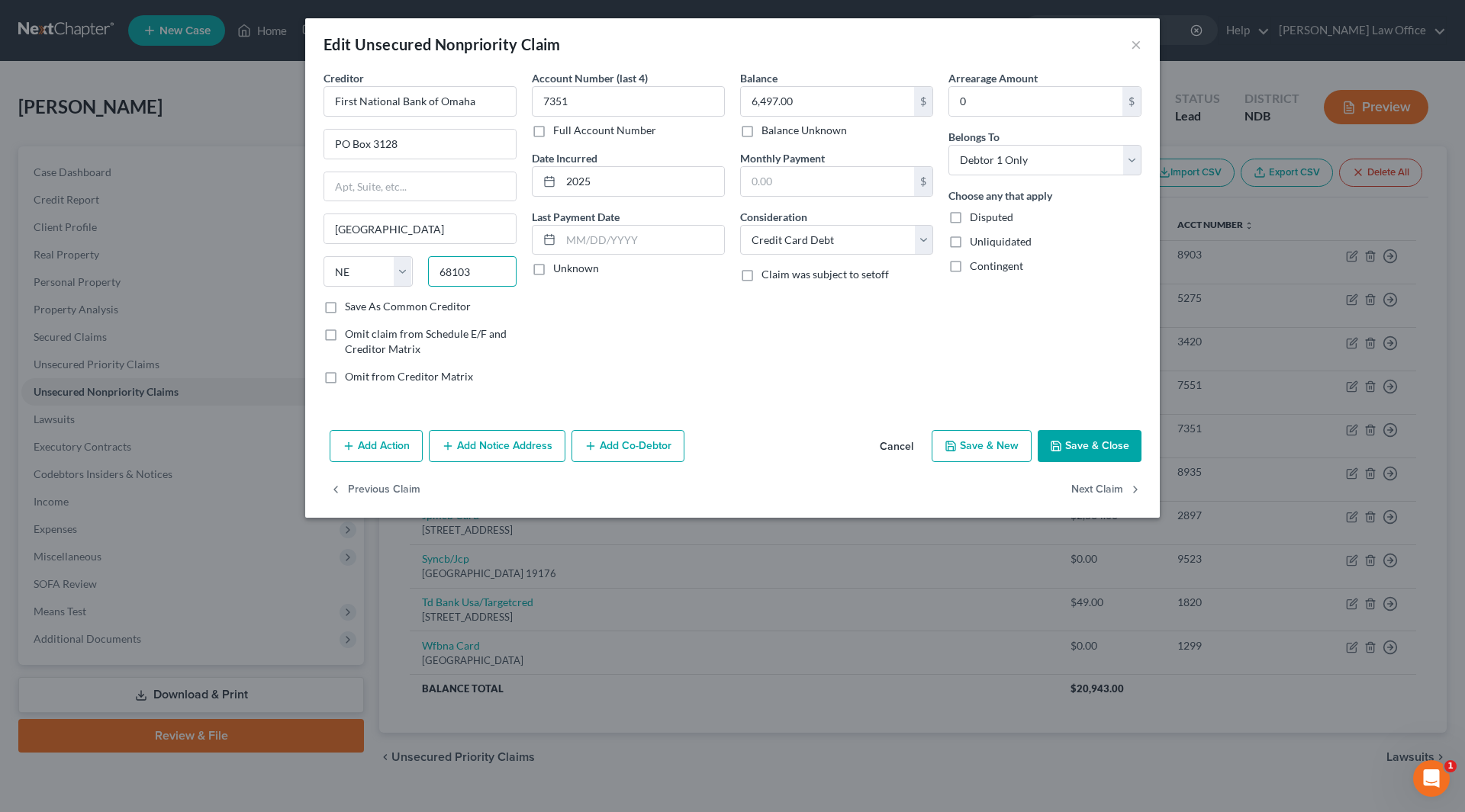
type input "68103"
click at [1102, 438] on button "Save & Close" at bounding box center [1089, 445] width 104 height 32
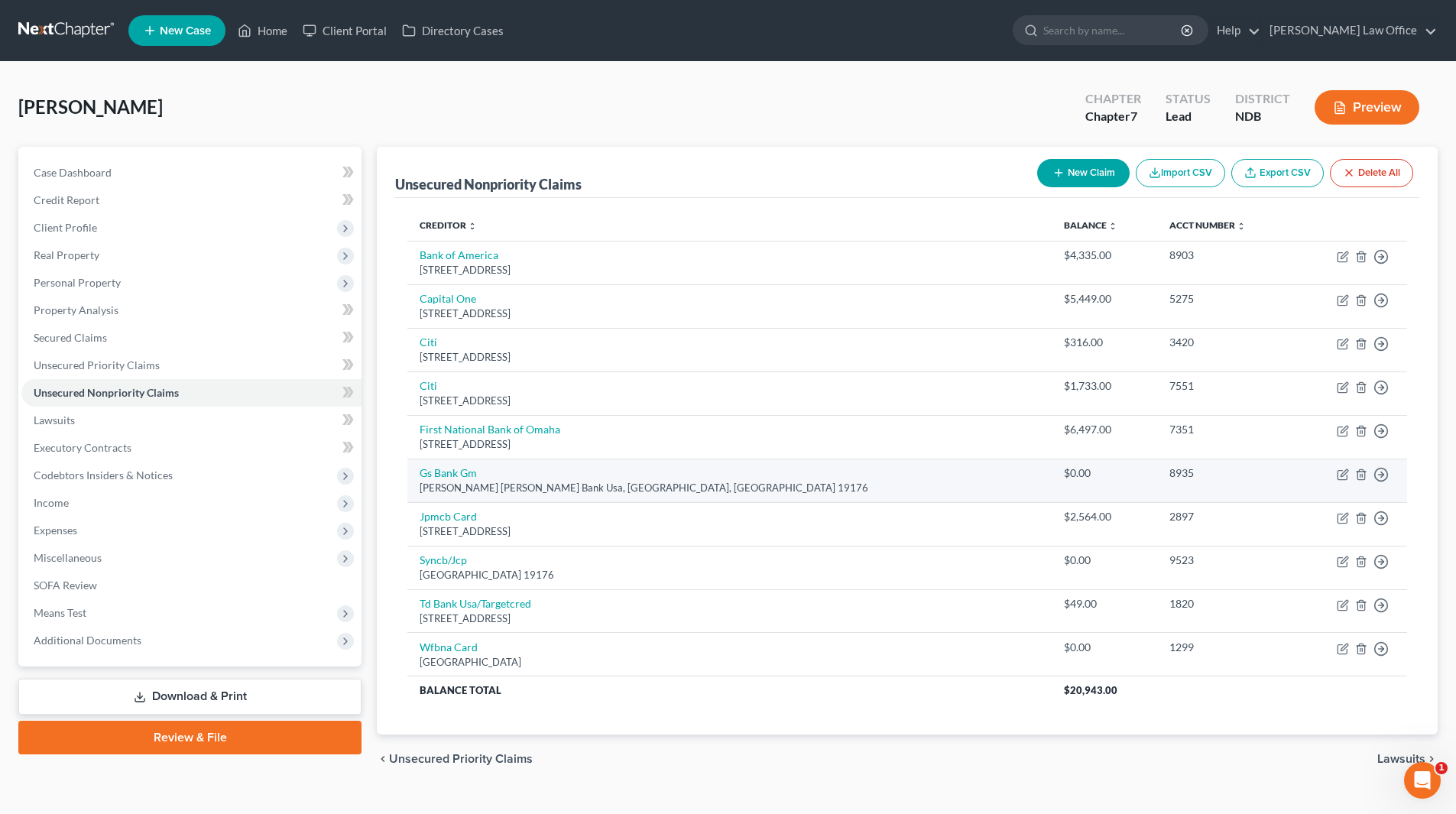
click at [1360, 467] on td "Move to D Move to E Move to G Move to Notice Only" at bounding box center [1350, 480] width 112 height 43
click at [1360, 469] on icon "button" at bounding box center [1360, 474] width 6 height 10
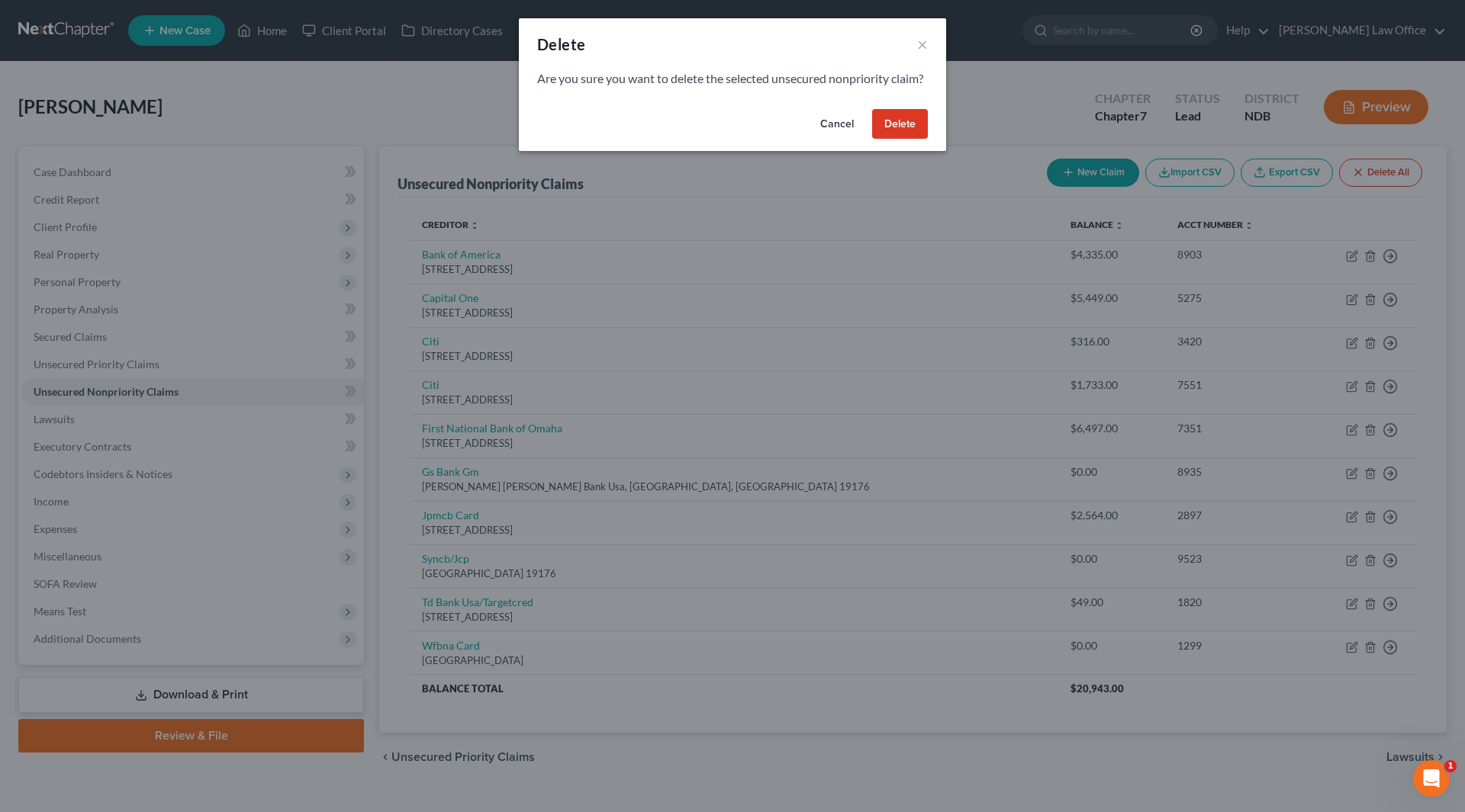
click at [887, 139] on button "Delete" at bounding box center [899, 124] width 56 height 30
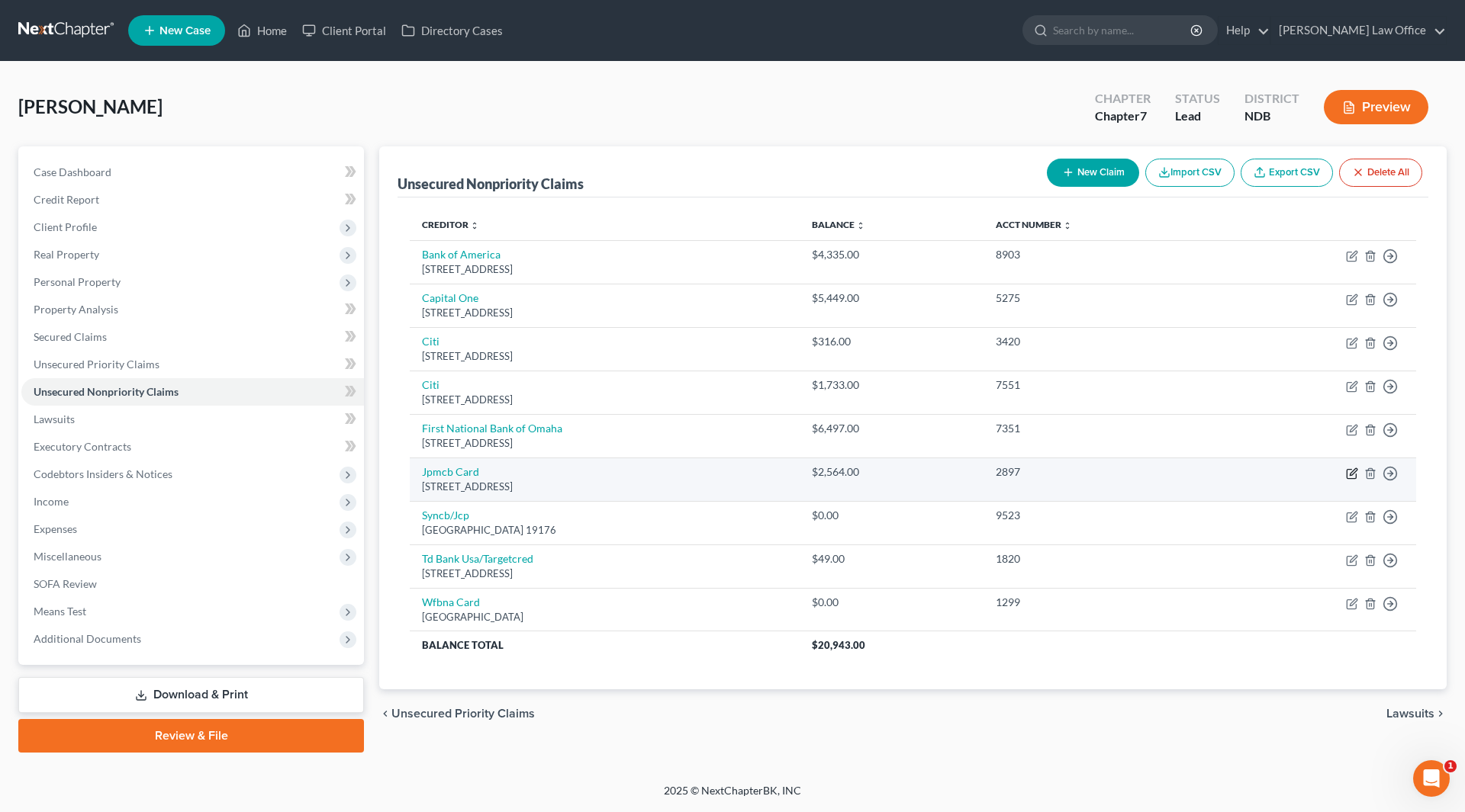
click at [1352, 472] on icon "button" at bounding box center [1351, 473] width 12 height 12
select select "7"
select select "2"
select select "0"
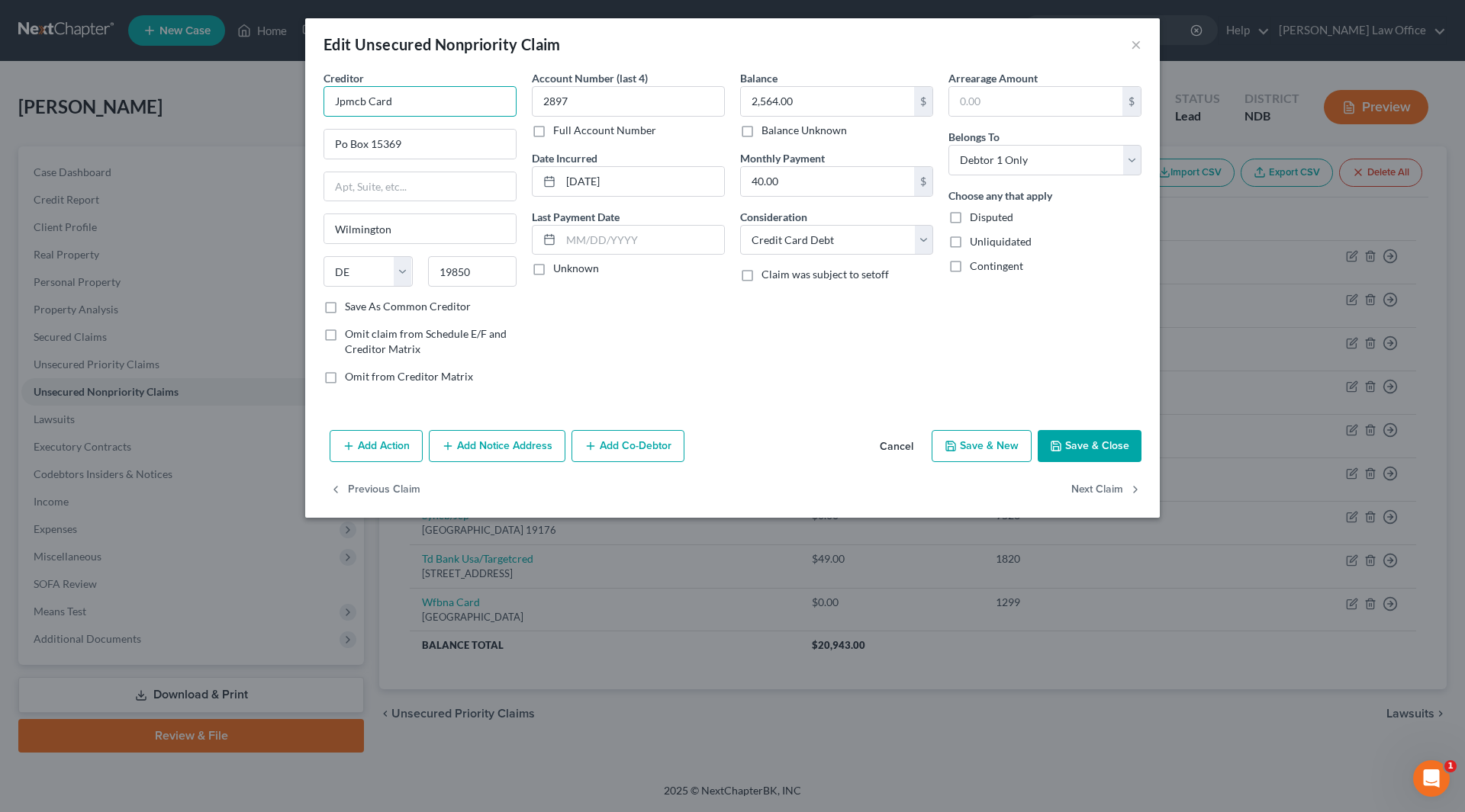
click at [452, 106] on input "Jpmcb Card" at bounding box center [420, 101] width 193 height 30
drag, startPoint x: 452, startPoint y: 106, endPoint x: 297, endPoint y: 109, distance: 155.0
click at [297, 109] on div "Edit Unsecured Nonpriority Claim × Creditor * Jpmcb Card Po Box [GEOGRAPHIC_DAT…" at bounding box center [732, 406] width 1465 height 812
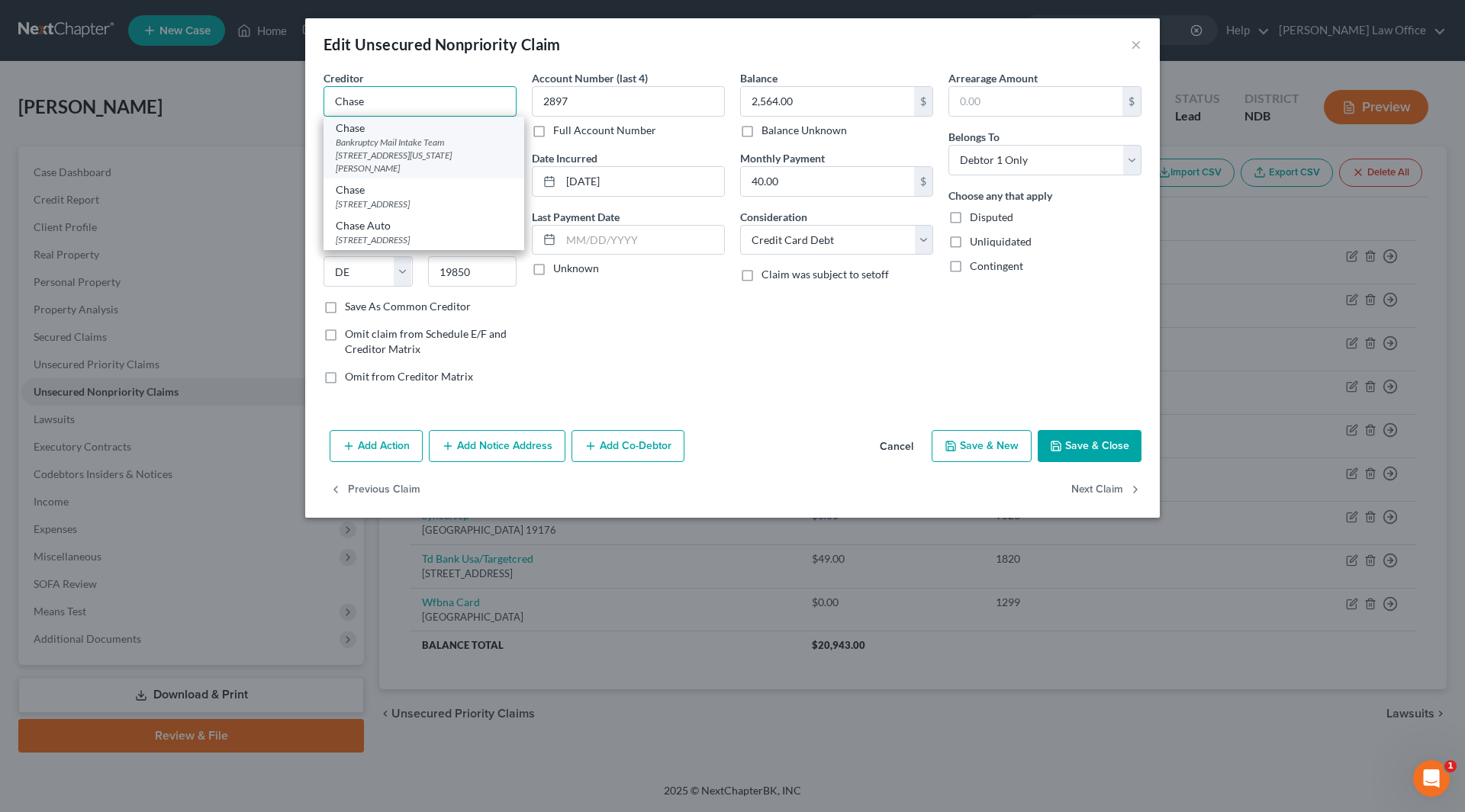
type input "Chase"
click at [400, 148] on div "Bankruptcy Mail Intake Team [STREET_ADDRESS][US_STATE][PERSON_NAME]" at bounding box center [424, 155] width 176 height 38
type input "Bankruptcy Mail Intake Team"
type input "[STREET_ADDRESS][US_STATE]"
type input "Monroe"
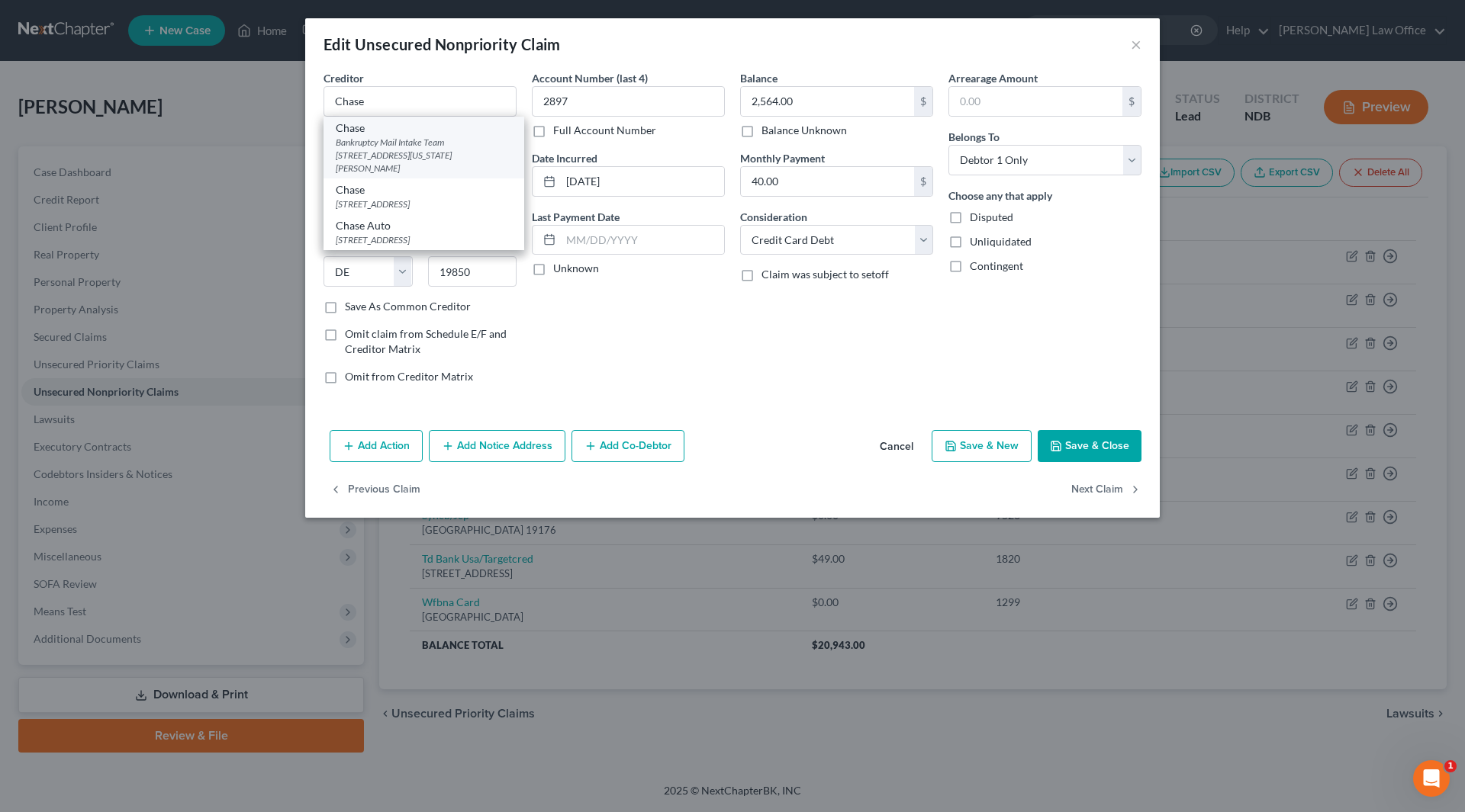
select select "19"
type input "71203-4774"
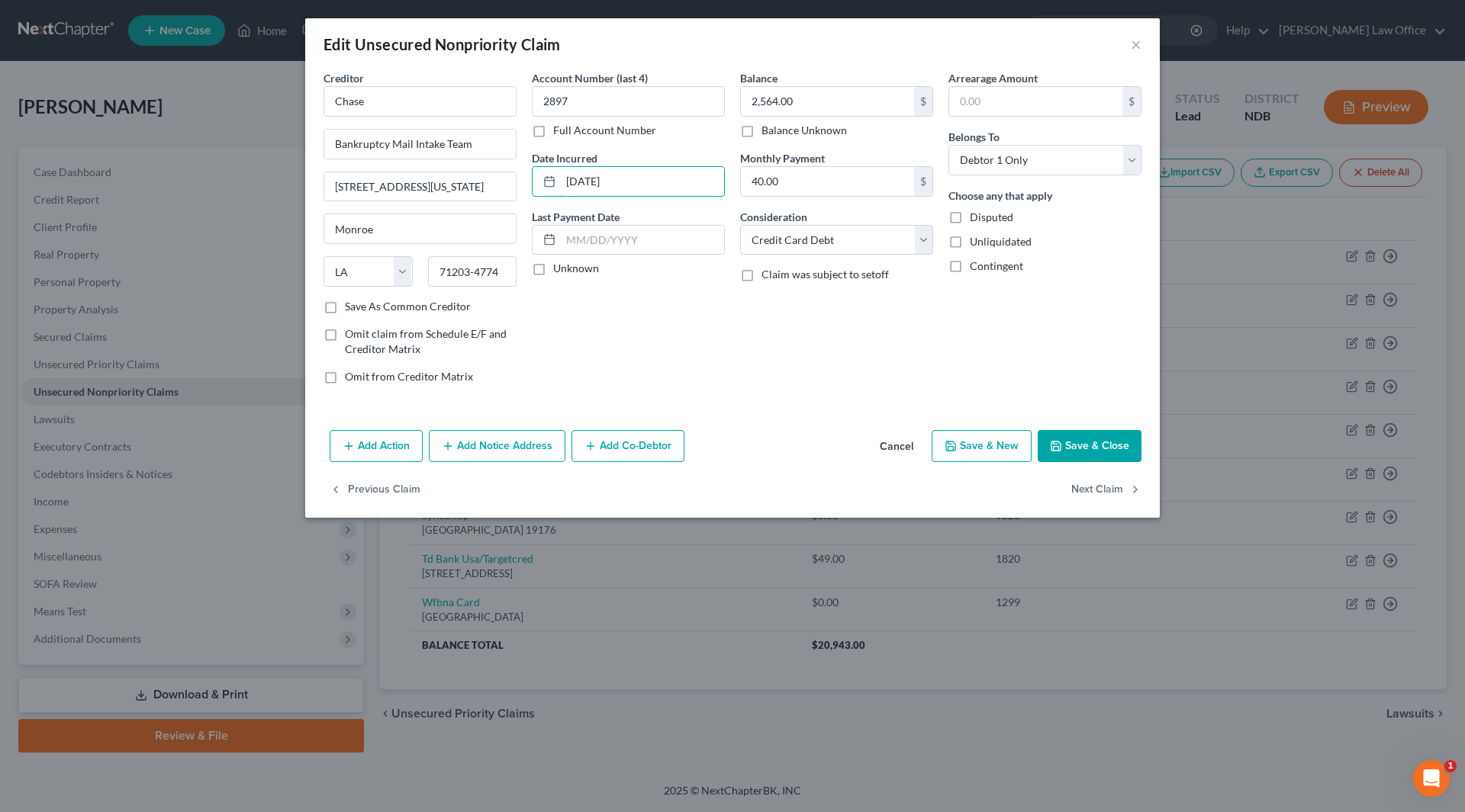
drag, startPoint x: 683, startPoint y: 180, endPoint x: 516, endPoint y: 162, distance: 168.0
click at [514, 171] on div "Creditor * Chase Bankruptcy Mail Intake Team [GEOGRAPHIC_DATA][US_STATE] 1 [GEO…" at bounding box center [732, 234] width 833 height 326
type input "2024"
click at [792, 180] on input "40.00" at bounding box center [827, 181] width 173 height 29
click at [1084, 435] on button "Save & Close" at bounding box center [1089, 445] width 104 height 32
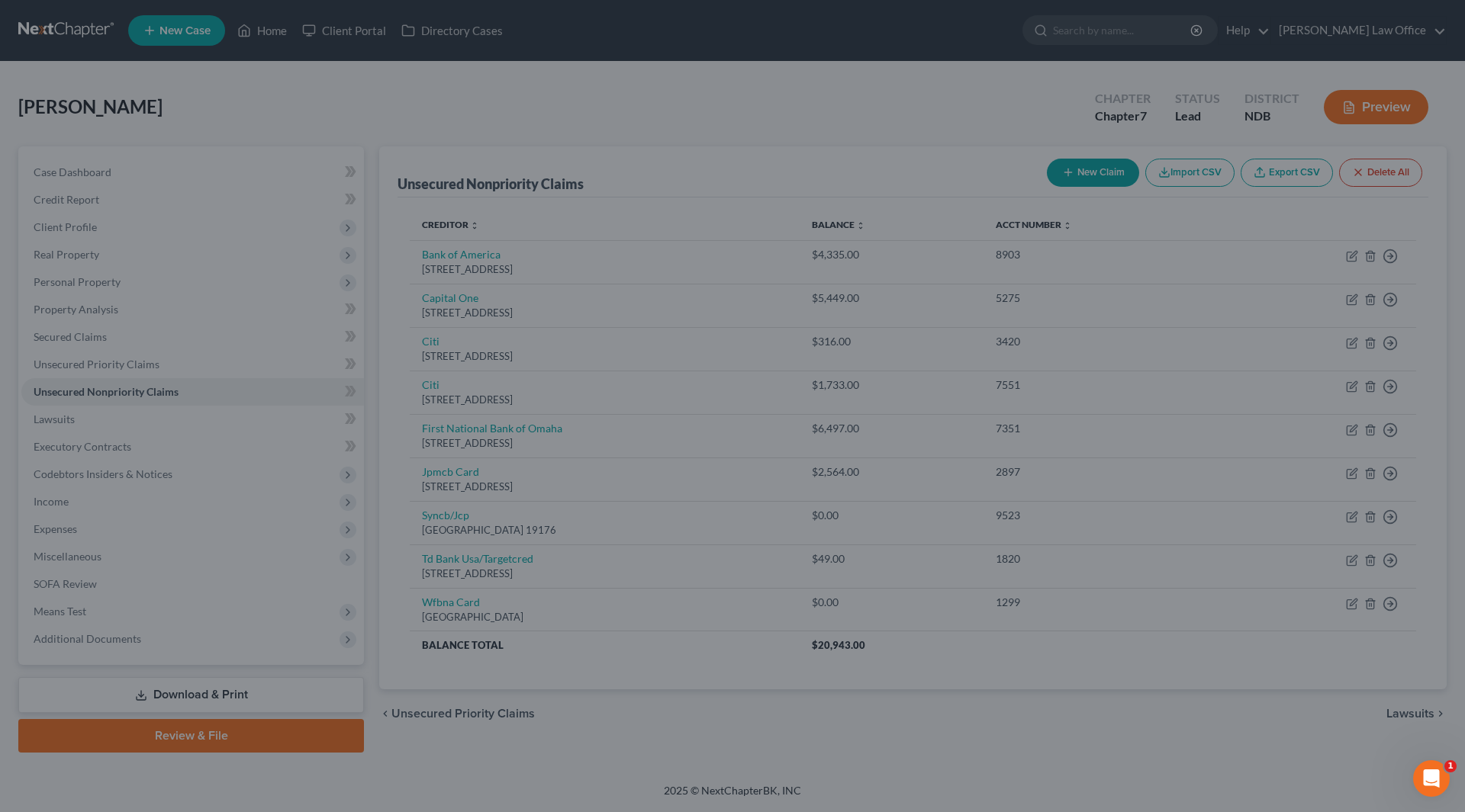
type input "0"
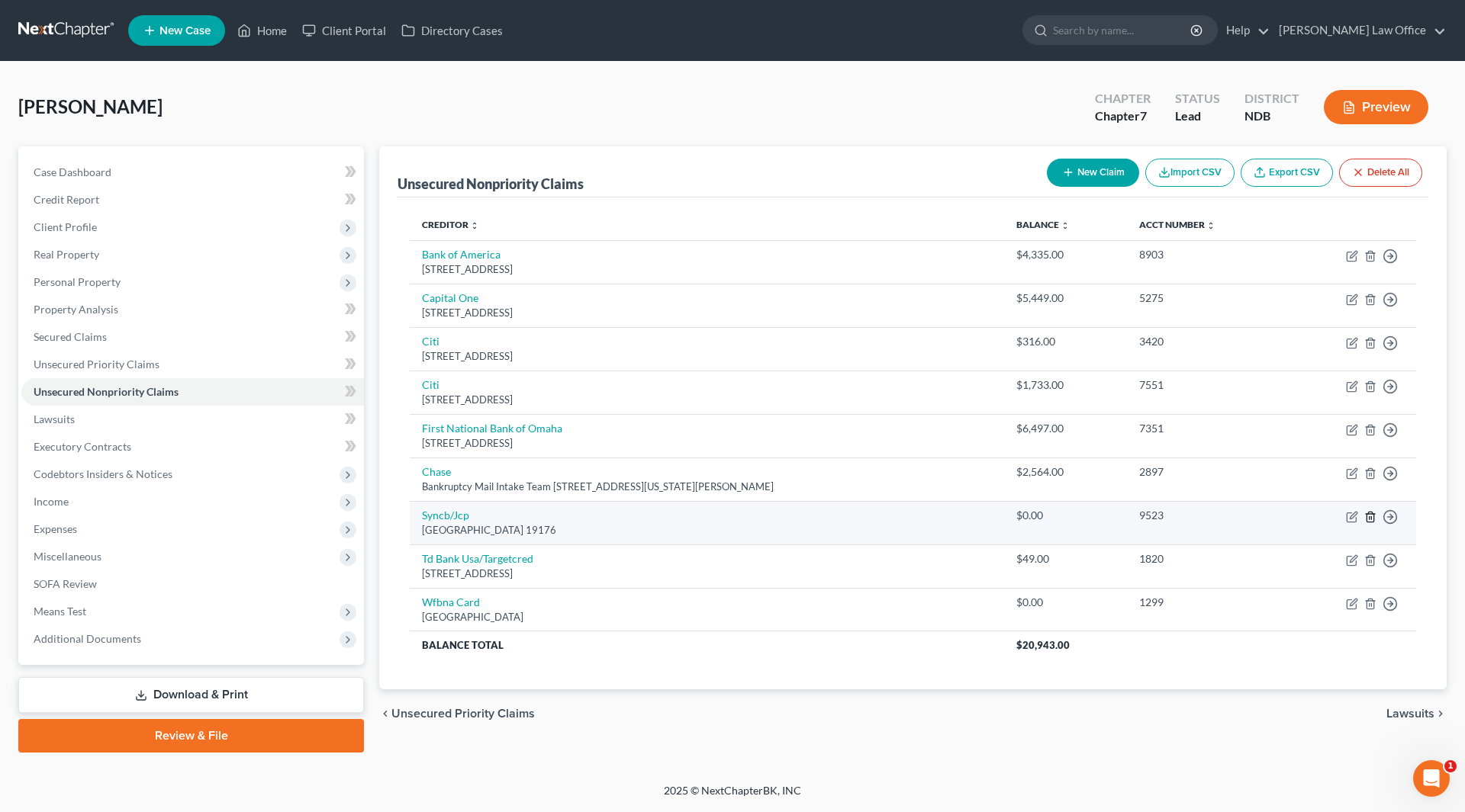
click at [1370, 521] on icon "button" at bounding box center [1370, 516] width 12 height 12
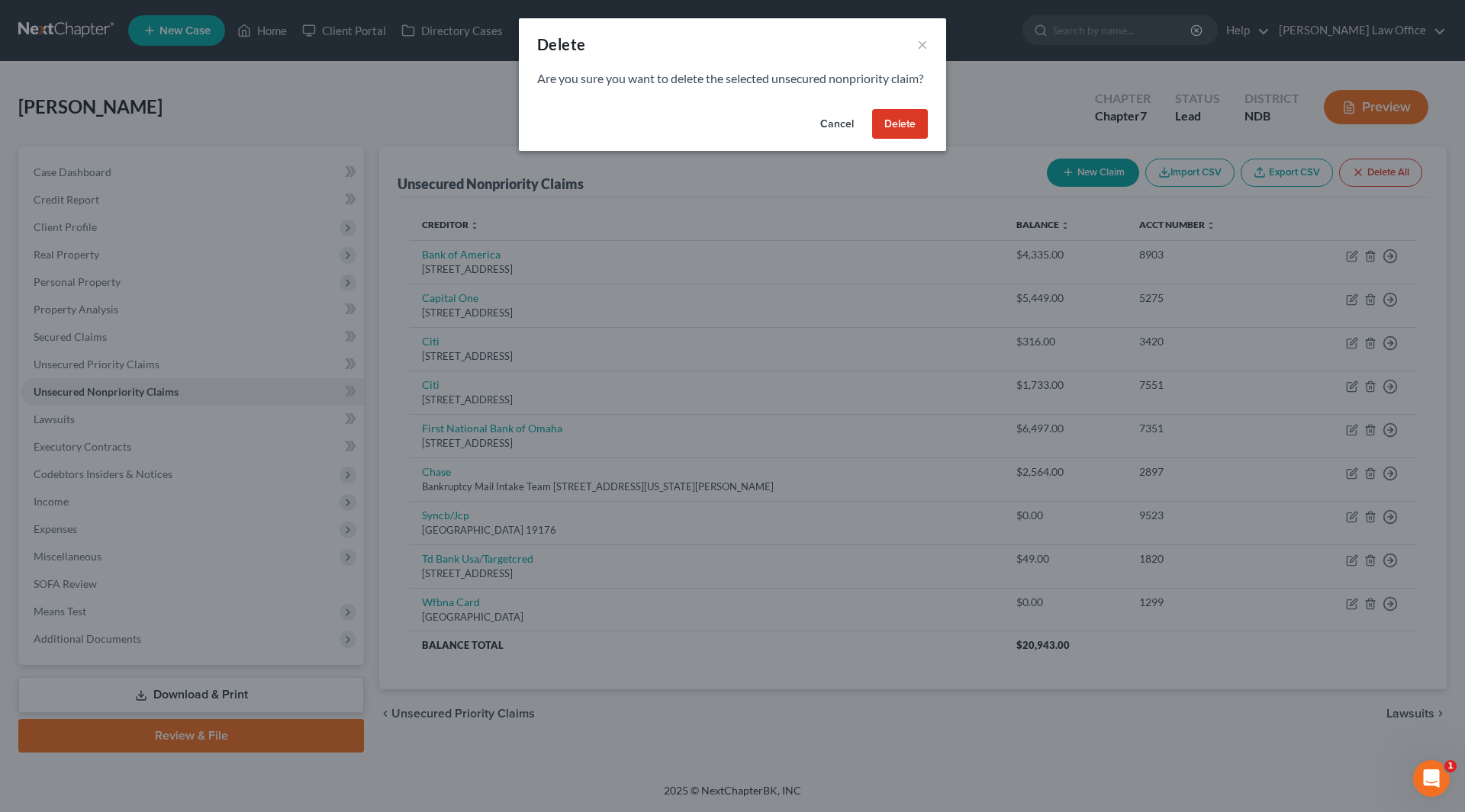
click at [907, 139] on button "Delete" at bounding box center [899, 124] width 56 height 30
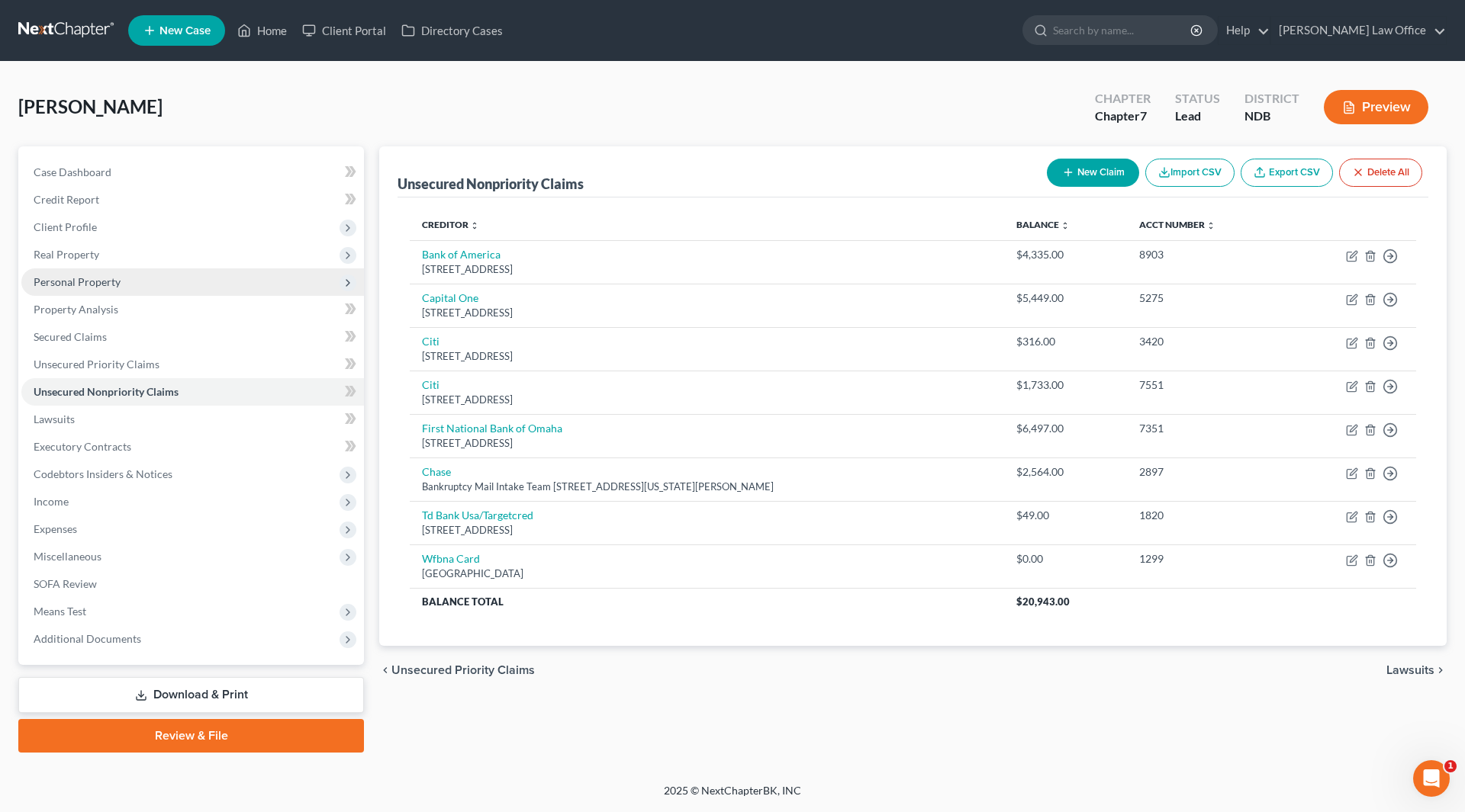
click at [89, 283] on span "Personal Property" at bounding box center [77, 281] width 87 height 13
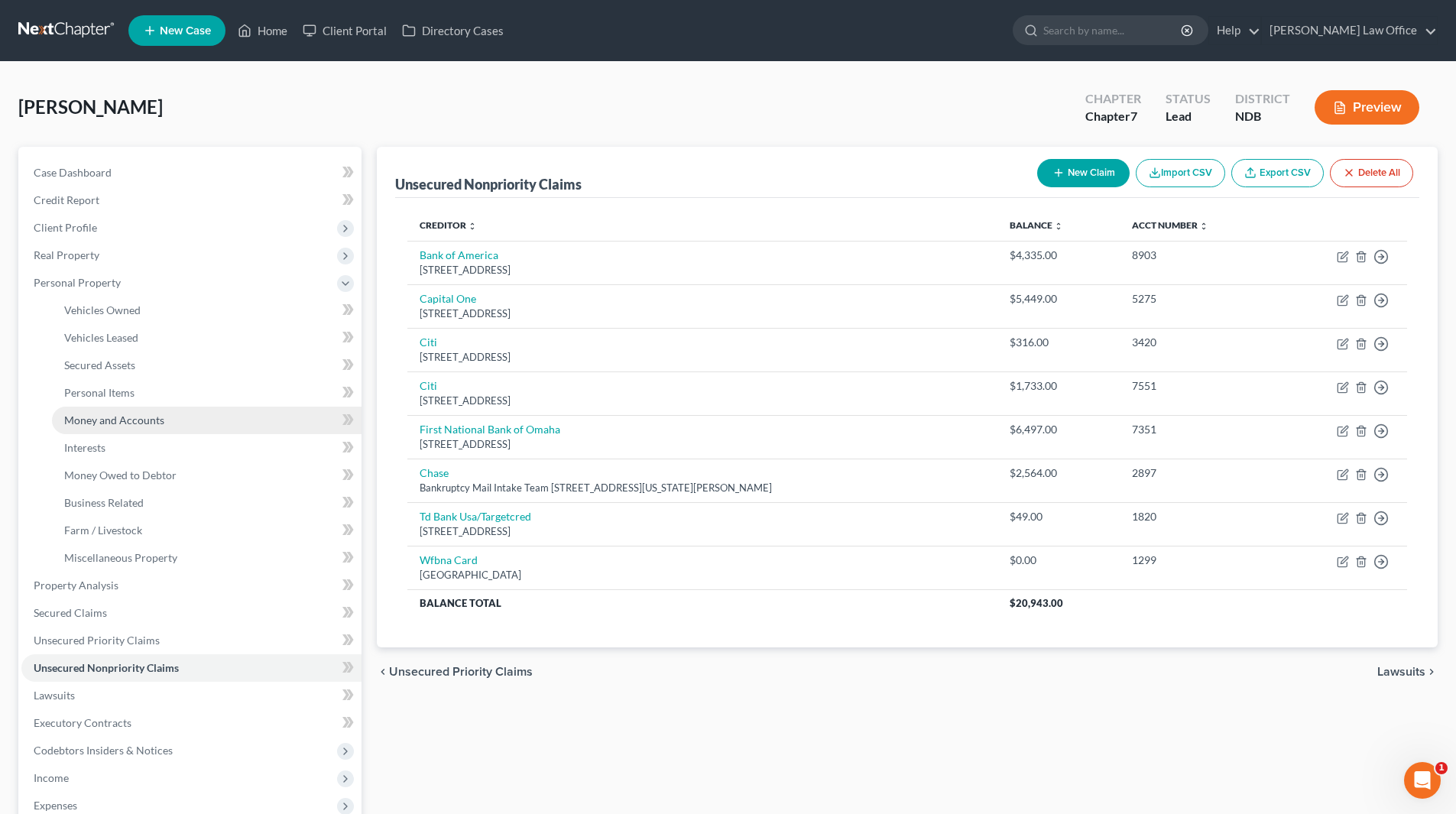
click at [112, 413] on span "Money and Accounts" at bounding box center [114, 420] width 100 height 13
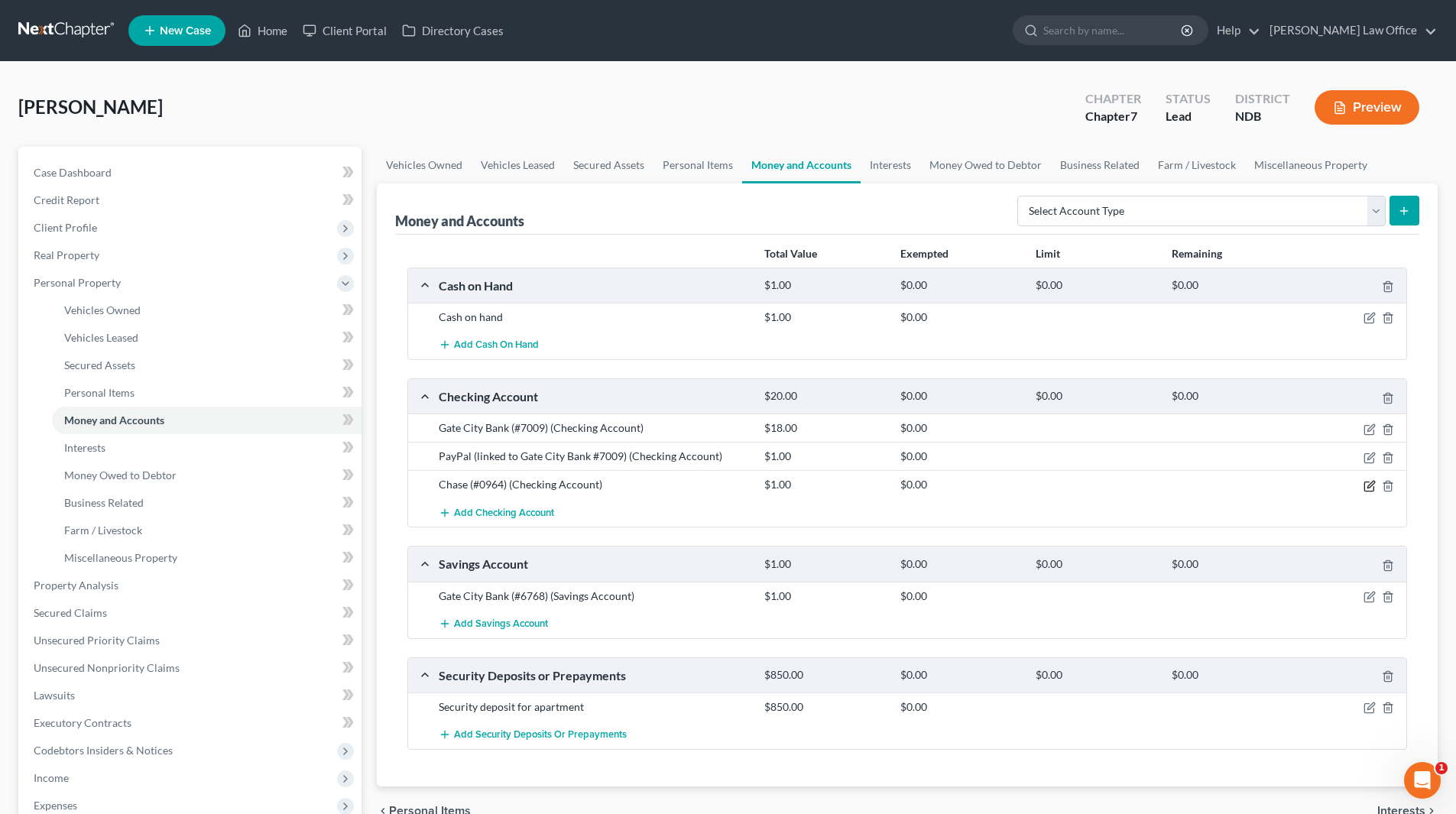
click at [1367, 488] on icon "button" at bounding box center [1369, 486] width 12 height 12
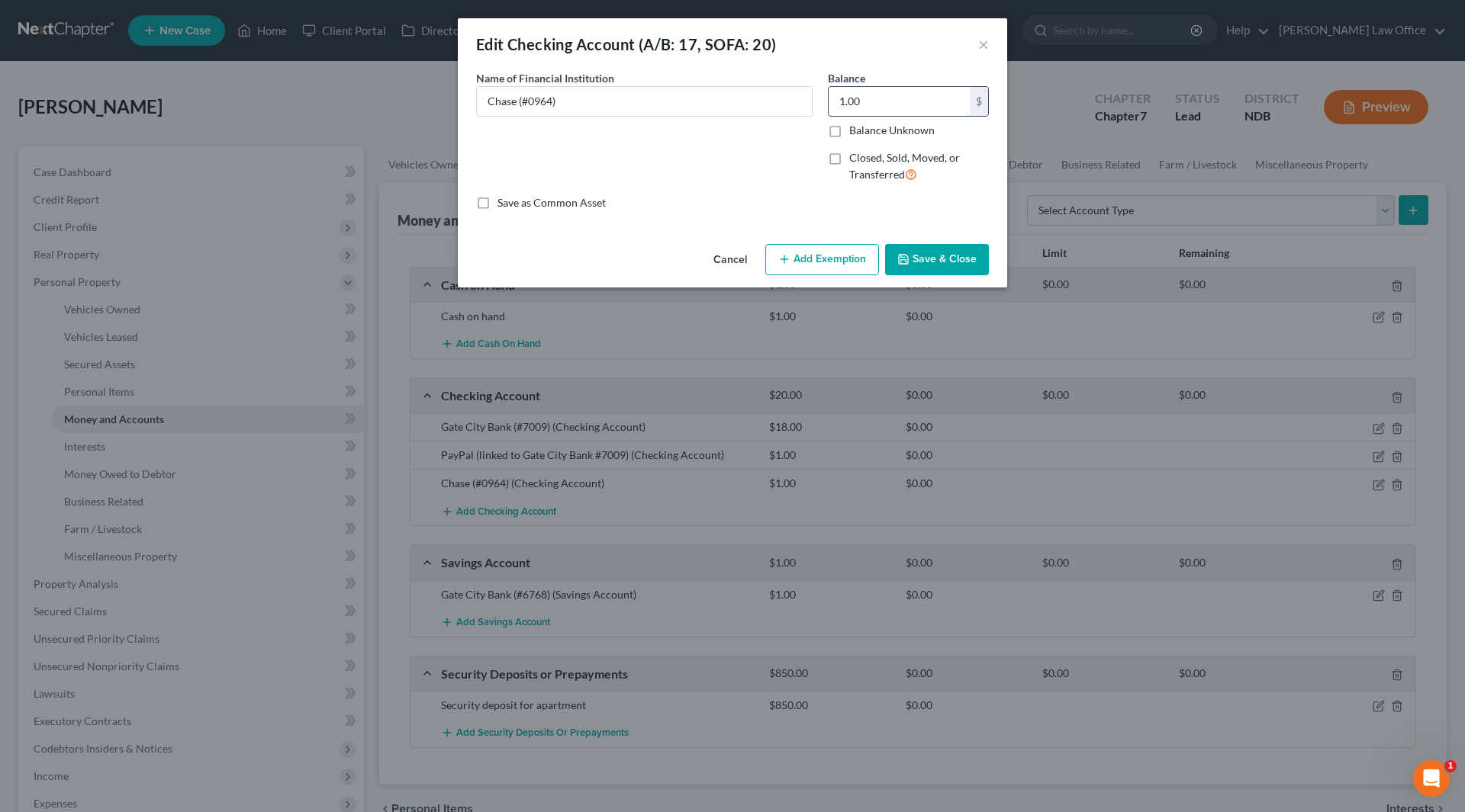
click at [880, 98] on input "1.00" at bounding box center [899, 102] width 141 height 29
type input "30.00"
click at [931, 259] on button "Save & Close" at bounding box center [936, 259] width 104 height 32
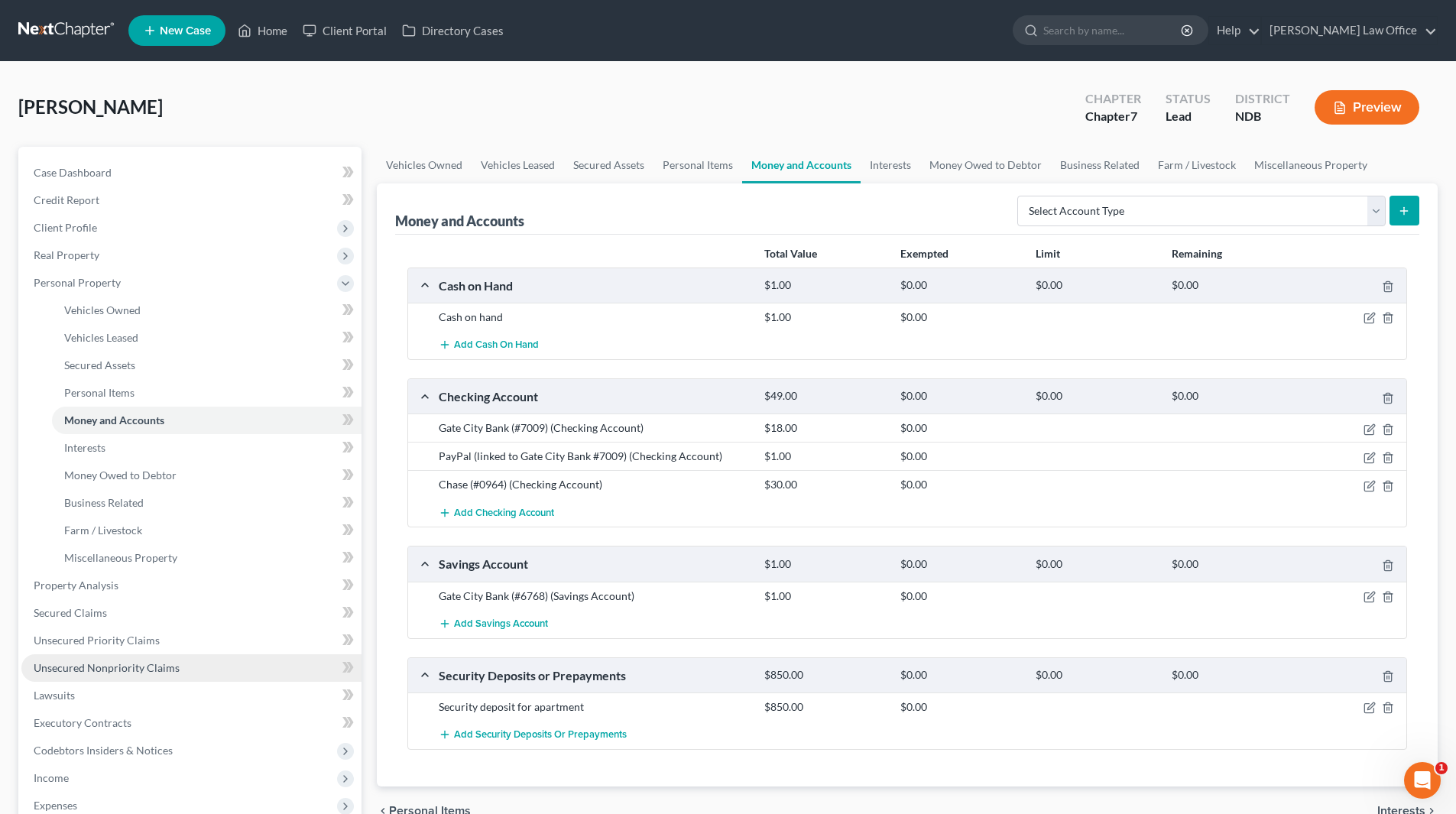
click at [127, 663] on span "Unsecured Nonpriority Claims" at bounding box center [107, 668] width 146 height 13
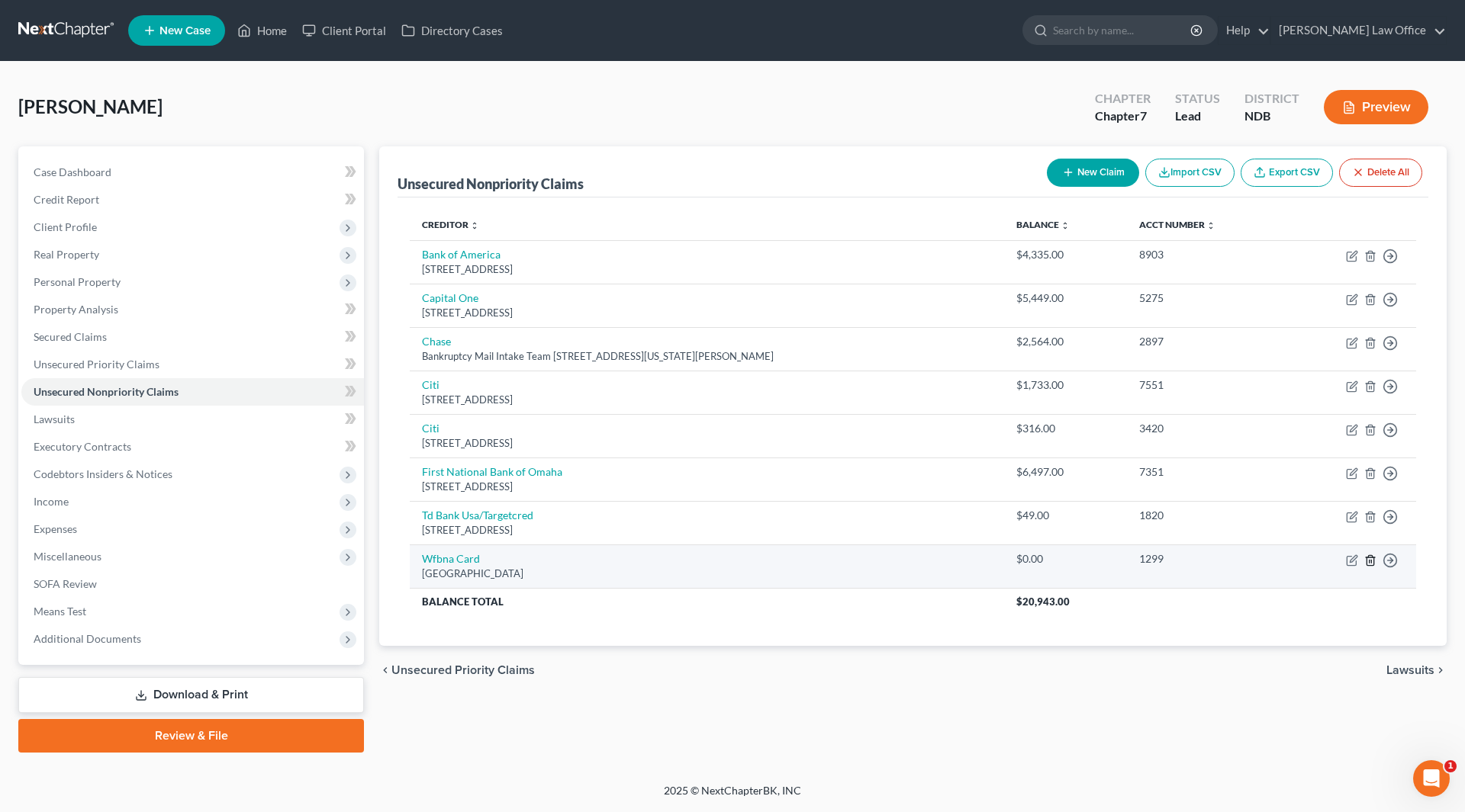
click at [1370, 561] on icon "button" at bounding box center [1370, 560] width 12 height 12
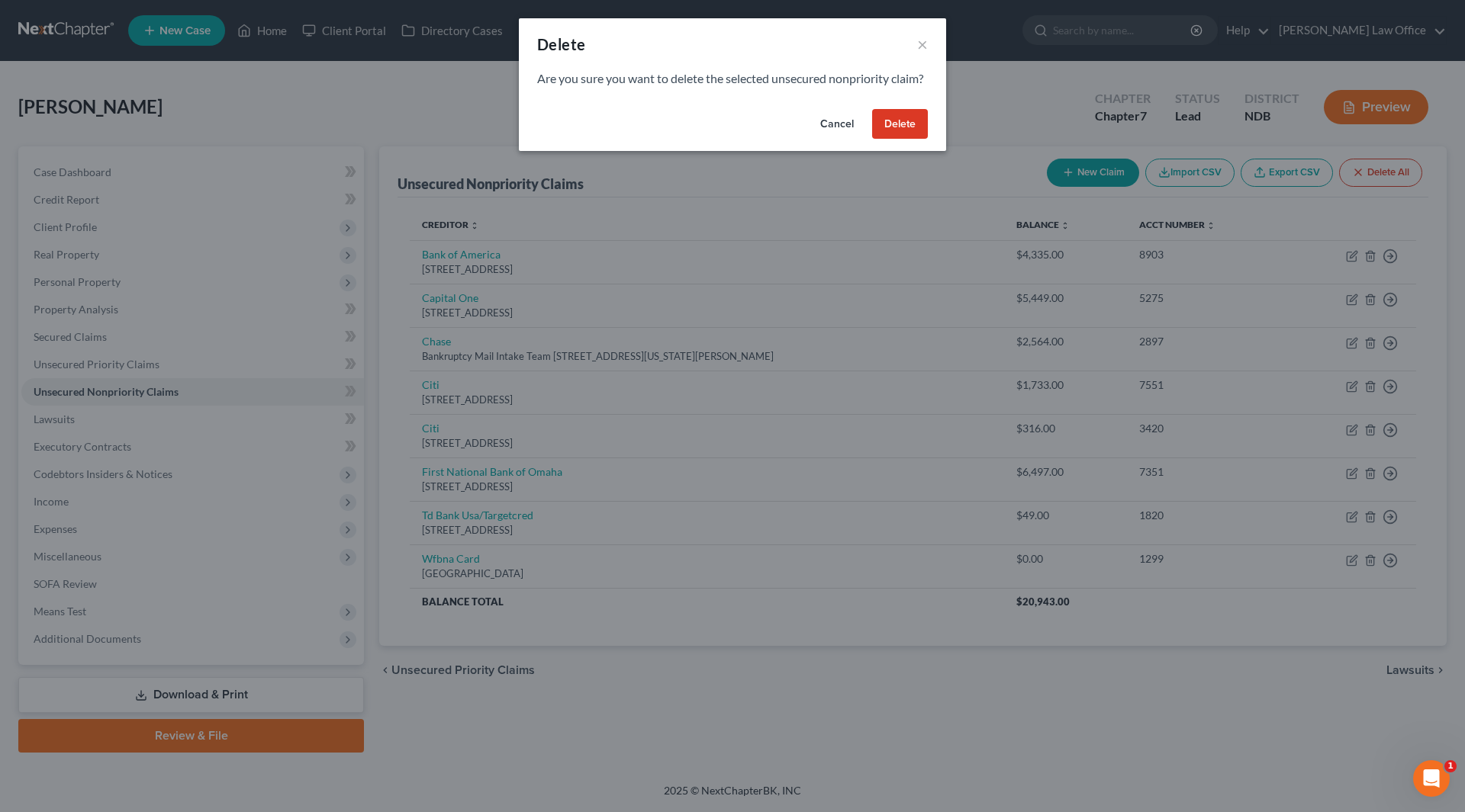
click at [904, 138] on button "Delete" at bounding box center [899, 124] width 56 height 30
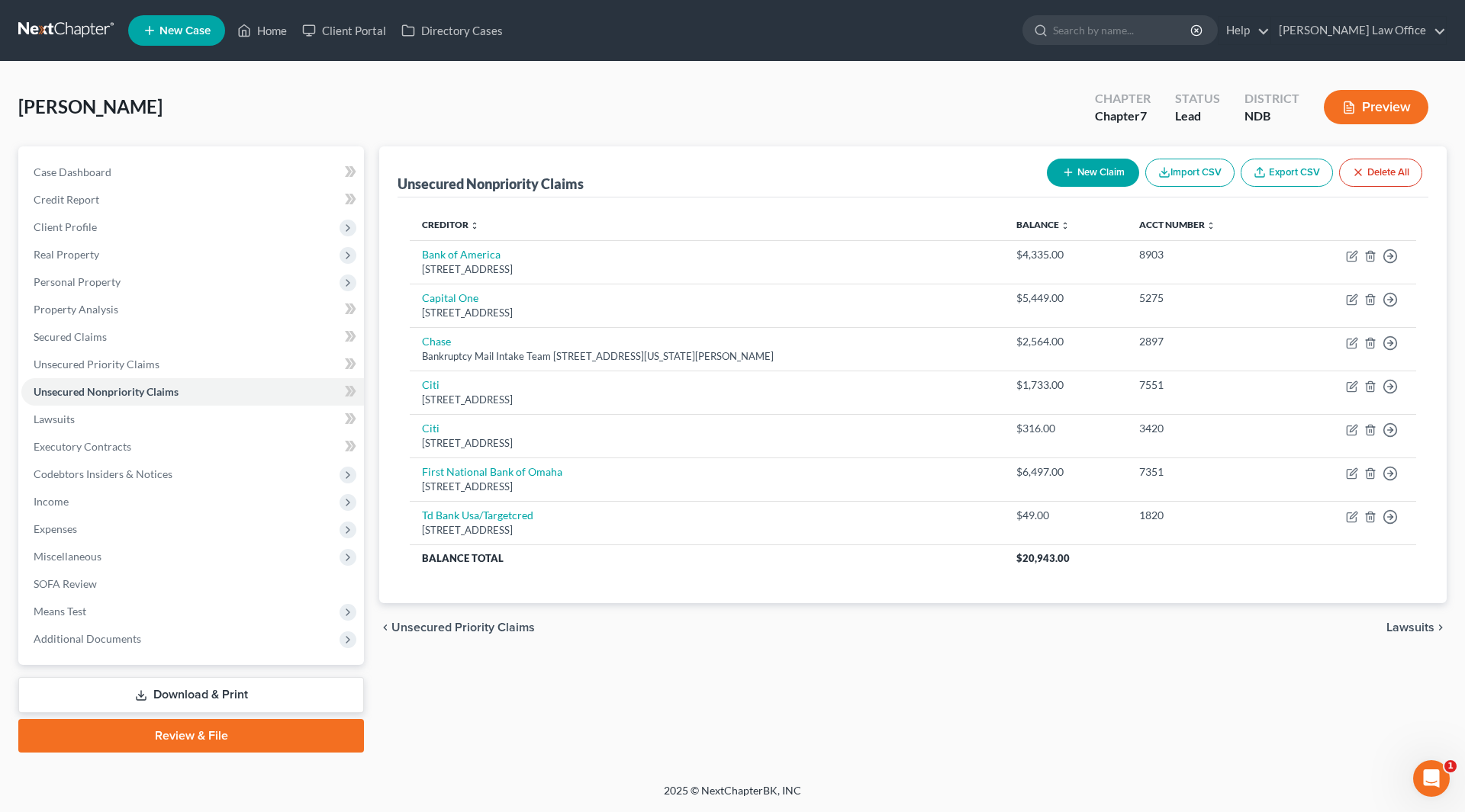
click at [1088, 174] on button "New Claim" at bounding box center [1093, 172] width 93 height 28
select select "0"
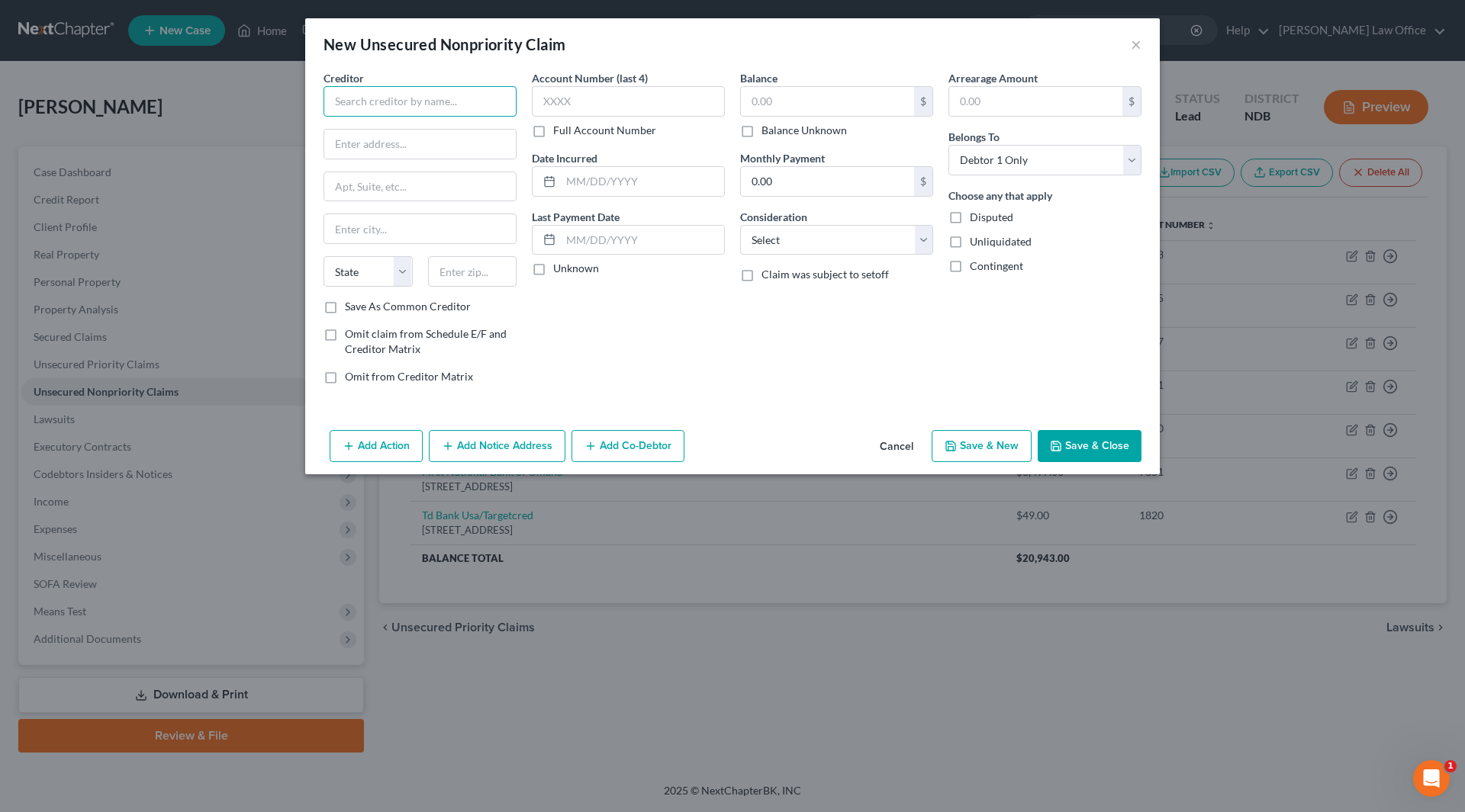
click at [358, 92] on input "text" at bounding box center [420, 101] width 193 height 30
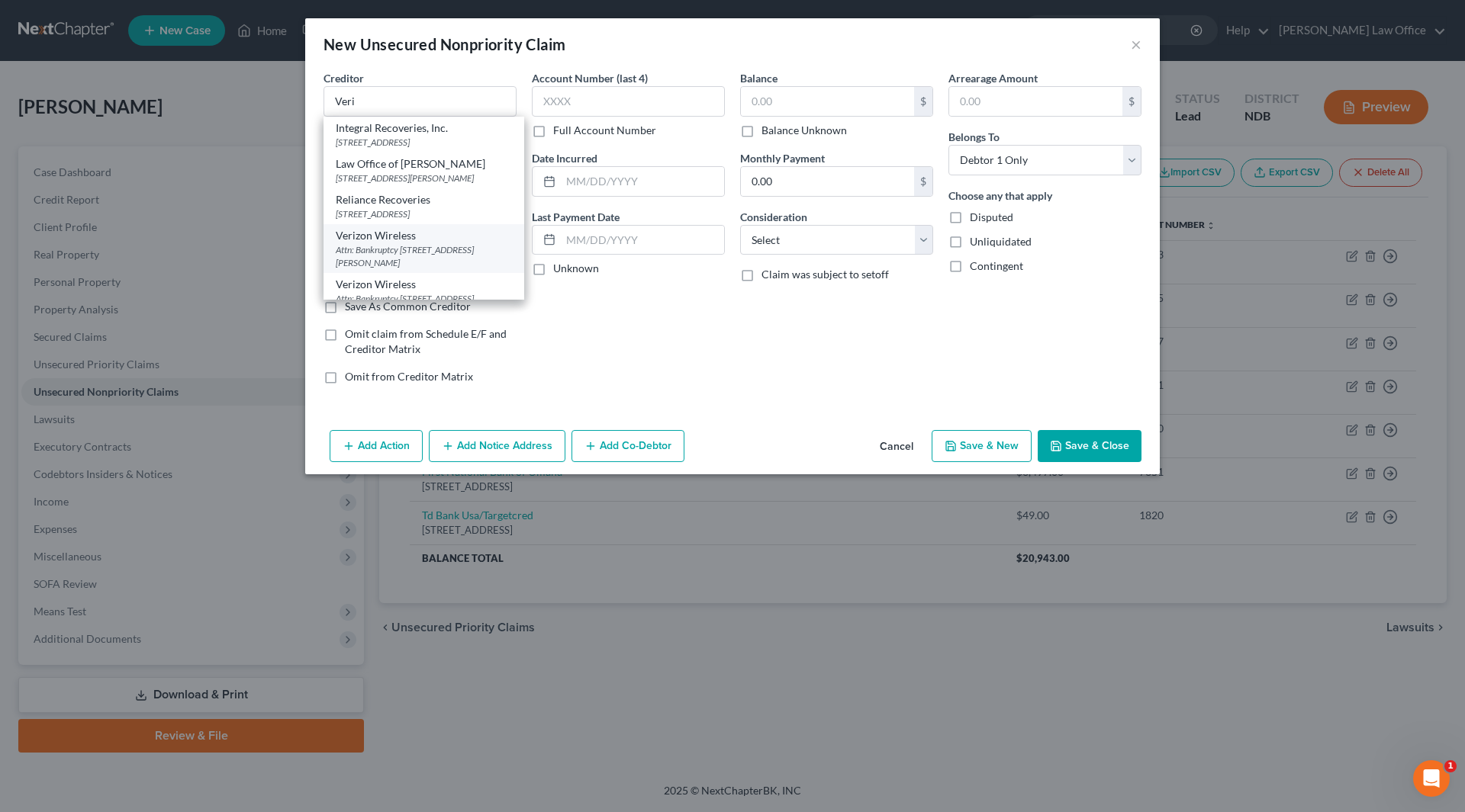
click at [424, 243] on div "Verizon Wireless" at bounding box center [424, 236] width 176 height 16
type input "Verizon Wireless"
type input "Attn: Bankruptcy"
type input "[STREET_ADDRESS]"
type input "Saint [PERSON_NAME]"
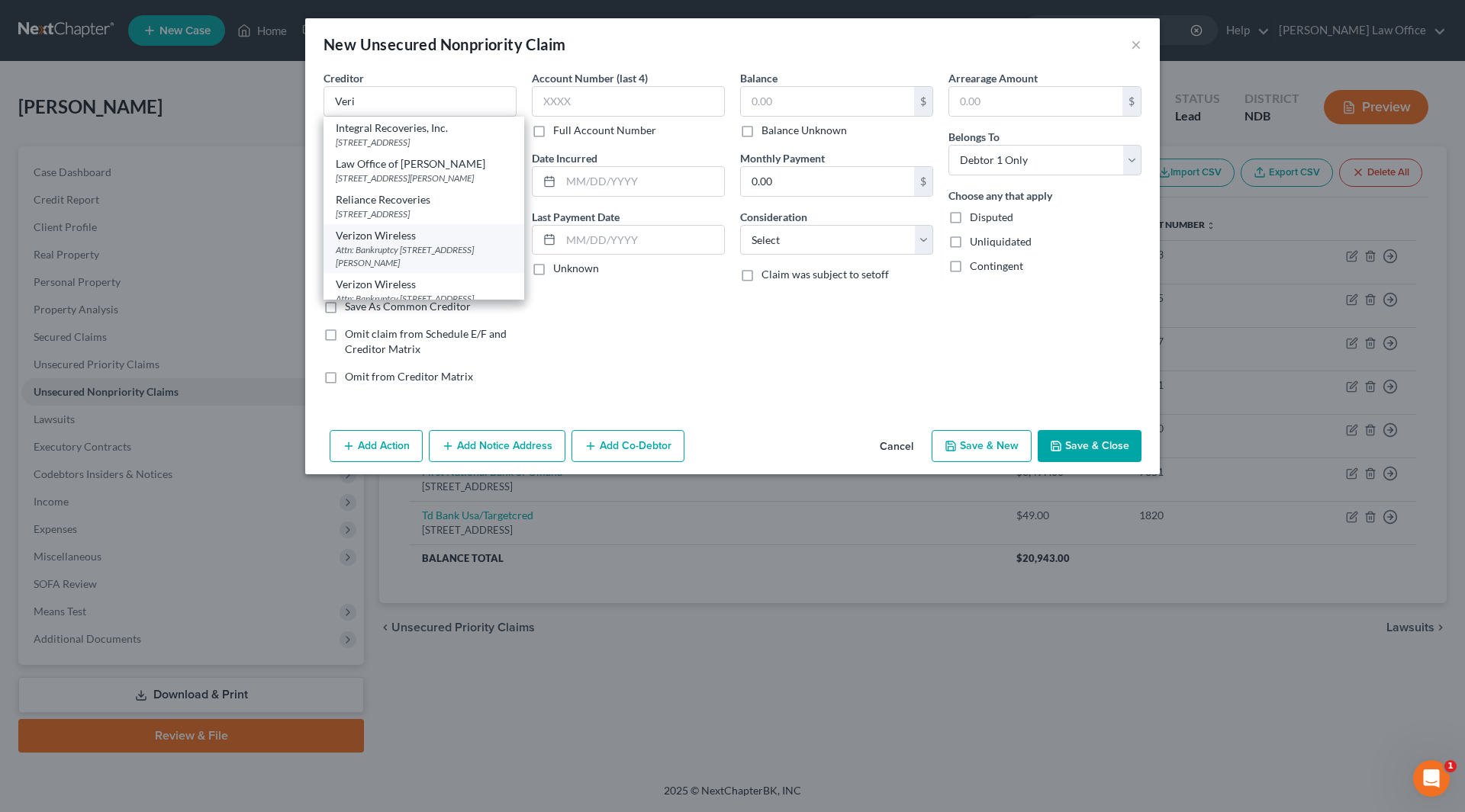
select select "26"
type input "63304"
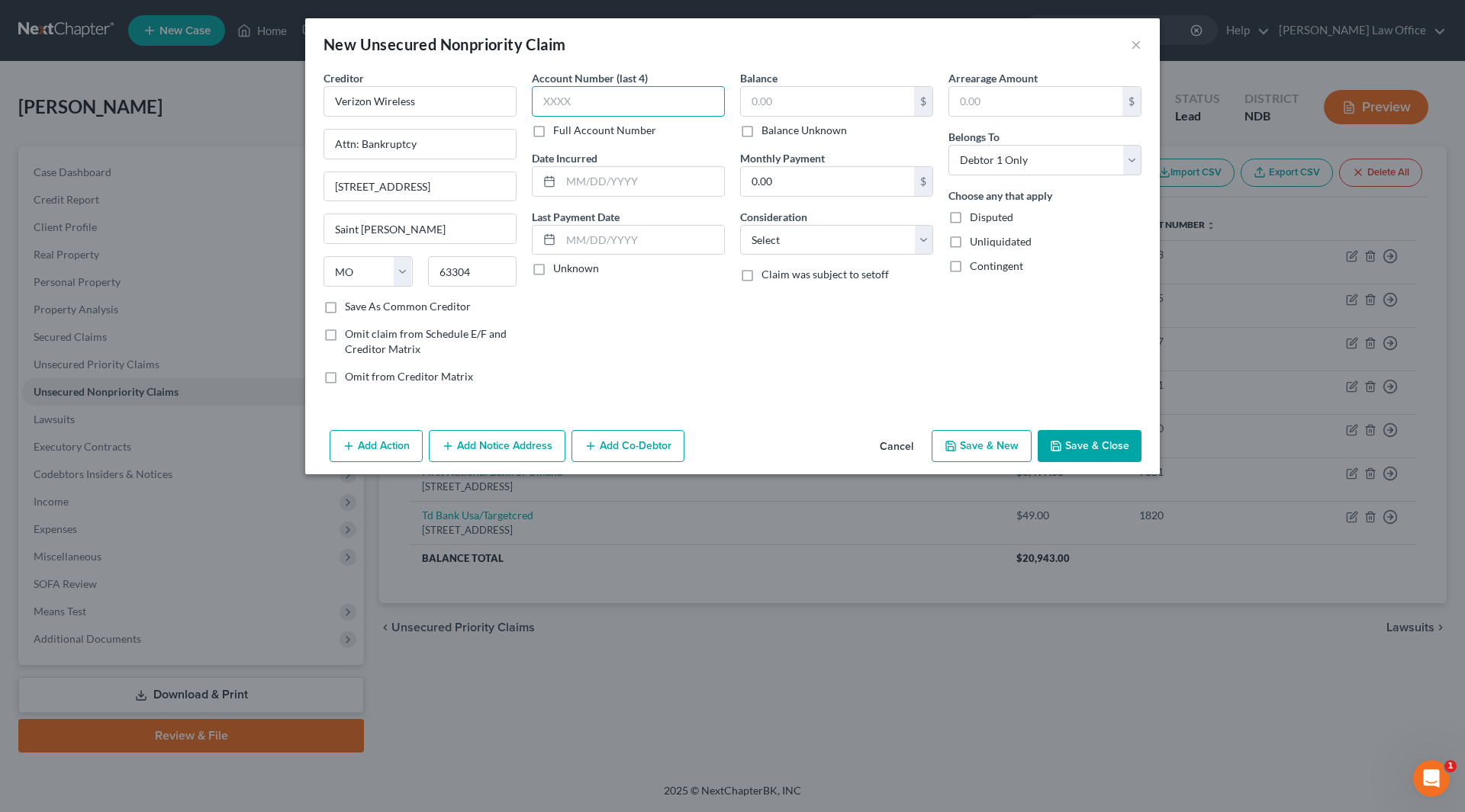
click at [570, 105] on input "text" at bounding box center [628, 101] width 193 height 30
type input "3760"
click at [794, 110] on input "text" at bounding box center [827, 102] width 173 height 29
type input "867"
click at [895, 227] on select "Select Cable / Satellite Services Collection Agency Credit Card Debt Debt Couns…" at bounding box center [836, 239] width 193 height 30
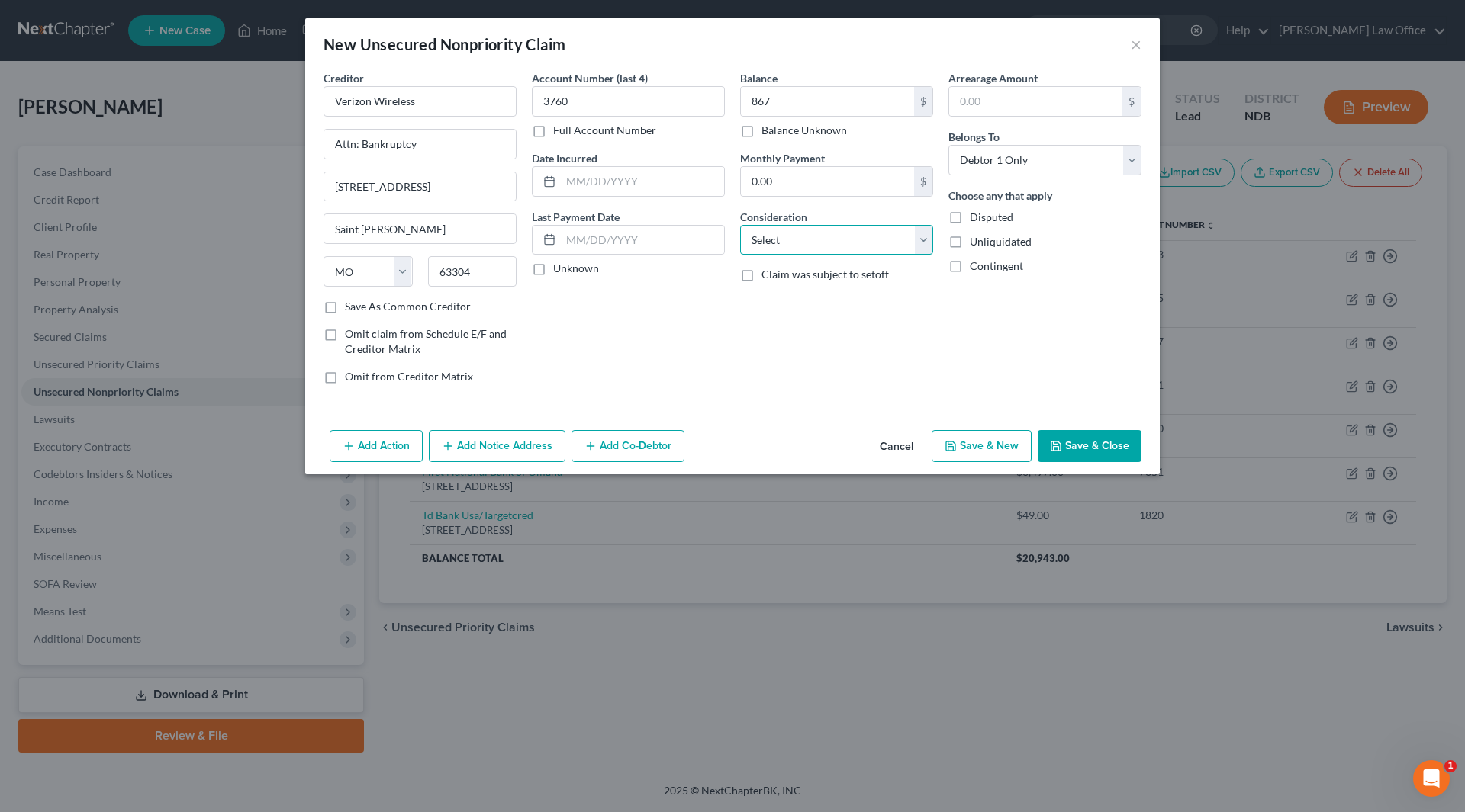
select select "14"
click at [740, 225] on select "Select Cable / Satellite Services Collection Agency Credit Card Debt Debt Couns…" at bounding box center [836, 239] width 193 height 30
click at [791, 291] on input "text" at bounding box center [836, 299] width 192 height 29
type input "Electronic device"
click at [1095, 447] on button "Save & Close" at bounding box center [1089, 445] width 104 height 32
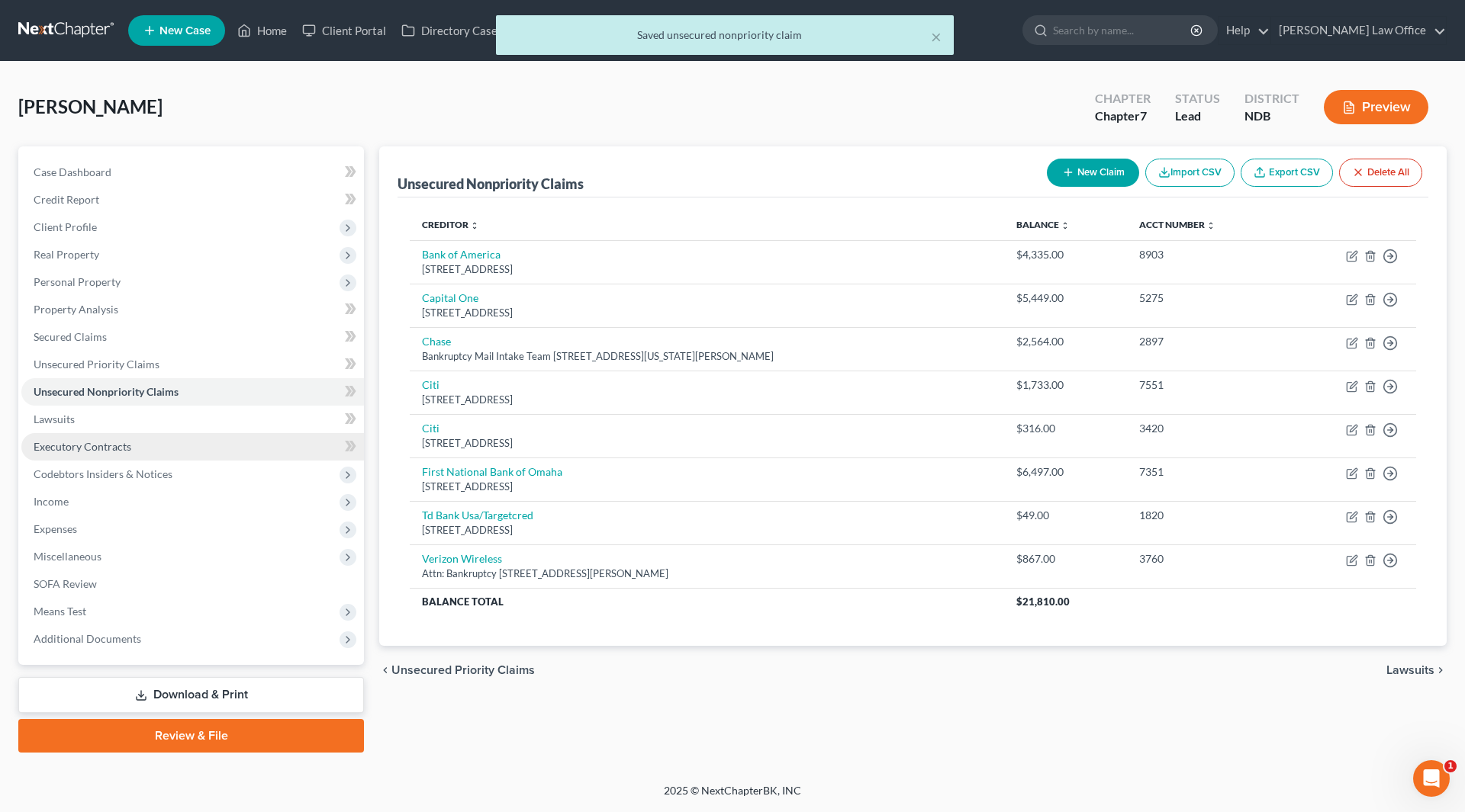
click at [58, 452] on span "Executory Contracts" at bounding box center [83, 446] width 98 height 13
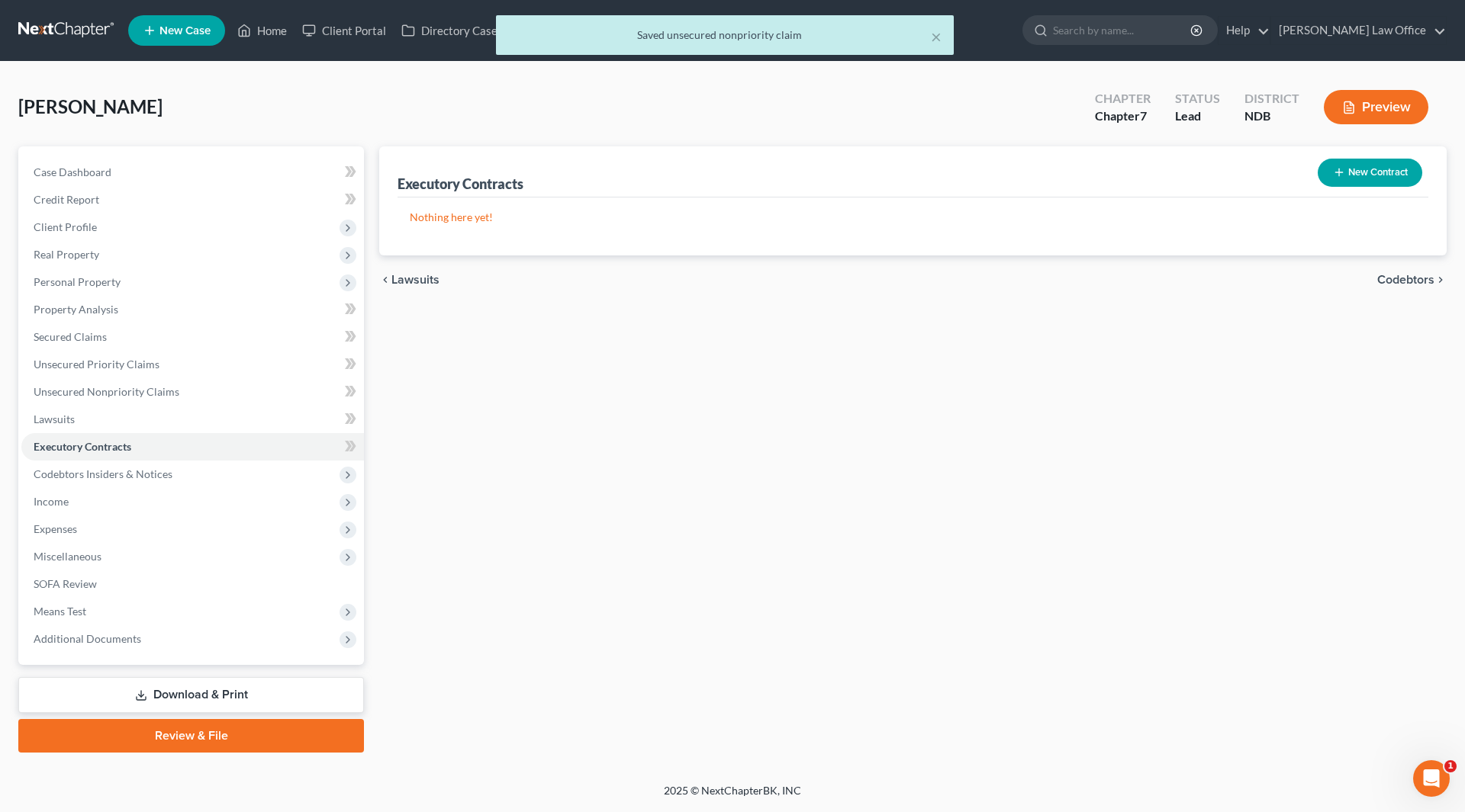
click at [1343, 163] on button "New Contract" at bounding box center [1370, 172] width 105 height 28
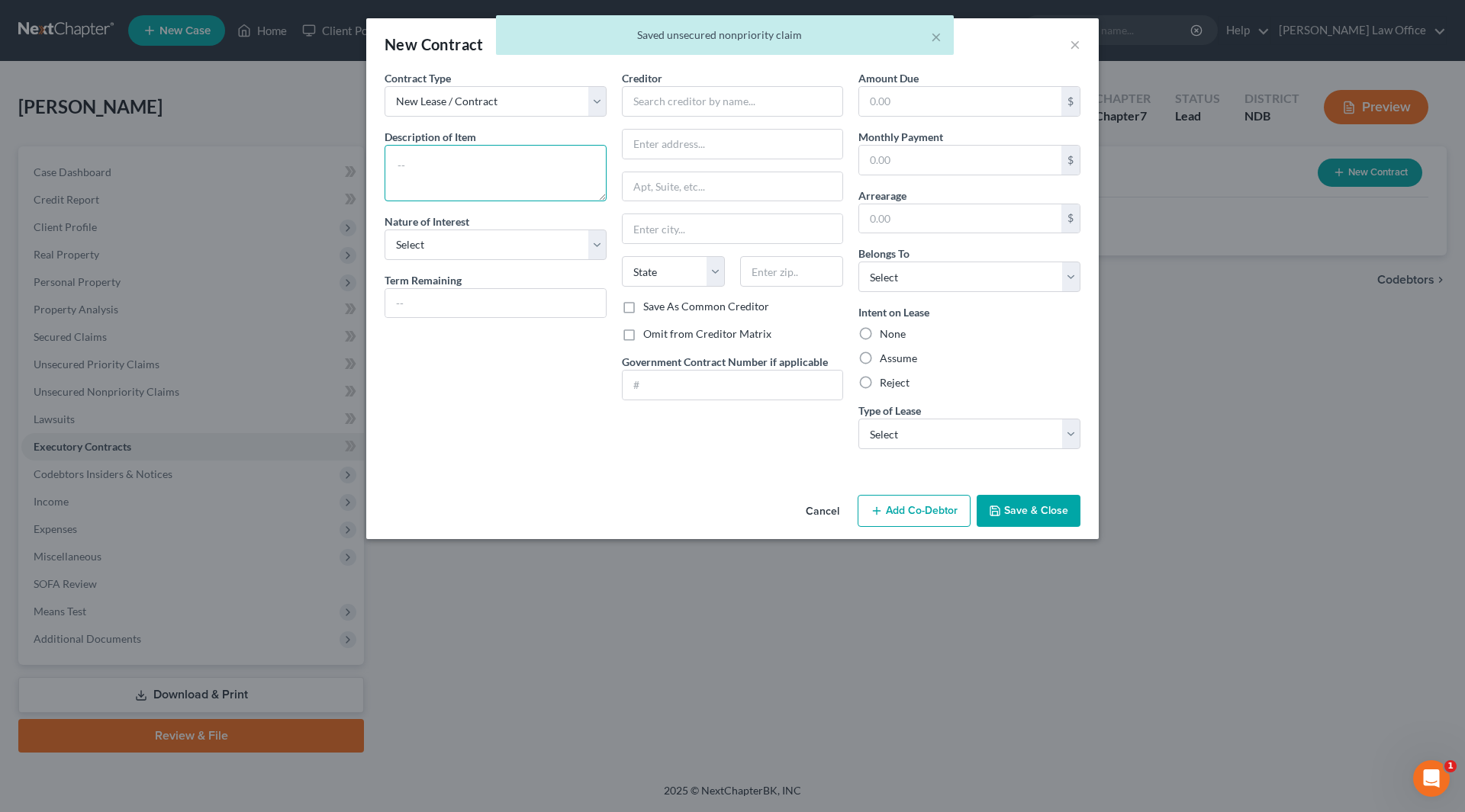
click at [419, 168] on textarea at bounding box center [495, 173] width 222 height 57
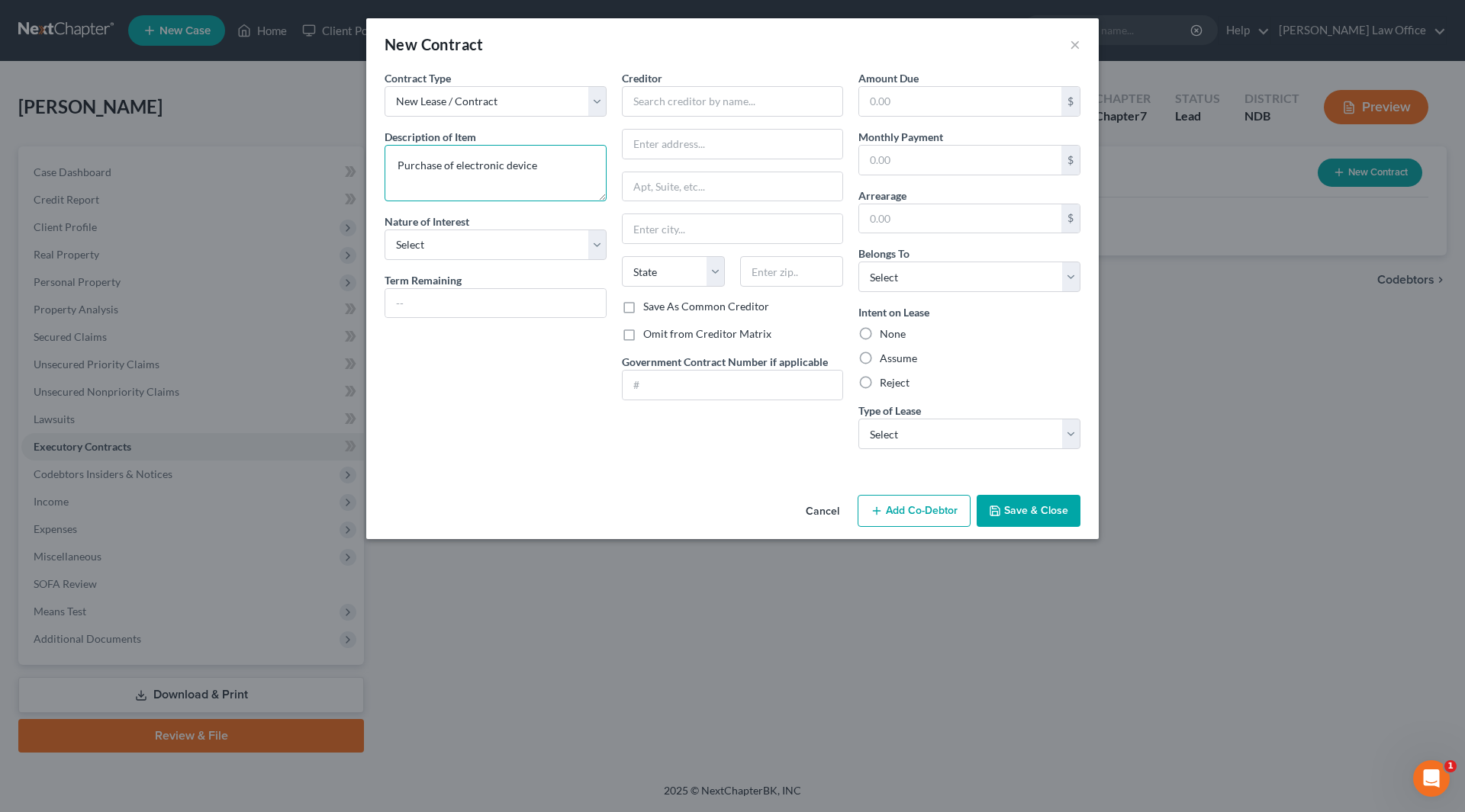
type textarea "Purchase of electronic device"
click at [443, 225] on label "Nature of Interest" at bounding box center [426, 221] width 84 height 16
click at [438, 245] on select "Select Purchaser Agent Lessor Lessee" at bounding box center [495, 244] width 222 height 30
select select "3"
click at [384, 229] on select "Select Purchaser Agent Lessor Lessee" at bounding box center [495, 244] width 222 height 30
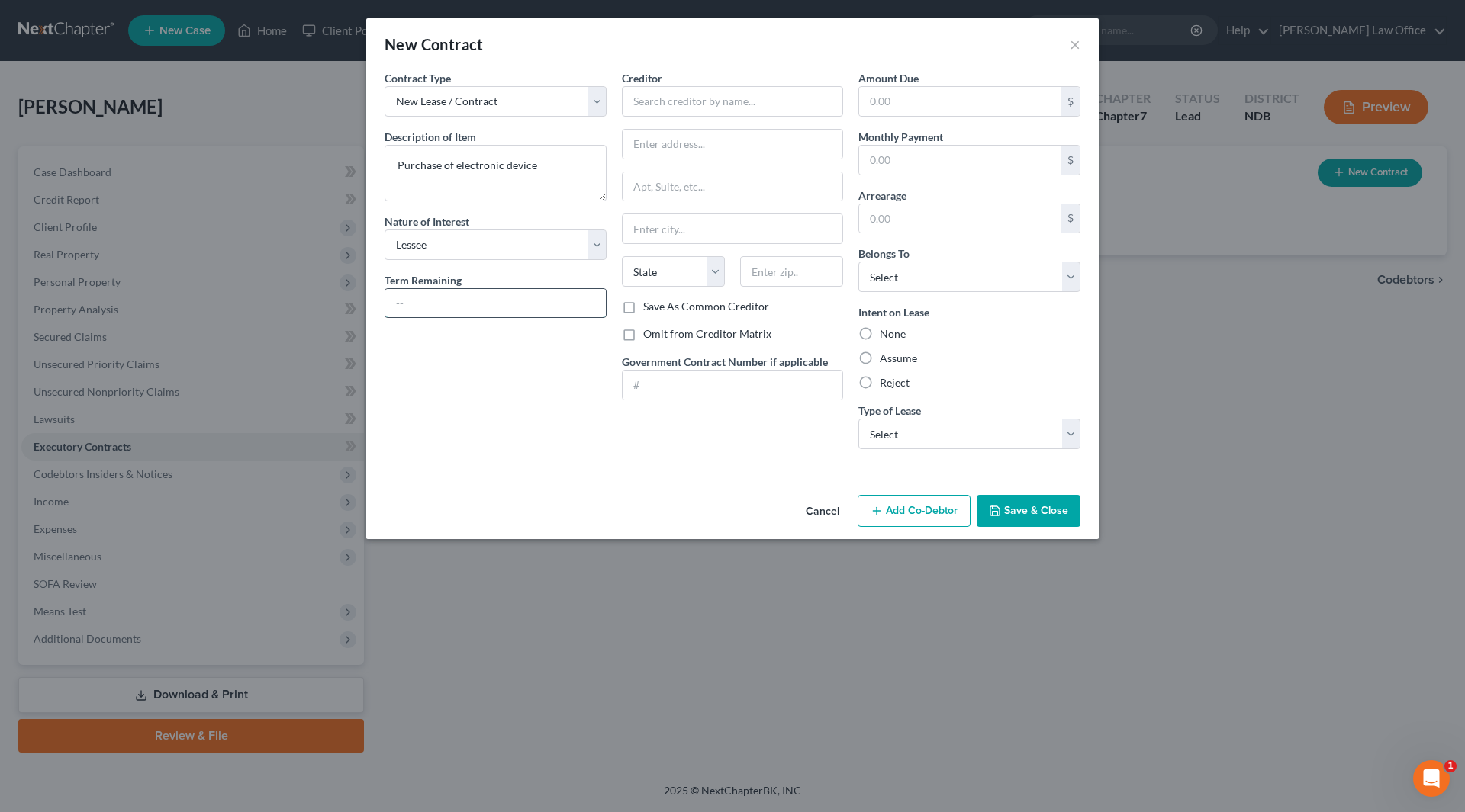
click at [441, 306] on input "text" at bounding box center [495, 303] width 220 height 29
type input "24 mo."
click at [675, 107] on input "text" at bounding box center [732, 101] width 222 height 30
click at [701, 129] on div "Verizon Wireless" at bounding box center [712, 127] width 159 height 16
type input "Verizon Wireless"
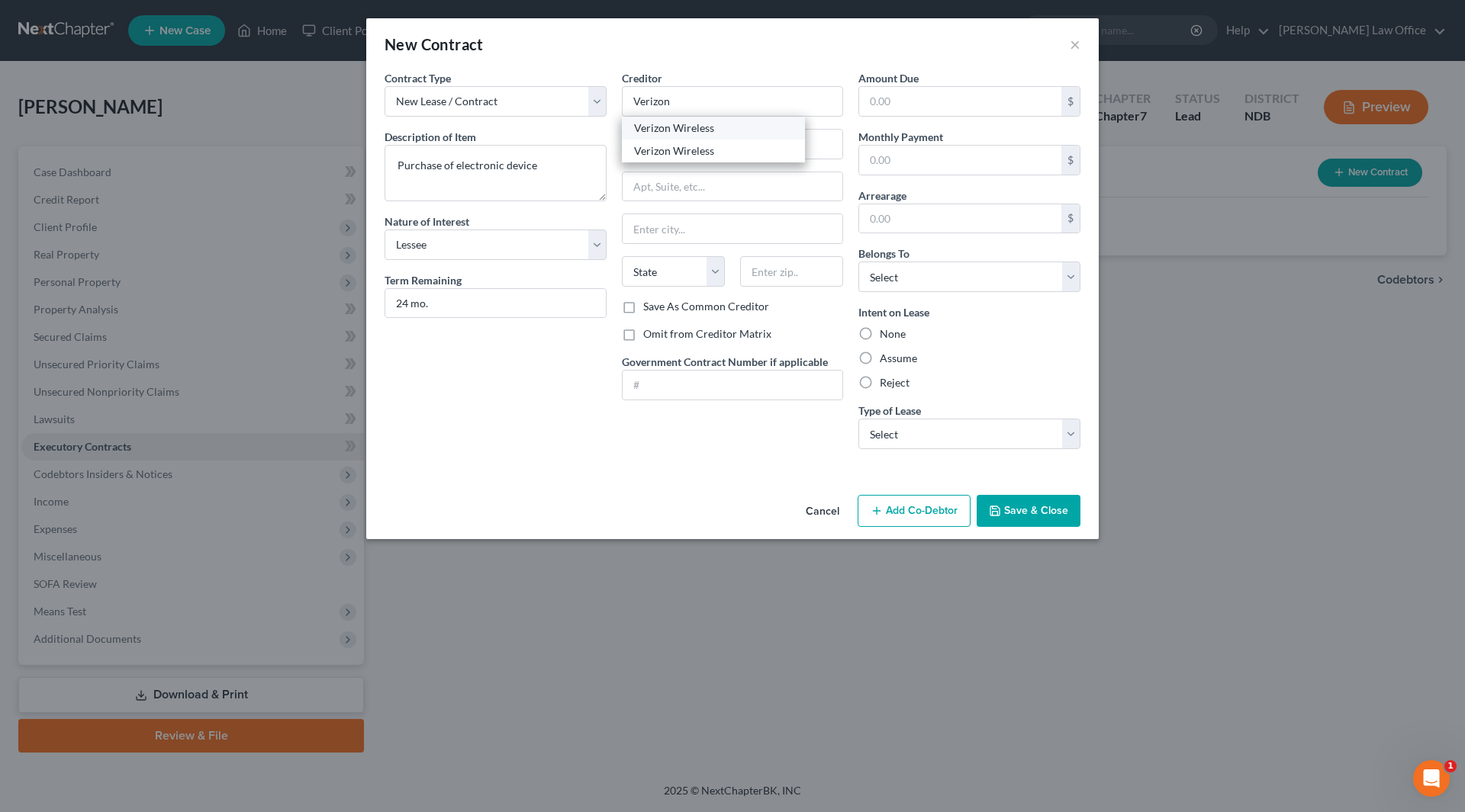
type input "Attn: Bankruptcy"
type input "[STREET_ADDRESS]"
type input "Saint [PERSON_NAME]"
select select "26"
type input "63304"
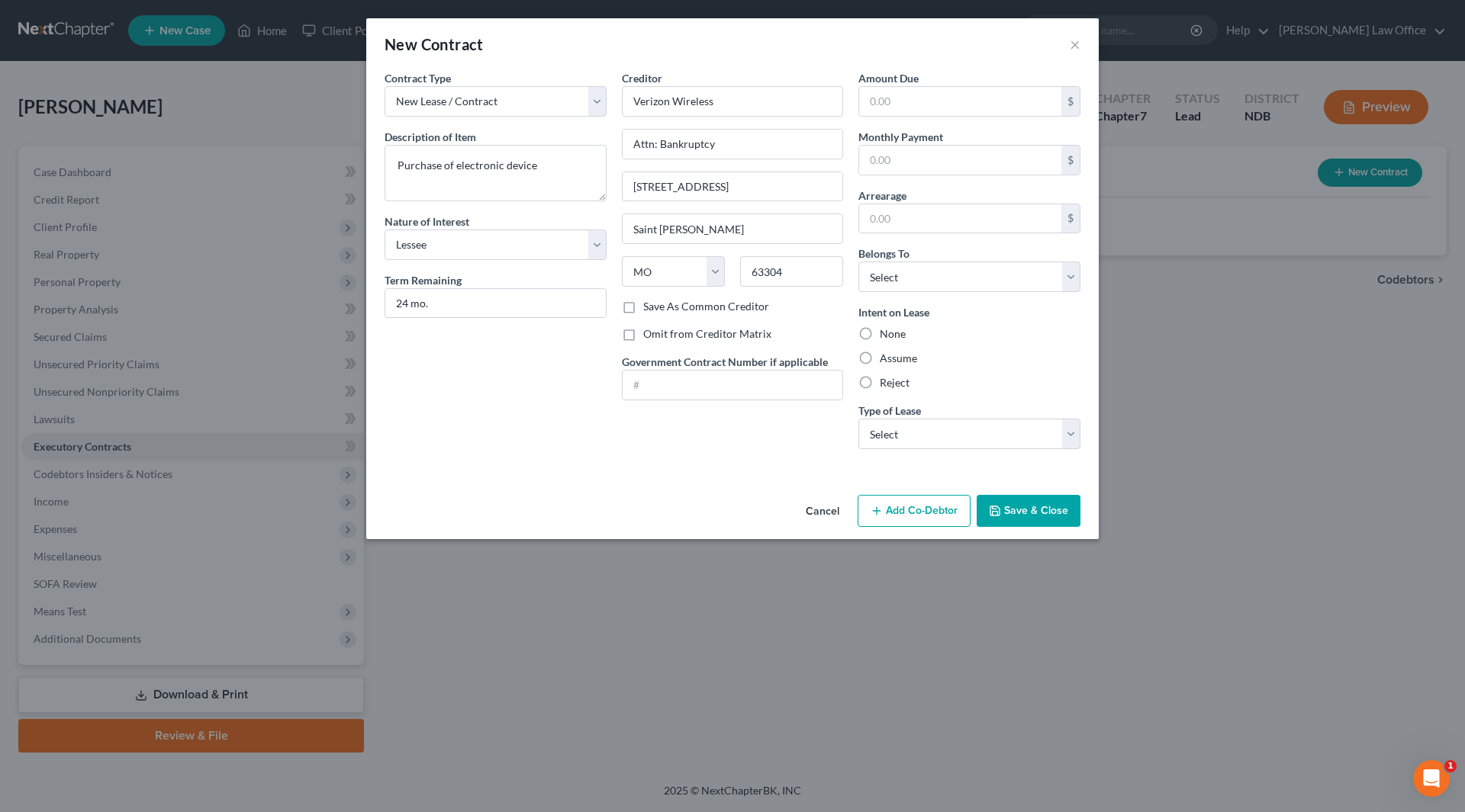
click at [879, 361] on label "Assume" at bounding box center [898, 358] width 38 height 16
click at [886, 361] on input "Assume" at bounding box center [890, 356] width 10 height 10
radio input "true"
click at [959, 444] on select "Select Real Estate Car Other" at bounding box center [969, 433] width 222 height 30
select select "2"
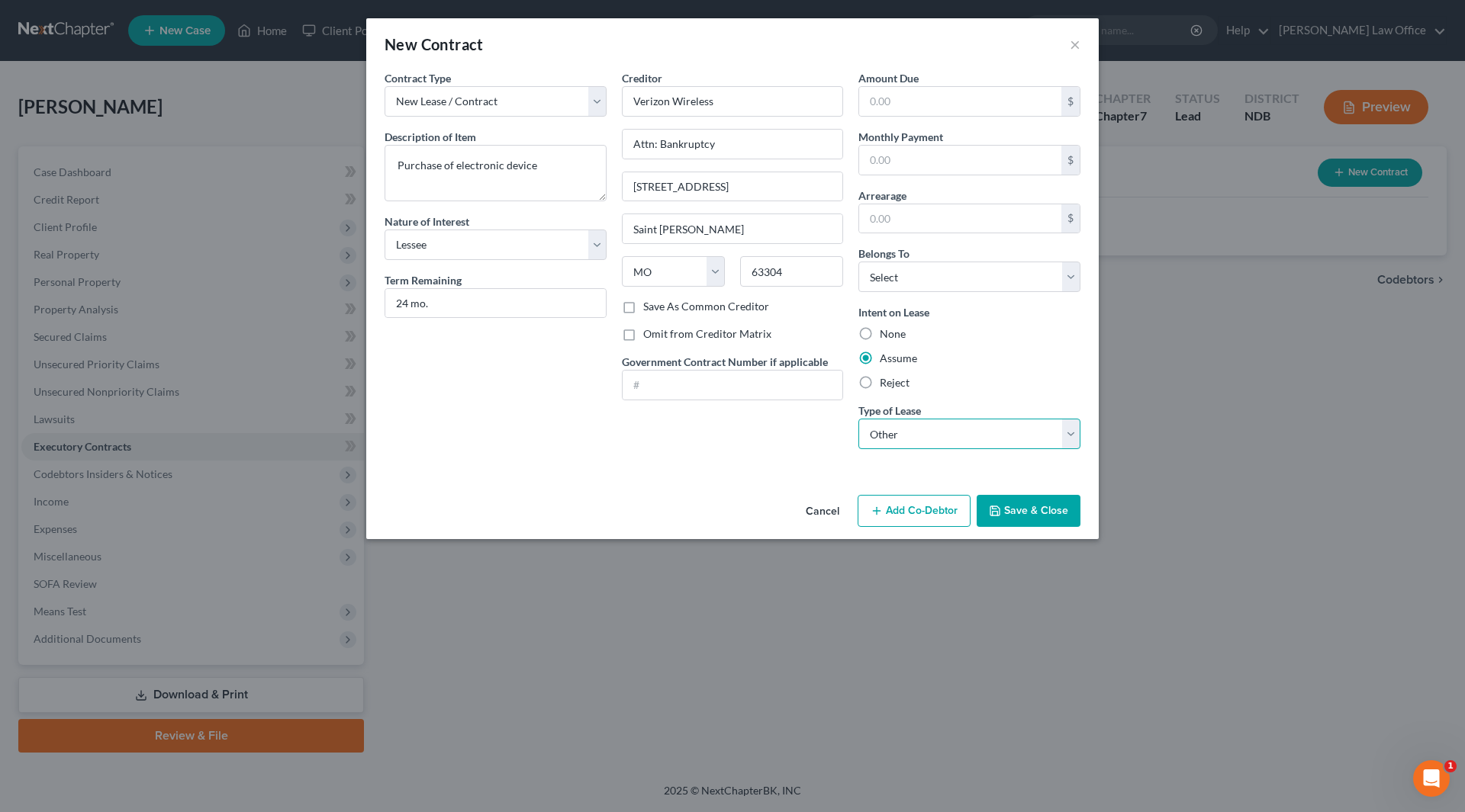
click at [858, 419] on select "Select Real Estate Car Other" at bounding box center [969, 433] width 222 height 30
click at [1019, 499] on button "Save & Close" at bounding box center [1028, 510] width 104 height 32
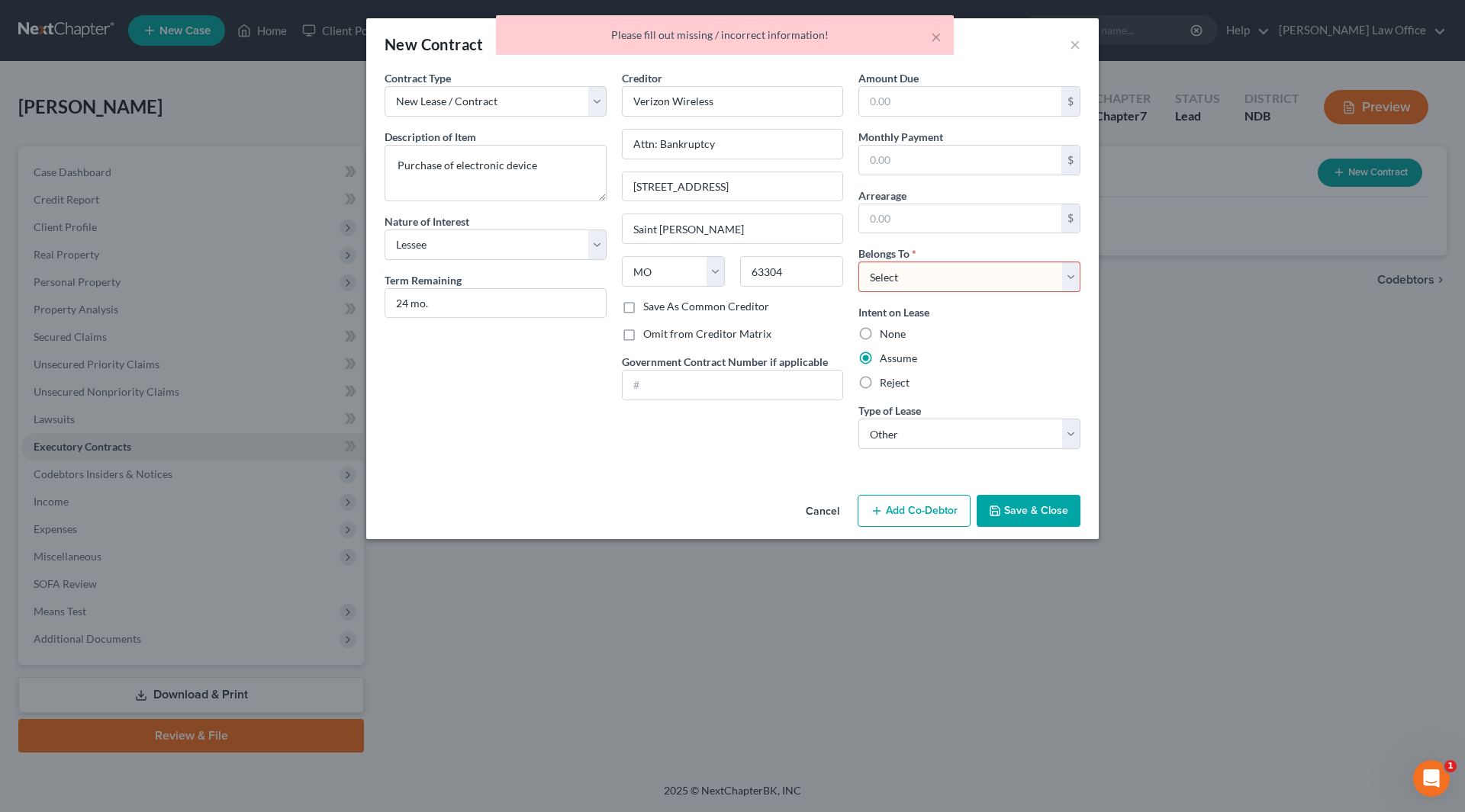
click at [968, 270] on select "Select Debtor 1 Only Debtor 2 Only Debtor 1 And Debtor 2 Only At Least One Of T…" at bounding box center [969, 276] width 222 height 30
select select "0"
click at [858, 261] on select "Select Debtor 1 Only Debtor 2 Only Debtor 1 And Debtor 2 Only At Least One Of T…" at bounding box center [969, 276] width 222 height 30
click at [1012, 504] on button "Save & Close" at bounding box center [1028, 510] width 104 height 32
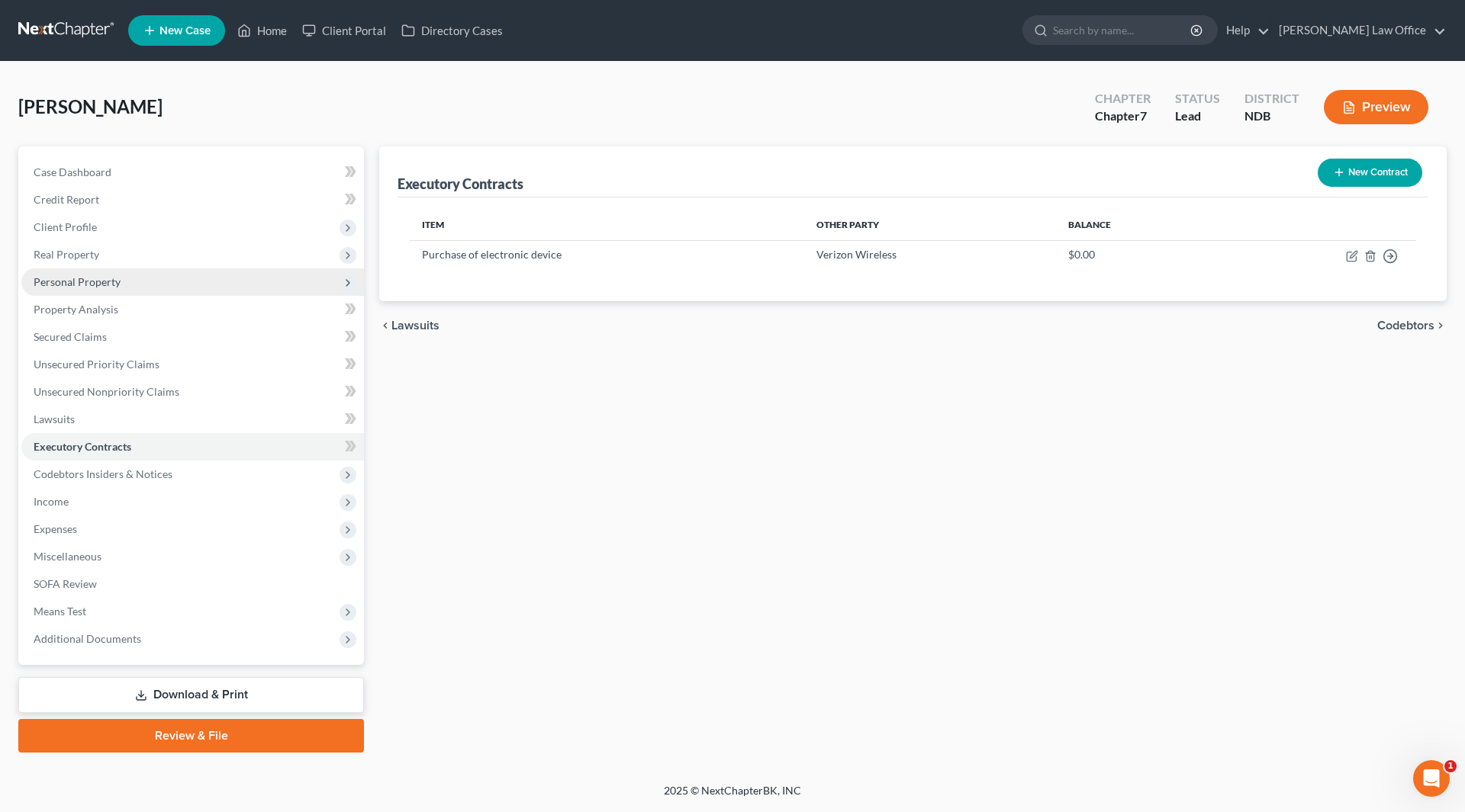
click at [120, 280] on span "Personal Property" at bounding box center [193, 282] width 343 height 27
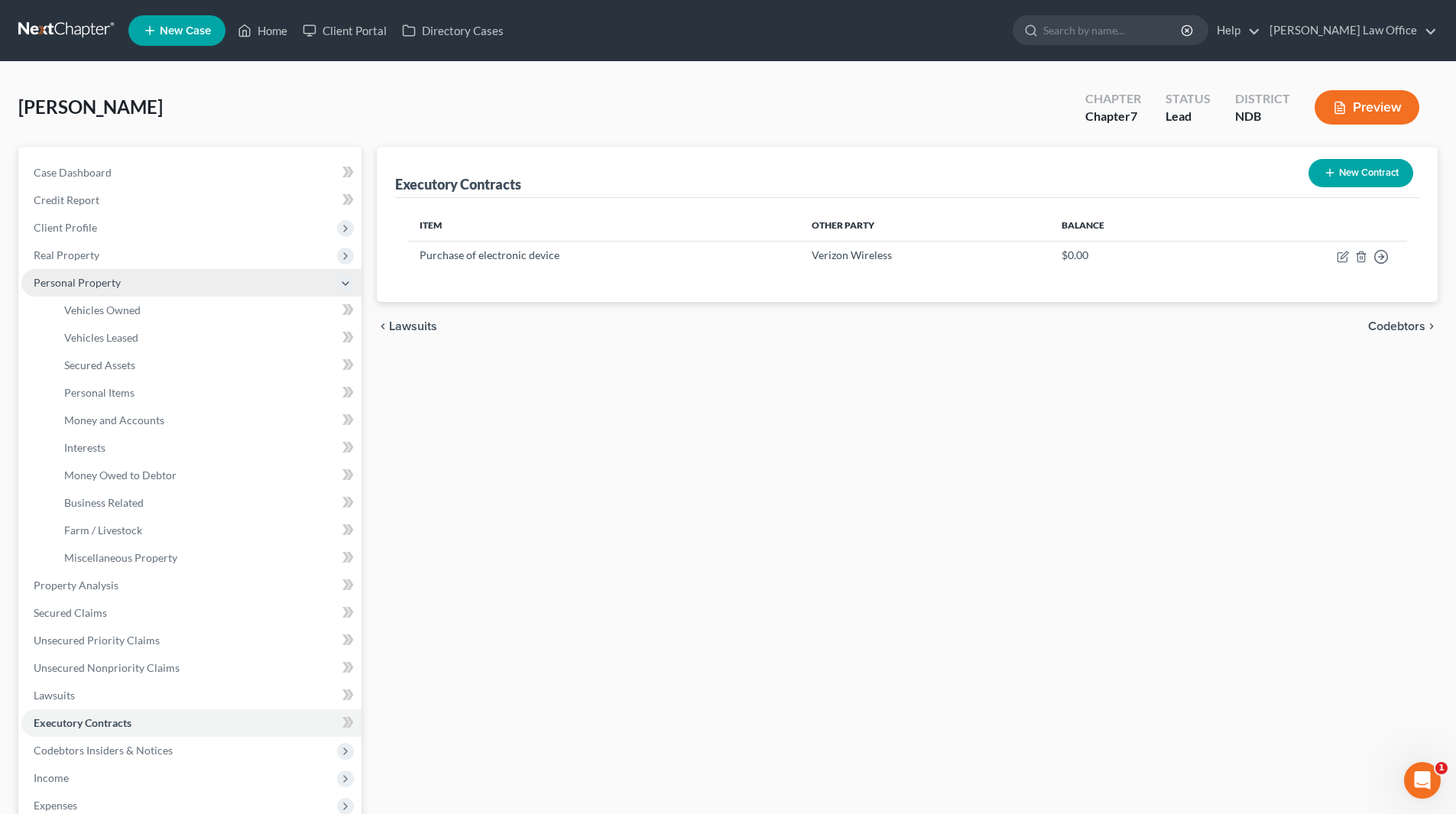
click at [126, 275] on span "Personal Property" at bounding box center [191, 283] width 340 height 28
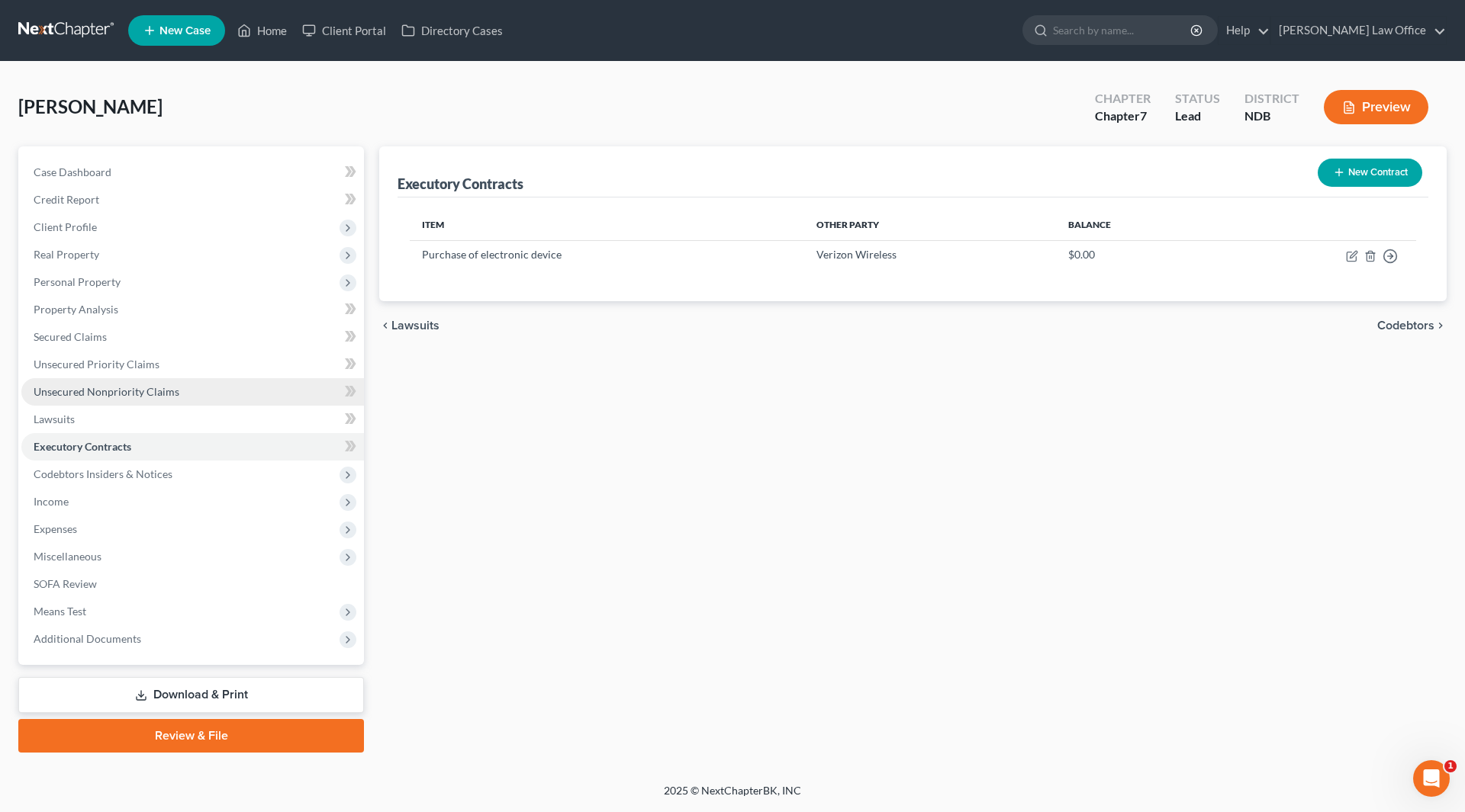
click at [124, 388] on span "Unsecured Nonpriority Claims" at bounding box center [106, 391] width 146 height 13
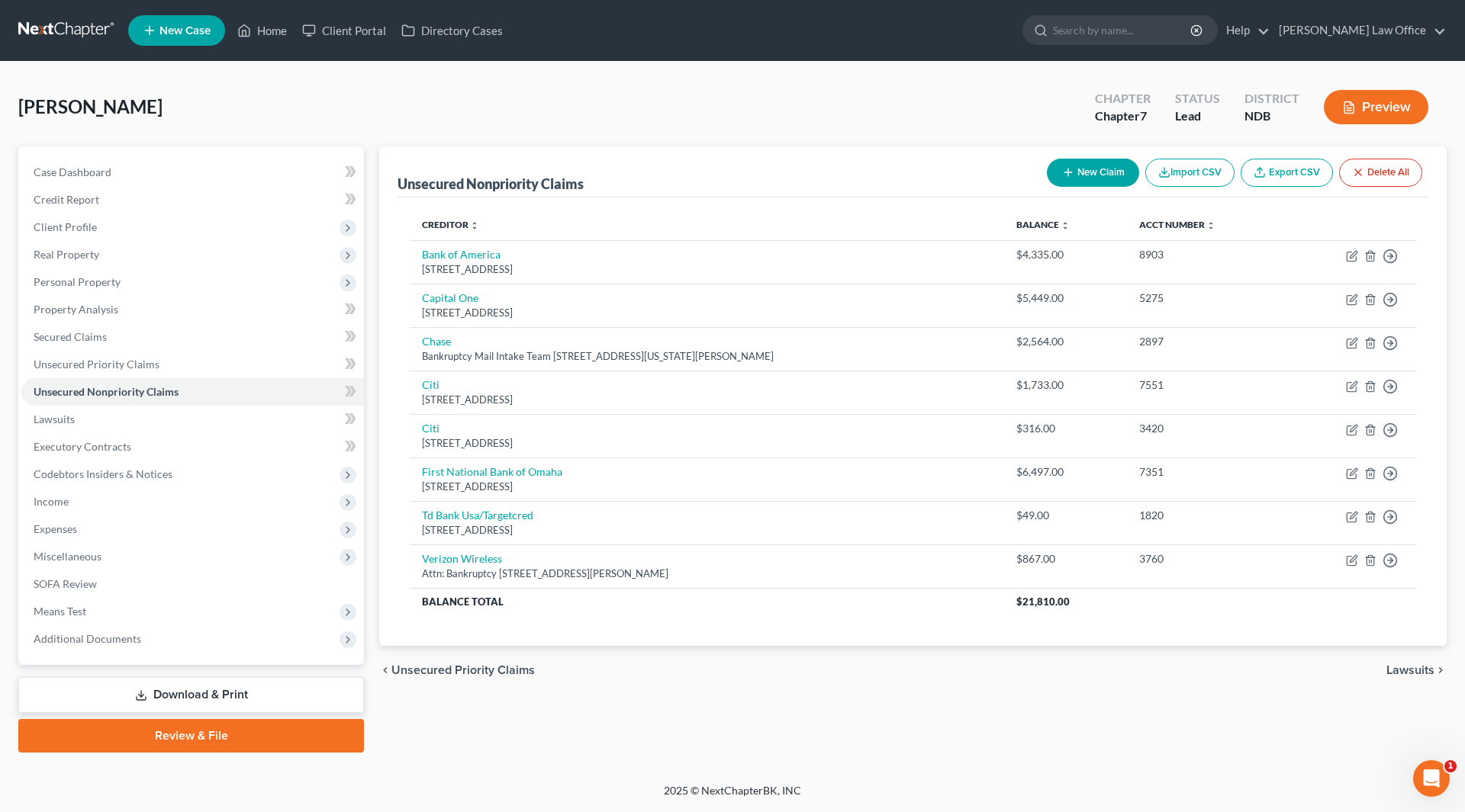
click at [1079, 175] on button "New Claim" at bounding box center [1093, 172] width 93 height 28
select select "0"
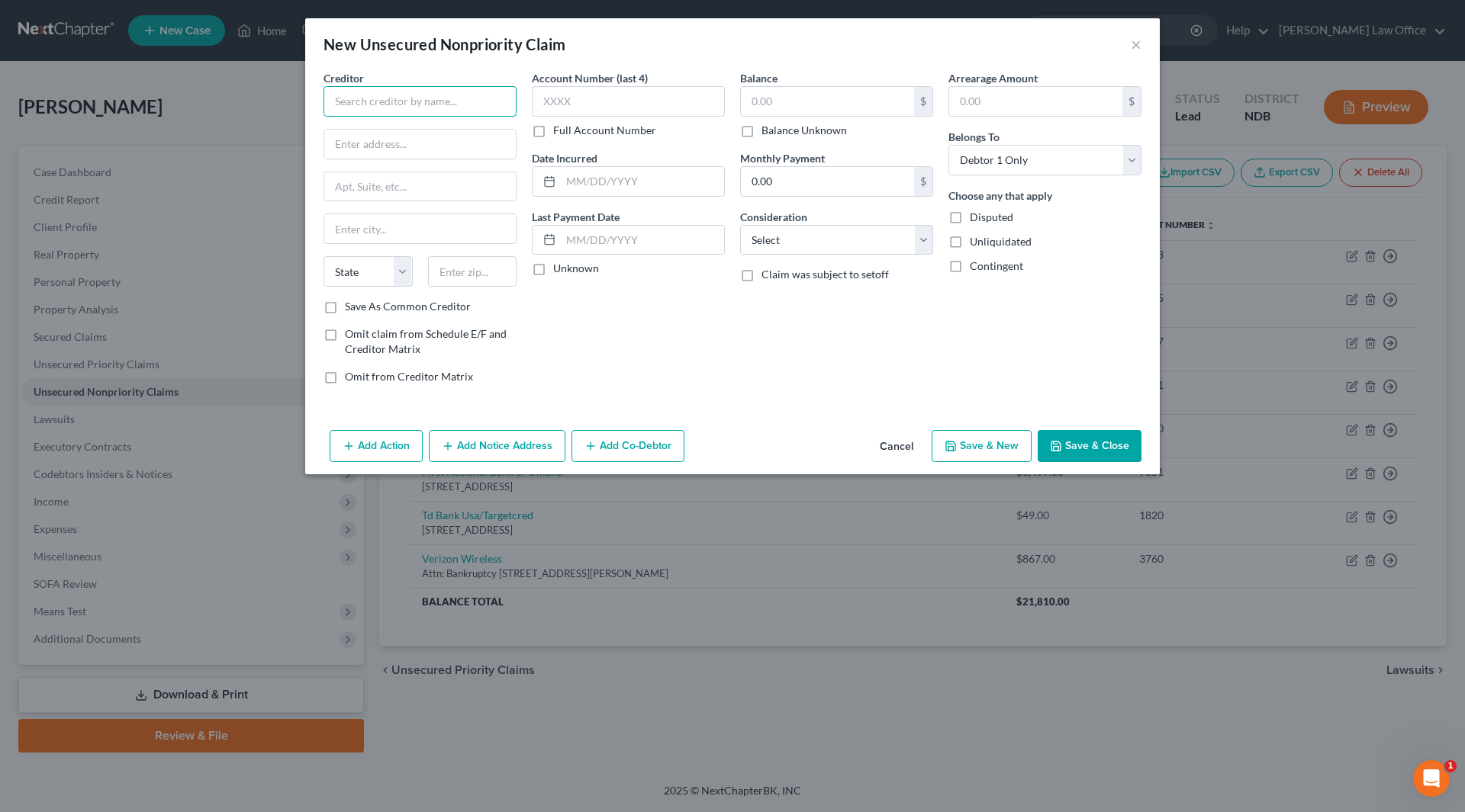
click at [364, 87] on input "text" at bounding box center [420, 101] width 193 height 30
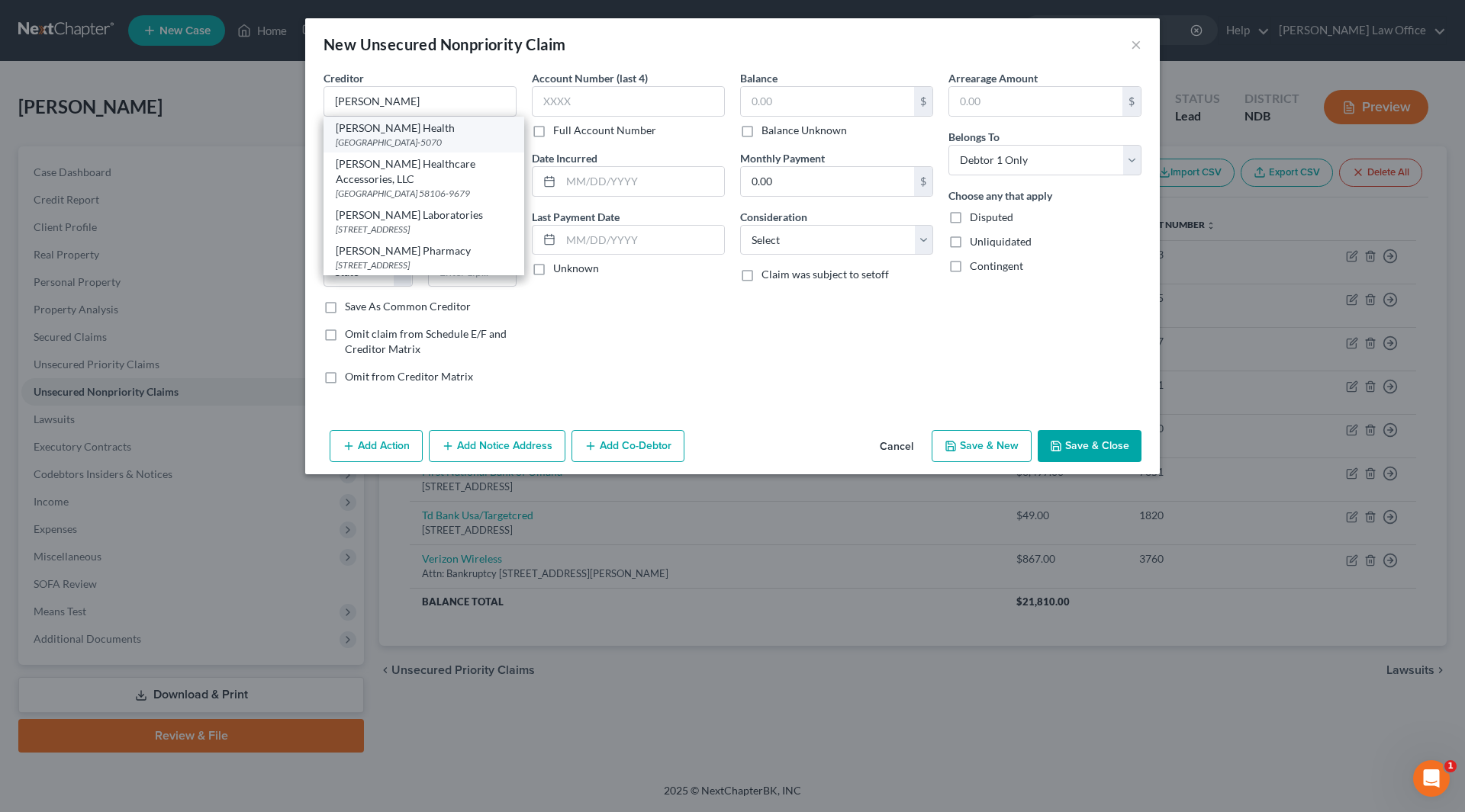
click at [357, 133] on div "[PERSON_NAME] Health" at bounding box center [424, 127] width 176 height 16
type input "[PERSON_NAME] Health"
type input "PO Box 5070"
type input "[GEOGRAPHIC_DATA]"
select select "43"
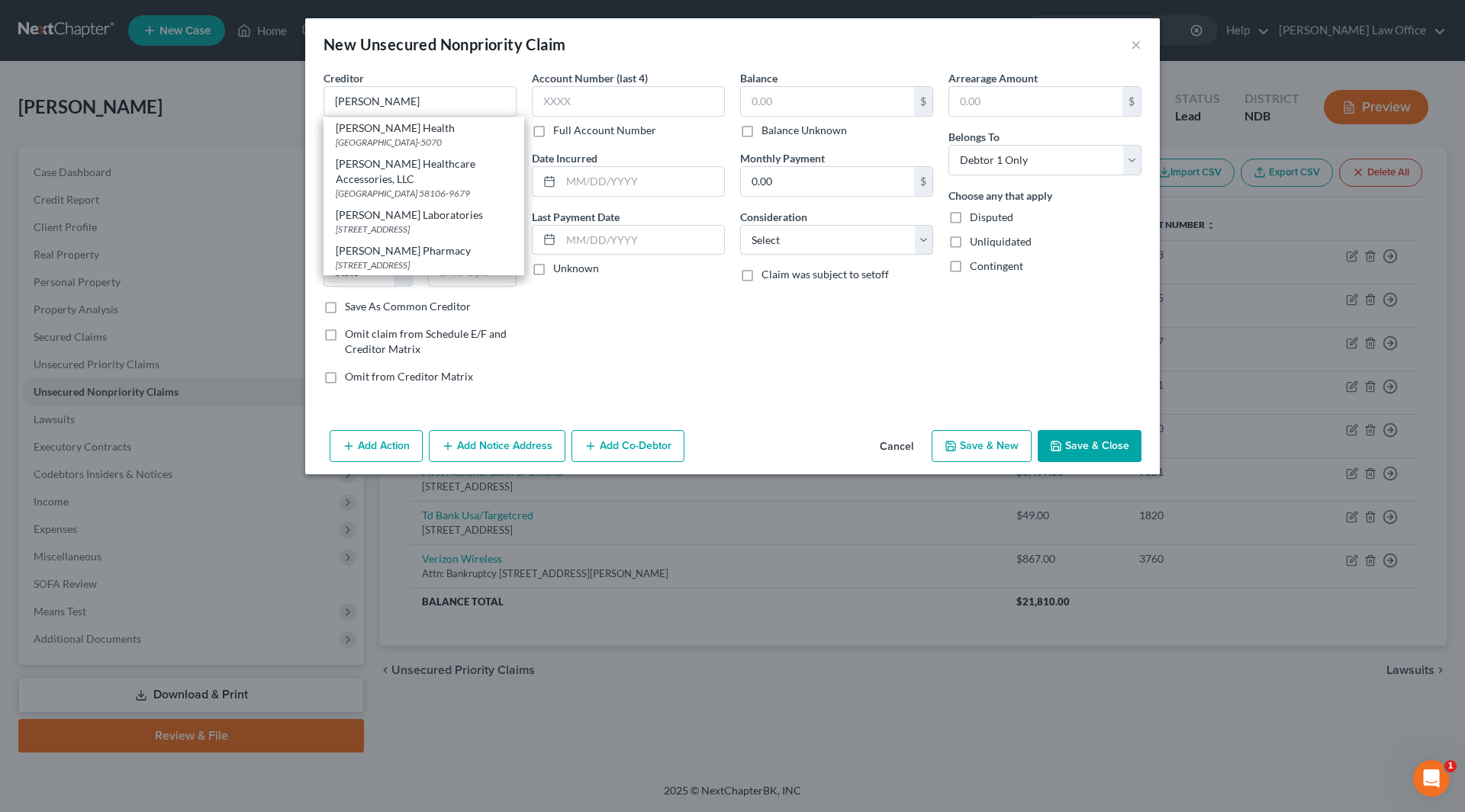
type input "57117-5070"
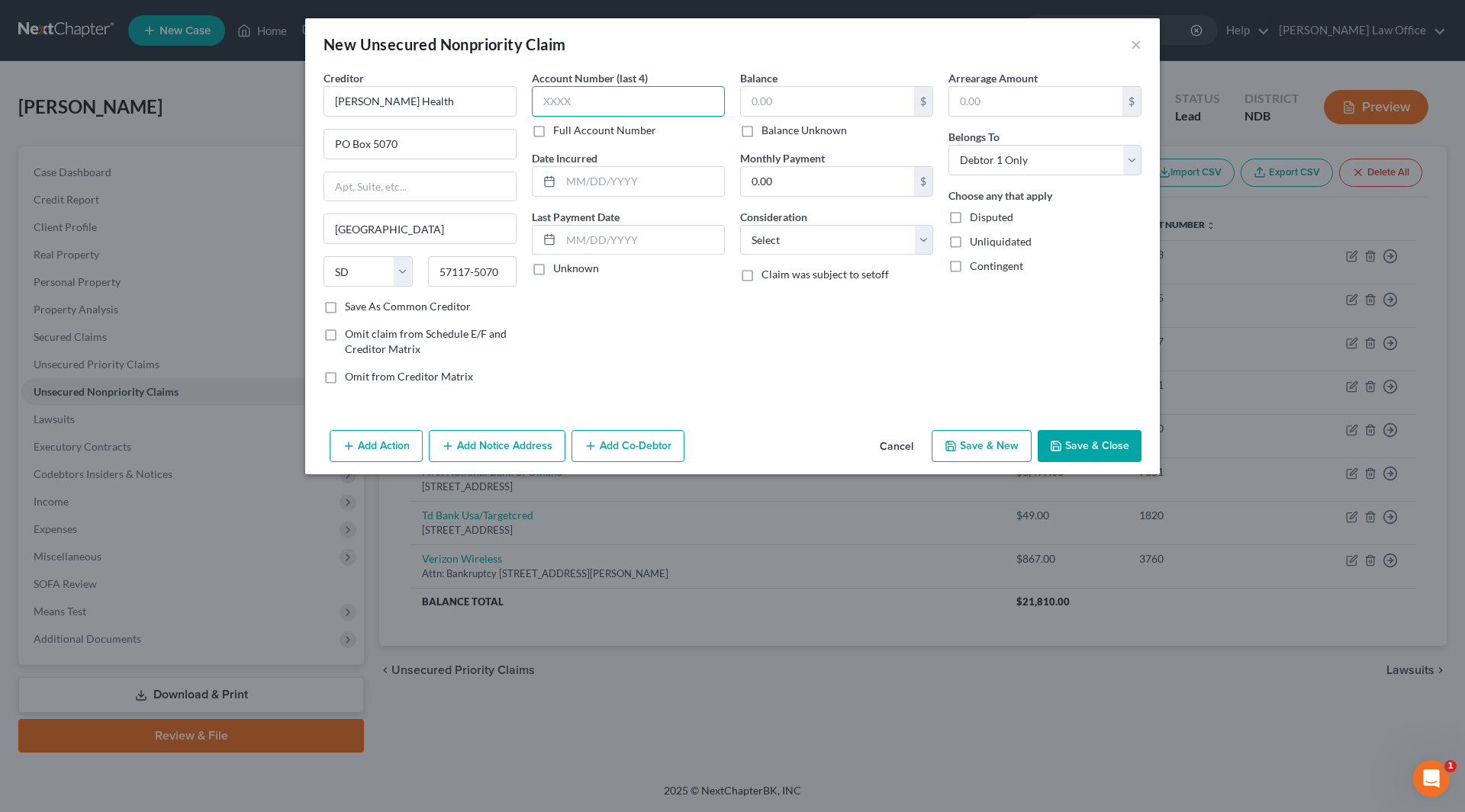
click at [578, 95] on input "text" at bounding box center [628, 101] width 193 height 30
click at [637, 184] on input "text" at bounding box center [643, 181] width 163 height 29
type input "2025"
click at [840, 100] on input "text" at bounding box center [827, 102] width 173 height 29
type input "113"
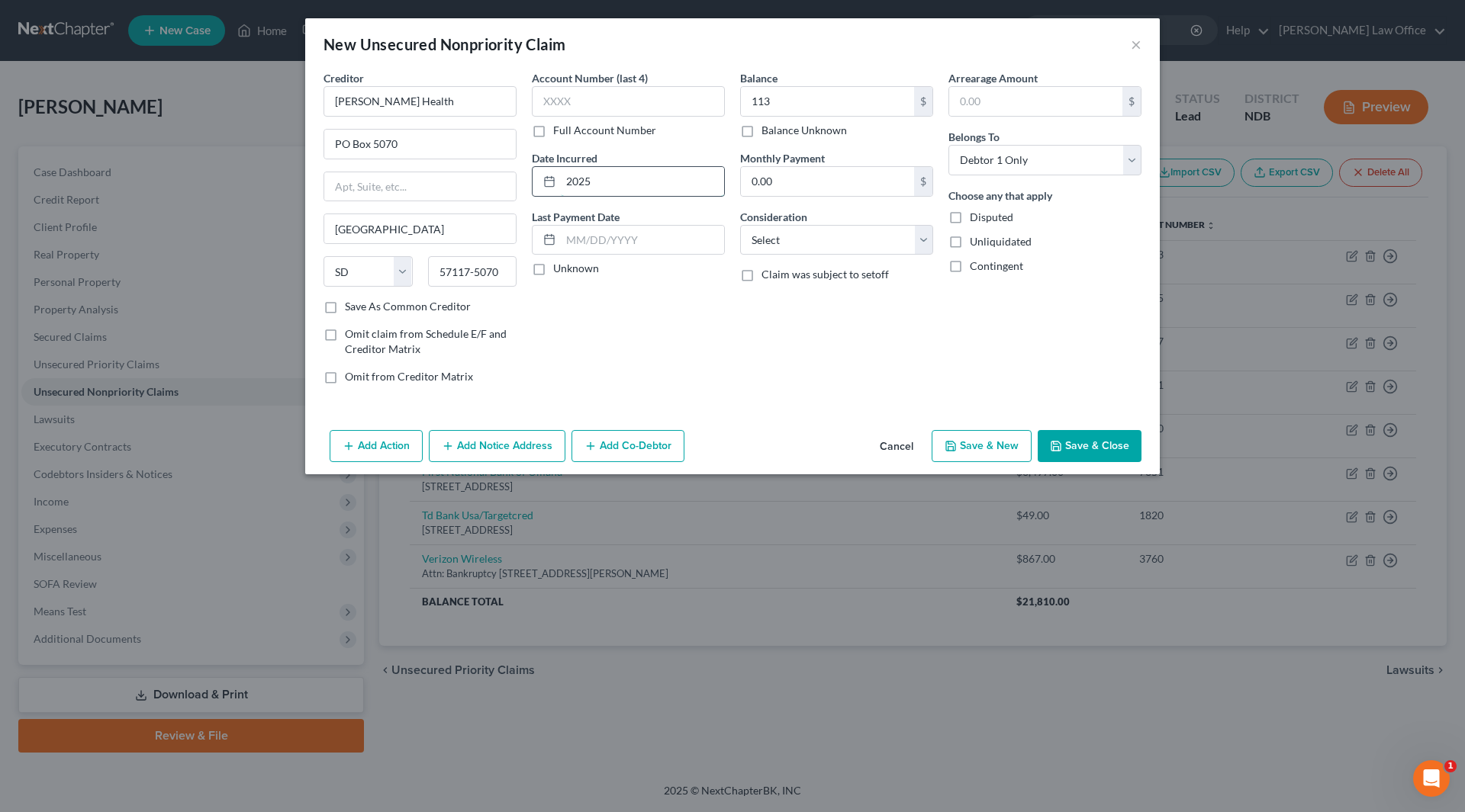
click at [612, 173] on input "2025" at bounding box center [643, 181] width 163 height 29
type input "2024"
click at [876, 239] on select "Select Cable / Satellite Services Collection Agency Credit Card Debt Debt Couns…" at bounding box center [836, 239] width 193 height 30
select select "9"
click at [740, 225] on select "Select Cable / Satellite Services Collection Agency Credit Card Debt Debt Couns…" at bounding box center [836, 239] width 193 height 30
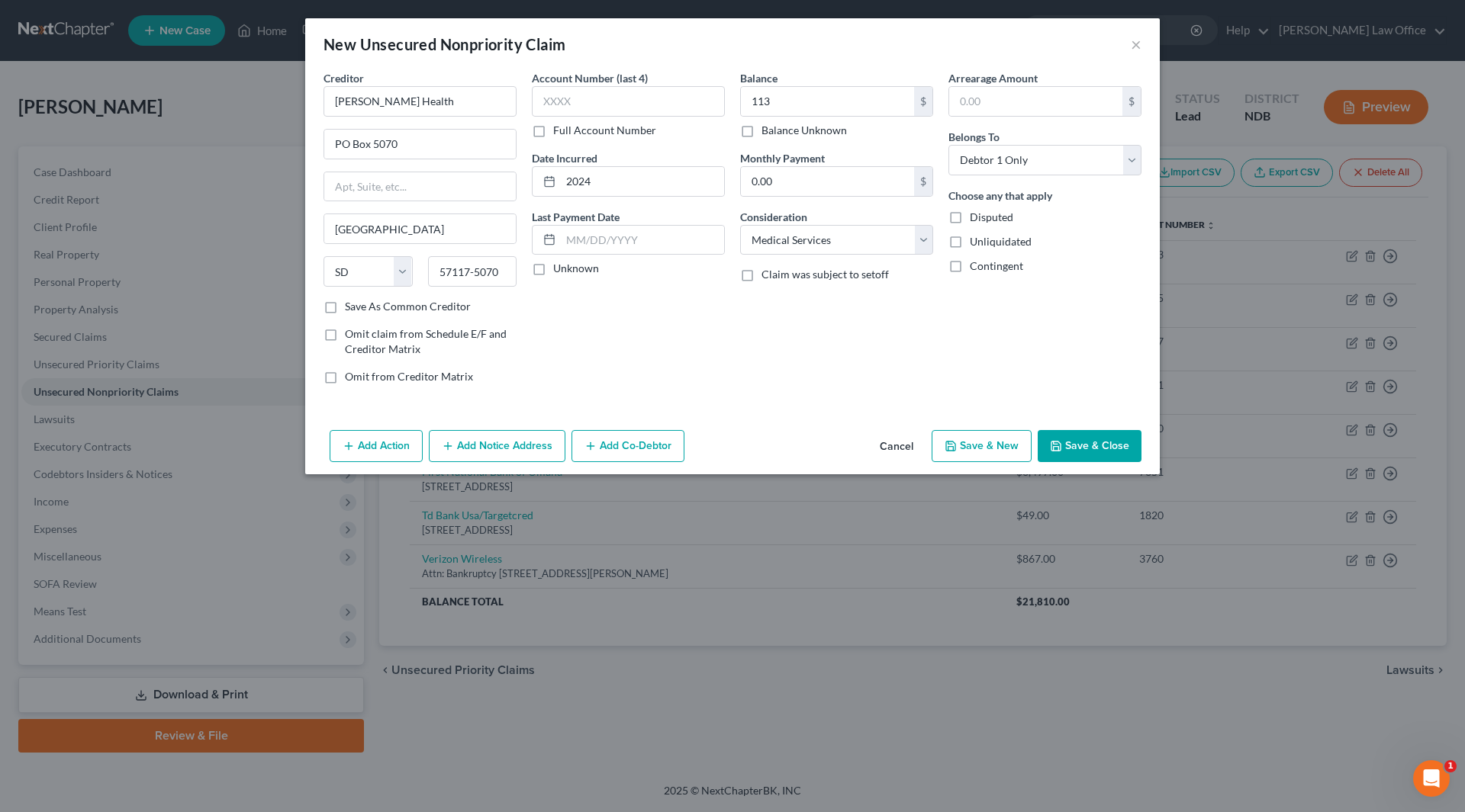
click at [474, 444] on button "Add Notice Address" at bounding box center [497, 445] width 137 height 32
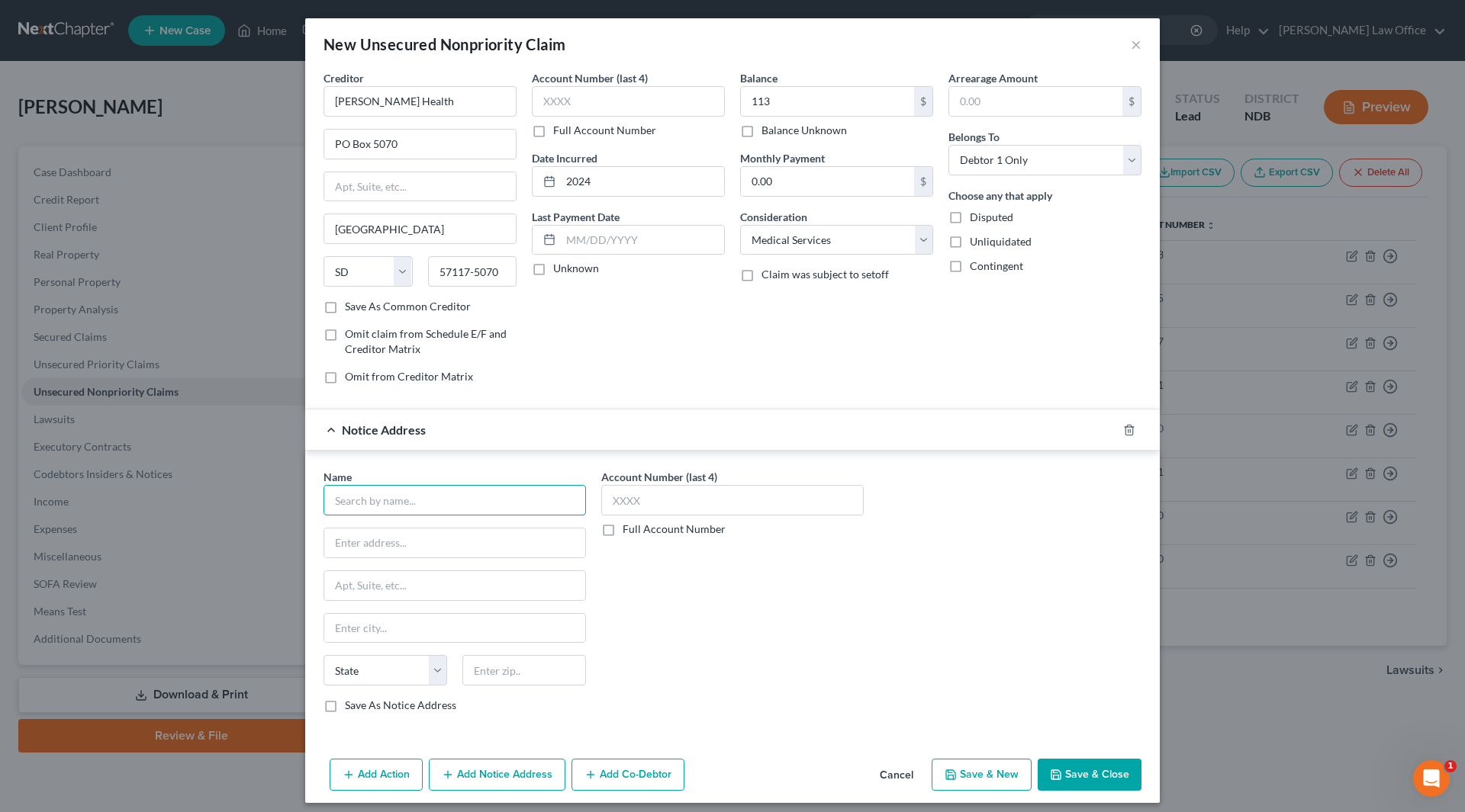
click at [429, 503] on input "text" at bounding box center [455, 499] width 262 height 30
click at [424, 533] on div "State Collection Services, Inc." at bounding box center [414, 527] width 159 height 16
type input "State Collection Services, Inc."
type input "[STREET_ADDRESS][PERSON_NAME]"
type input "[GEOGRAPHIC_DATA]"
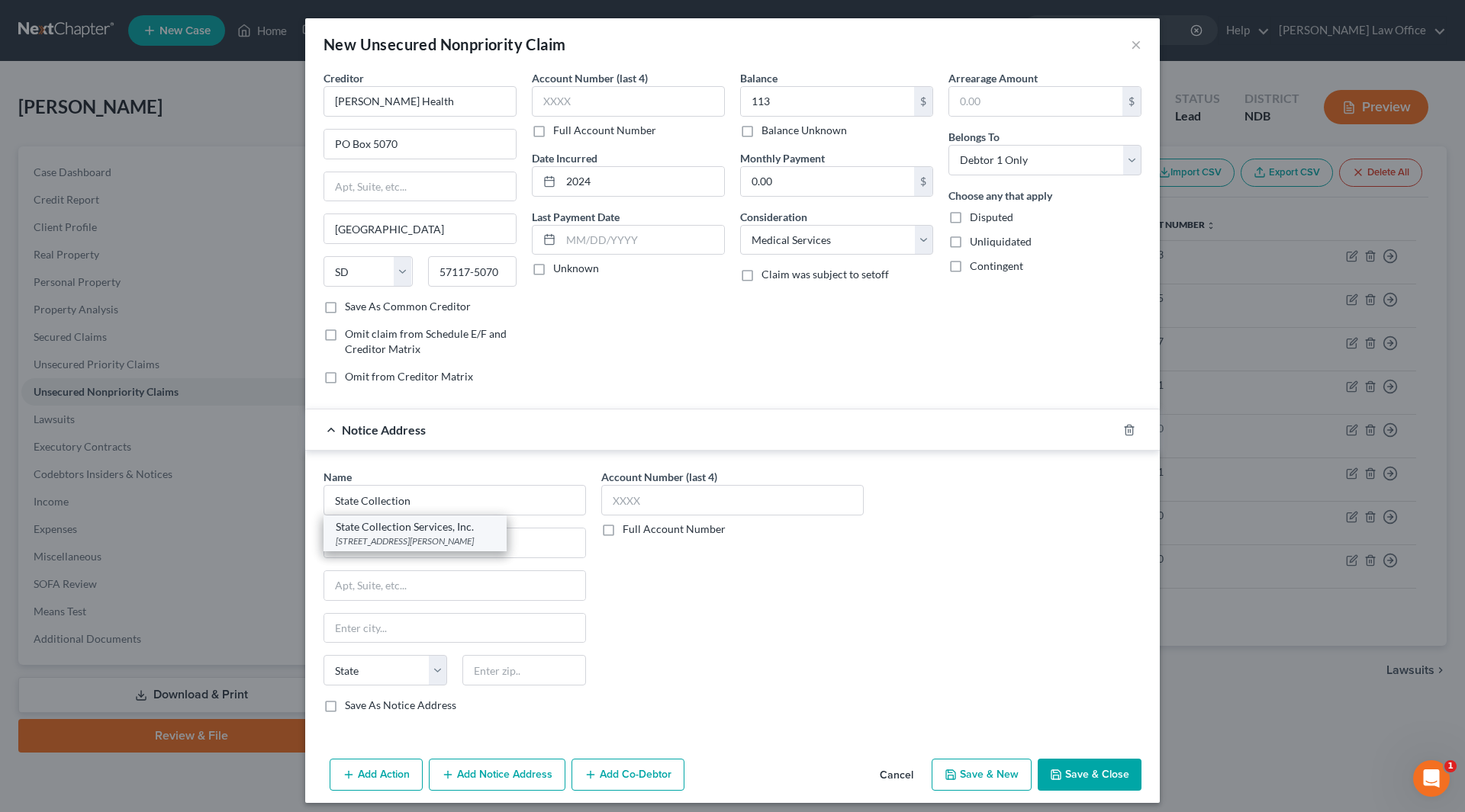
select select "52"
type input "53716"
click at [1073, 793] on div "Add Action Add Notice Address Add Co-Debtor Cancel Save & New Save & Close" at bounding box center [732, 777] width 854 height 50
click at [1063, 788] on button "Save & Close" at bounding box center [1089, 774] width 104 height 32
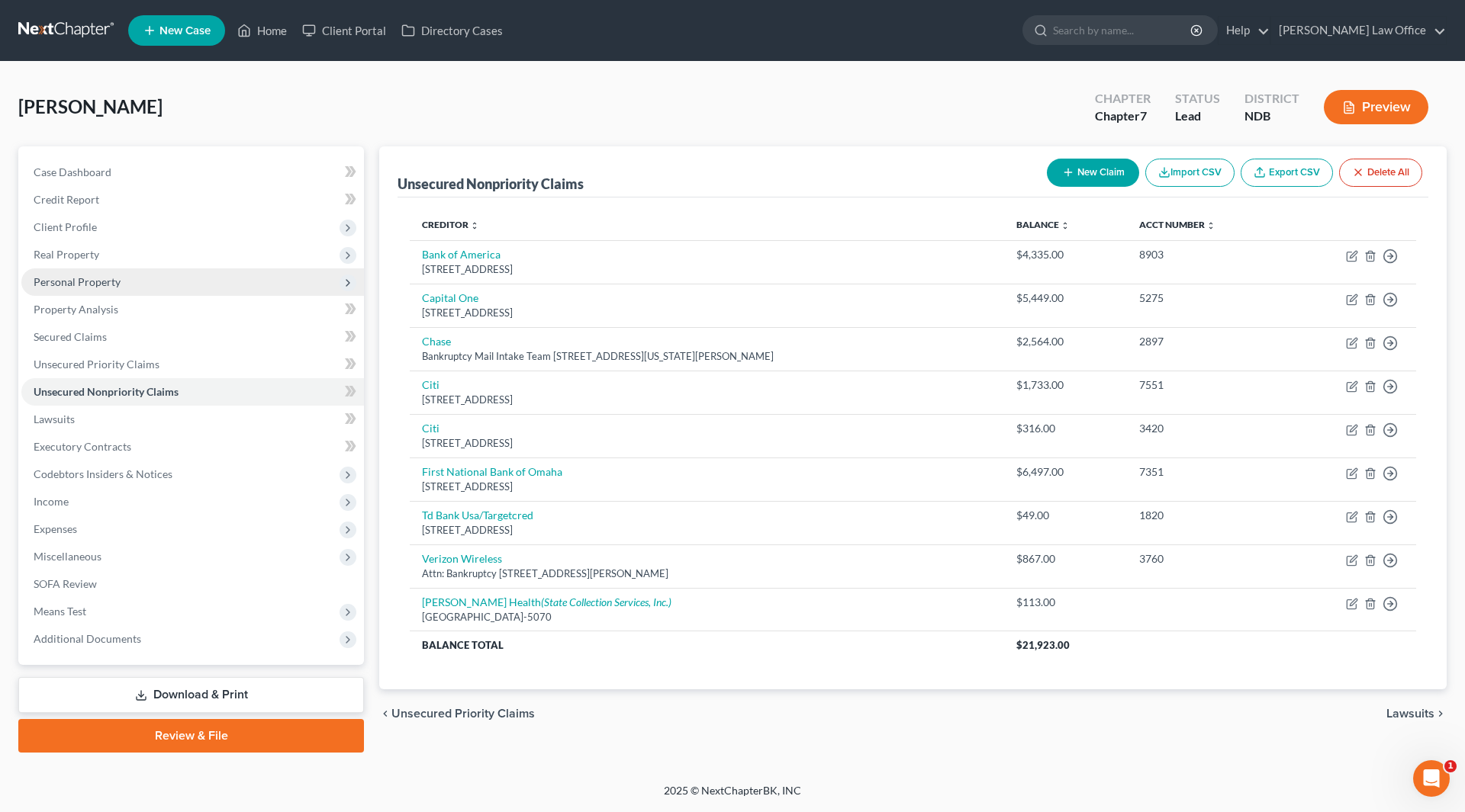
click at [91, 281] on span "Personal Property" at bounding box center [77, 281] width 87 height 13
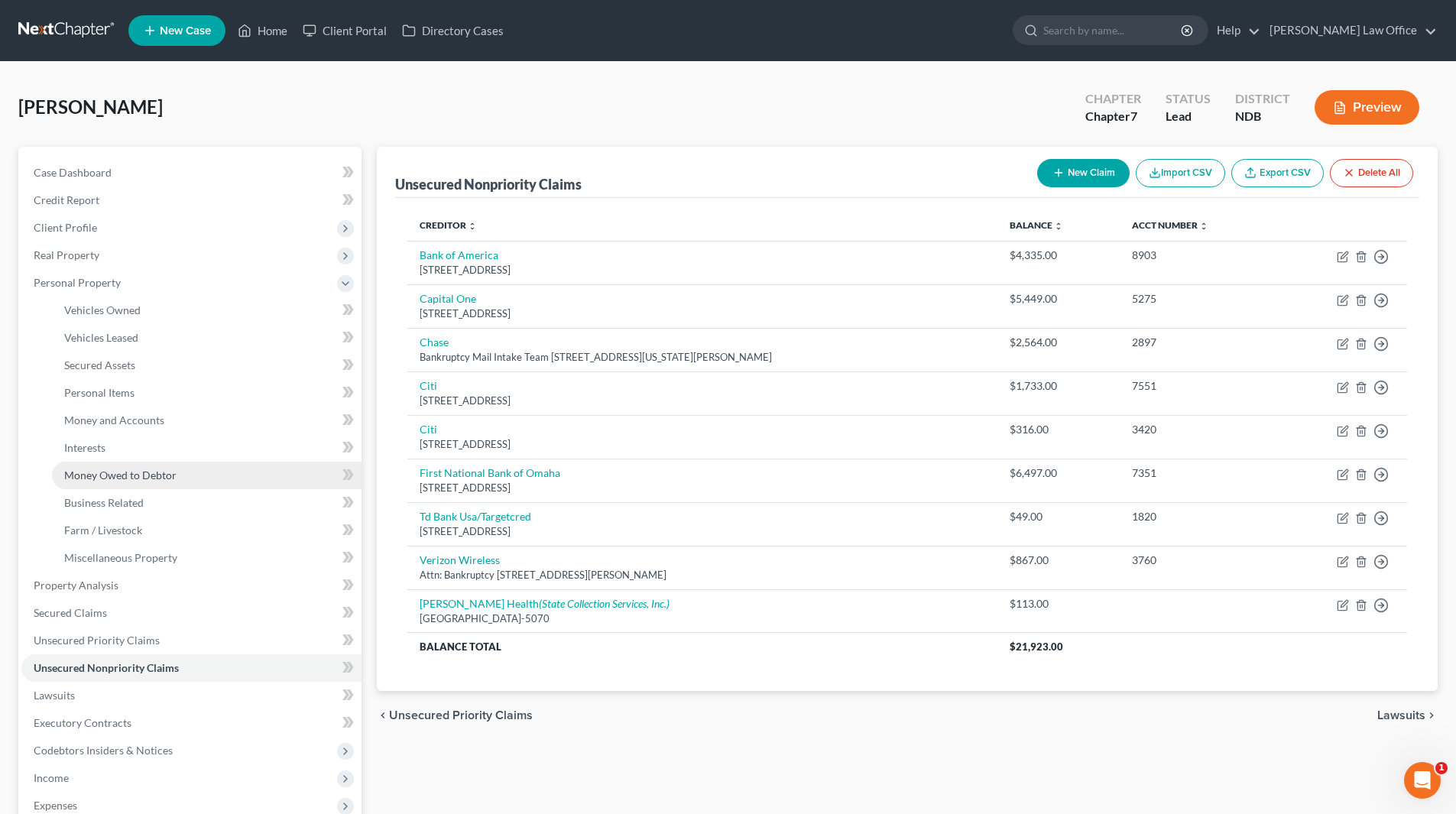
click at [122, 476] on span "Money Owed to Debtor" at bounding box center [120, 475] width 112 height 13
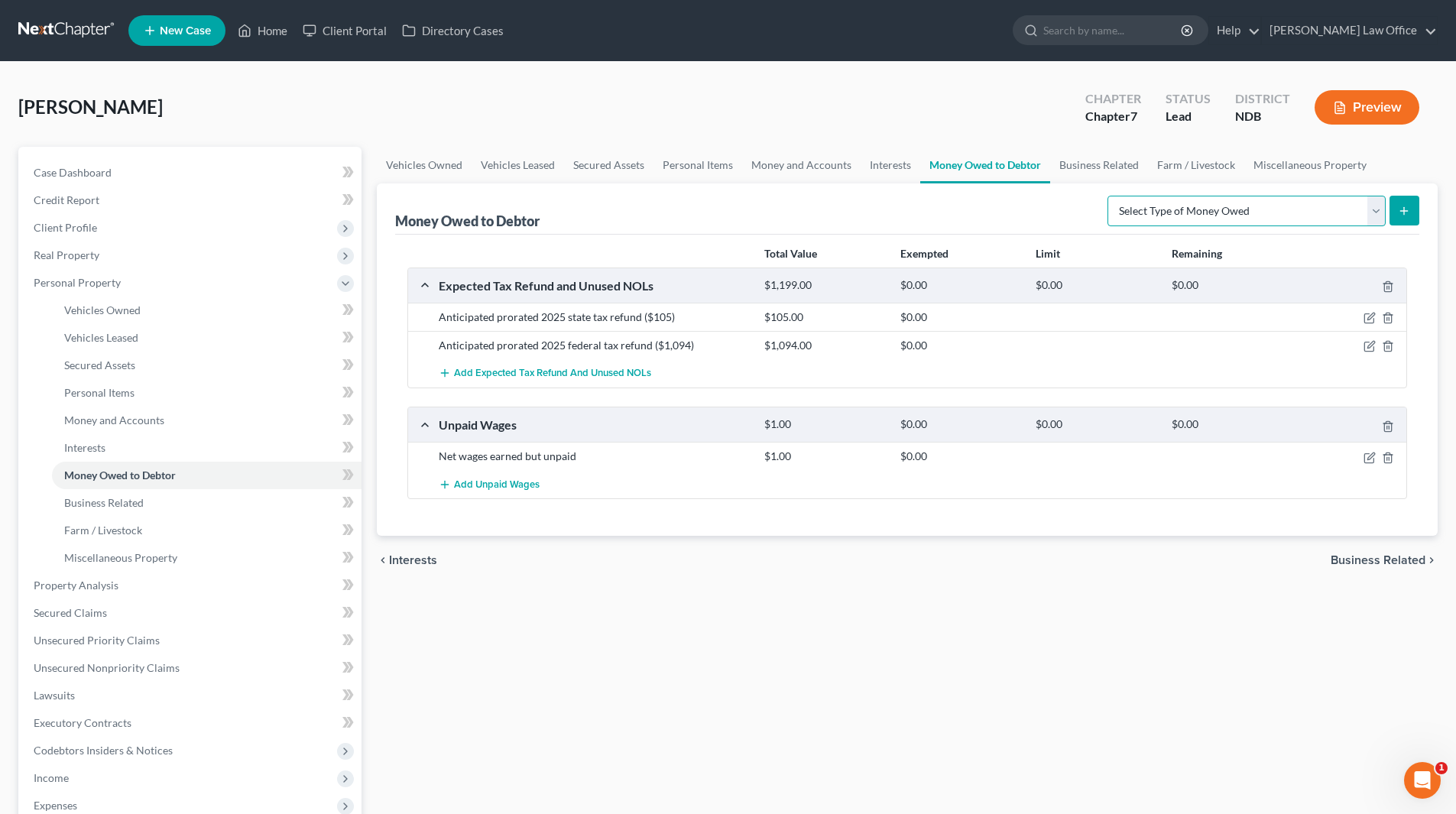
click at [1376, 221] on select "Select Type of Money Owed Accounts Receivable (A/B: 38) Alimony (A/B: 29) Child…" at bounding box center [1247, 210] width 278 height 30
click at [950, 121] on div "[PERSON_NAME] Upgraded Chapter Chapter 7 Status Lead District NDB Preview" at bounding box center [728, 113] width 1419 height 66
click at [139, 666] on span "Unsecured Nonpriority Claims" at bounding box center [107, 668] width 146 height 13
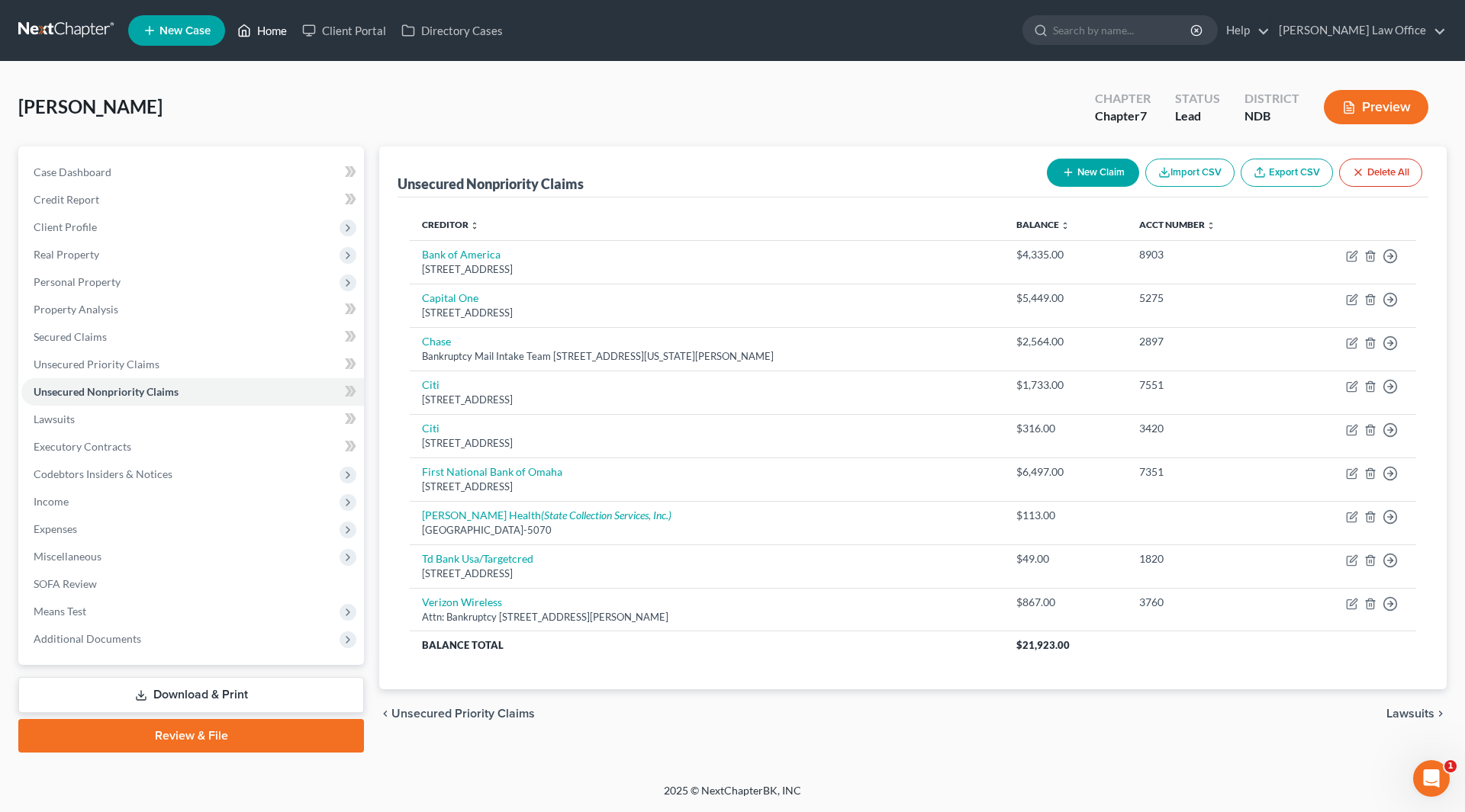
click at [263, 34] on link "Home" at bounding box center [261, 30] width 65 height 27
